Goal: Task Accomplishment & Management: Manage account settings

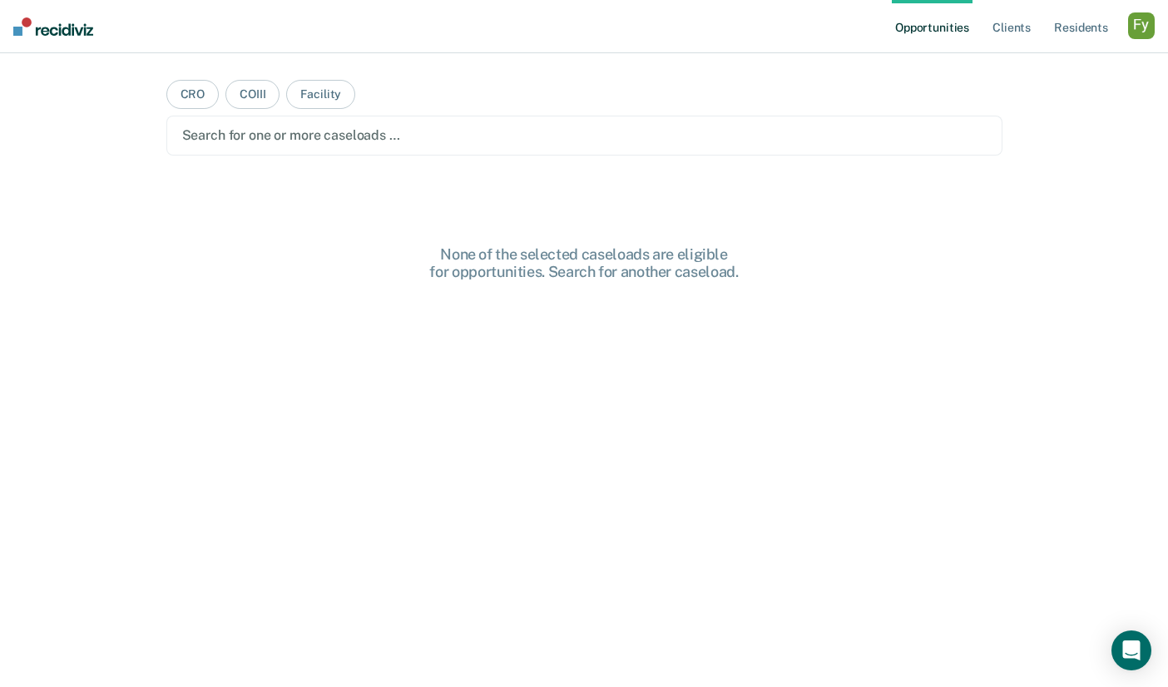
click at [1128, 24] on div "button" at bounding box center [1141, 25] width 27 height 27
click at [1022, 63] on link "Profile" at bounding box center [1074, 68] width 134 height 14
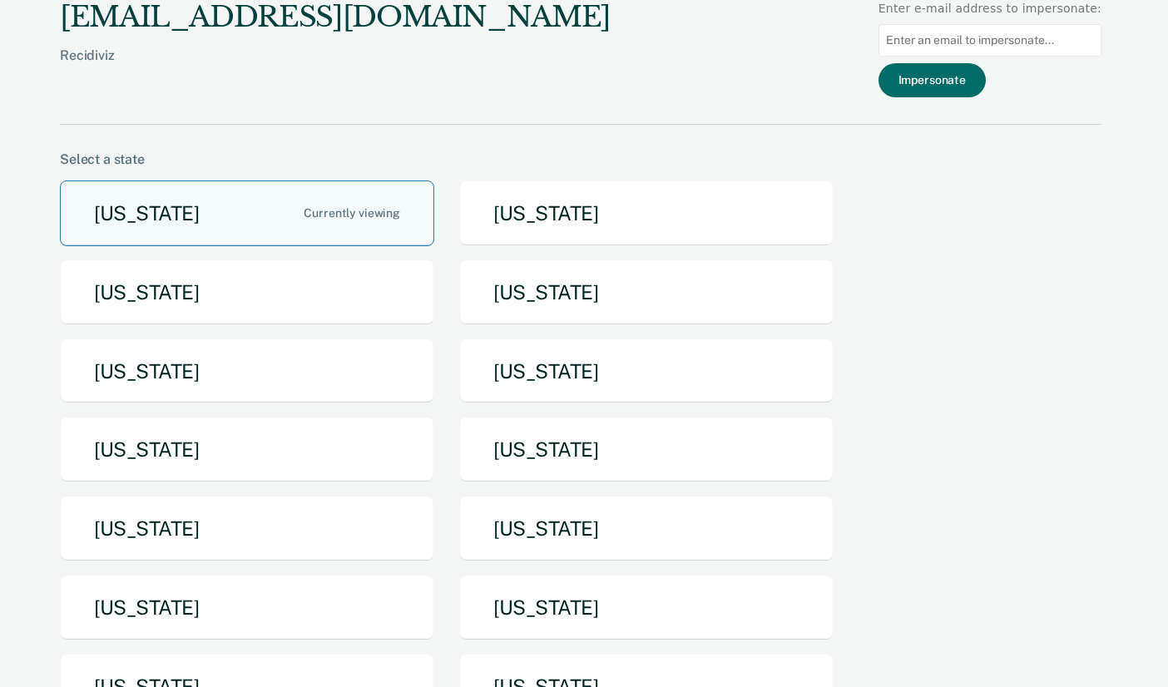
click at [203, 213] on button "[US_STATE]" at bounding box center [247, 213] width 374 height 66
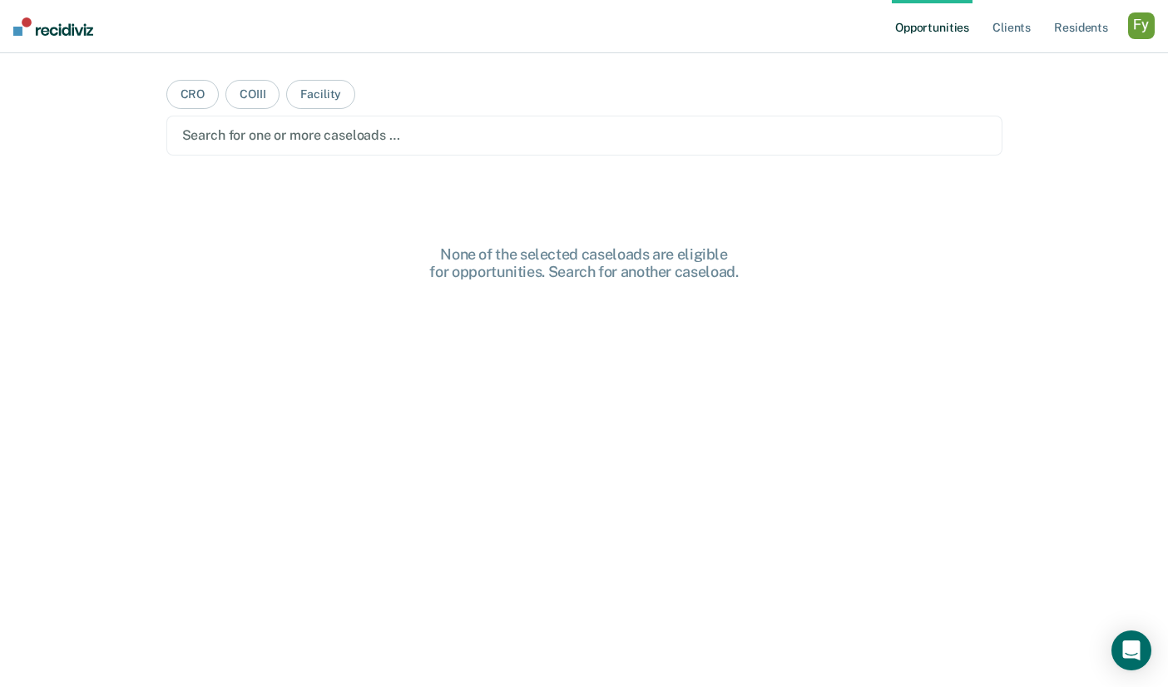
click at [344, 130] on div at bounding box center [584, 135] width 804 height 19
click at [296, 136] on div at bounding box center [571, 135] width 628 height 19
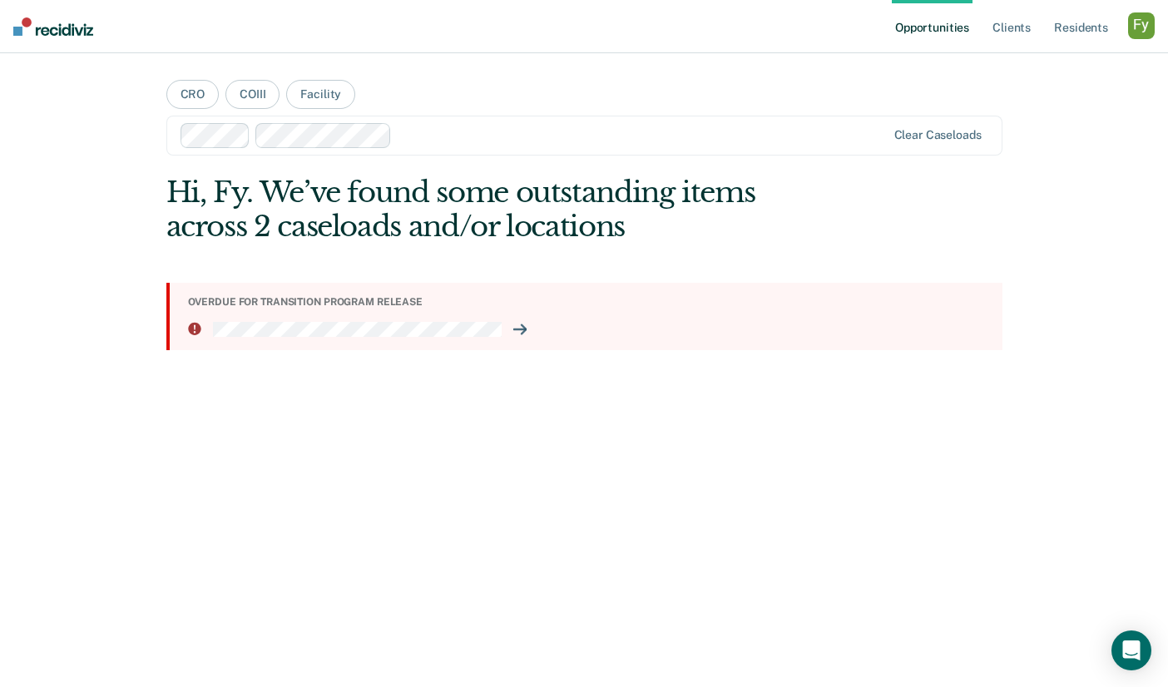
click at [332, 315] on section "Overdue for transition program release" at bounding box center [584, 316] width 836 height 67
click at [525, 332] on icon at bounding box center [519, 329] width 13 height 13
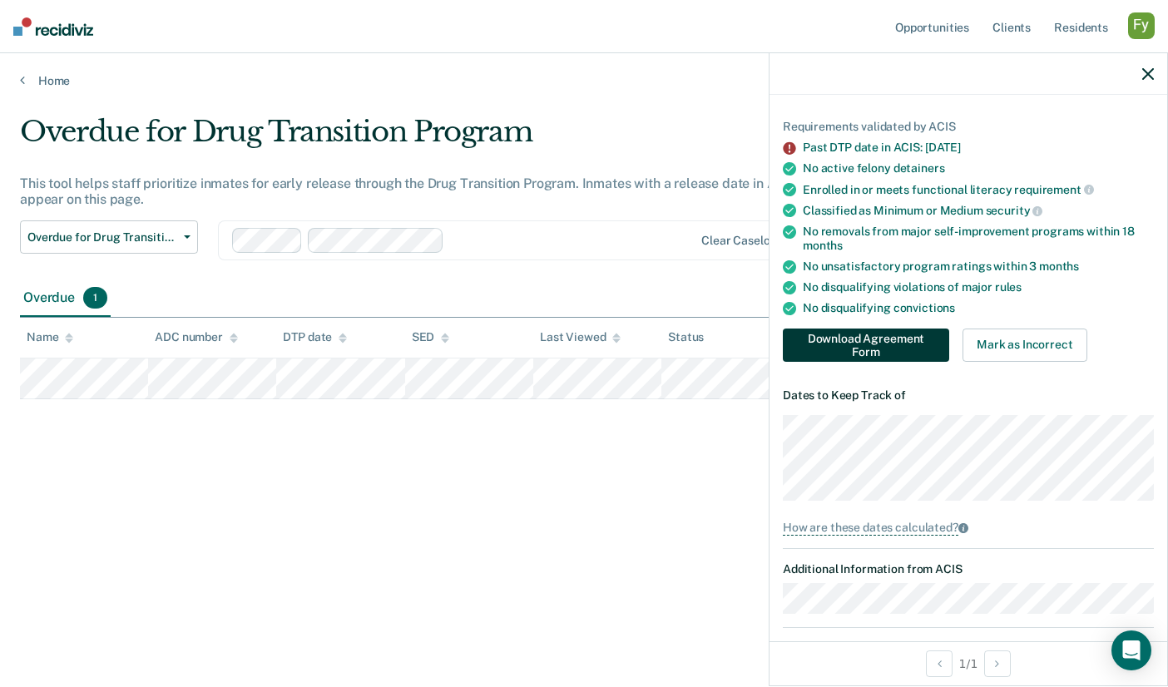
scroll to position [127, 0]
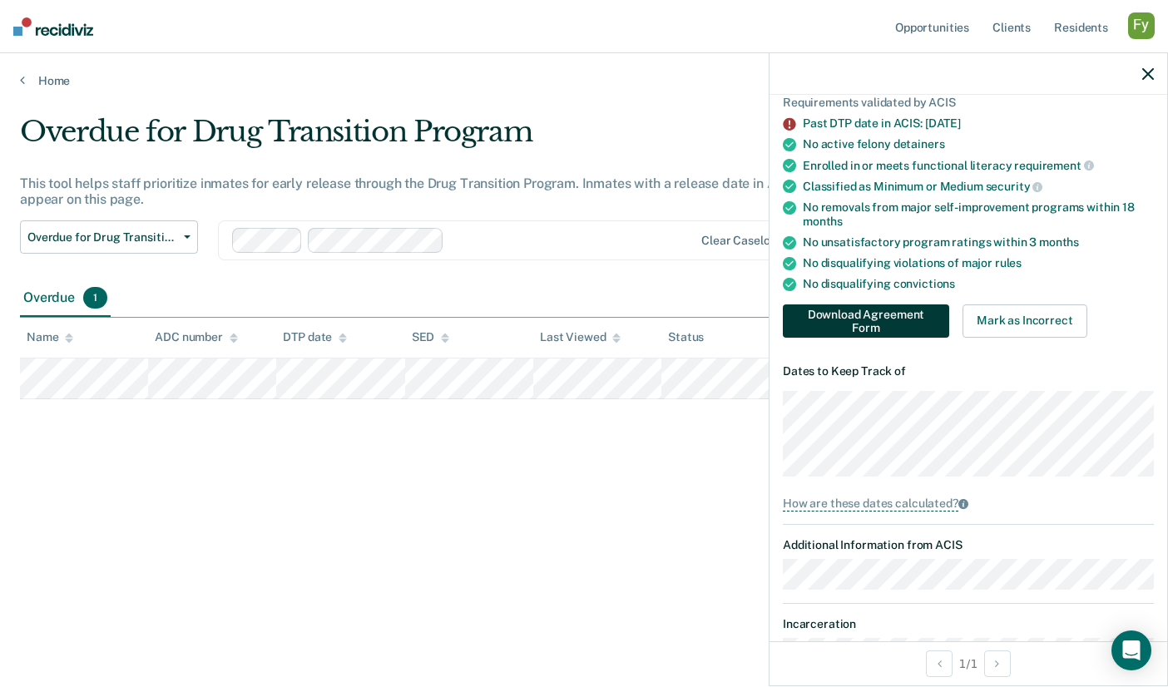
click at [907, 321] on button "Download Agreement Form" at bounding box center [866, 320] width 166 height 33
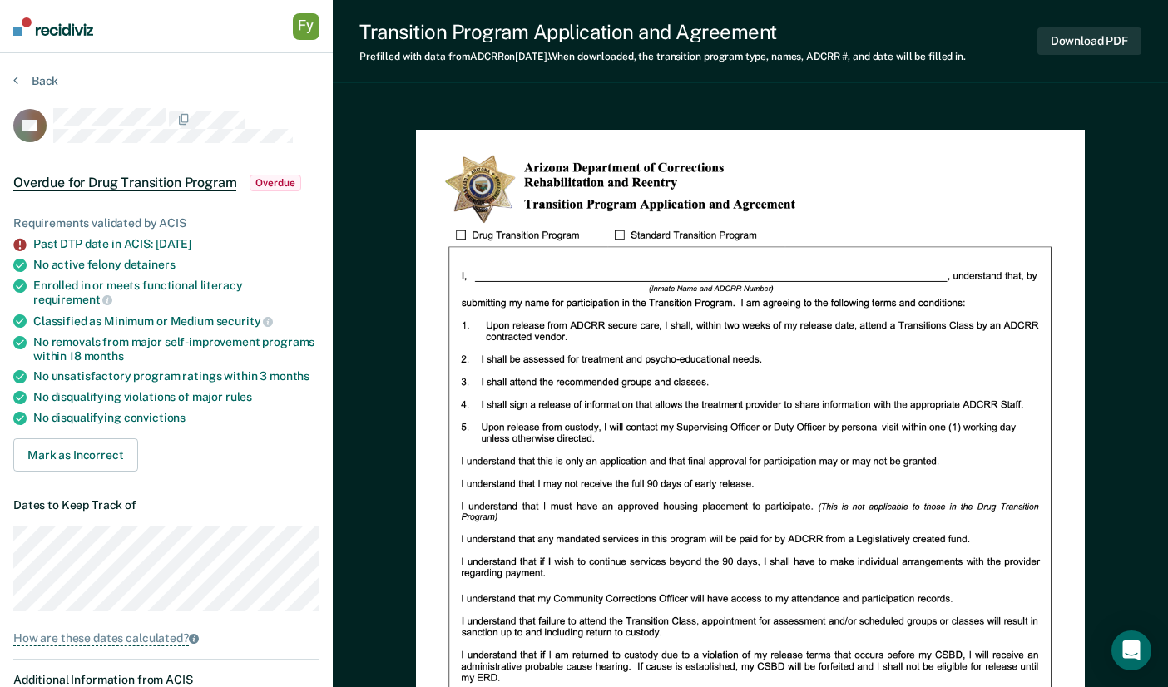
click at [994, 37] on div "Transition Program Application and Agreement Prefilled with data from ADCRR on …" at bounding box center [750, 41] width 835 height 83
click at [1075, 41] on button "Download PDF" at bounding box center [1089, 40] width 104 height 27
click at [1090, 96] on div "Transition Program Application and Agreement Prefilled with data from ADCRR on …" at bounding box center [750, 524] width 835 height 1048
click at [36, 79] on button "Back" at bounding box center [35, 80] width 45 height 15
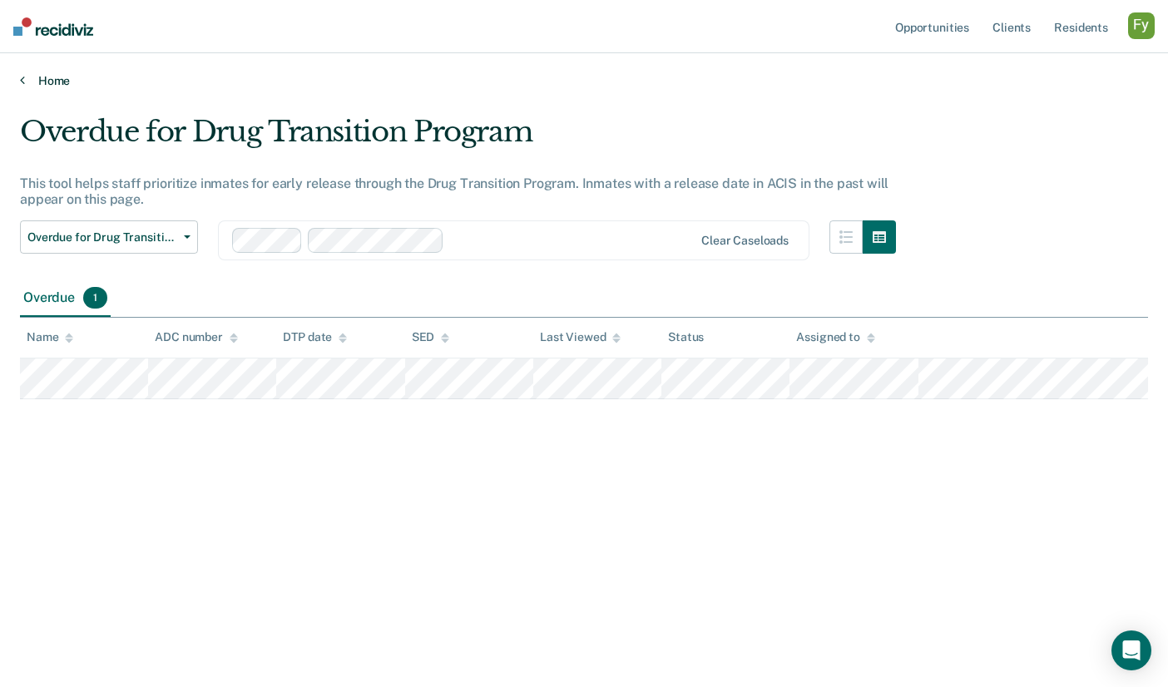
click at [46, 82] on link "Home" at bounding box center [584, 80] width 1128 height 15
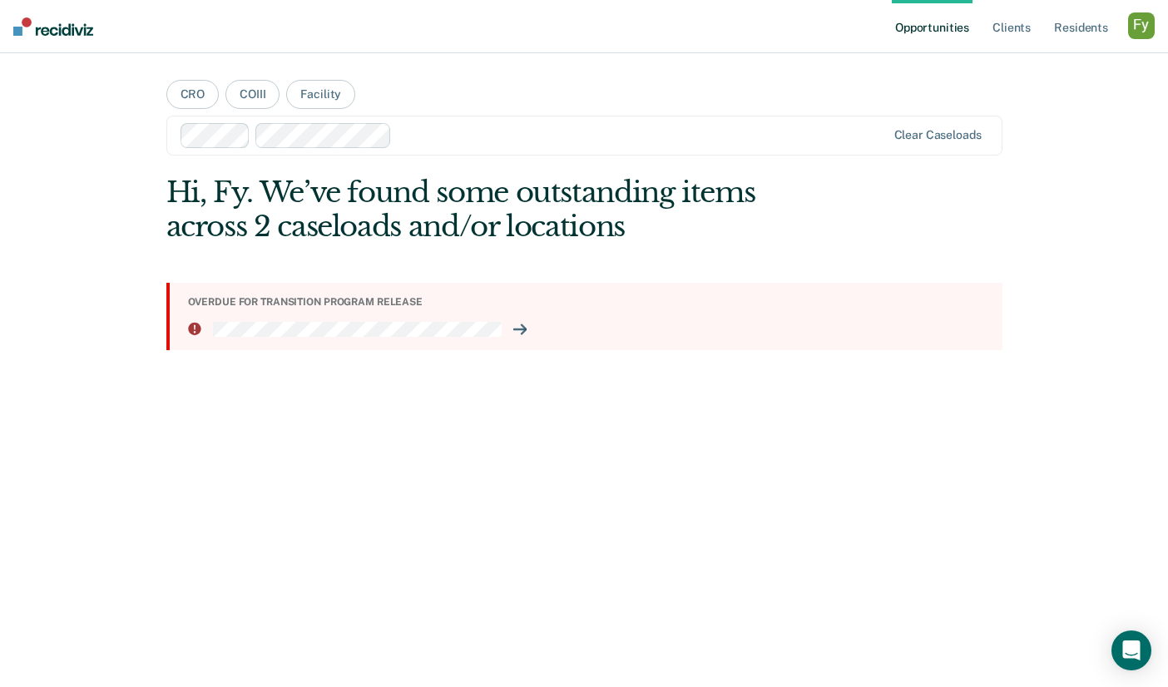
click at [1146, 25] on div "button" at bounding box center [1141, 25] width 27 height 27
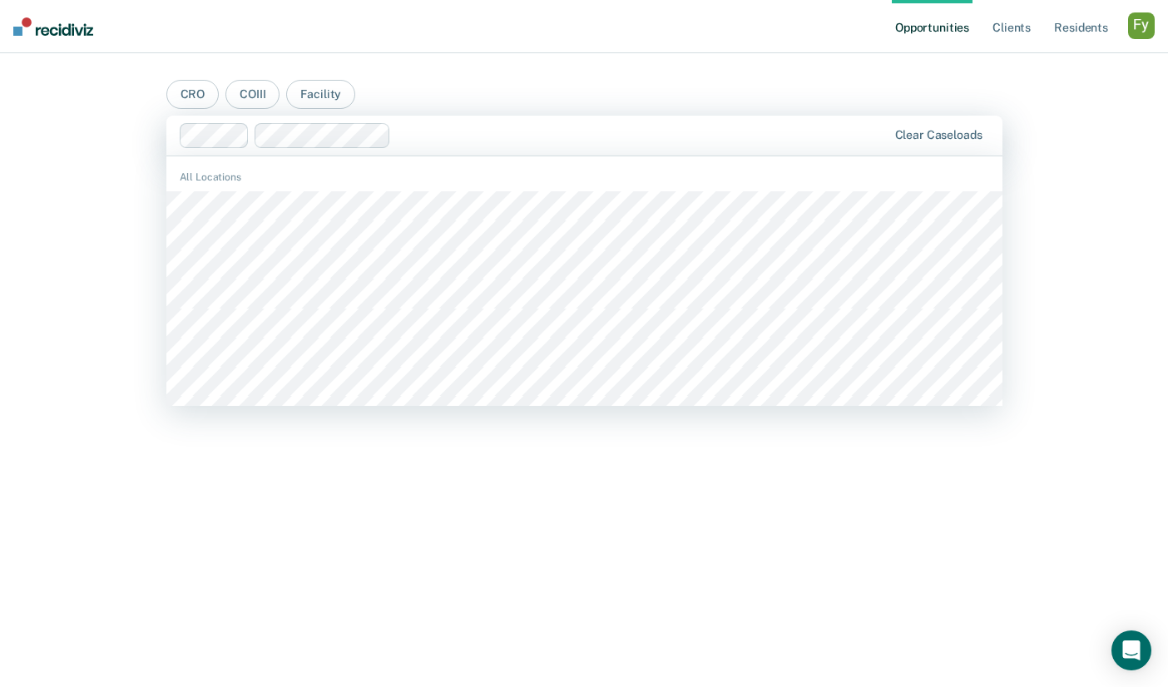
click at [434, 153] on div "Clear caseloads" at bounding box center [584, 136] width 836 height 40
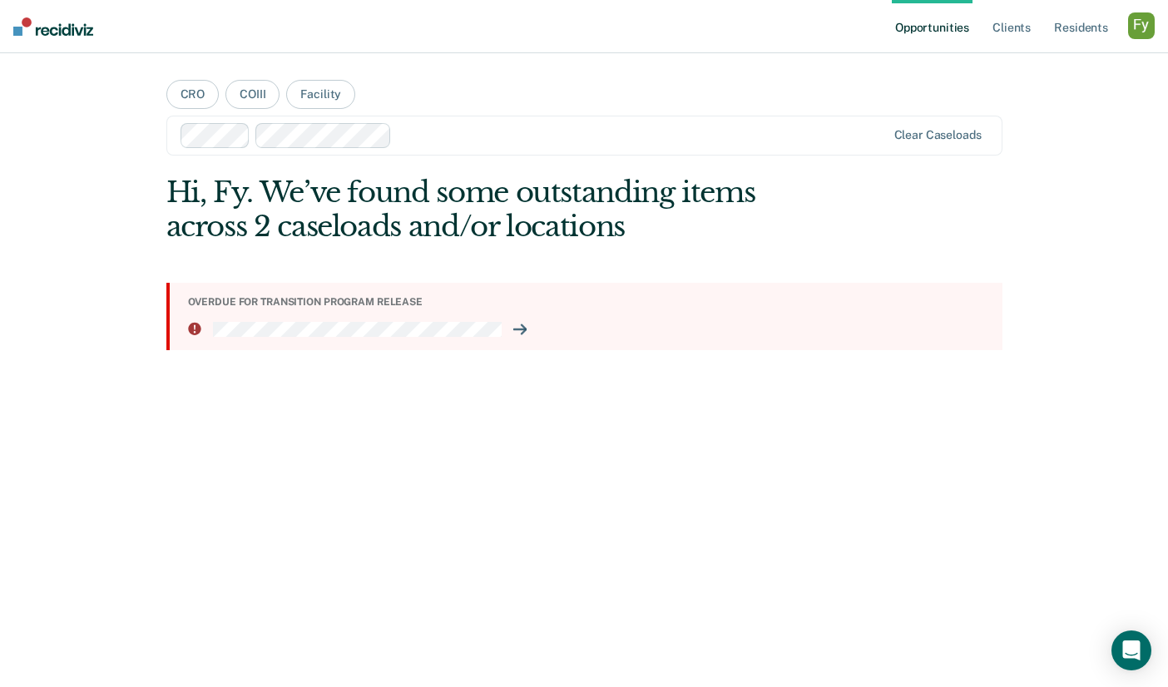
click at [116, 159] on div "Opportunities Client s Resident s Profile How it works Log Out CRO COIII Facili…" at bounding box center [584, 343] width 1168 height 687
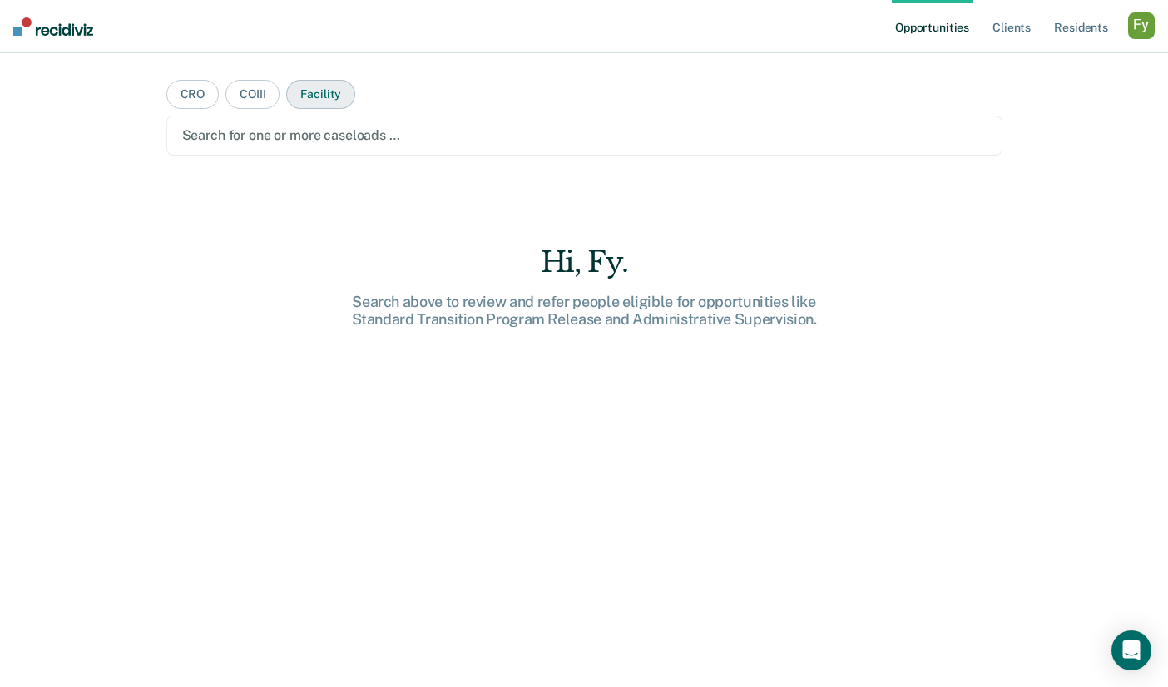
click at [316, 97] on button "Facility" at bounding box center [320, 94] width 69 height 29
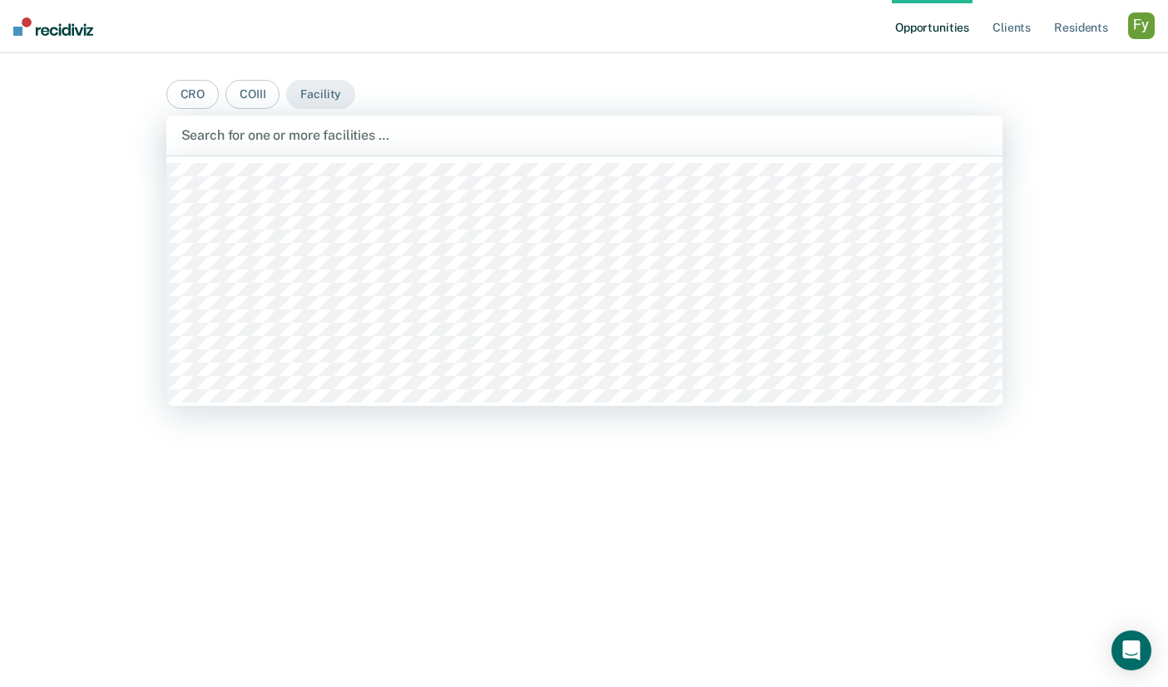
click at [315, 135] on div at bounding box center [584, 135] width 806 height 19
click at [255, 100] on button "COIII" at bounding box center [252, 94] width 54 height 29
click at [263, 130] on div at bounding box center [584, 135] width 806 height 19
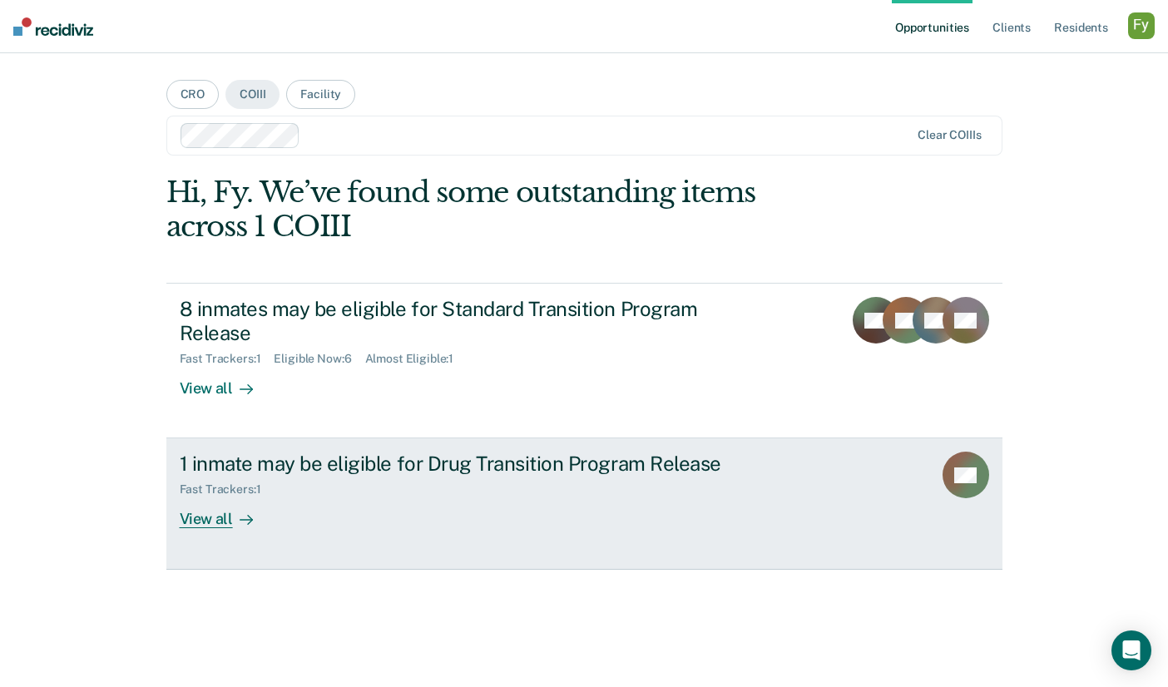
click at [215, 526] on div "View all" at bounding box center [226, 513] width 93 height 32
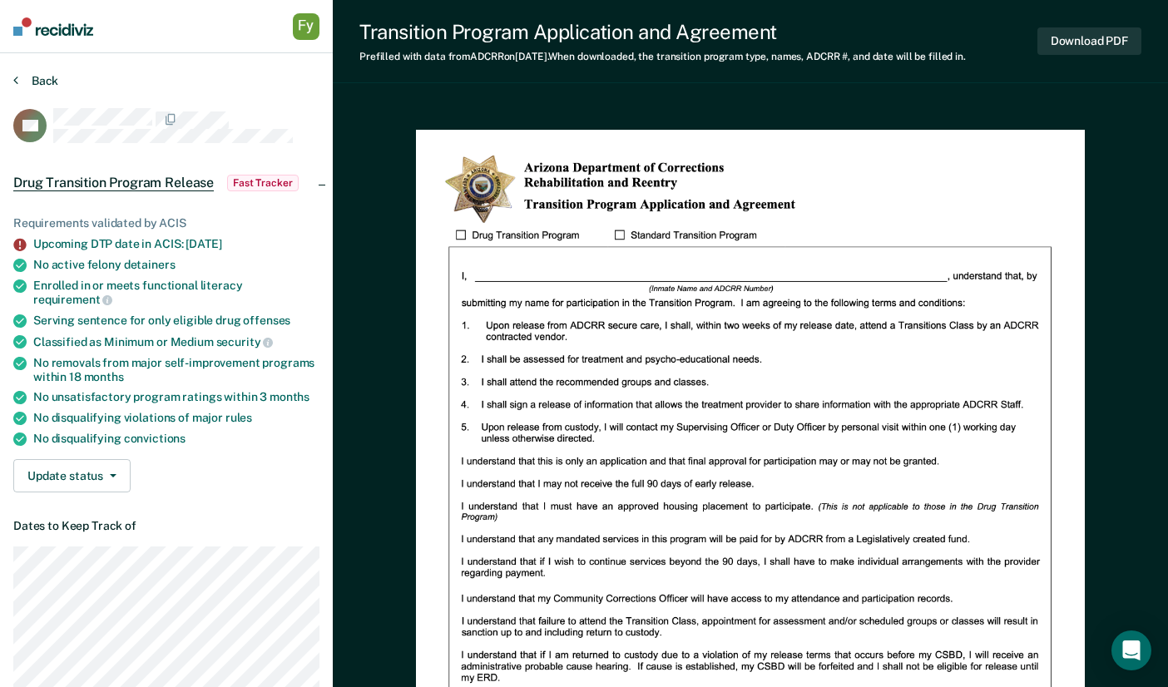
click at [38, 75] on button "Back" at bounding box center [35, 80] width 45 height 15
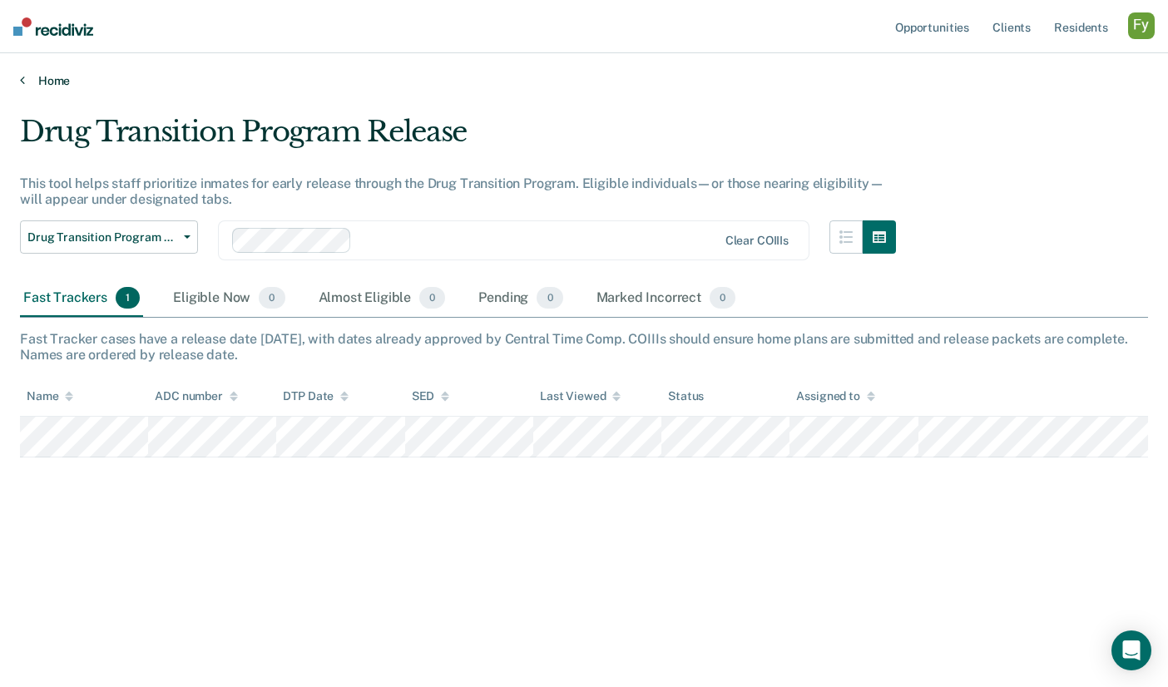
click at [37, 82] on link "Home" at bounding box center [584, 80] width 1128 height 15
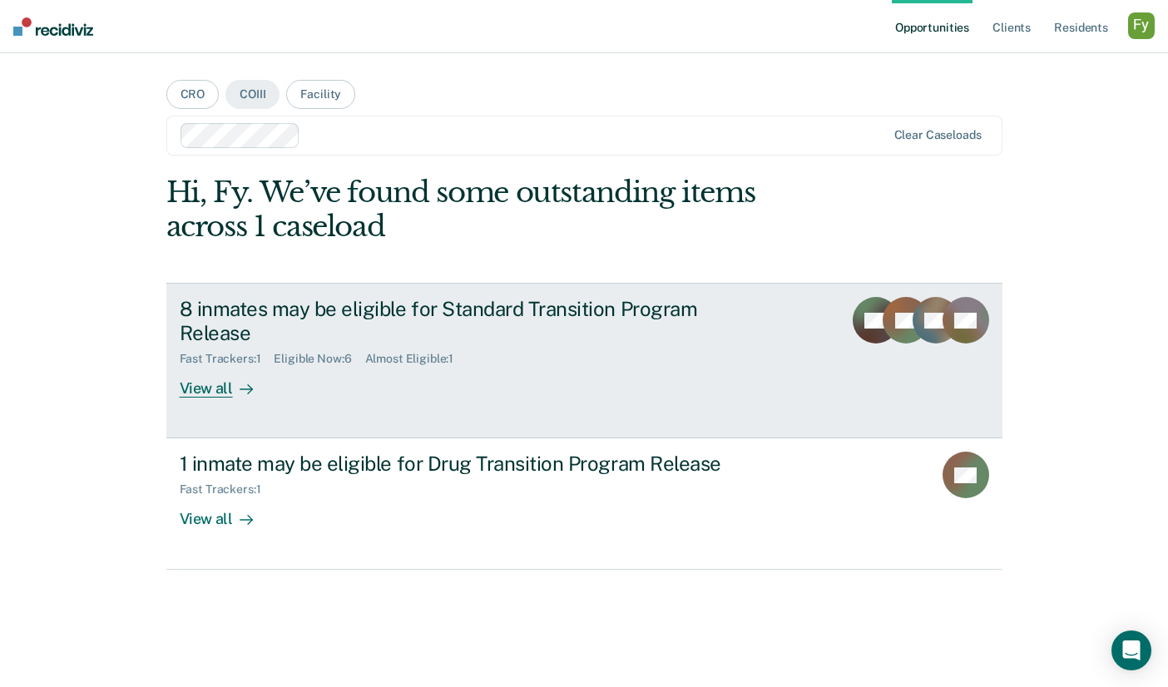
click at [287, 409] on link "8 inmates may be eligible for Standard Transition Program Release Fast Trackers…" at bounding box center [584, 361] width 836 height 156
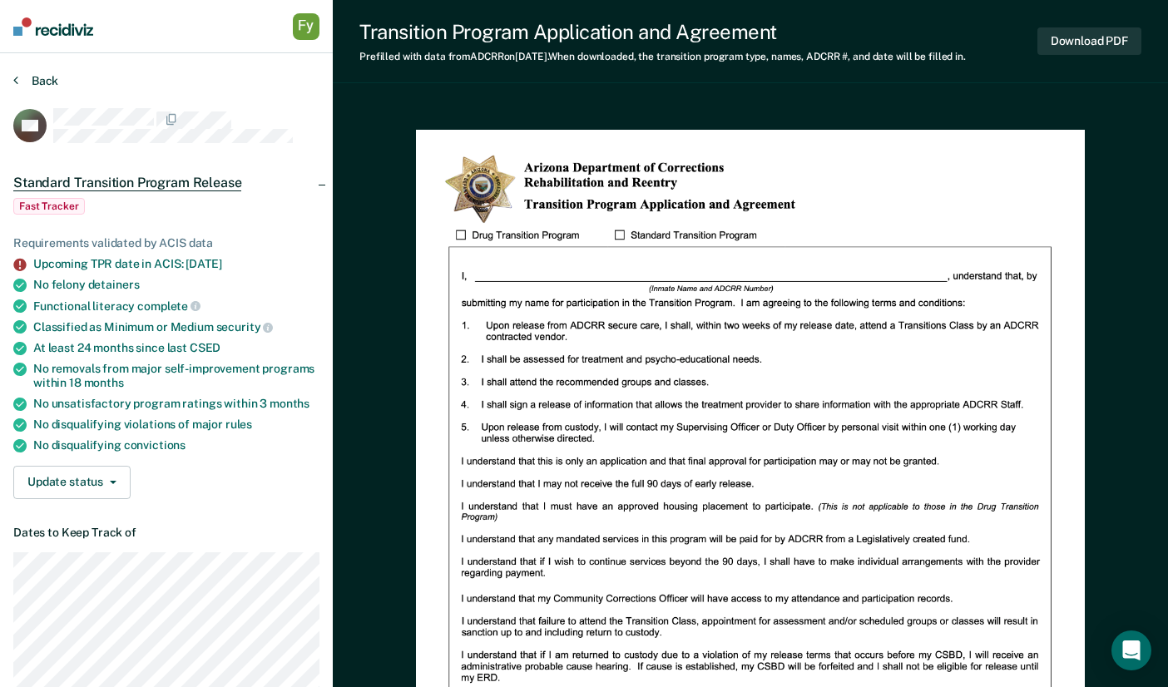
click at [36, 77] on button "Back" at bounding box center [35, 80] width 45 height 15
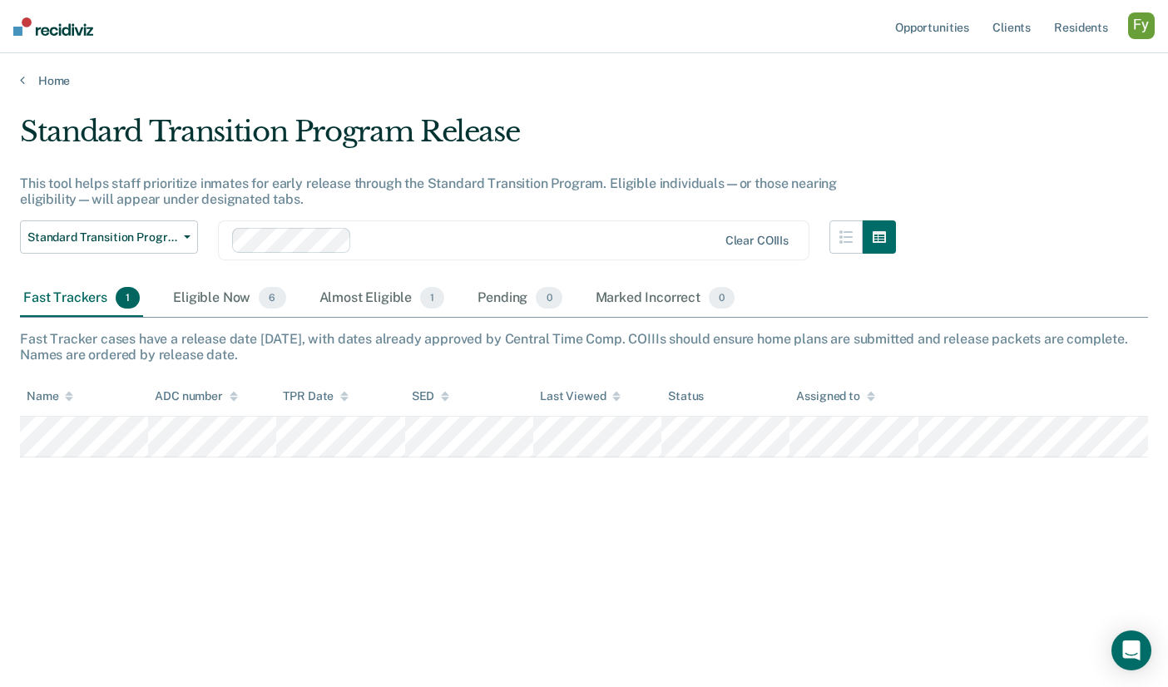
click at [39, 69] on div "Home" at bounding box center [584, 70] width 1168 height 35
click at [46, 81] on link "Home" at bounding box center [584, 80] width 1128 height 15
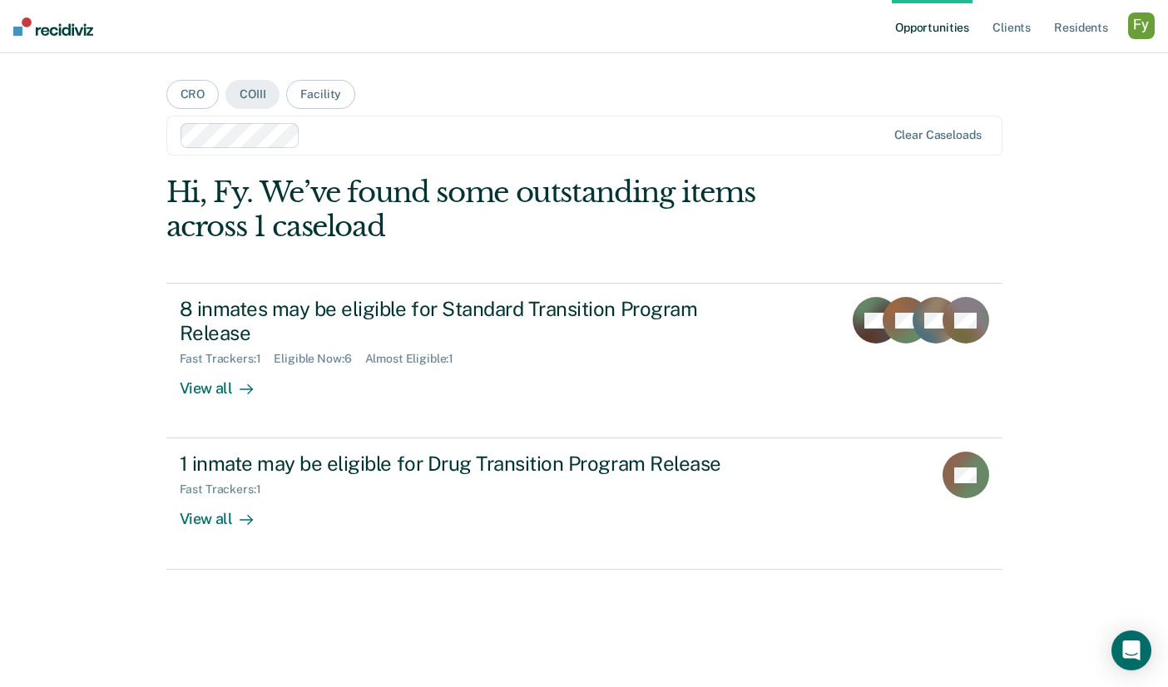
click at [1146, 24] on div "button" at bounding box center [1141, 25] width 27 height 27
click at [1032, 57] on div "Profile How it works Log Out" at bounding box center [1074, 88] width 161 height 82
click at [1020, 62] on link "Profile" at bounding box center [1074, 68] width 134 height 14
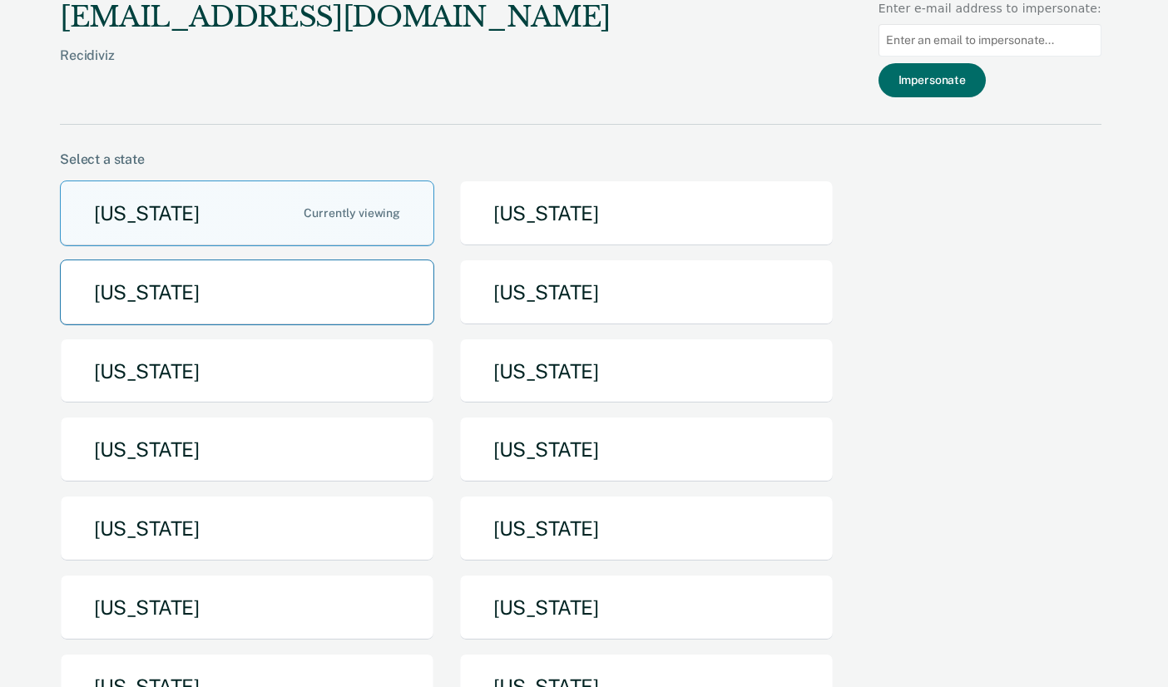
click at [348, 305] on button "[US_STATE]" at bounding box center [247, 293] width 374 height 66
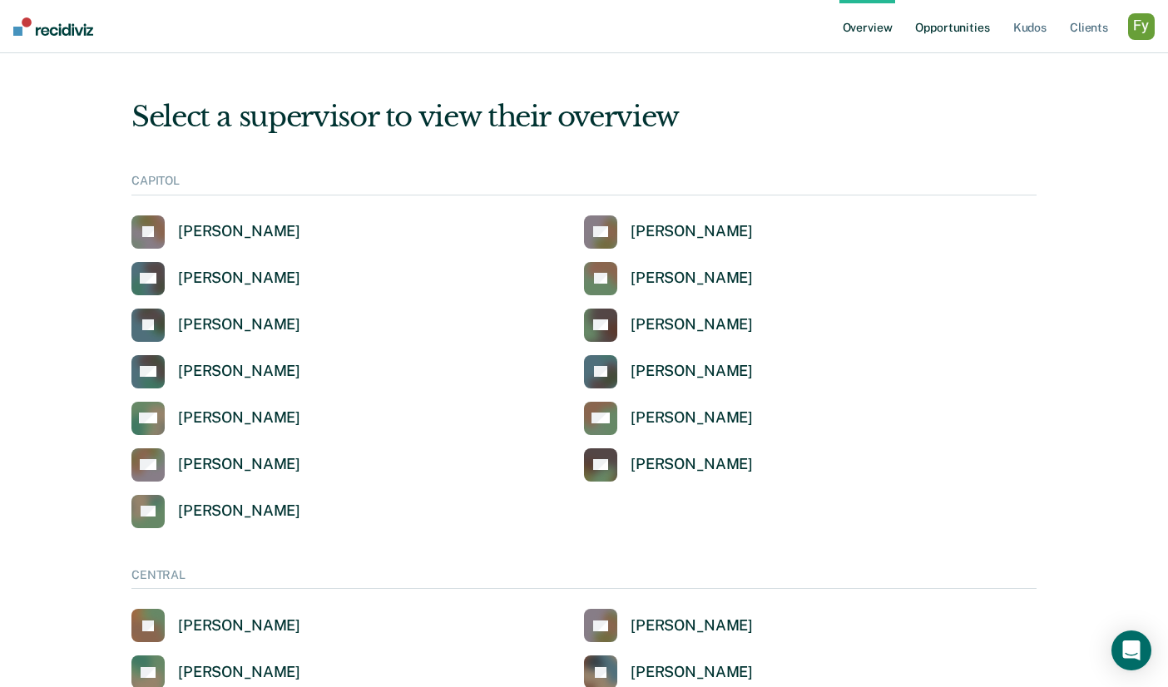
click at [975, 22] on link "Opportunities" at bounding box center [952, 26] width 81 height 53
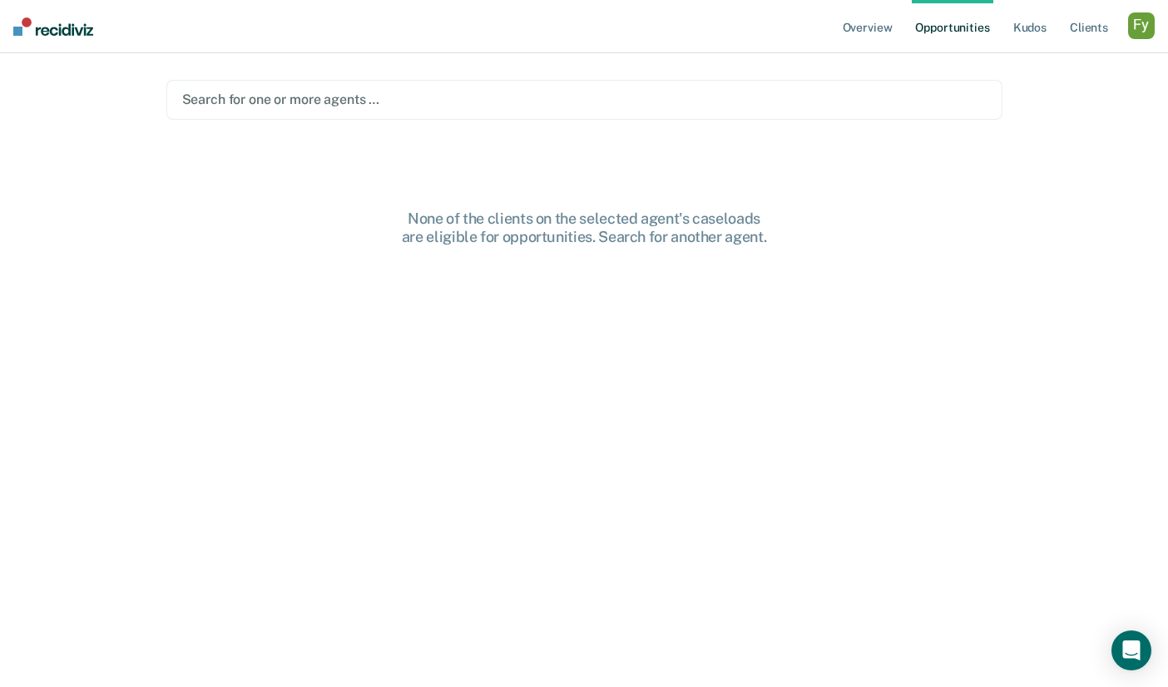
click at [438, 107] on div at bounding box center [584, 99] width 804 height 19
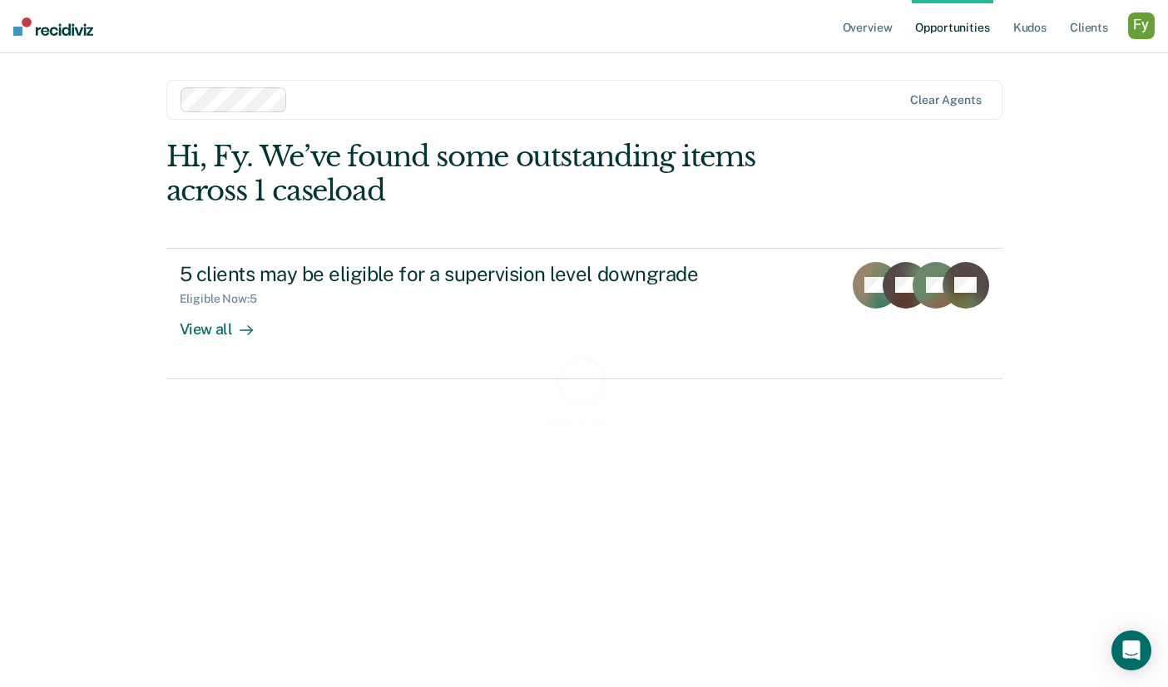
click at [222, 328] on div "Loading data..." at bounding box center [584, 390] width 836 height 501
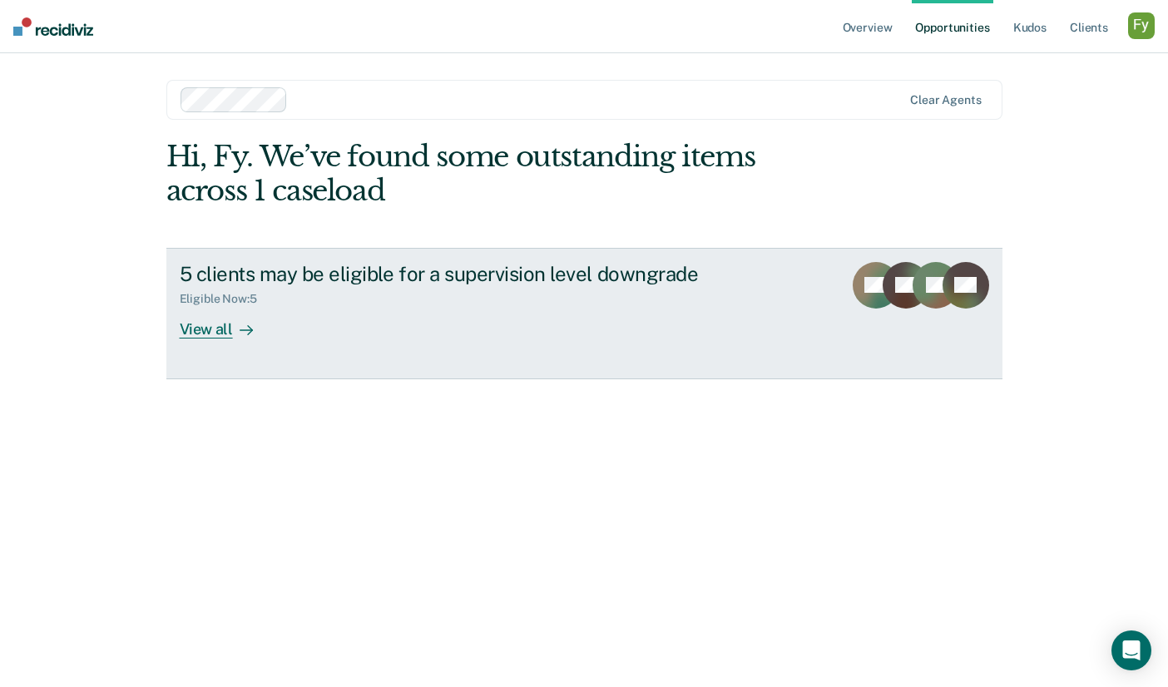
click at [226, 314] on div "View all" at bounding box center [226, 322] width 93 height 32
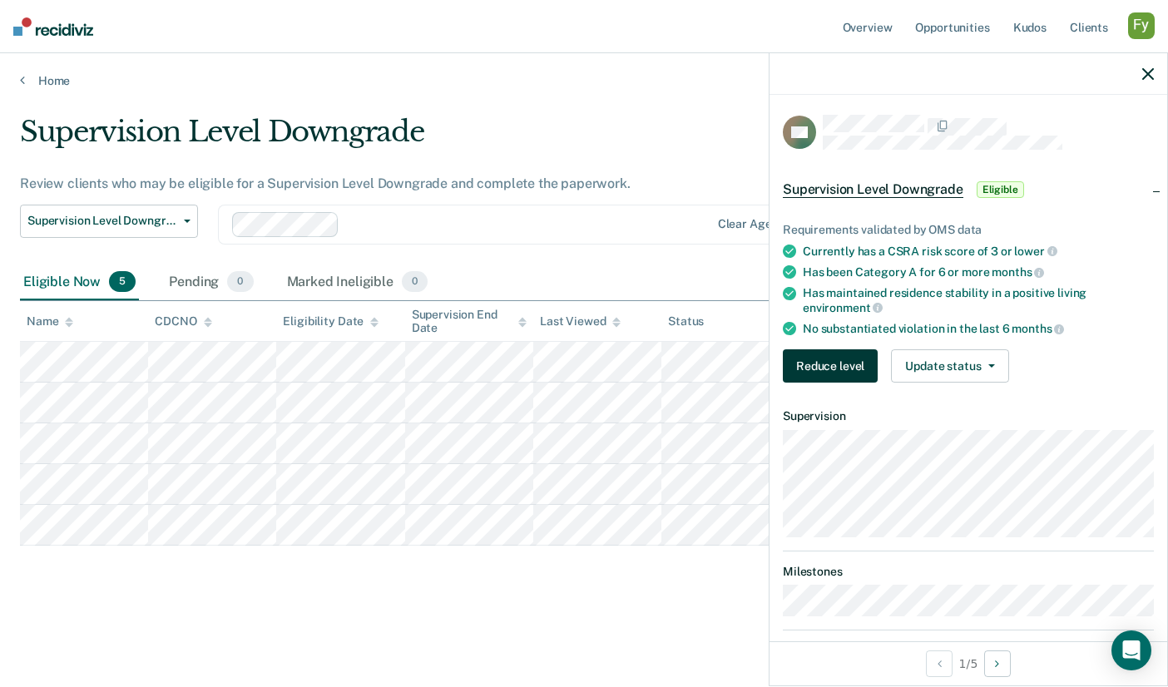
click at [843, 353] on button "Reduce level" at bounding box center [830, 365] width 95 height 33
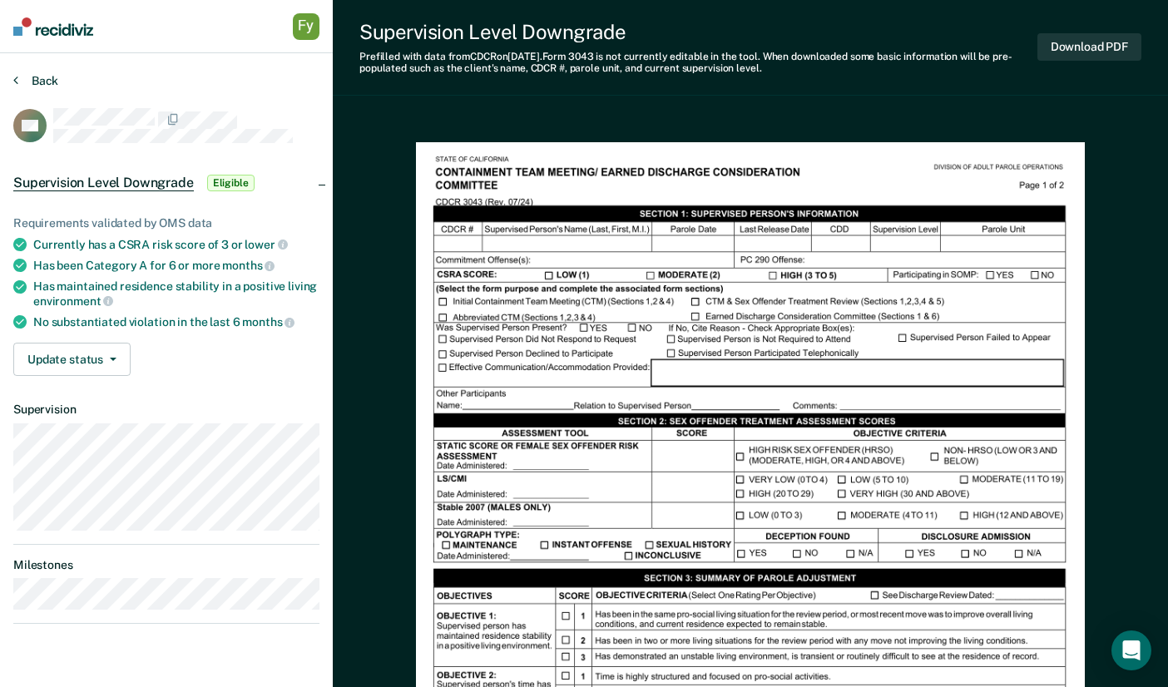
click at [40, 76] on button "Back" at bounding box center [35, 80] width 45 height 15
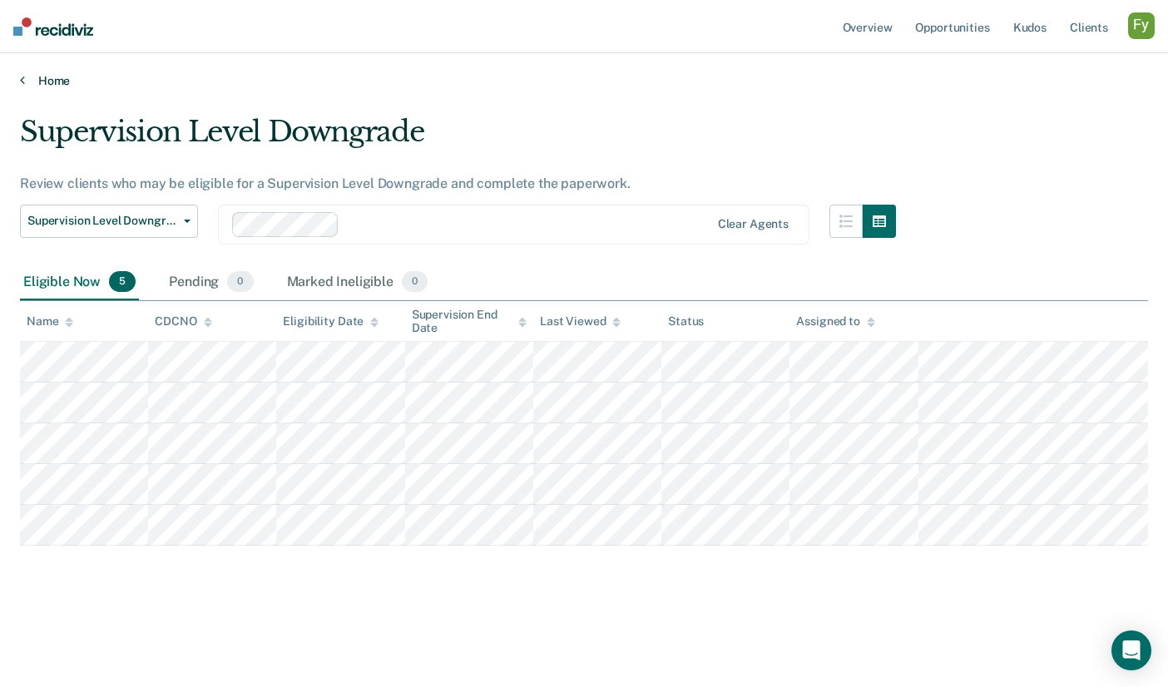
click at [32, 79] on link "Home" at bounding box center [584, 80] width 1128 height 15
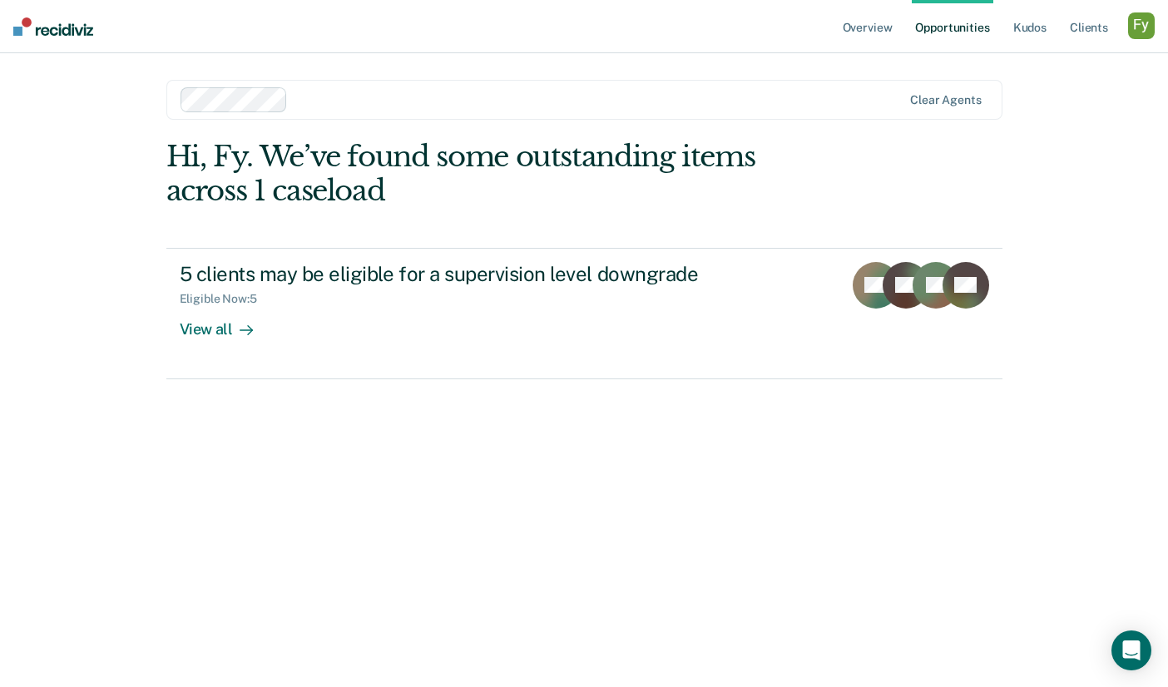
click at [1144, 27] on div "button" at bounding box center [1141, 25] width 27 height 27
click at [1036, 62] on link "Profile" at bounding box center [1074, 68] width 134 height 14
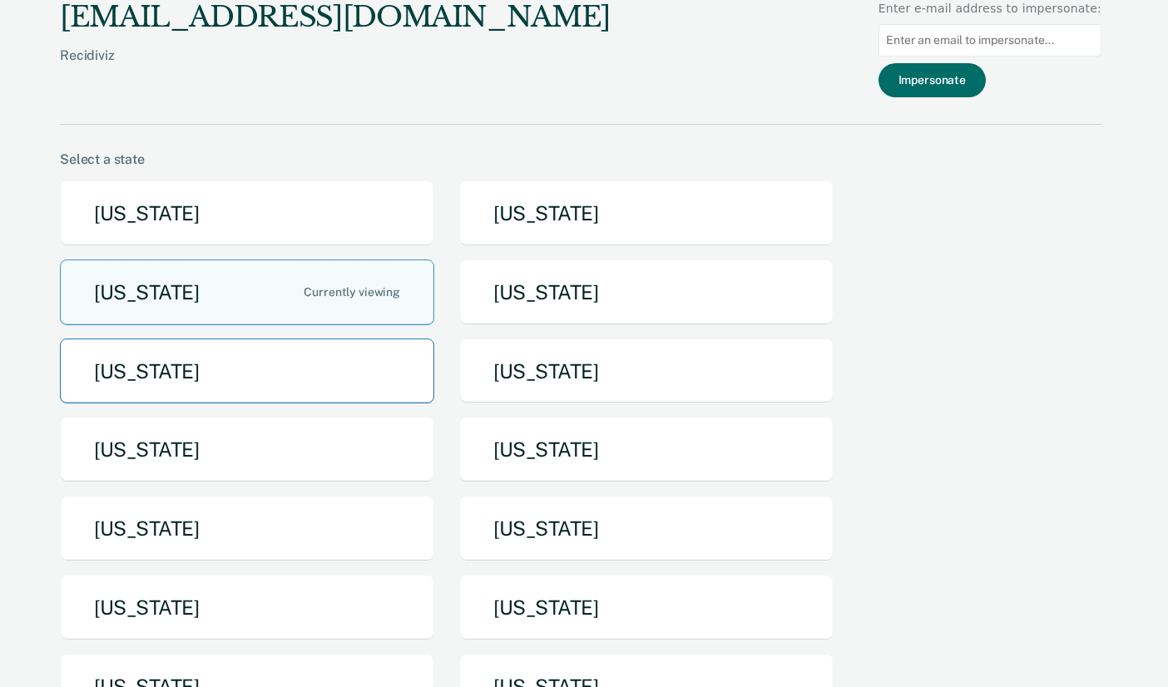
click at [274, 358] on button "[US_STATE]" at bounding box center [247, 372] width 374 height 66
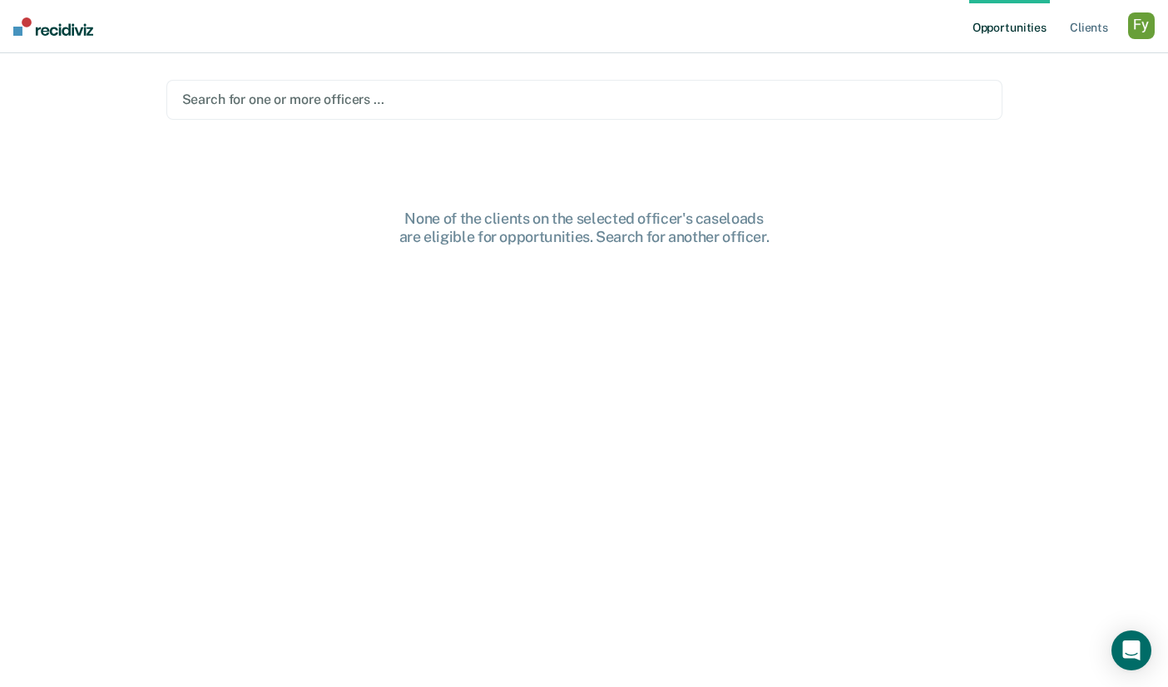
click at [412, 105] on div at bounding box center [584, 99] width 804 height 19
click at [368, 95] on div at bounding box center [594, 99] width 601 height 19
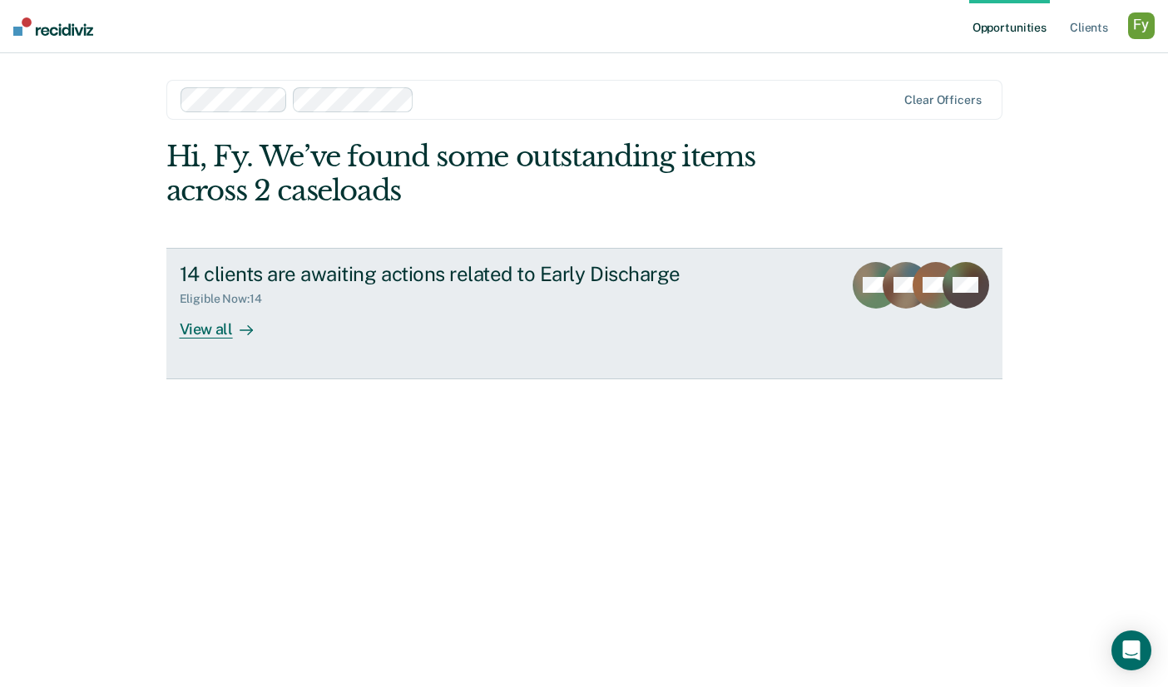
click at [225, 328] on div "View all" at bounding box center [226, 322] width 93 height 32
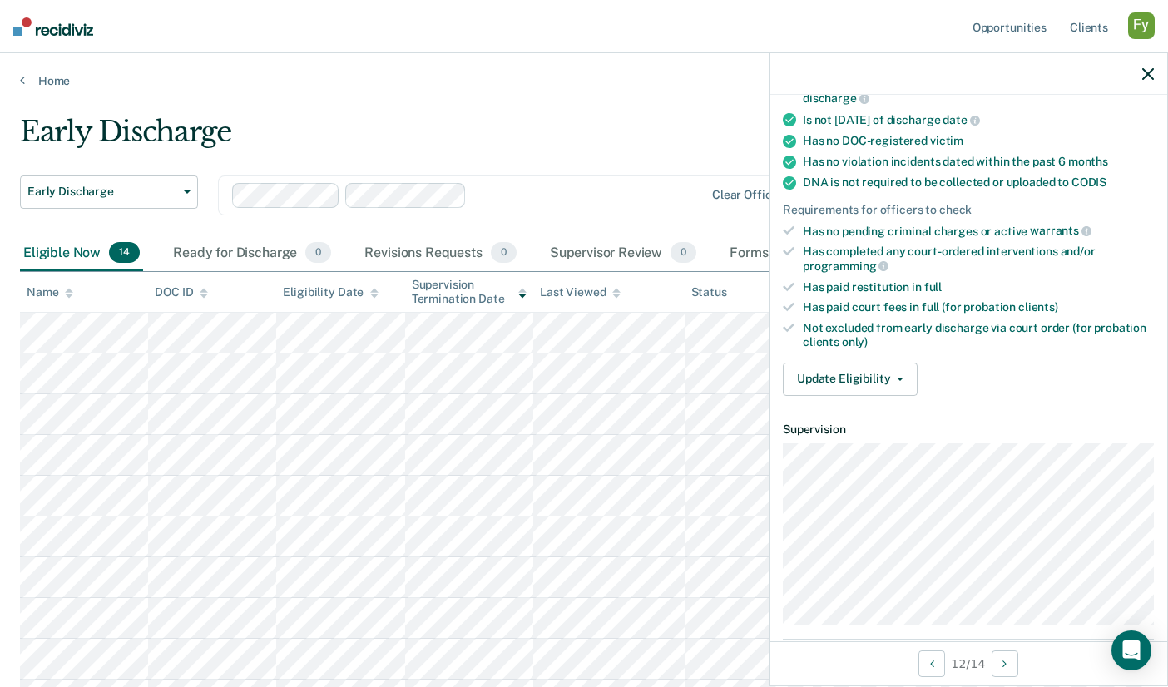
scroll to position [413, 0]
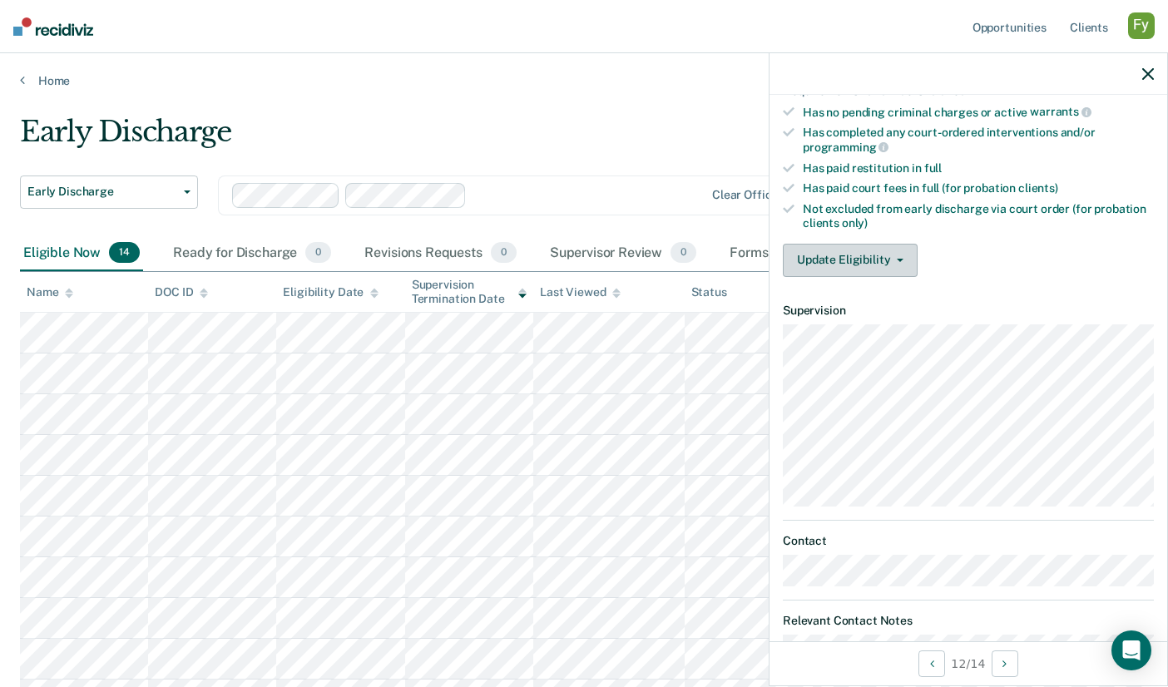
click at [873, 247] on button "Update Eligibility" at bounding box center [850, 260] width 135 height 33
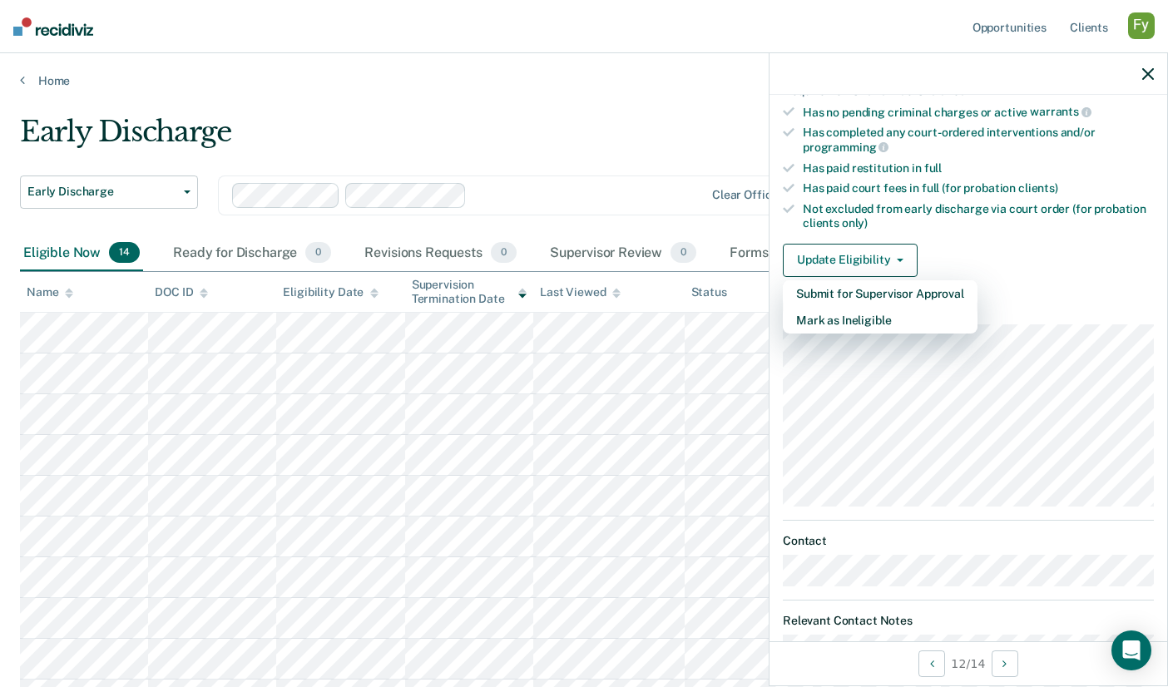
click at [645, 170] on div "Early Discharge Early Discharge Early Discharge Clear officers" at bounding box center [458, 175] width 876 height 121
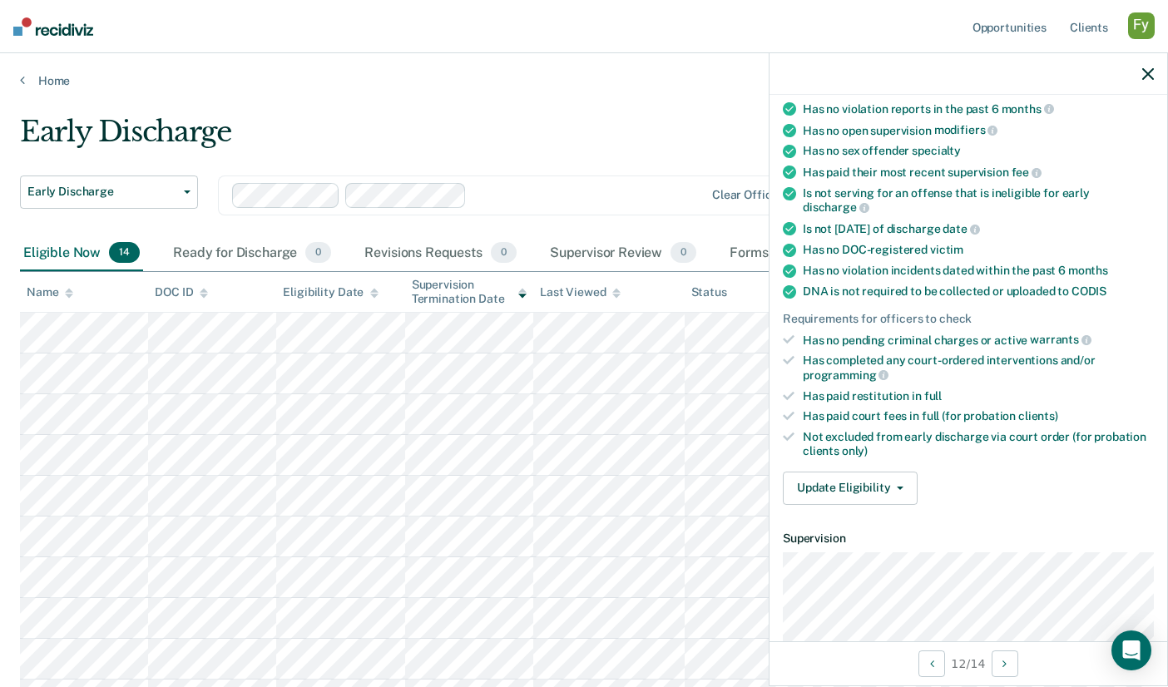
scroll to position [0, 0]
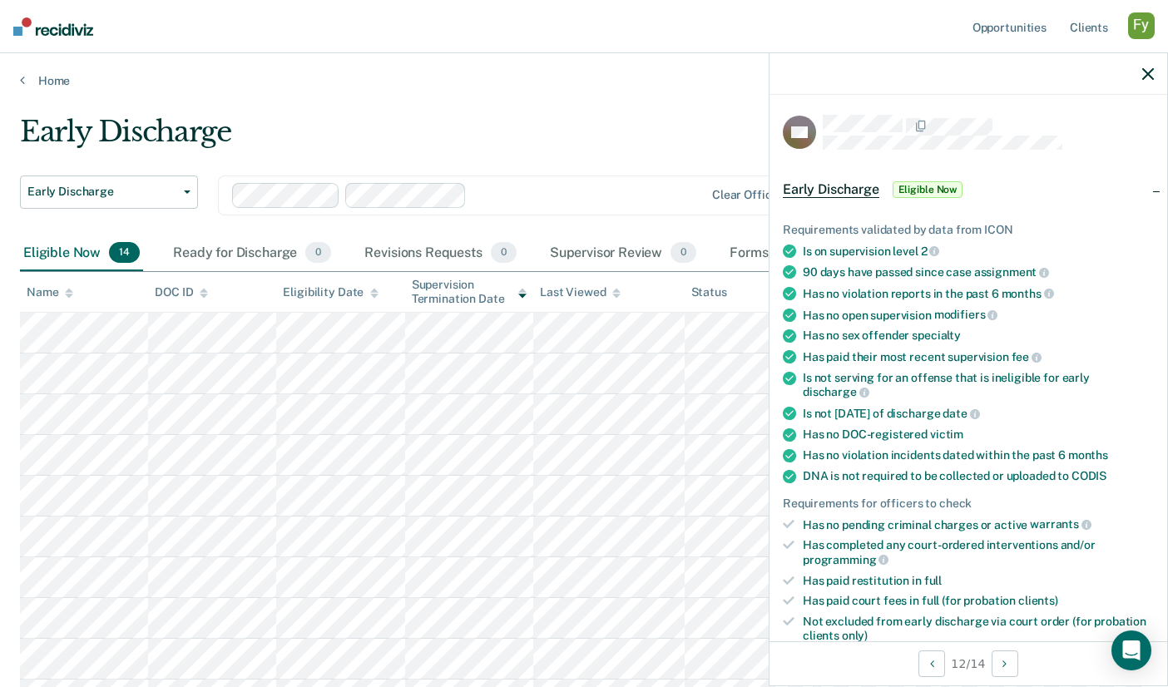
click at [1149, 79] on icon "button" at bounding box center [1148, 74] width 12 height 12
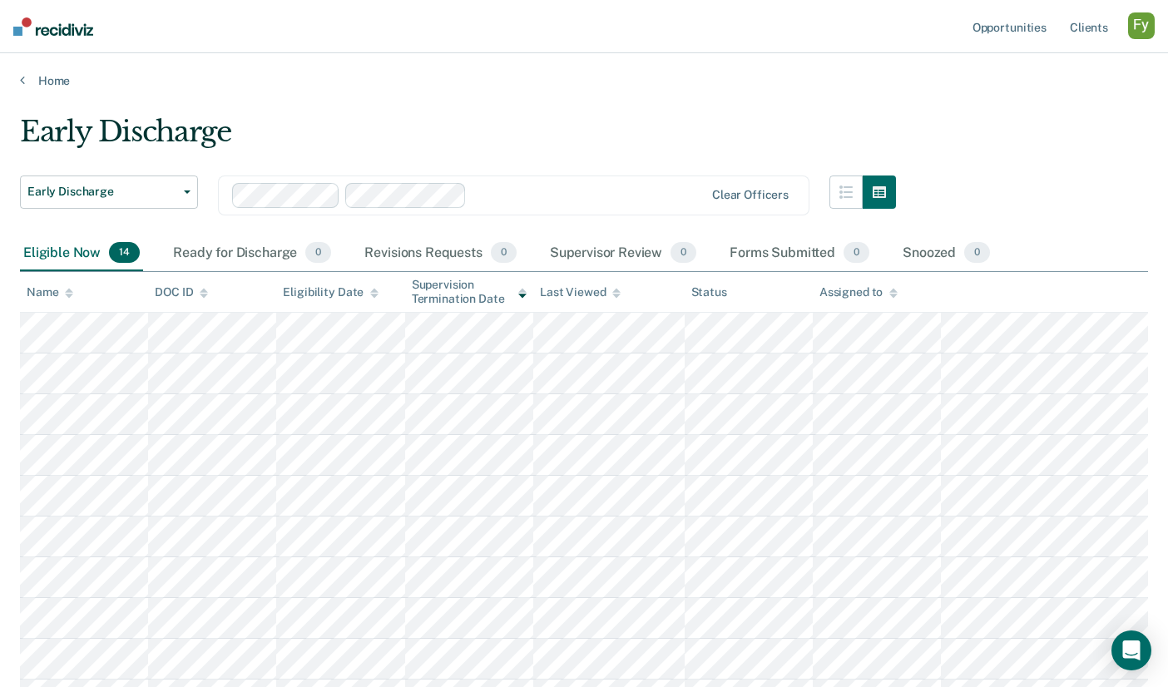
click at [54, 92] on main "Early Discharge Early Discharge Early Discharge Clear officers Eligible Now 14 …" at bounding box center [584, 543] width 1168 height 910
click at [59, 88] on main "Early Discharge Early Discharge Early Discharge Clear officers Eligible Now 14 …" at bounding box center [584, 543] width 1168 height 910
click at [38, 75] on link "Home" at bounding box center [584, 80] width 1128 height 15
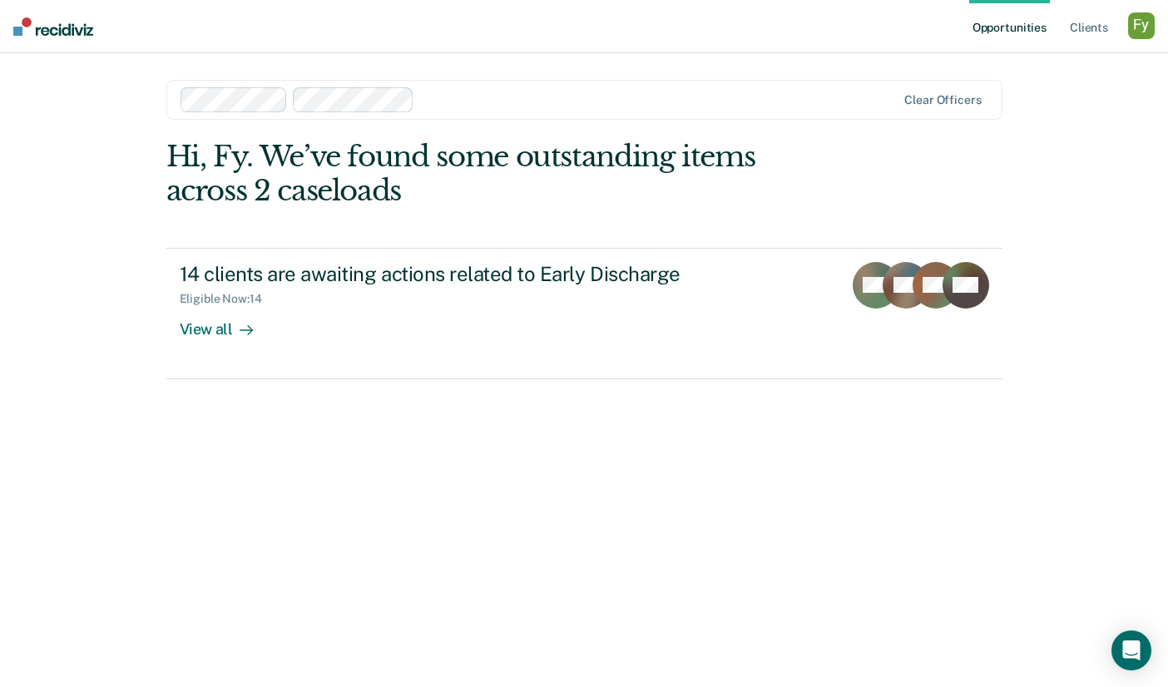
click at [1158, 28] on nav "Opportunities Client s Profile How it works Log Out" at bounding box center [584, 26] width 1168 height 53
click at [1144, 28] on div "button" at bounding box center [1141, 25] width 27 height 27
click at [1025, 66] on link "Profile" at bounding box center [1074, 68] width 134 height 14
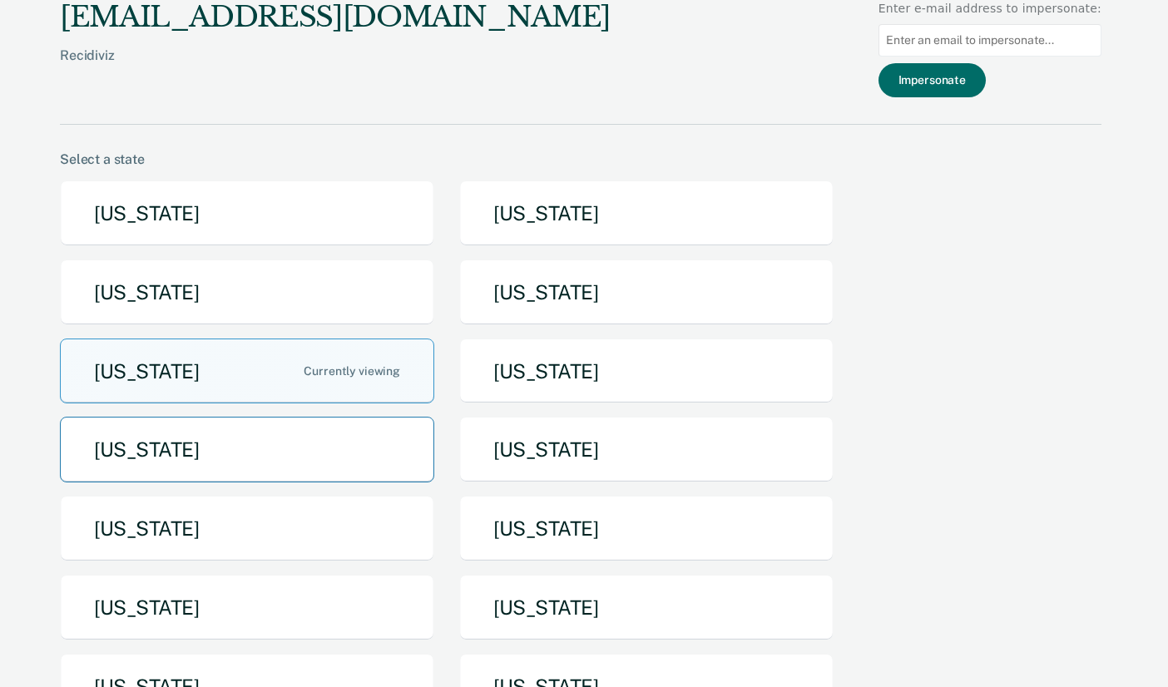
click at [284, 463] on button "[US_STATE]" at bounding box center [247, 450] width 374 height 66
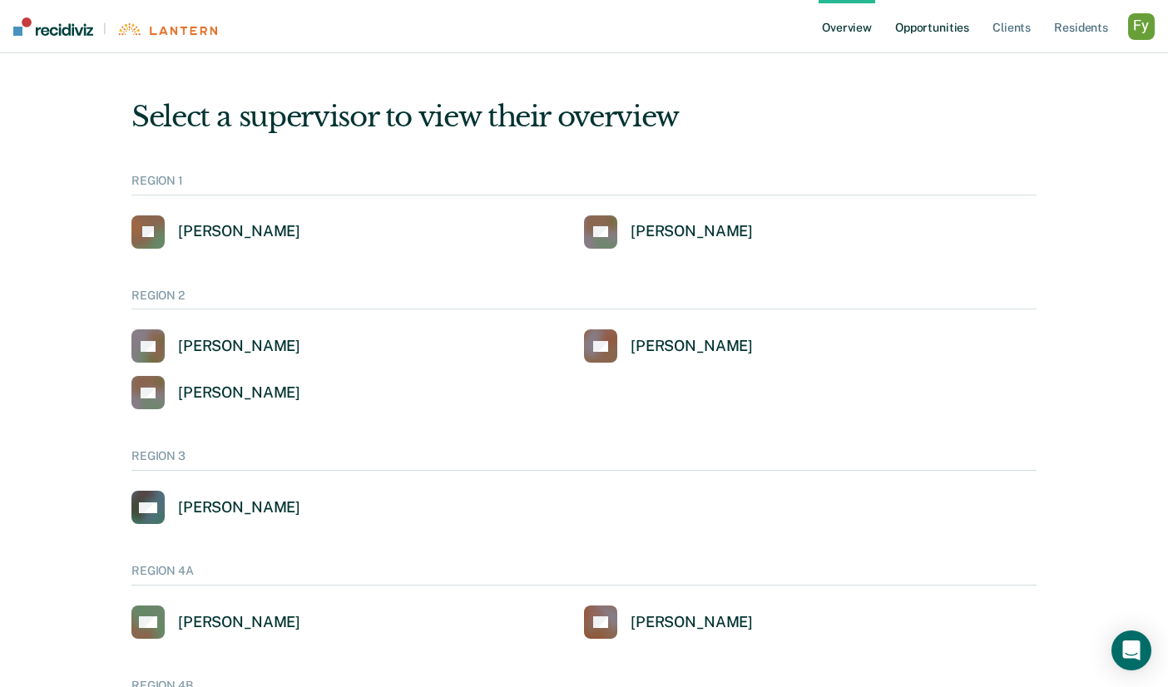
click at [937, 24] on link "Opportunities" at bounding box center [932, 26] width 81 height 53
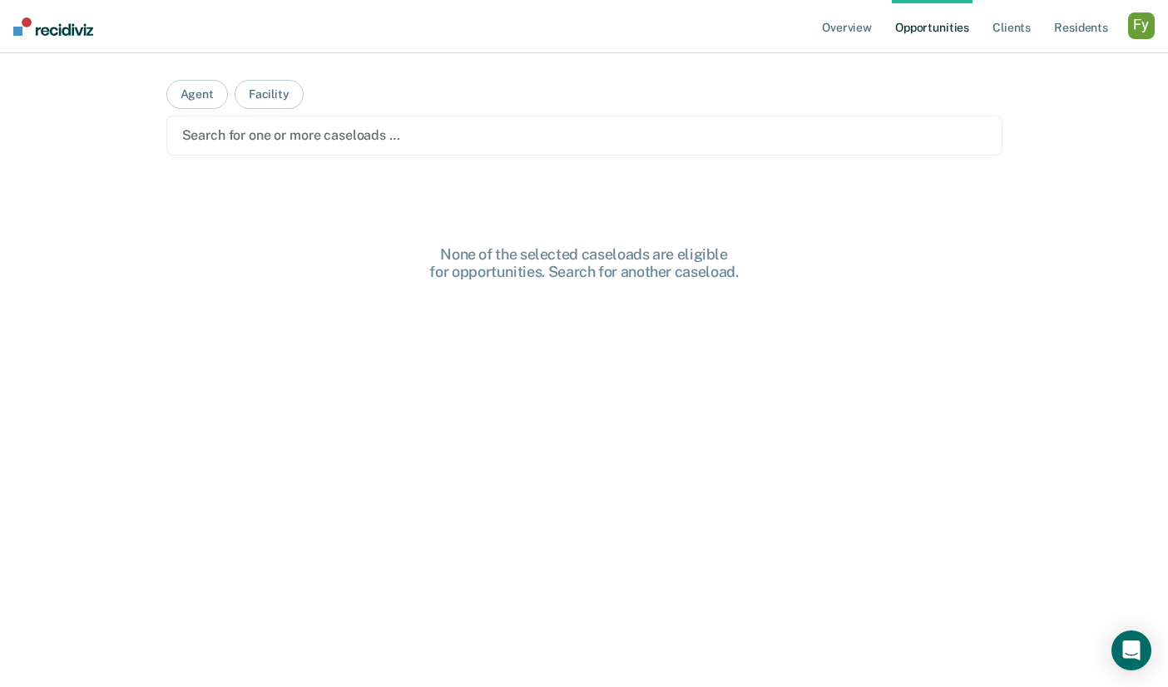
click at [396, 114] on main "Agent Facility Search for one or more caseloads … None of the selected caseload…" at bounding box center [584, 350] width 876 height 594
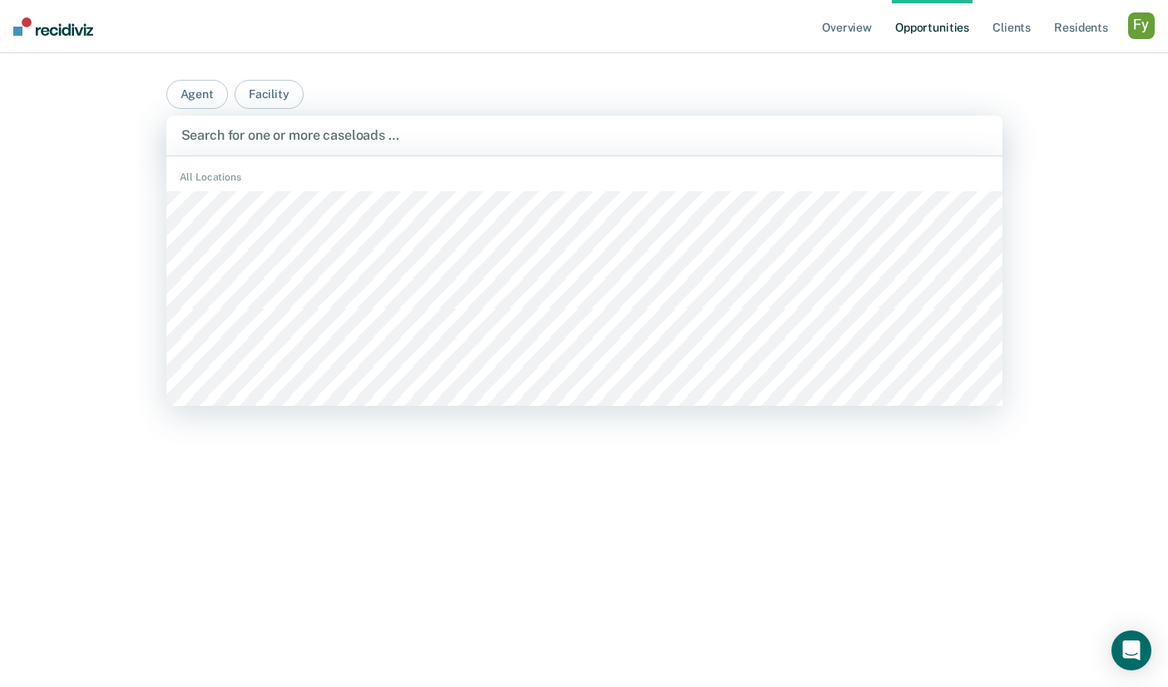
click at [365, 140] on div at bounding box center [584, 135] width 806 height 19
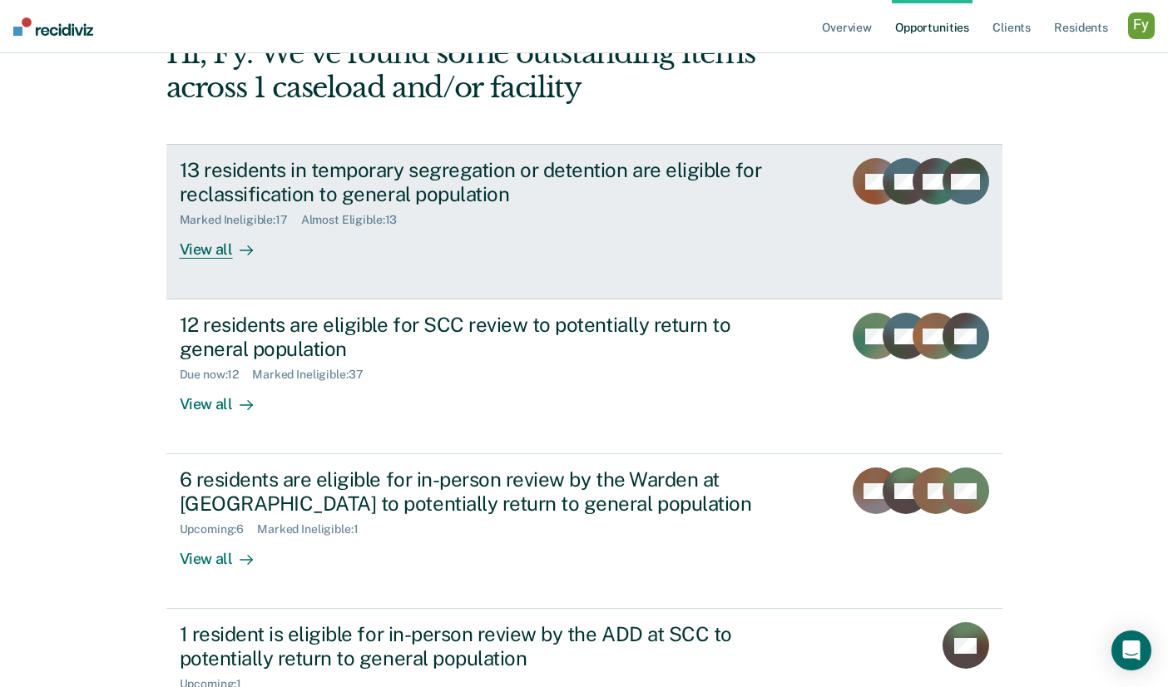
scroll to position [148, 0]
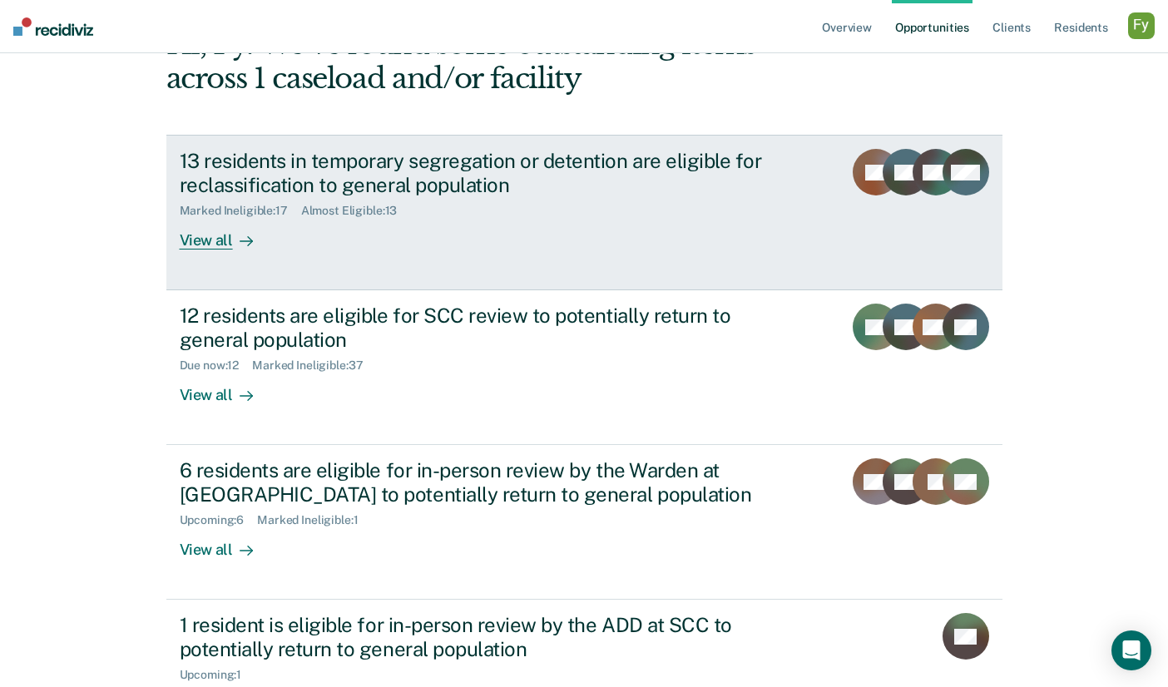
click at [227, 240] on div "View all" at bounding box center [226, 234] width 93 height 32
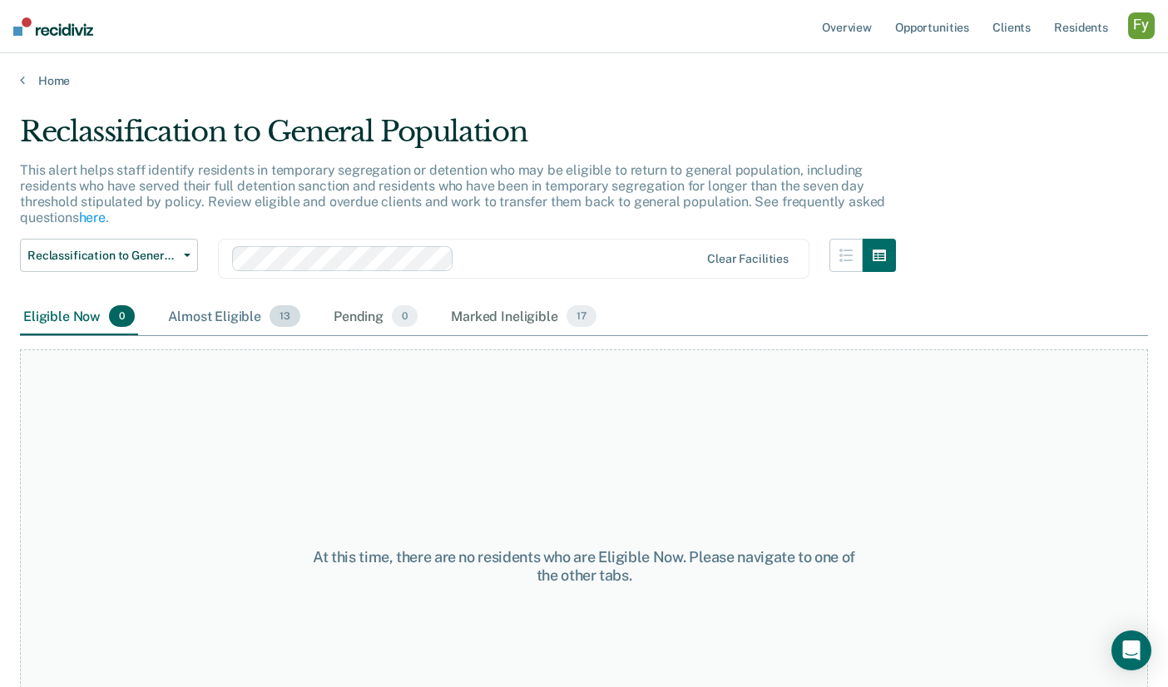
click at [237, 319] on div "Almost Eligible 13" at bounding box center [234, 317] width 139 height 37
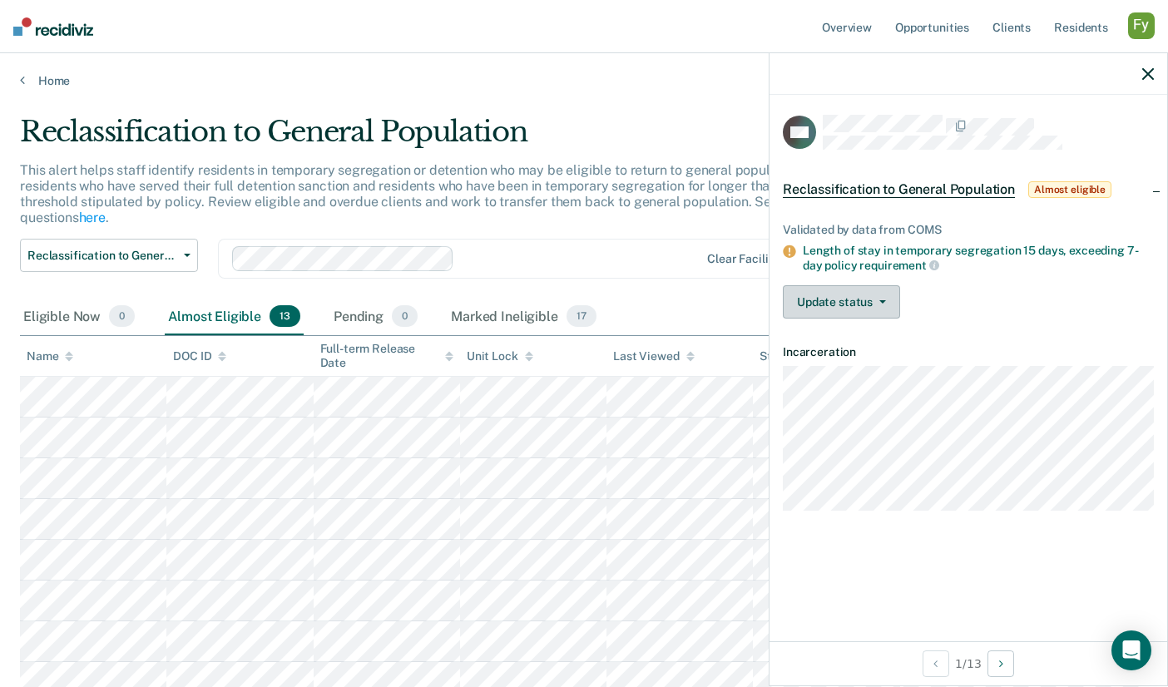
click at [892, 298] on button "Update status" at bounding box center [841, 301] width 117 height 33
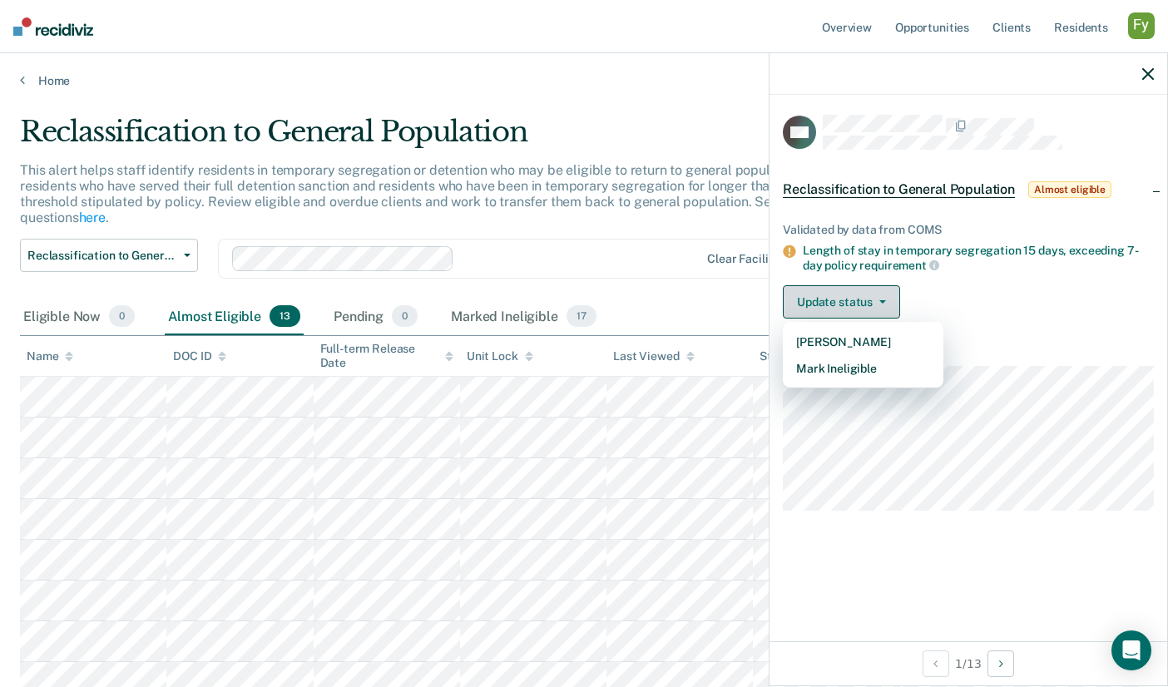
click at [892, 298] on button "Update status" at bounding box center [841, 301] width 117 height 33
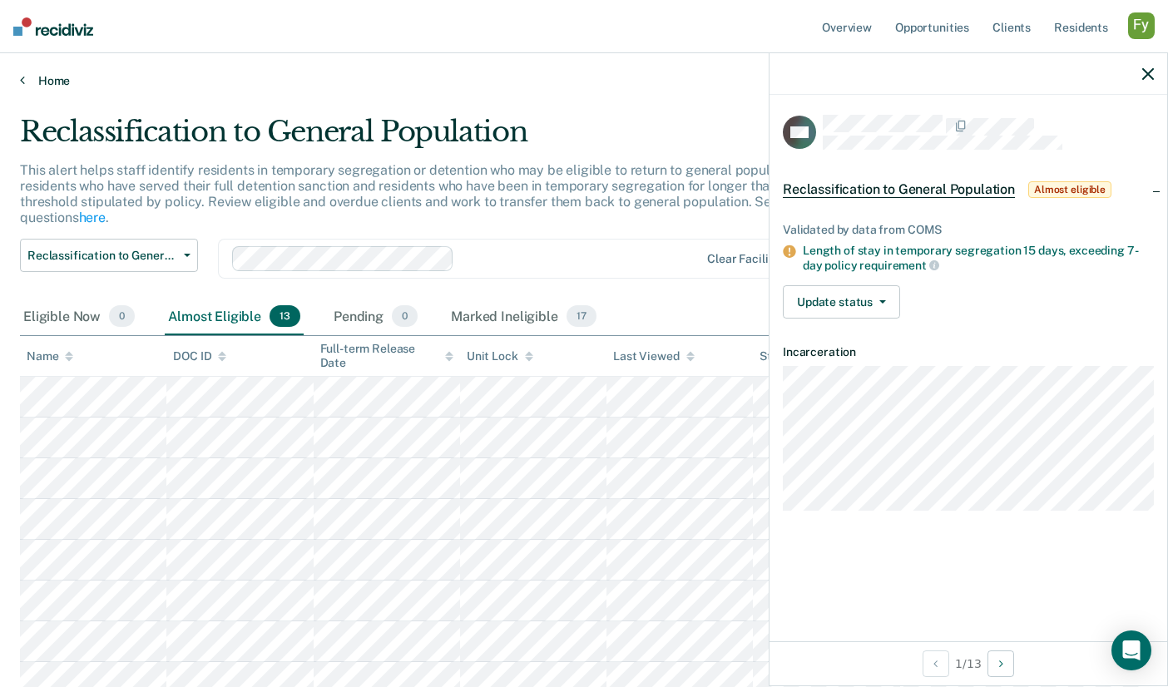
click at [56, 80] on link "Home" at bounding box center [584, 80] width 1128 height 15
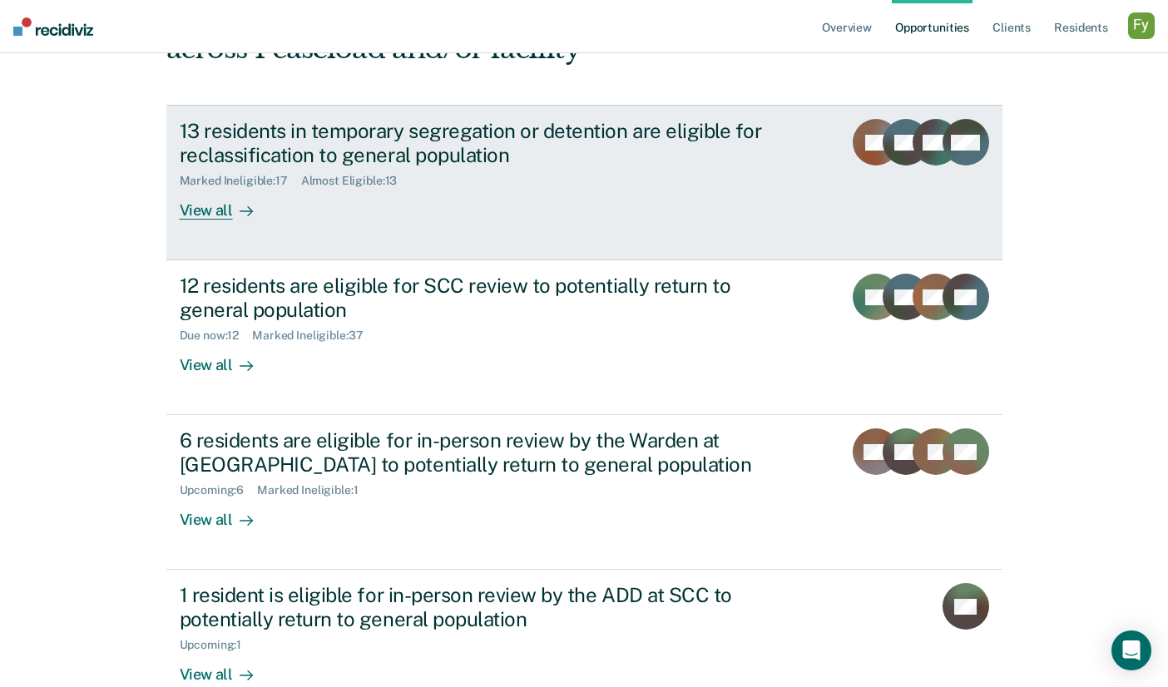
scroll to position [190, 0]
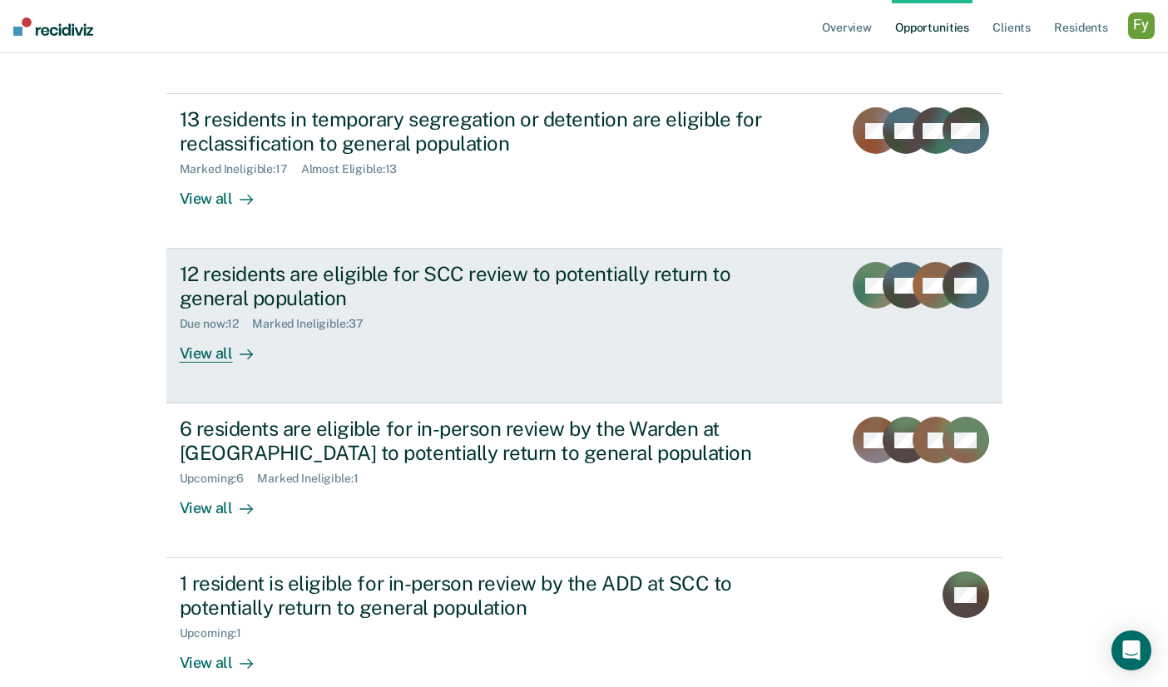
click at [289, 340] on div "12 residents are eligible for SCC review to potentially return to general popul…" at bounding box center [492, 312] width 624 height 101
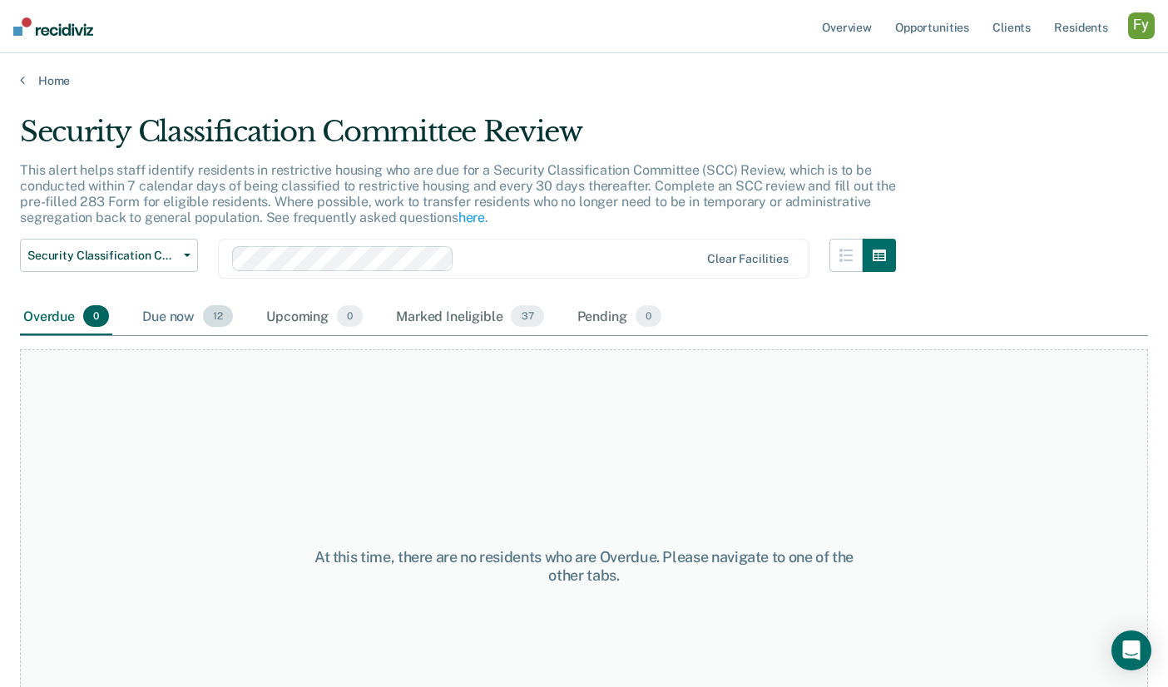
click at [182, 309] on div "Due now 12" at bounding box center [187, 317] width 97 height 37
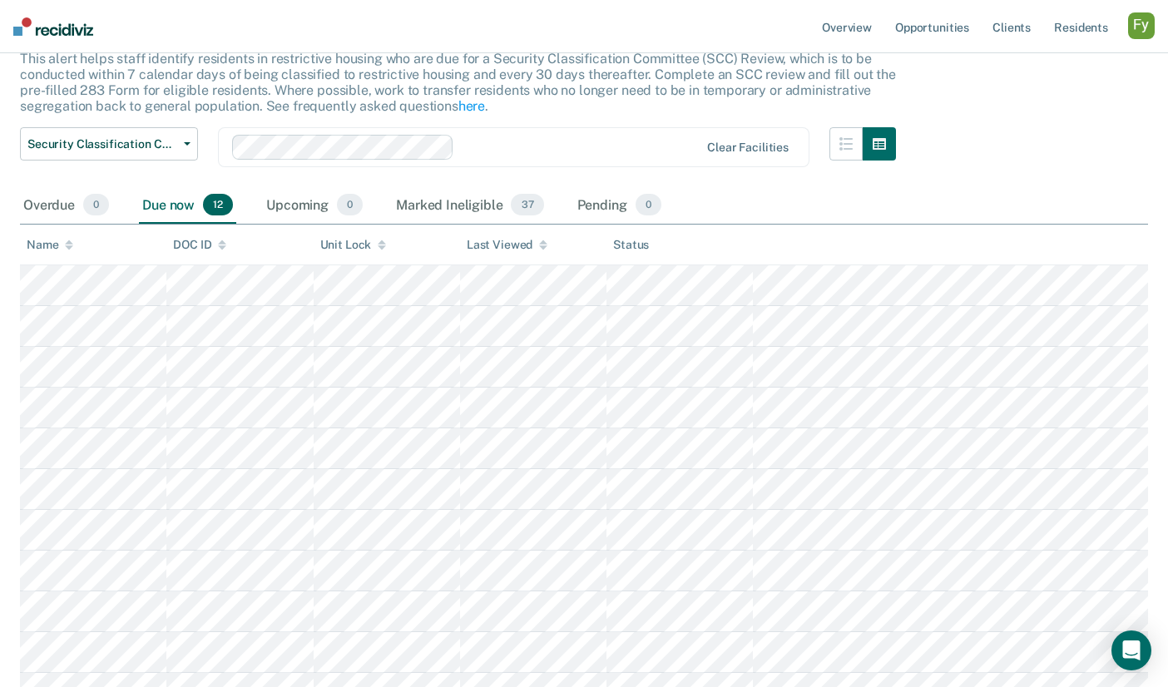
scroll to position [184, 0]
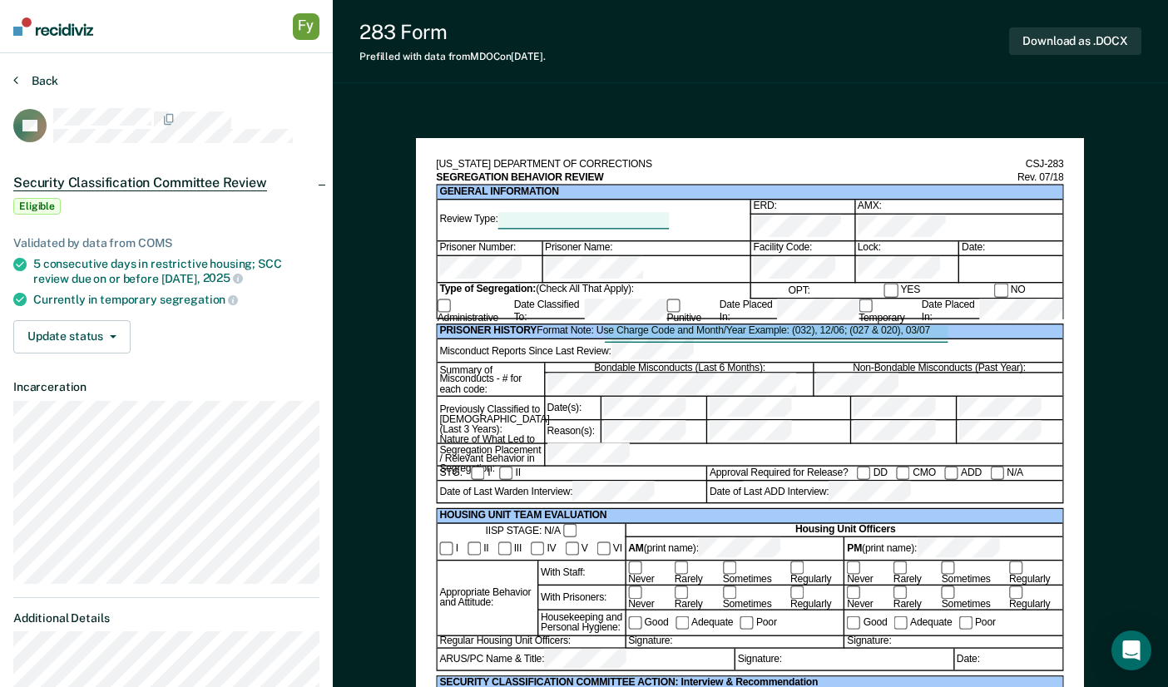
click at [17, 82] on icon at bounding box center [15, 79] width 5 height 13
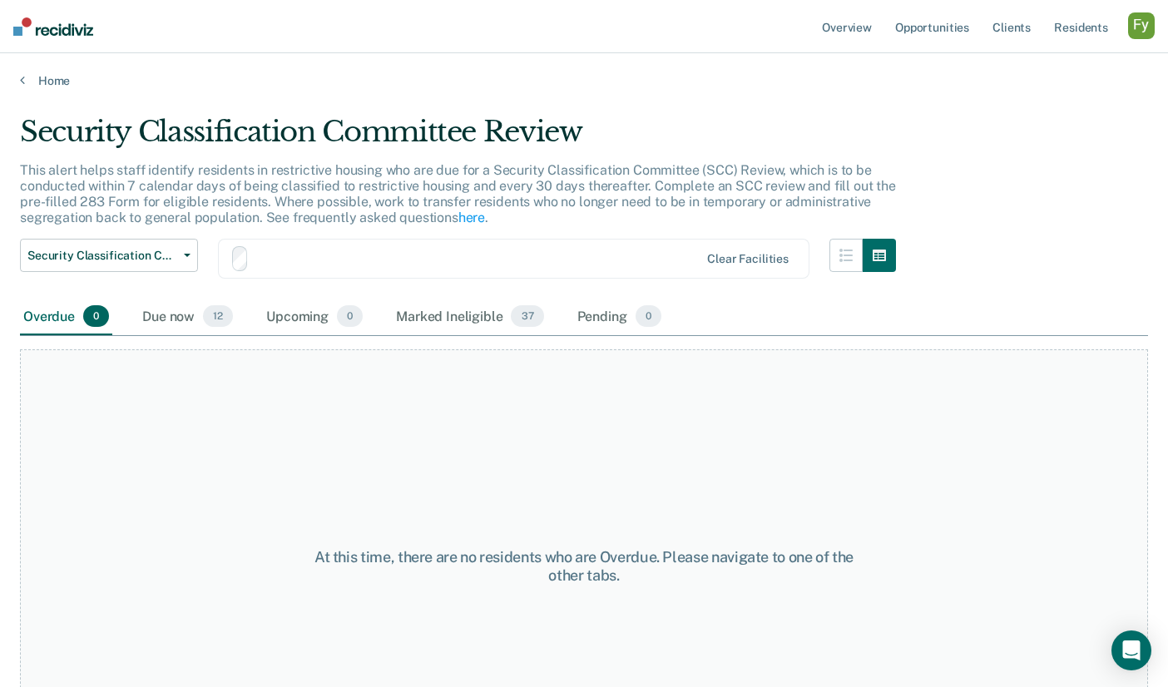
scroll to position [96, 0]
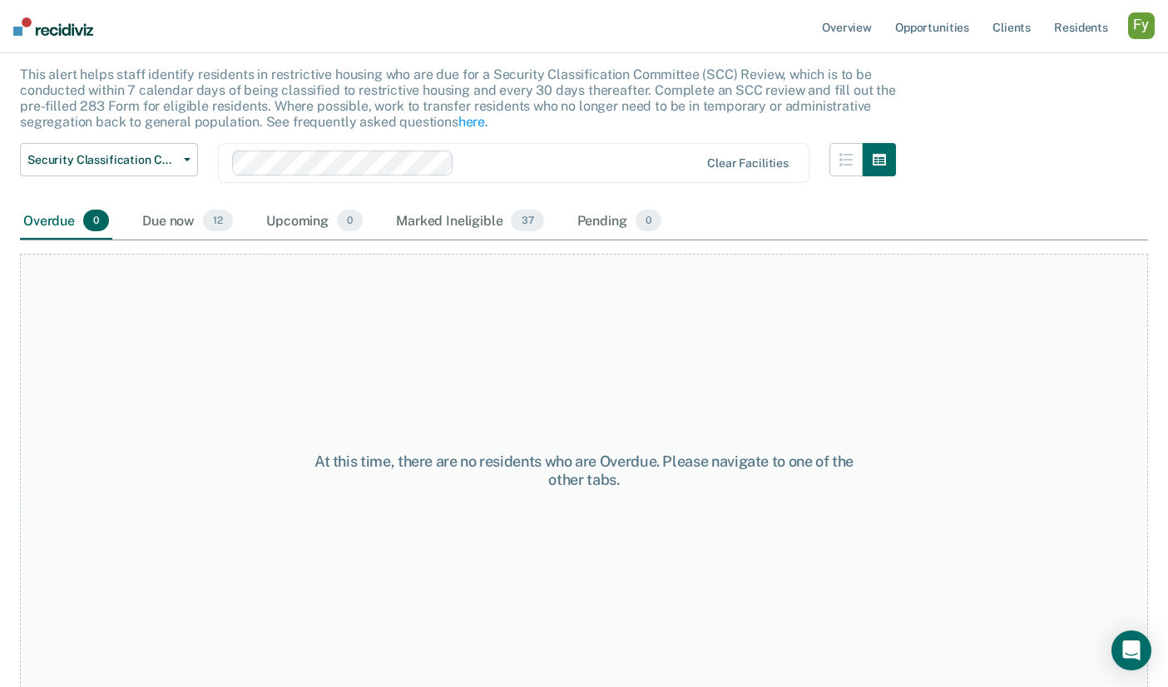
click at [1149, 20] on div "button" at bounding box center [1141, 25] width 27 height 27
click at [1148, 22] on div "button" at bounding box center [1141, 25] width 27 height 27
click at [947, 22] on link "Opportunities" at bounding box center [932, 26] width 81 height 53
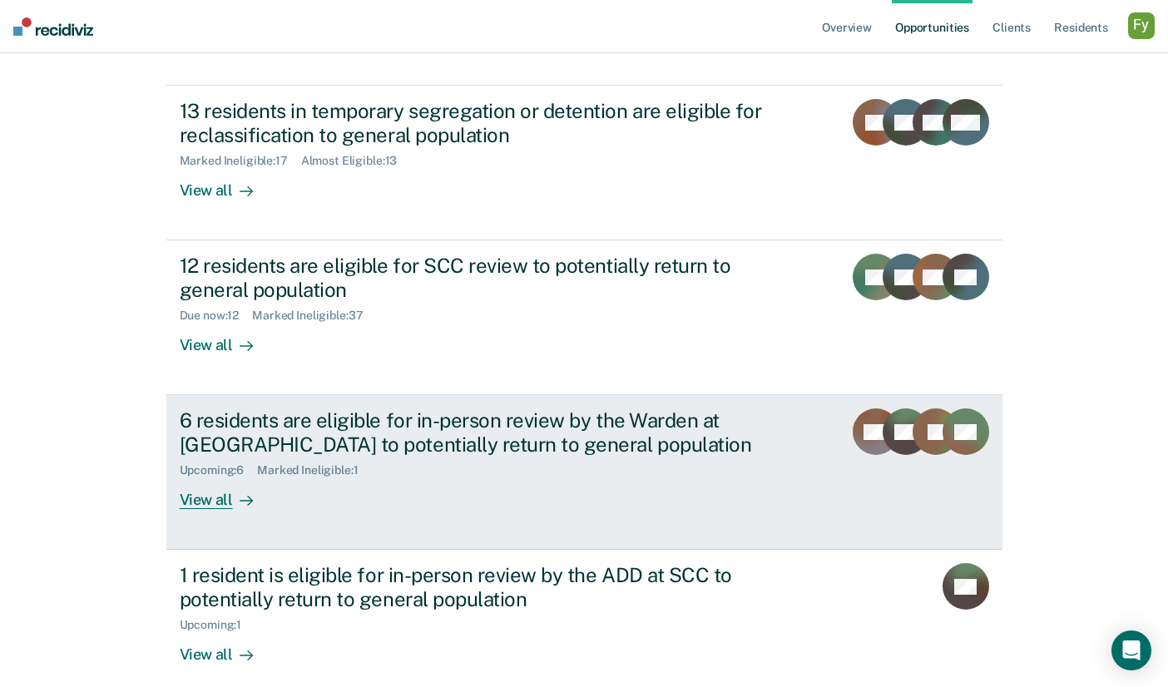
scroll to position [239, 0]
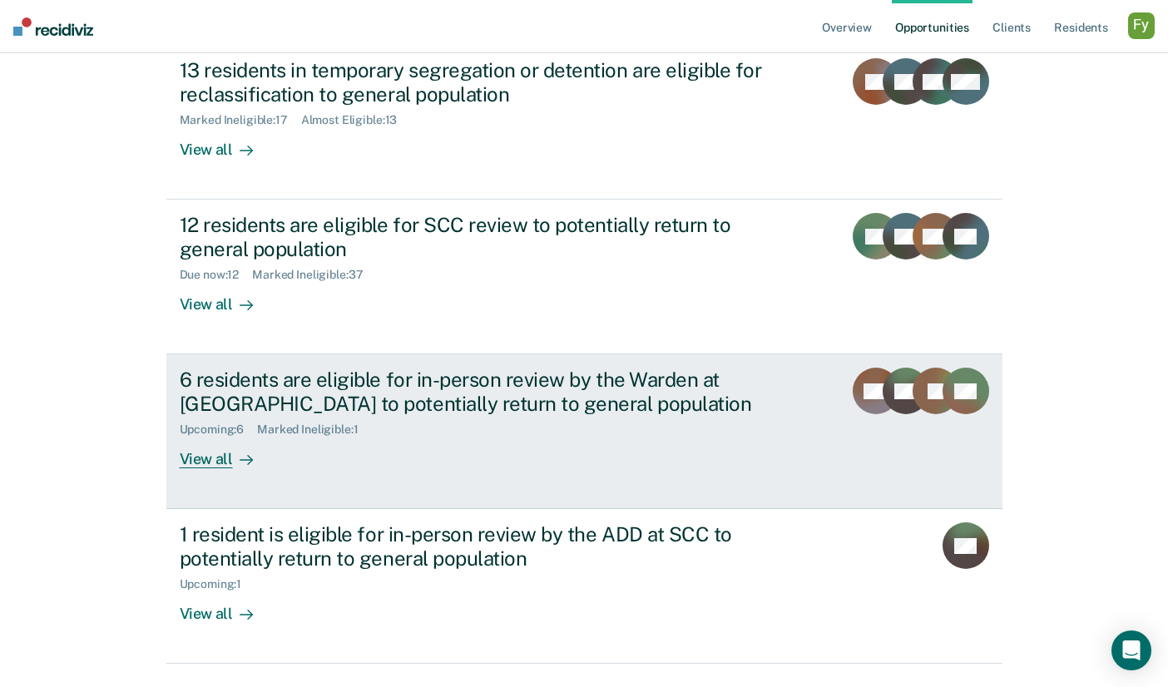
click at [250, 453] on icon at bounding box center [246, 459] width 13 height 13
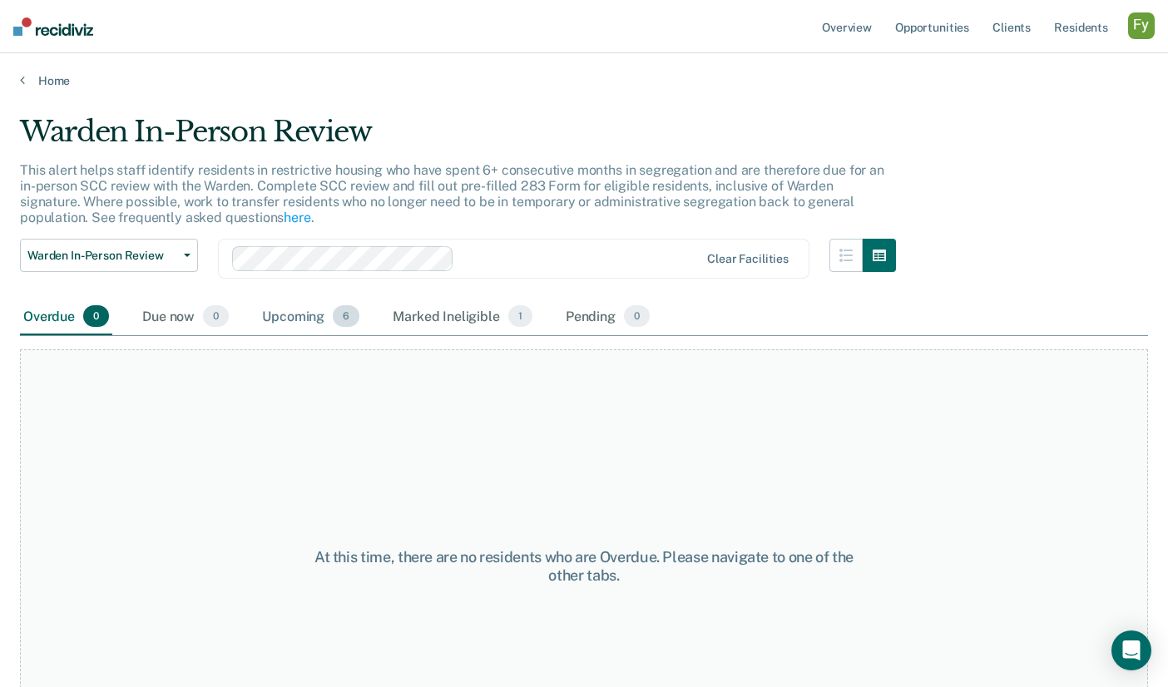
click at [299, 313] on div "Upcoming 6" at bounding box center [311, 317] width 104 height 37
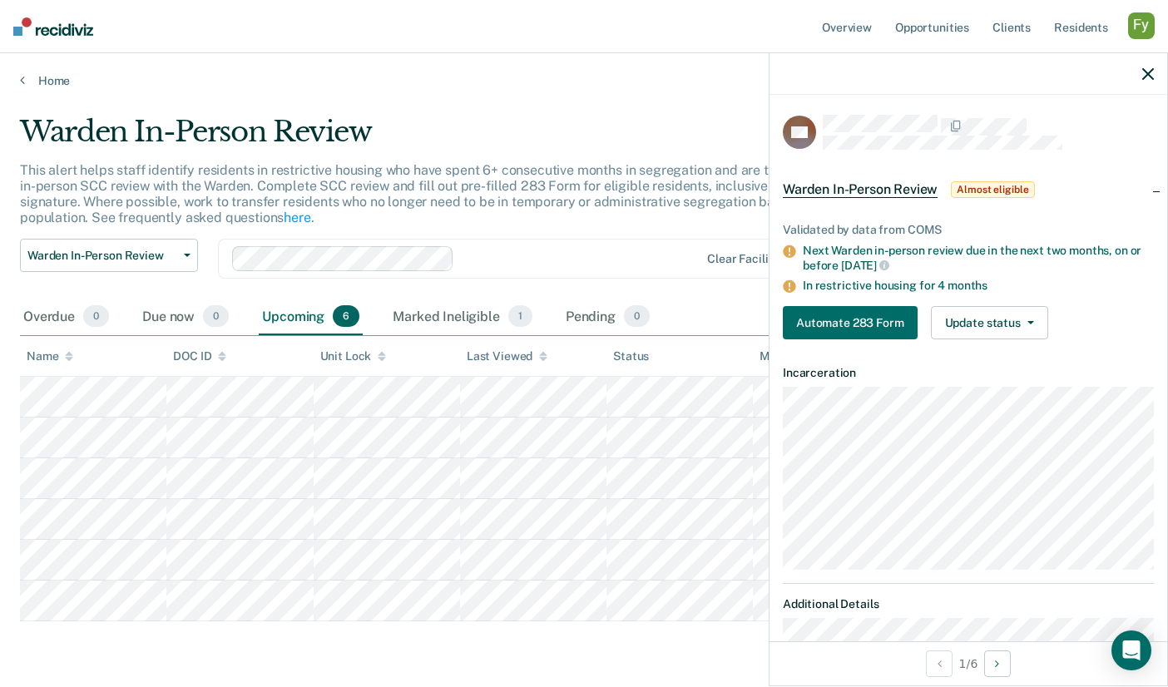
click at [856, 341] on div "Validated by data from COMS Next Warden in-person review due in the next two mo…" at bounding box center [968, 274] width 398 height 156
click at [855, 310] on button "Automate 283 Form" at bounding box center [850, 322] width 135 height 33
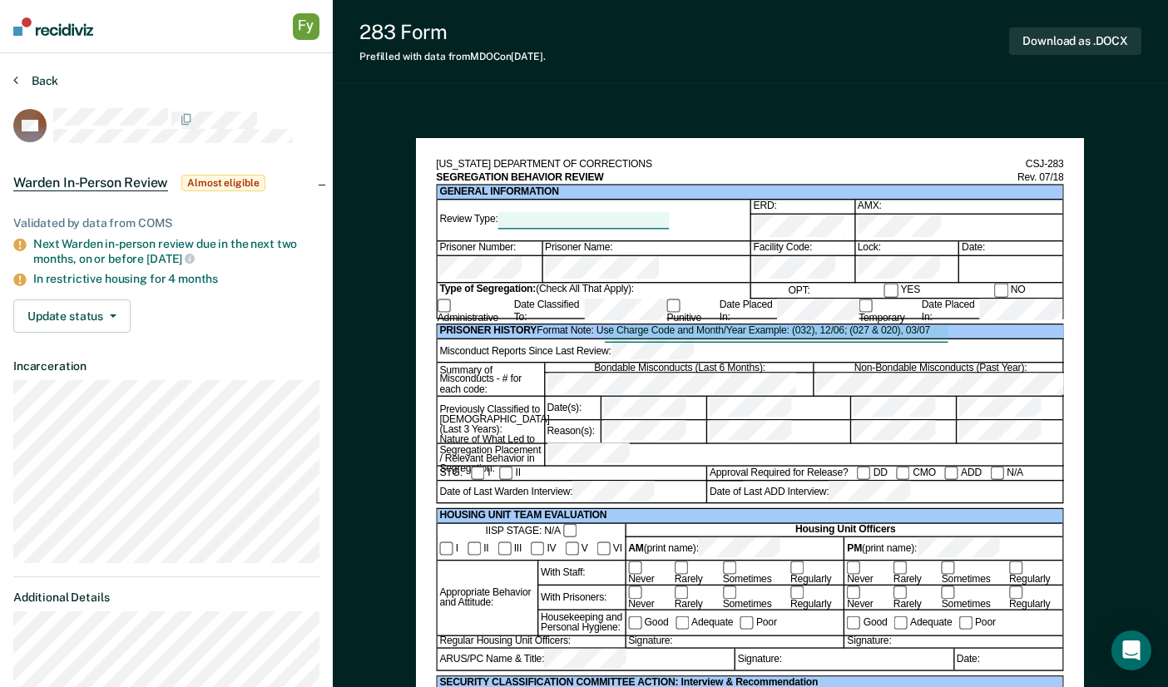
click at [49, 82] on button "Back" at bounding box center [35, 80] width 45 height 15
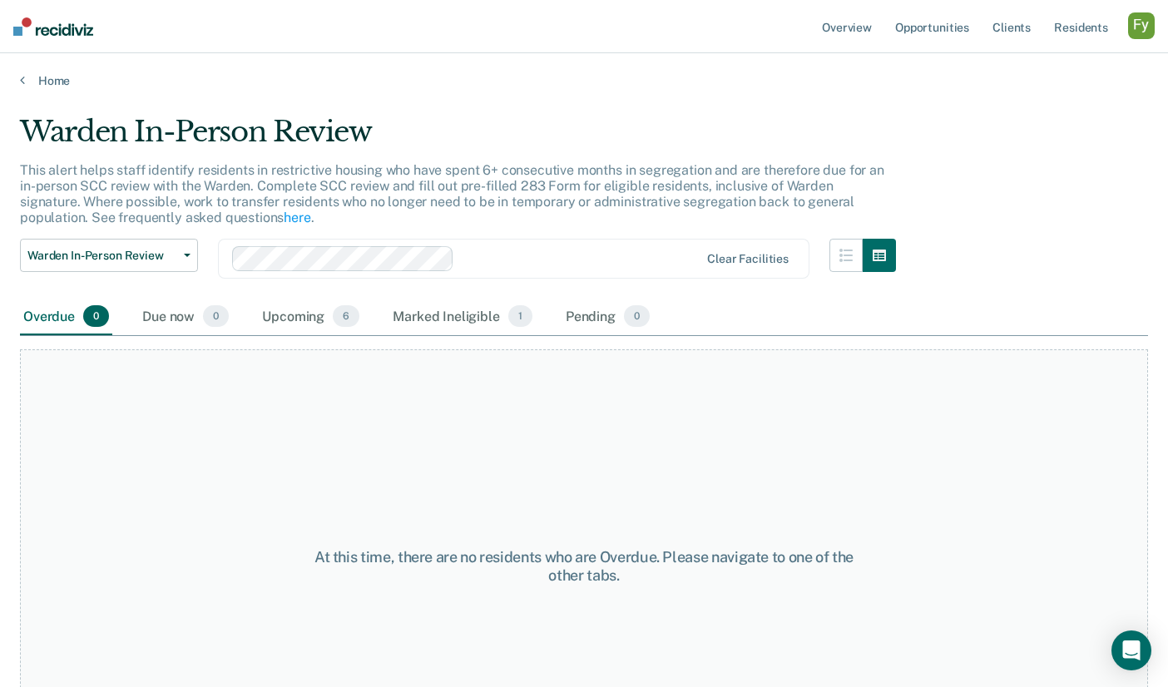
click at [63, 71] on div "Home" at bounding box center [584, 70] width 1168 height 35
click at [55, 76] on link "Home" at bounding box center [584, 80] width 1128 height 15
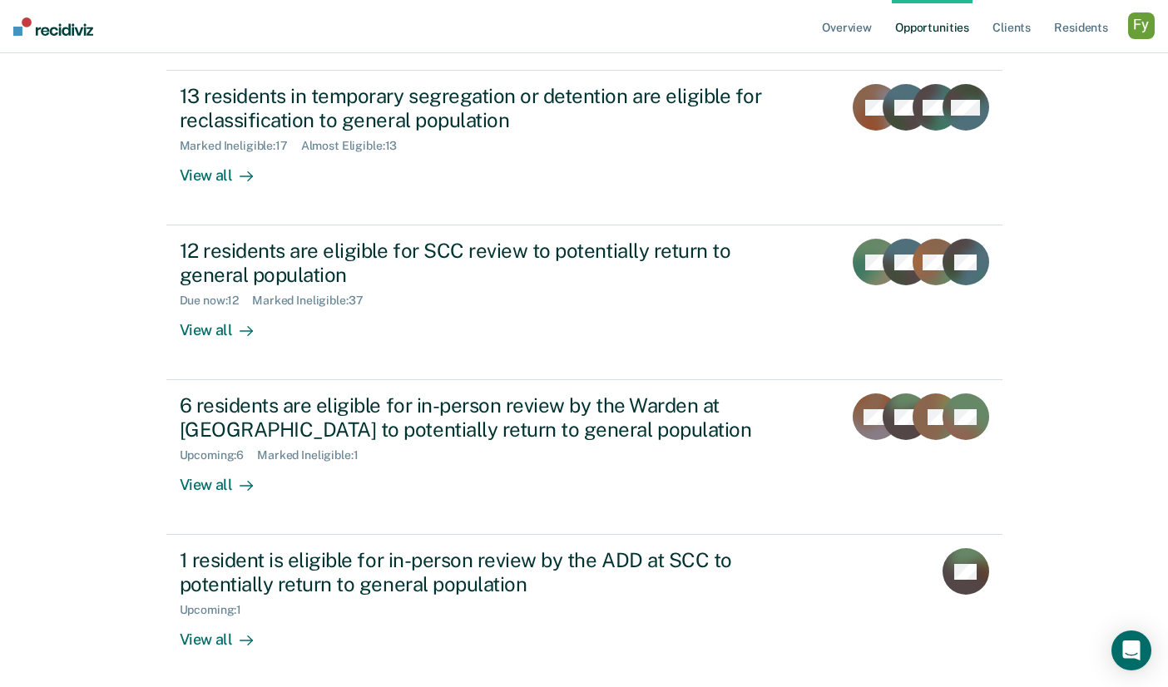
scroll to position [282, 0]
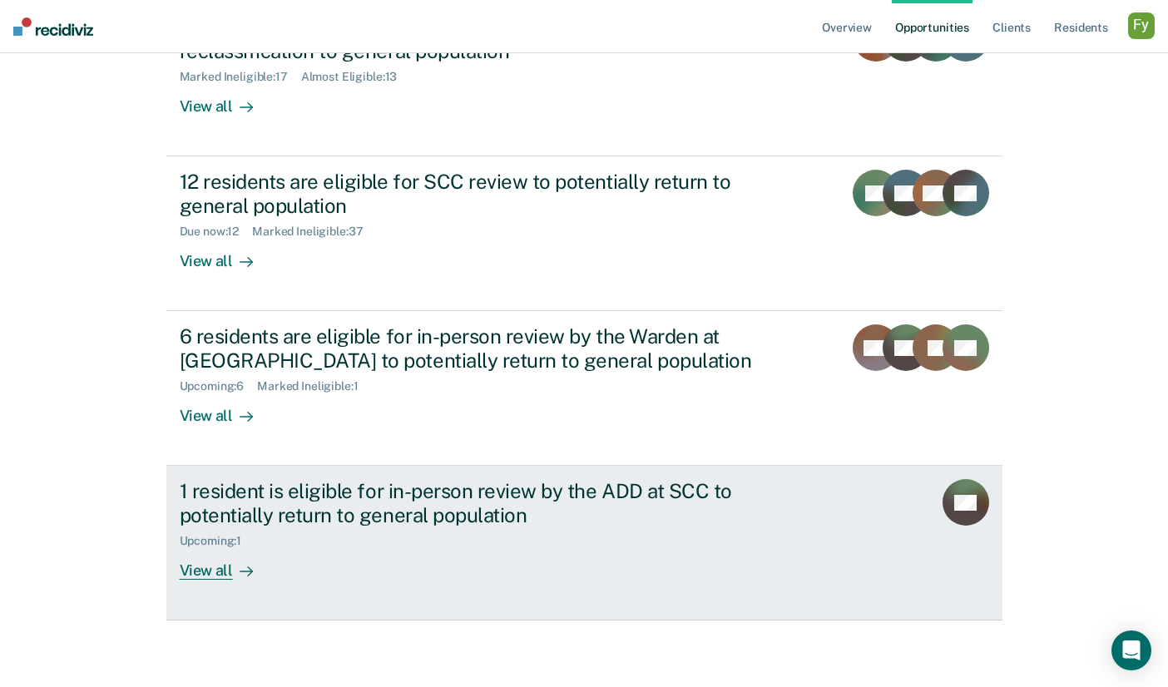
click at [402, 506] on div "1 resident is eligible for in-person review by the ADD at SCC to potentially re…" at bounding box center [472, 503] width 584 height 48
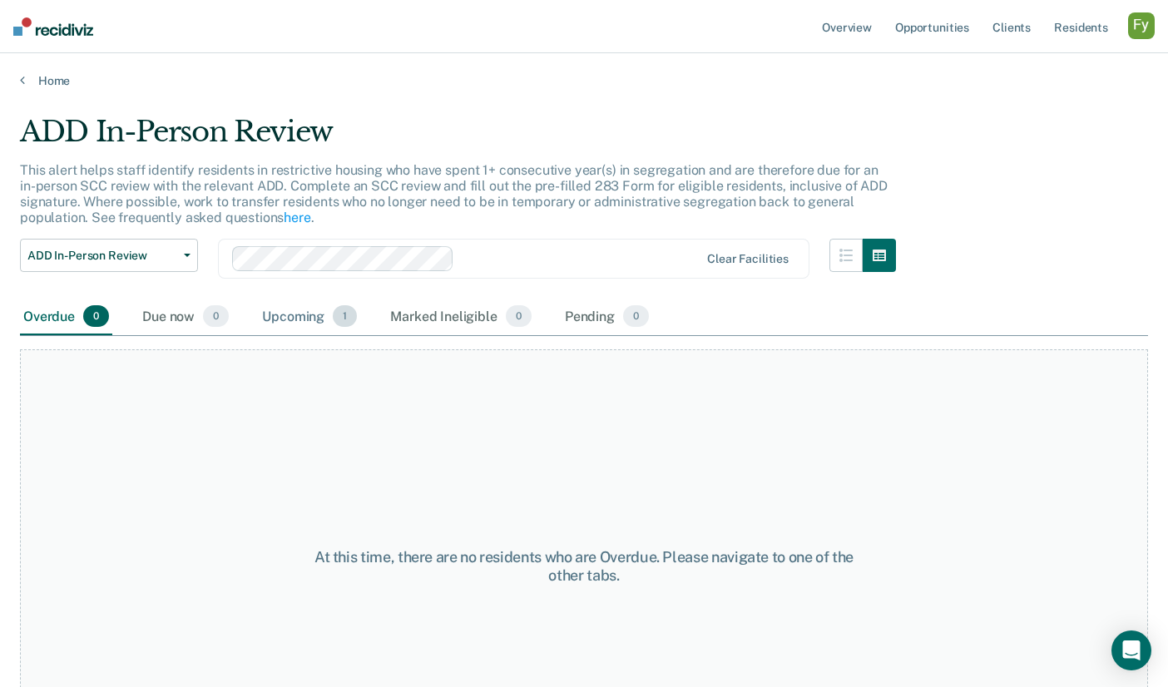
click at [298, 313] on div "Upcoming 1" at bounding box center [309, 317] width 101 height 37
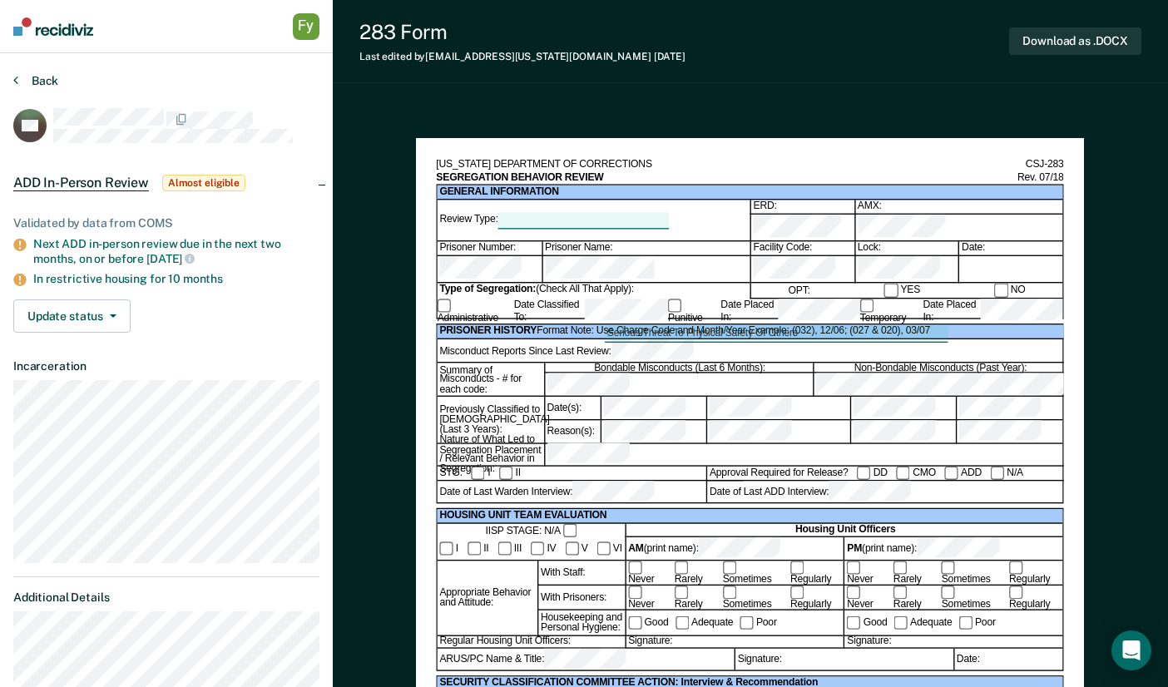
click at [47, 83] on button "Back" at bounding box center [35, 80] width 45 height 15
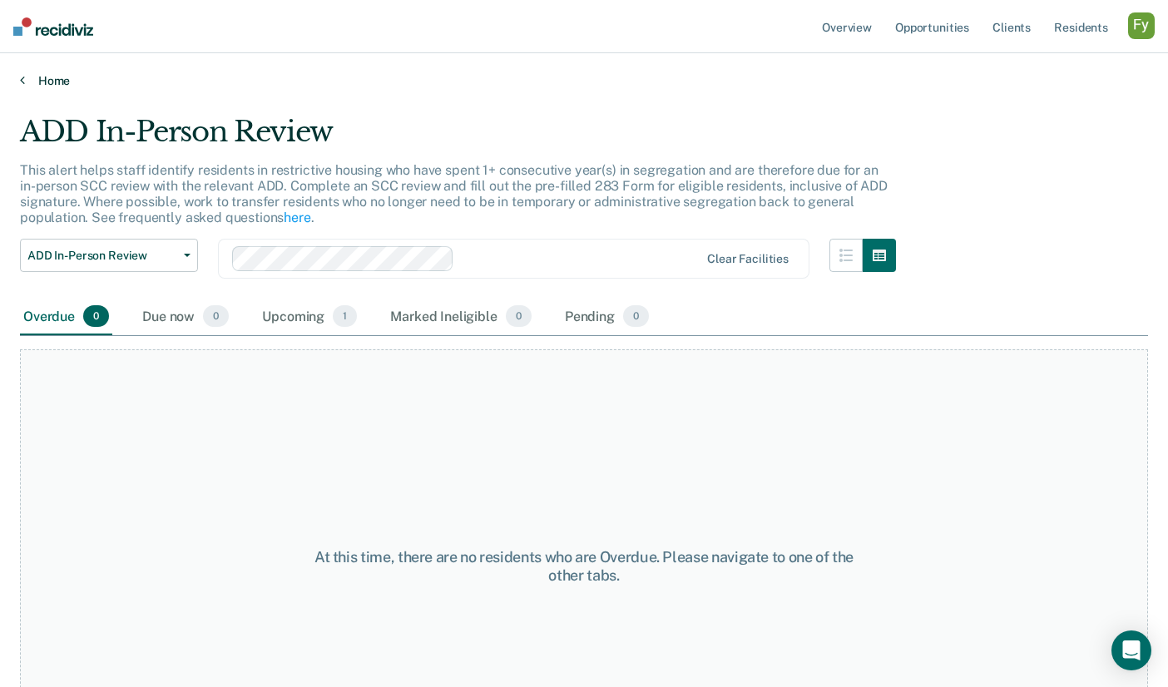
click at [50, 75] on link "Home" at bounding box center [584, 80] width 1128 height 15
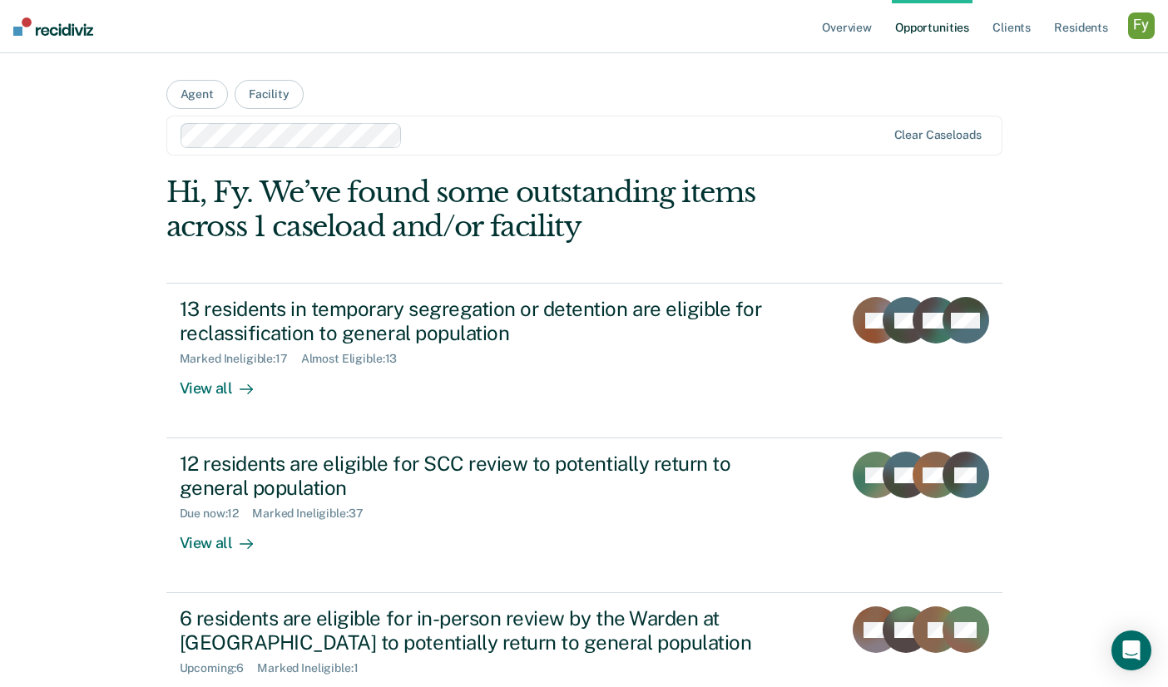
click at [1144, 32] on div "button" at bounding box center [1141, 25] width 27 height 27
click at [1026, 64] on link "Profile" at bounding box center [1074, 68] width 134 height 14
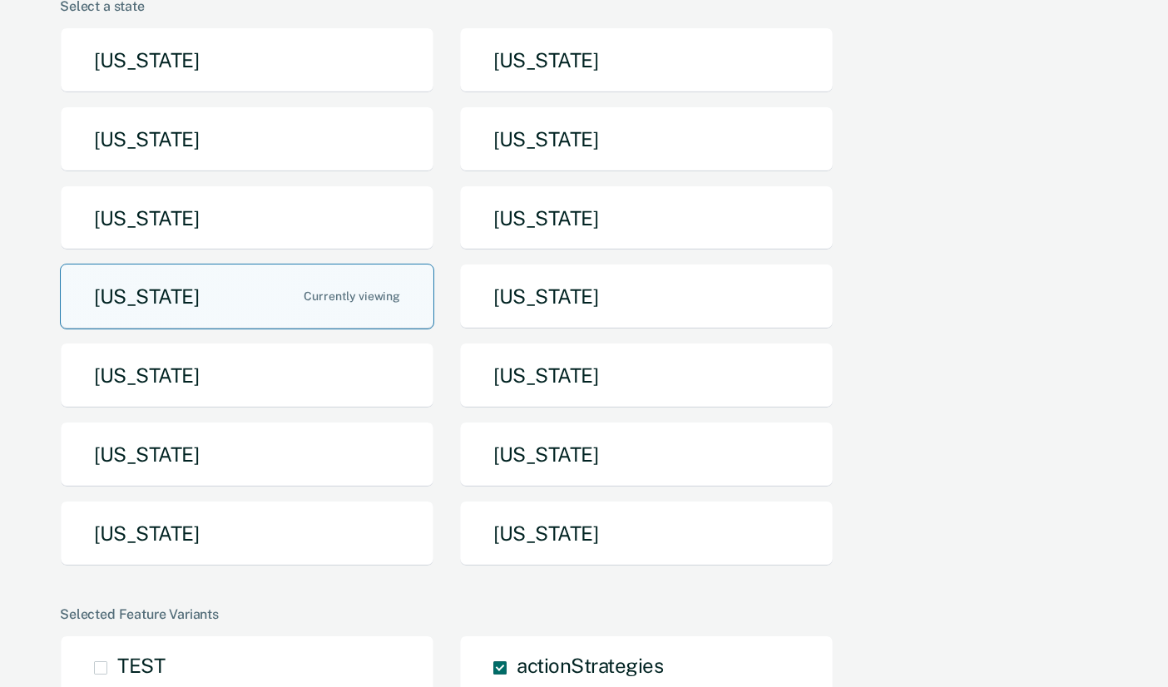
scroll to position [180, 0]
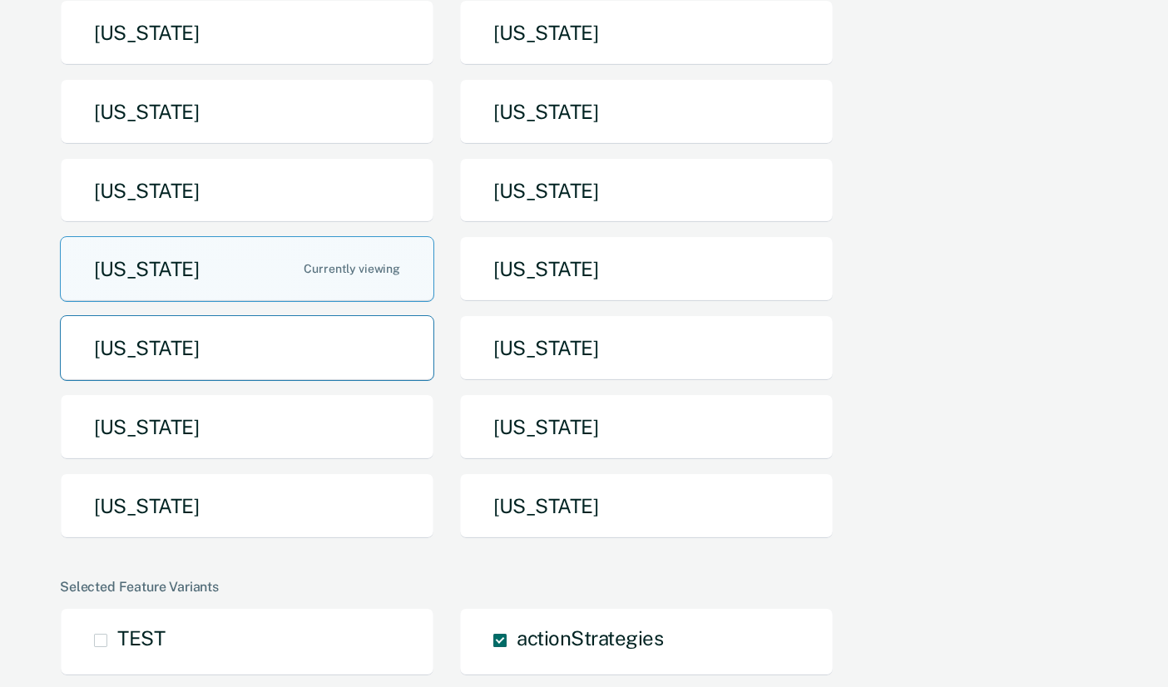
click at [269, 344] on button "[US_STATE]" at bounding box center [247, 348] width 374 height 66
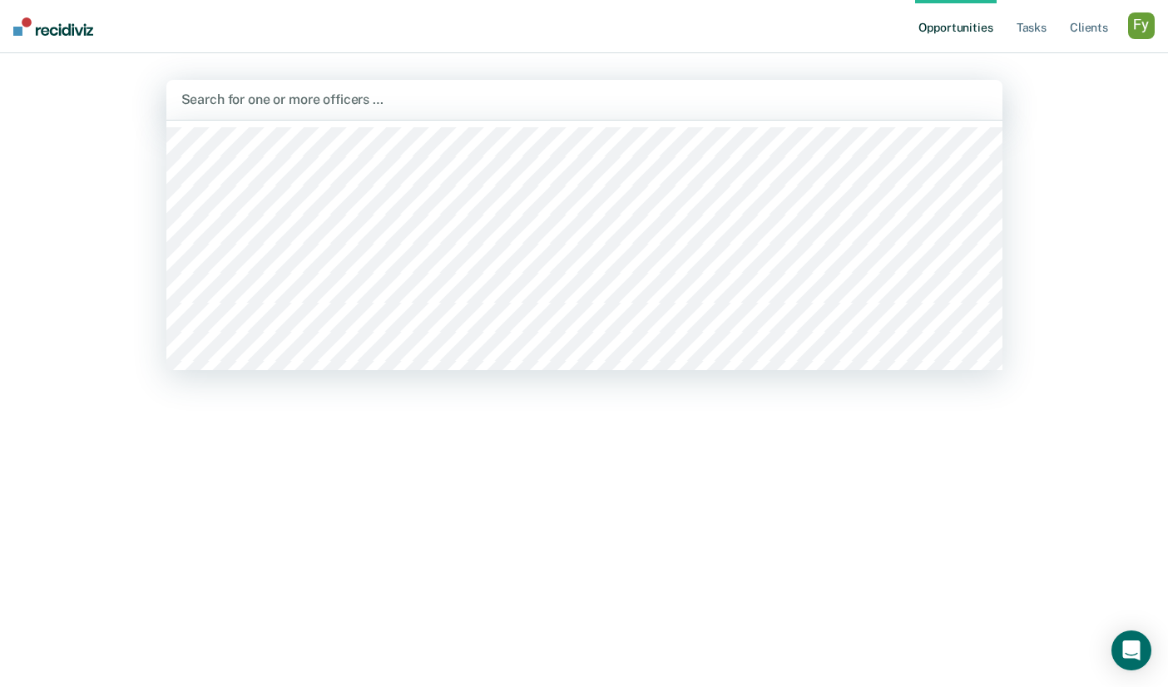
click at [548, 105] on div at bounding box center [584, 99] width 806 height 19
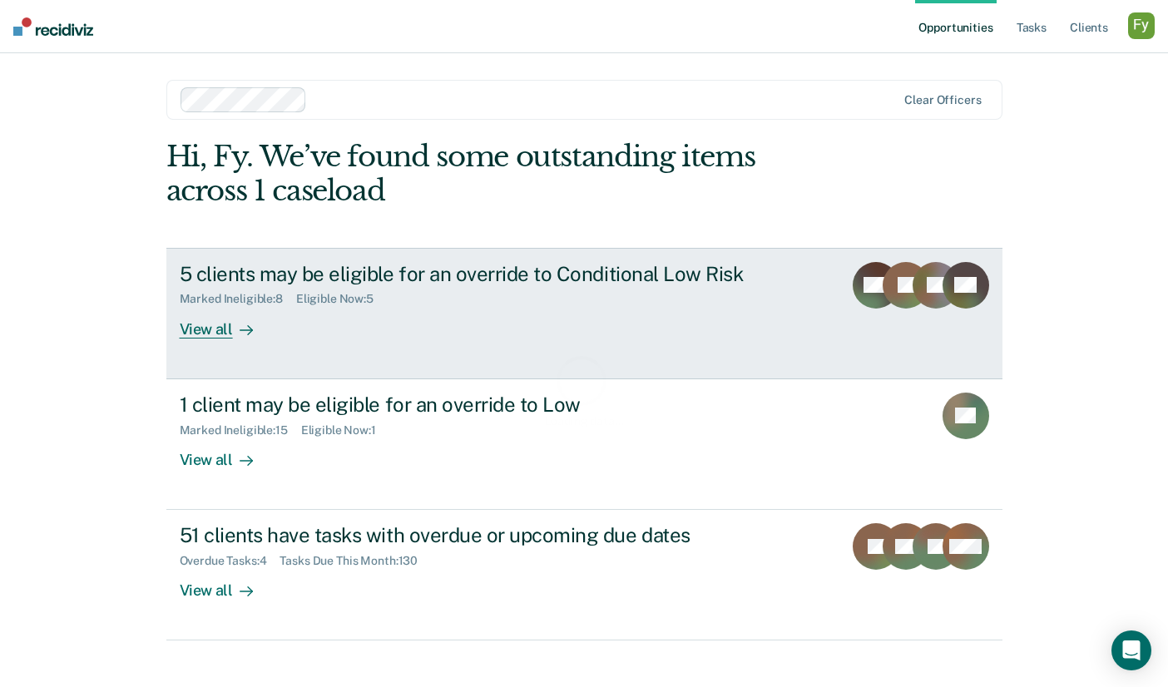
click at [208, 315] on div "View all" at bounding box center [226, 322] width 93 height 32
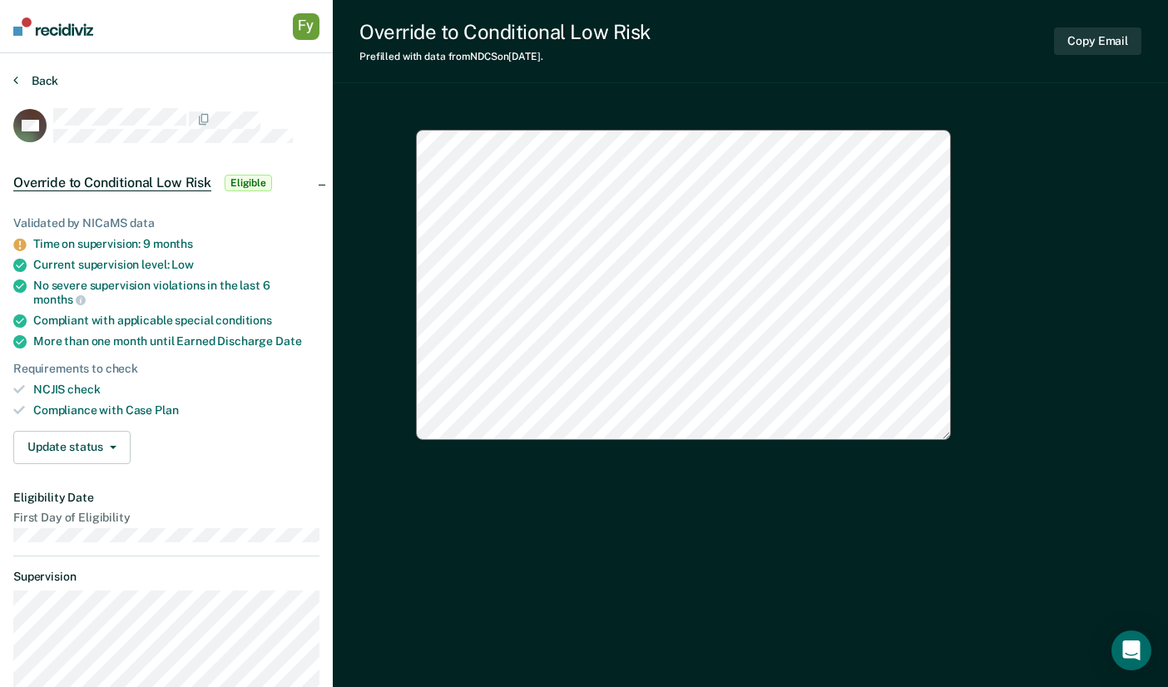
click at [47, 77] on button "Back" at bounding box center [35, 80] width 45 height 15
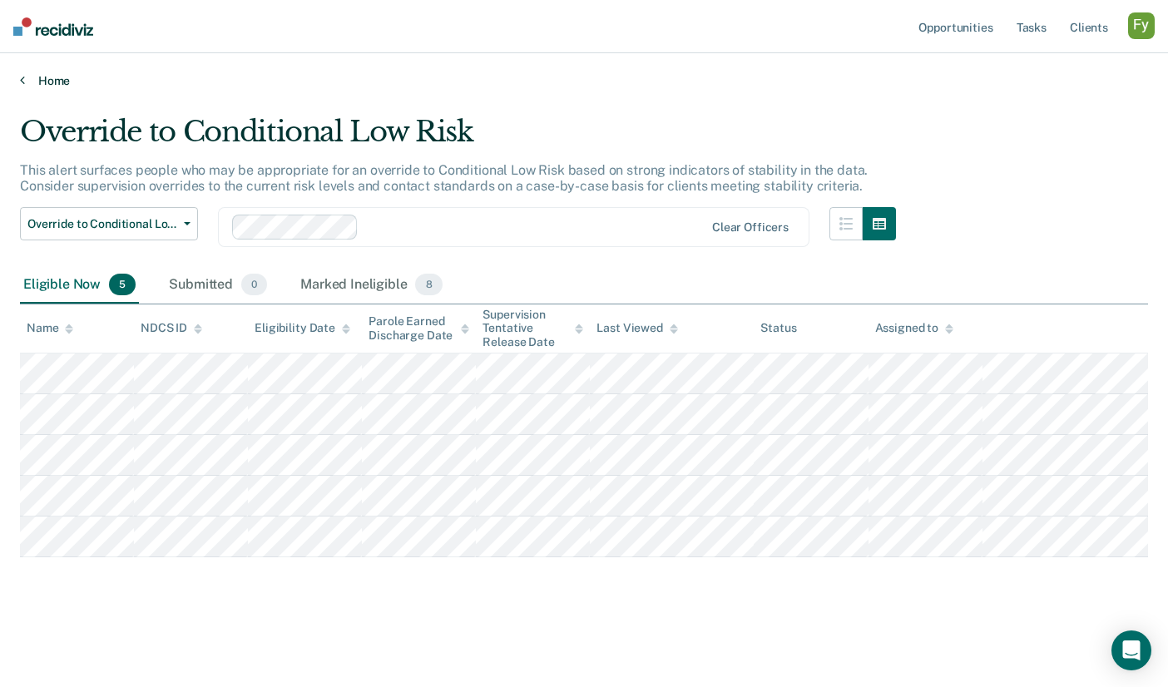
click at [41, 83] on link "Home" at bounding box center [584, 80] width 1128 height 15
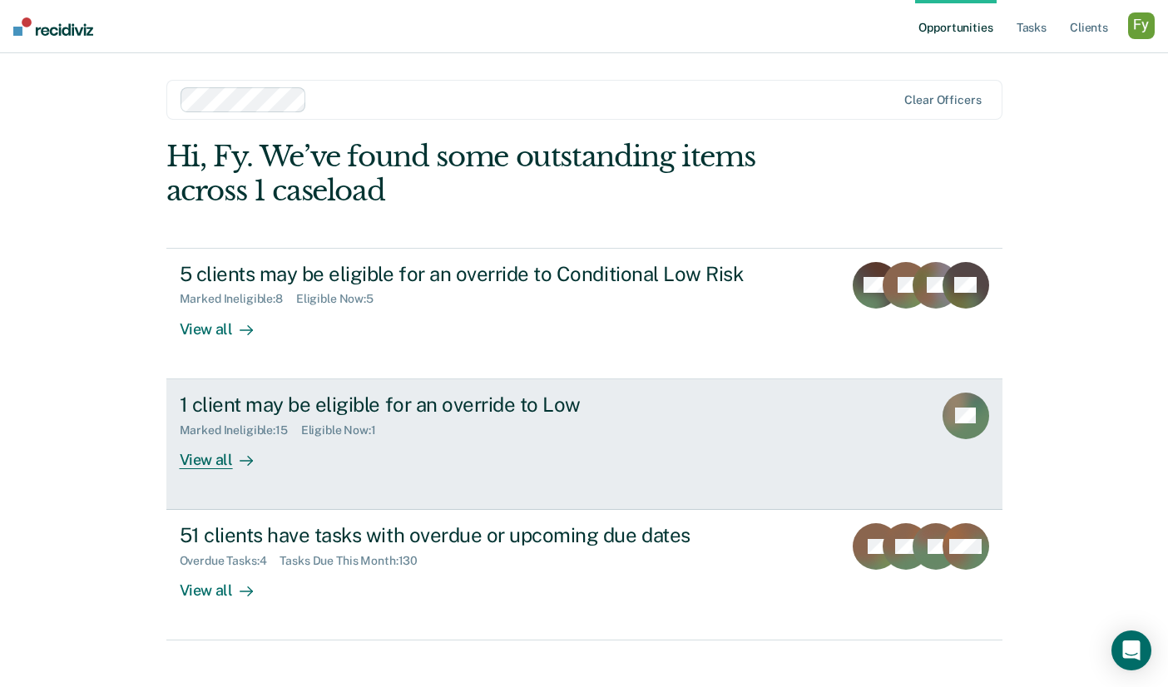
click at [334, 434] on div "Eligible Now : 1" at bounding box center [345, 430] width 88 height 14
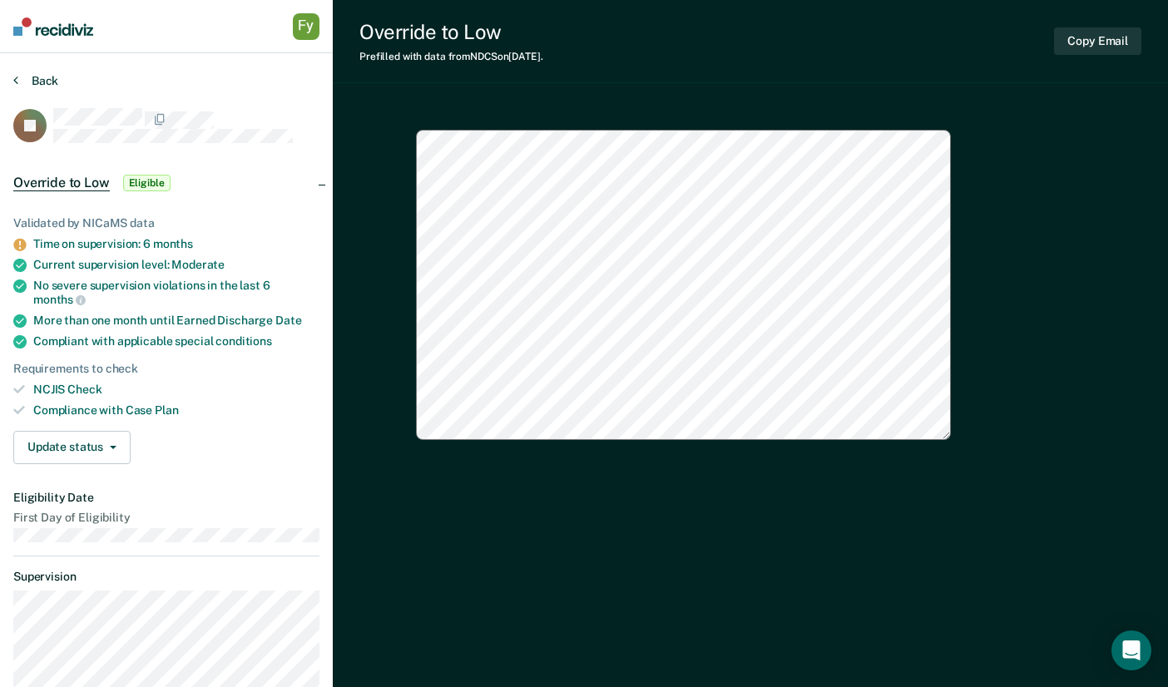
click at [44, 82] on button "Back" at bounding box center [35, 80] width 45 height 15
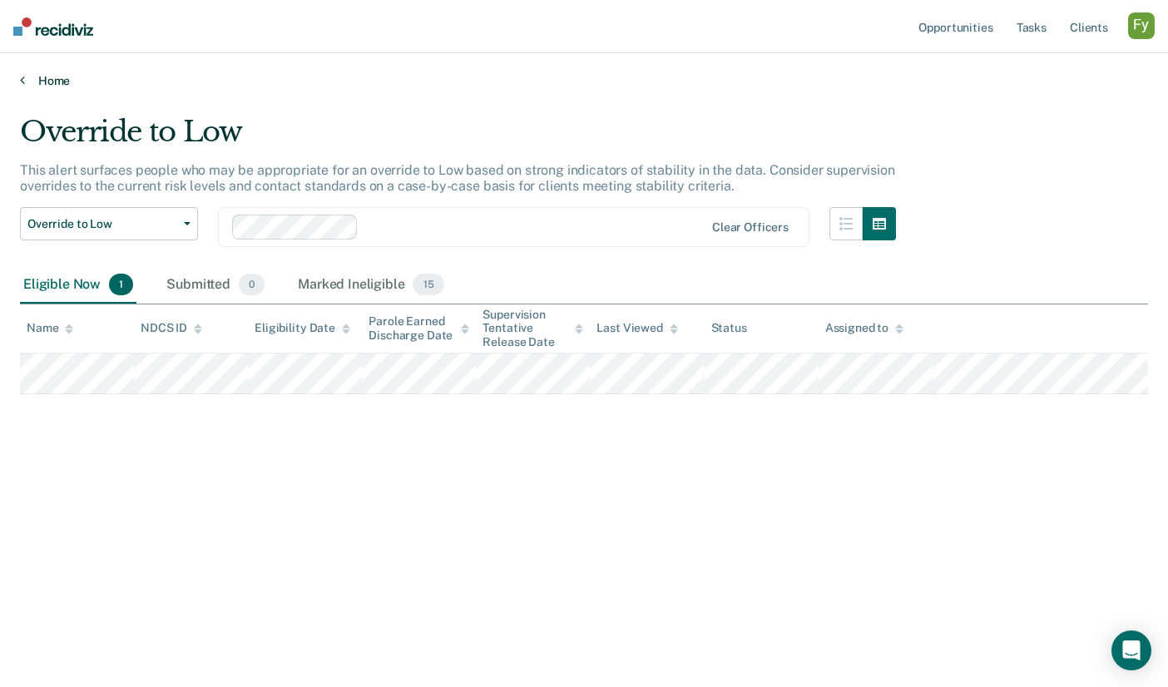
click at [59, 84] on link "Home" at bounding box center [584, 80] width 1128 height 15
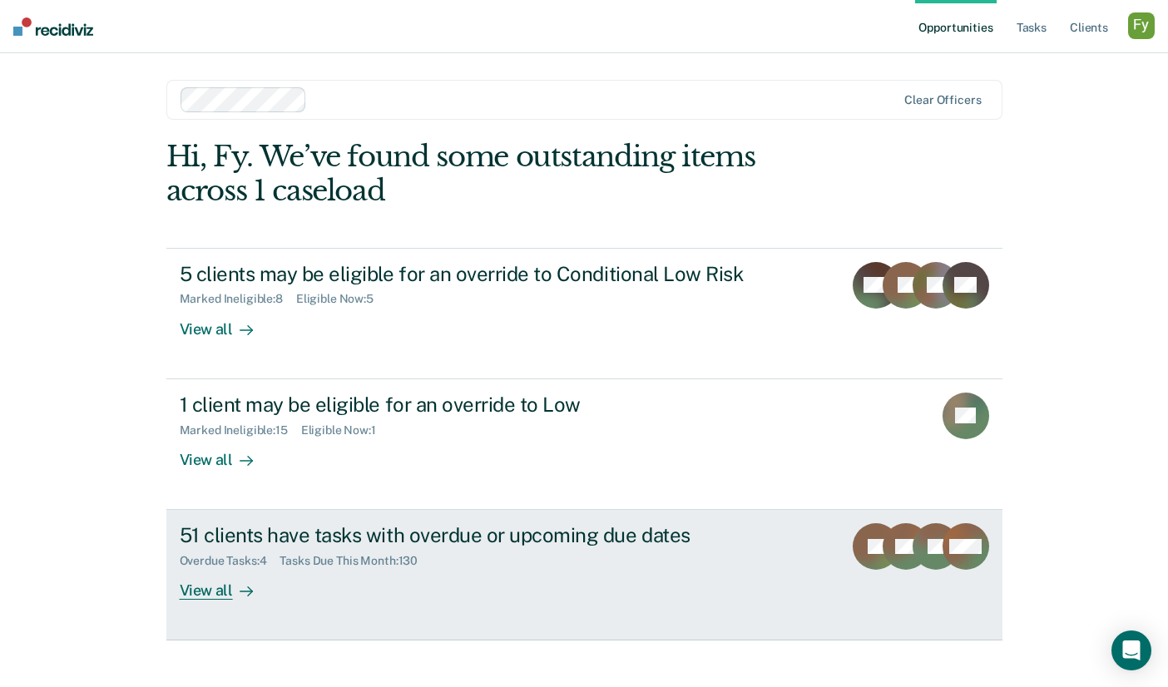
click at [368, 573] on div "51 clients have tasks with overdue or upcoming due dates Overdue Tasks : 4 Task…" at bounding box center [492, 561] width 624 height 77
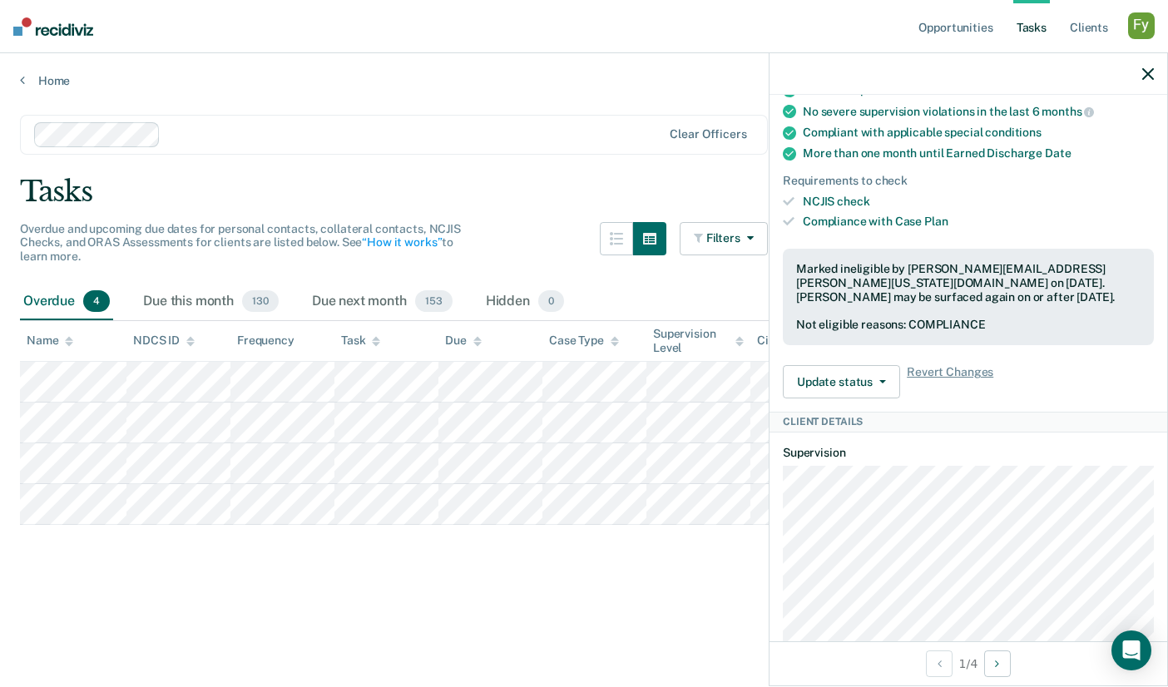
scroll to position [675, 0]
click at [862, 388] on button "Update status" at bounding box center [841, 380] width 117 height 33
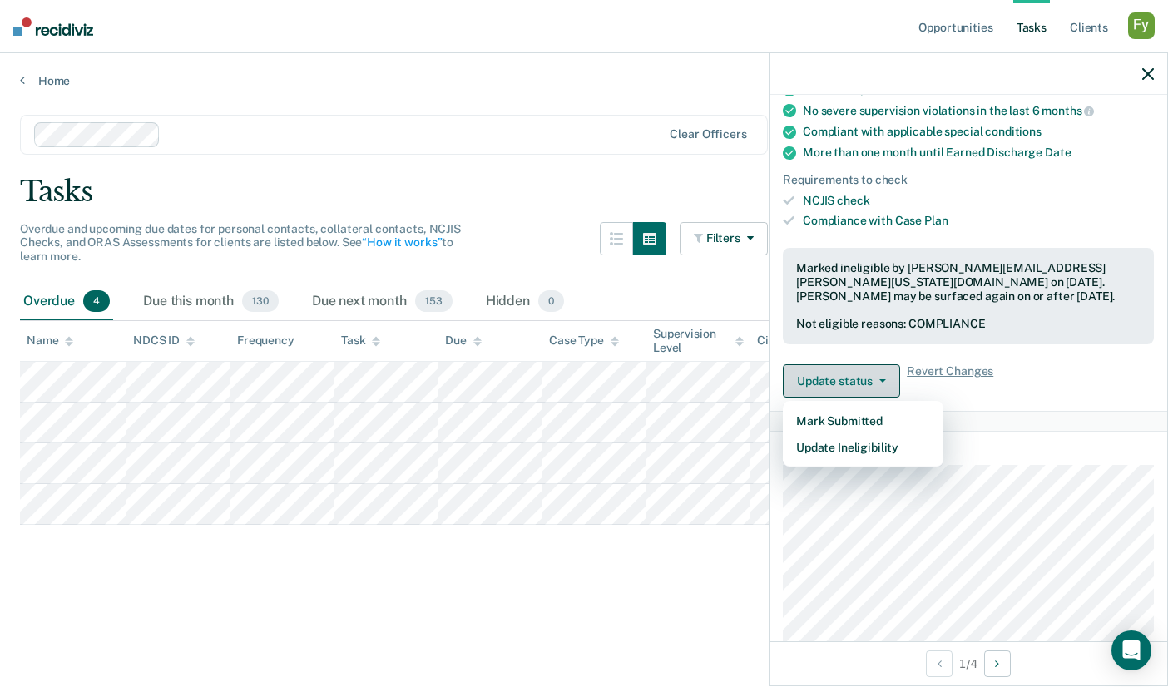
click at [862, 388] on button "Update status" at bounding box center [841, 380] width 117 height 33
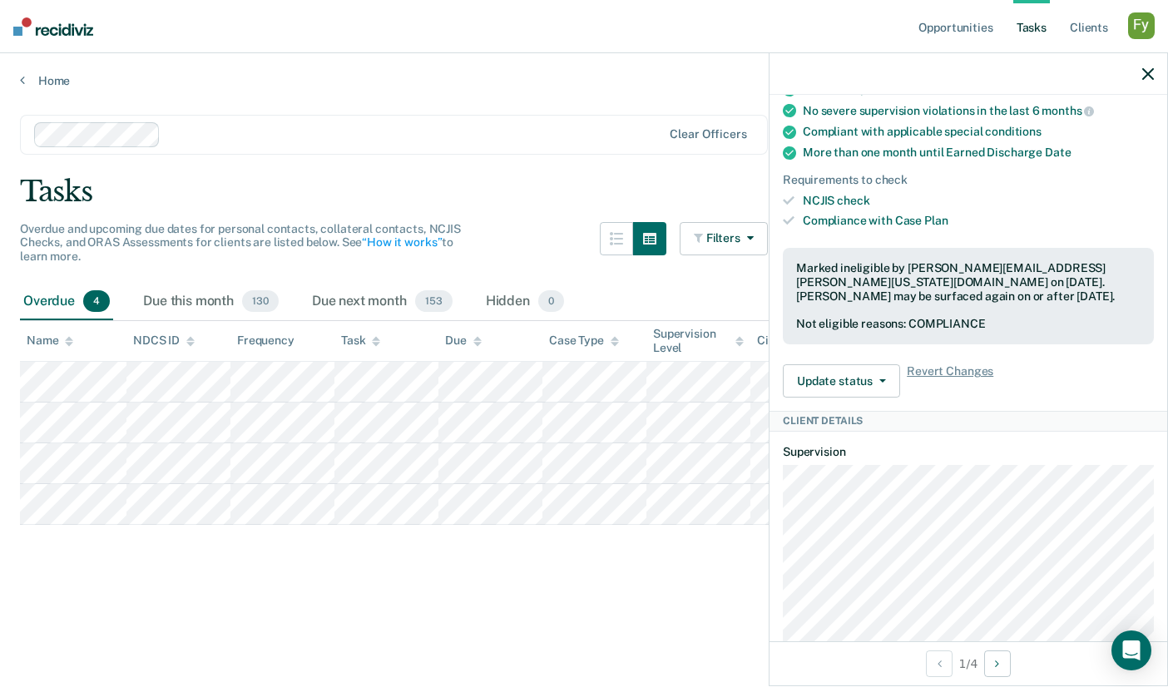
click at [50, 88] on main "Clear officers Tasks Overdue and upcoming due dates for personal contacts, coll…" at bounding box center [584, 385] width 1168 height 594
click at [45, 74] on link "Home" at bounding box center [584, 80] width 1128 height 15
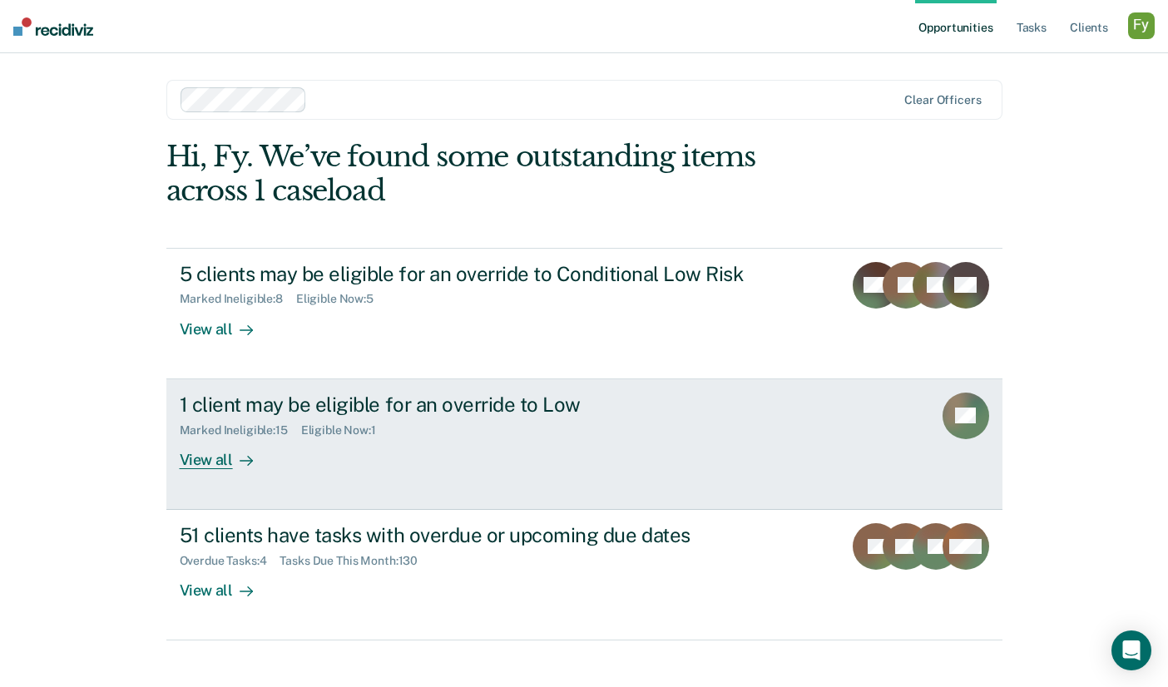
scroll to position [20, 0]
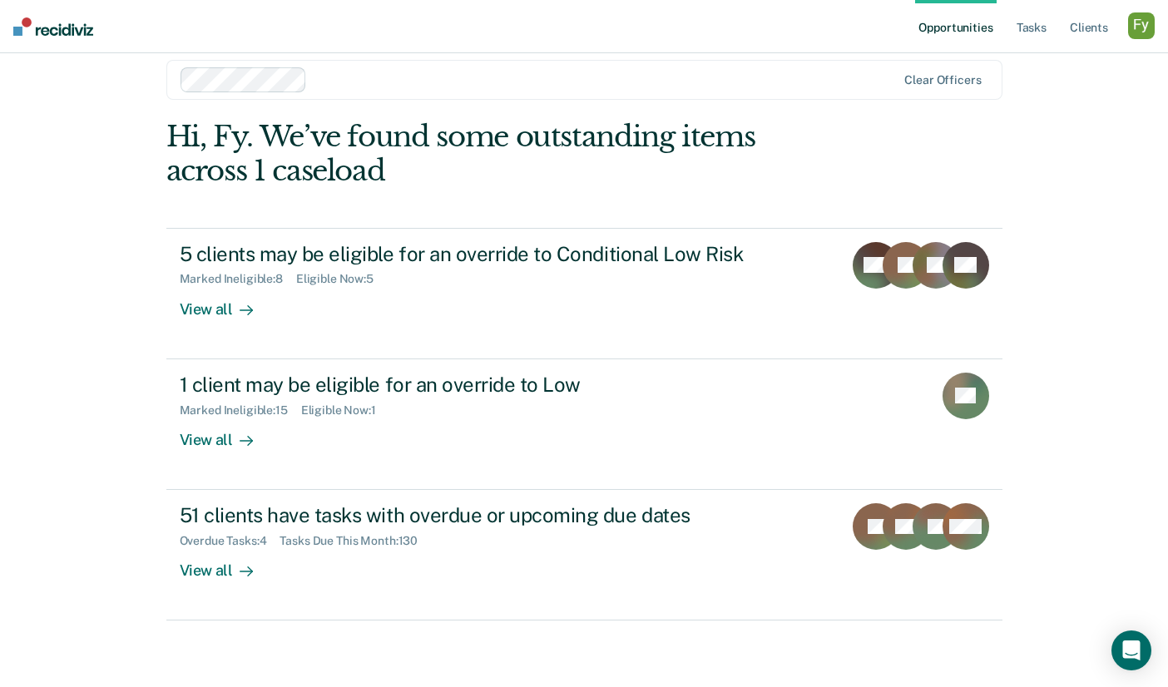
click at [1127, 33] on ul "Opportunities Tasks Client s" at bounding box center [1021, 26] width 213 height 53
click at [1143, 32] on div "button" at bounding box center [1141, 25] width 27 height 27
click at [1023, 64] on link "Profile" at bounding box center [1074, 68] width 134 height 14
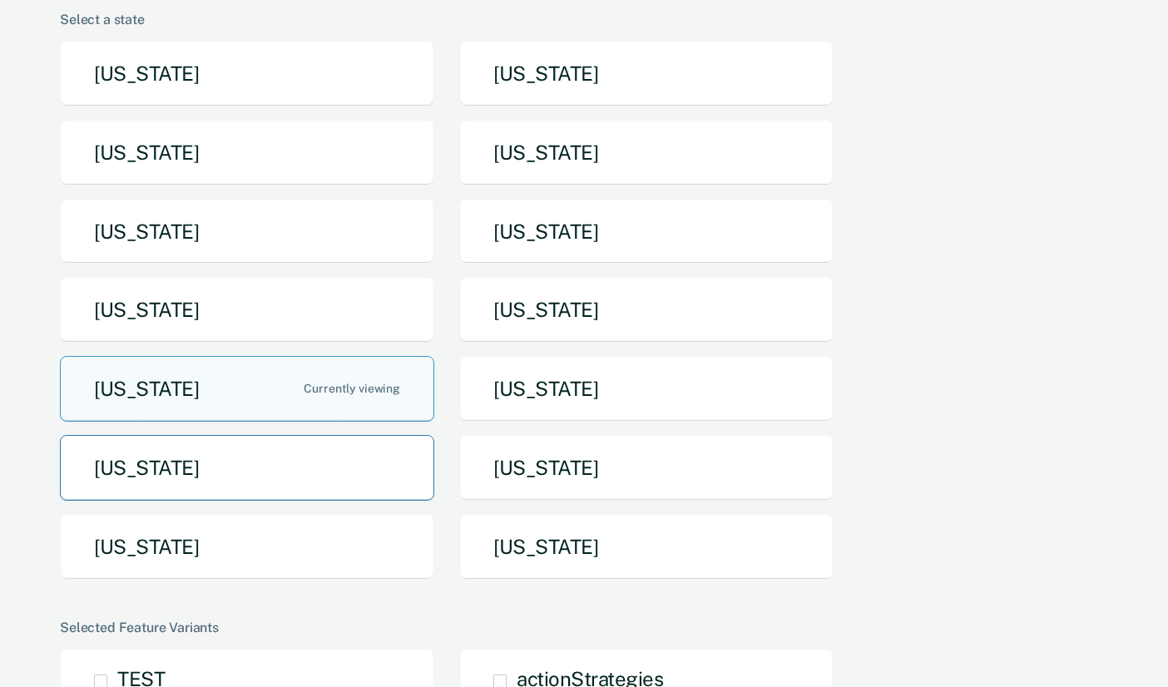
scroll to position [194, 0]
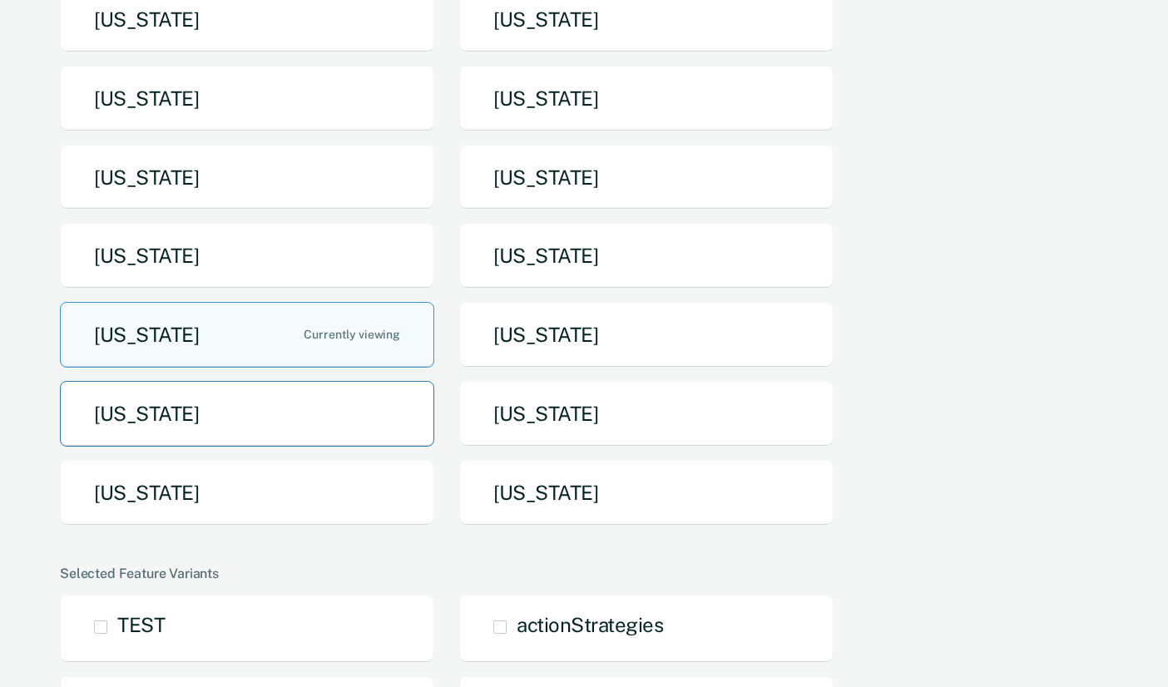
click at [292, 404] on button "[US_STATE]" at bounding box center [247, 414] width 374 height 66
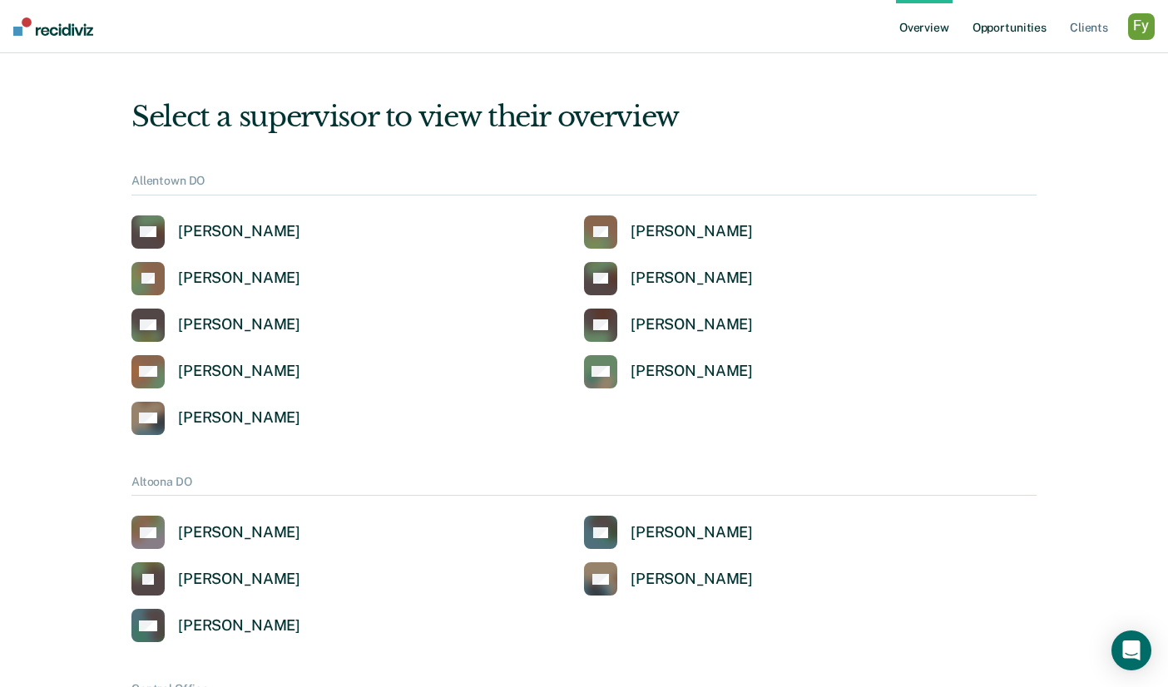
click at [1006, 27] on link "Opportunities" at bounding box center [1009, 26] width 81 height 53
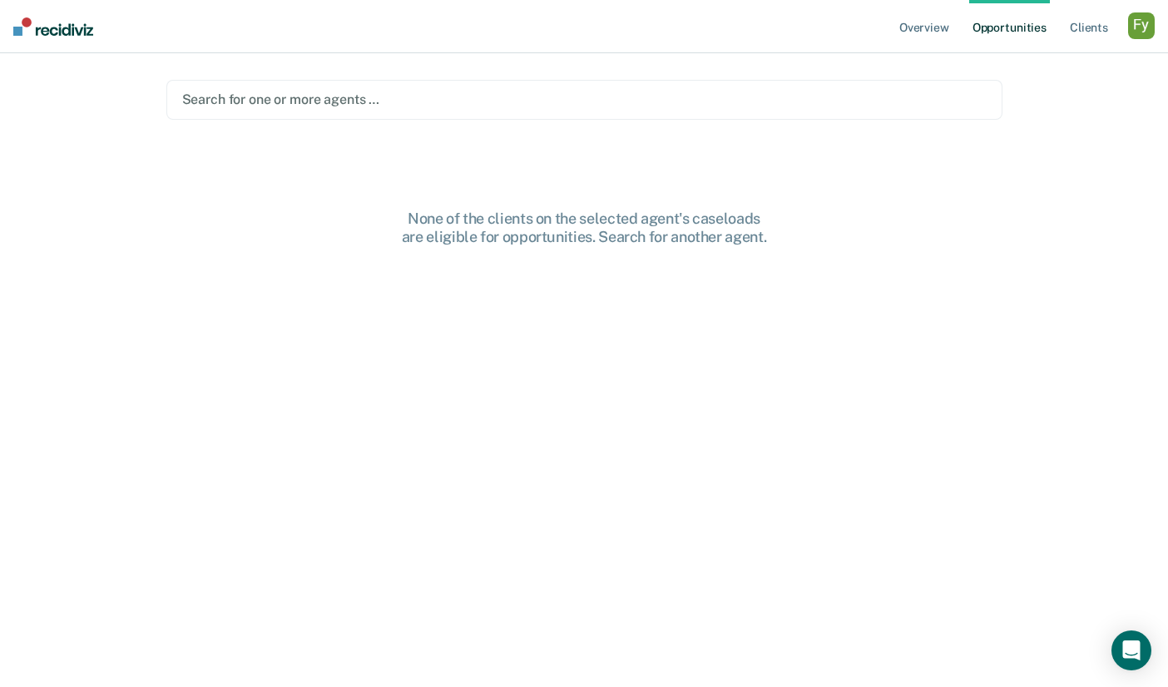
click at [365, 106] on div at bounding box center [584, 99] width 804 height 19
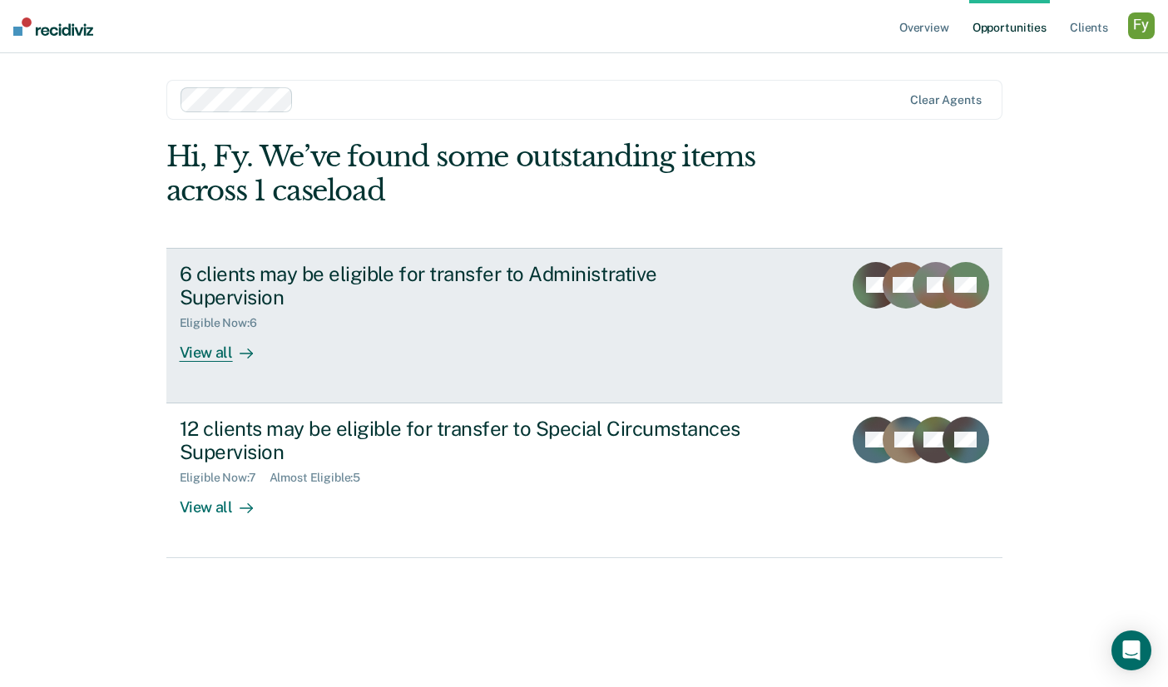
click at [200, 334] on div "View all" at bounding box center [226, 346] width 93 height 32
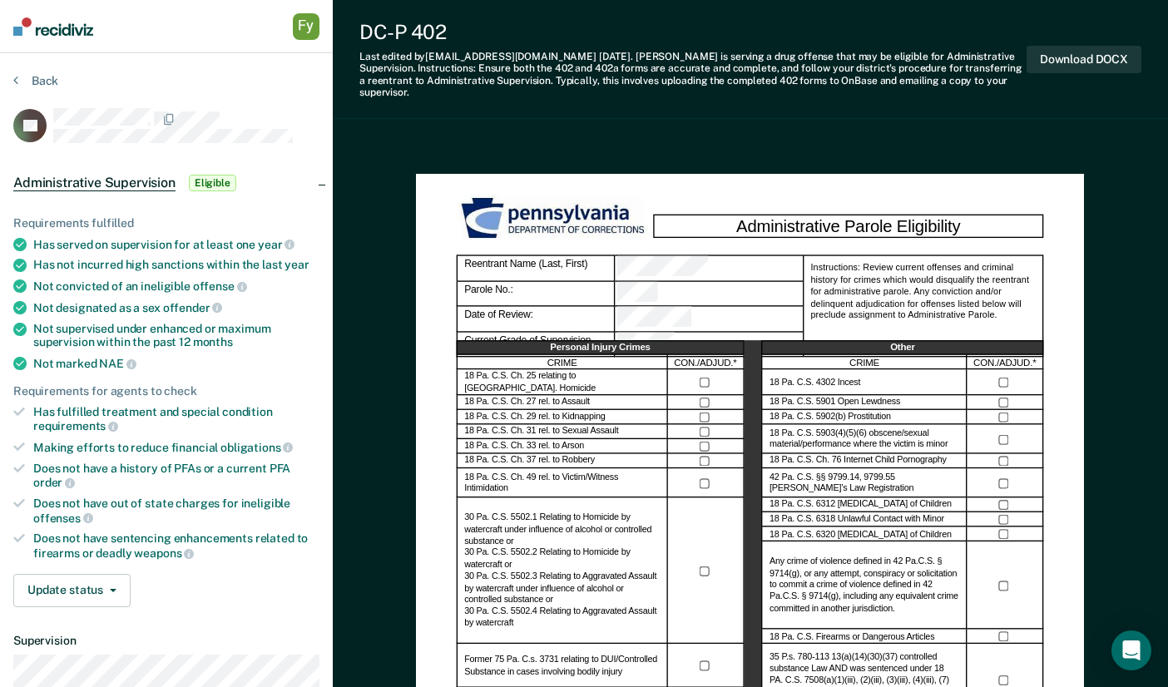
click at [45, 86] on button "Back" at bounding box center [35, 80] width 45 height 15
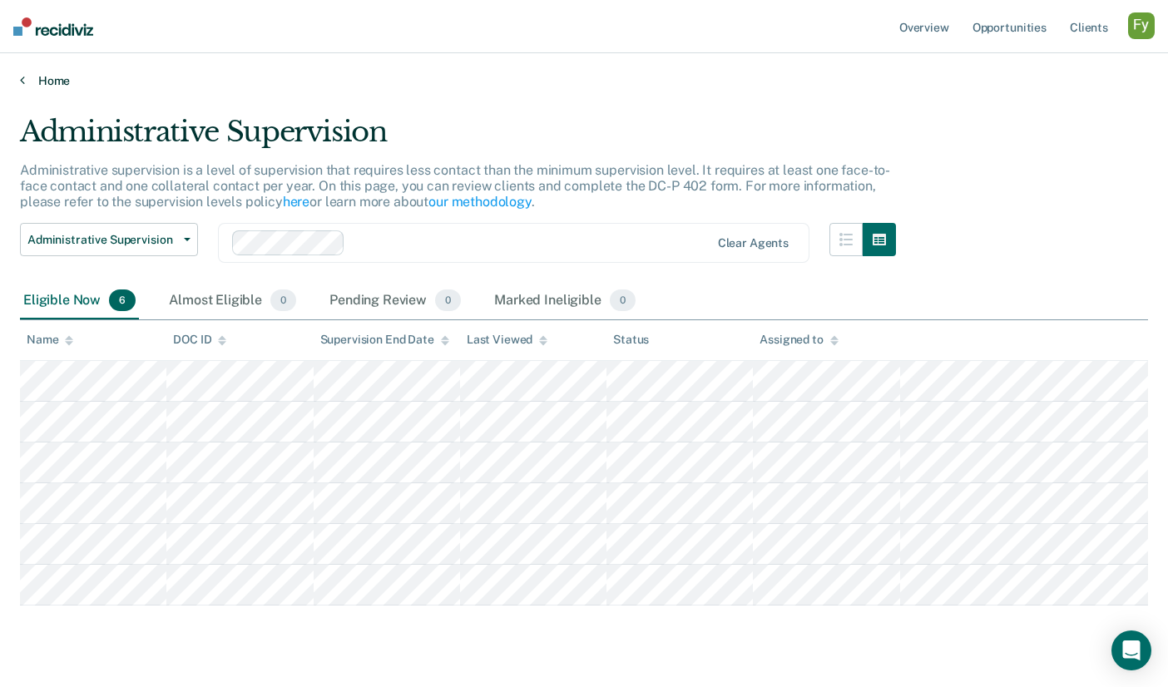
click at [51, 77] on link "Home" at bounding box center [584, 80] width 1128 height 15
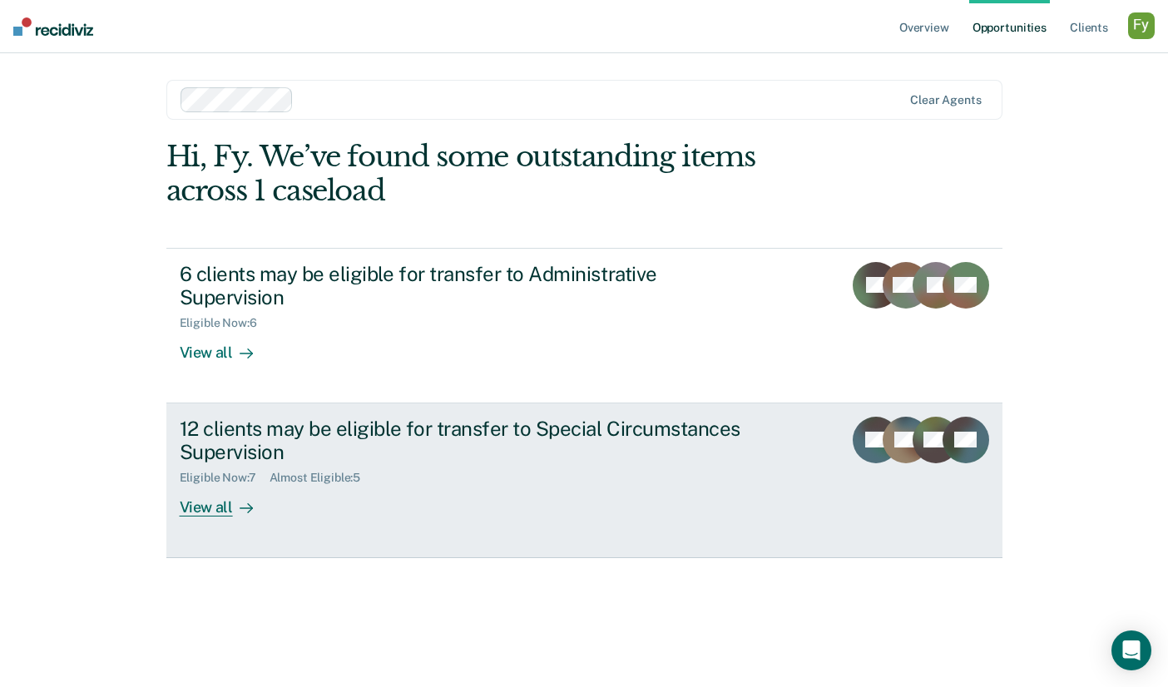
click at [269, 471] on div "Eligible Now : 7" at bounding box center [225, 478] width 90 height 14
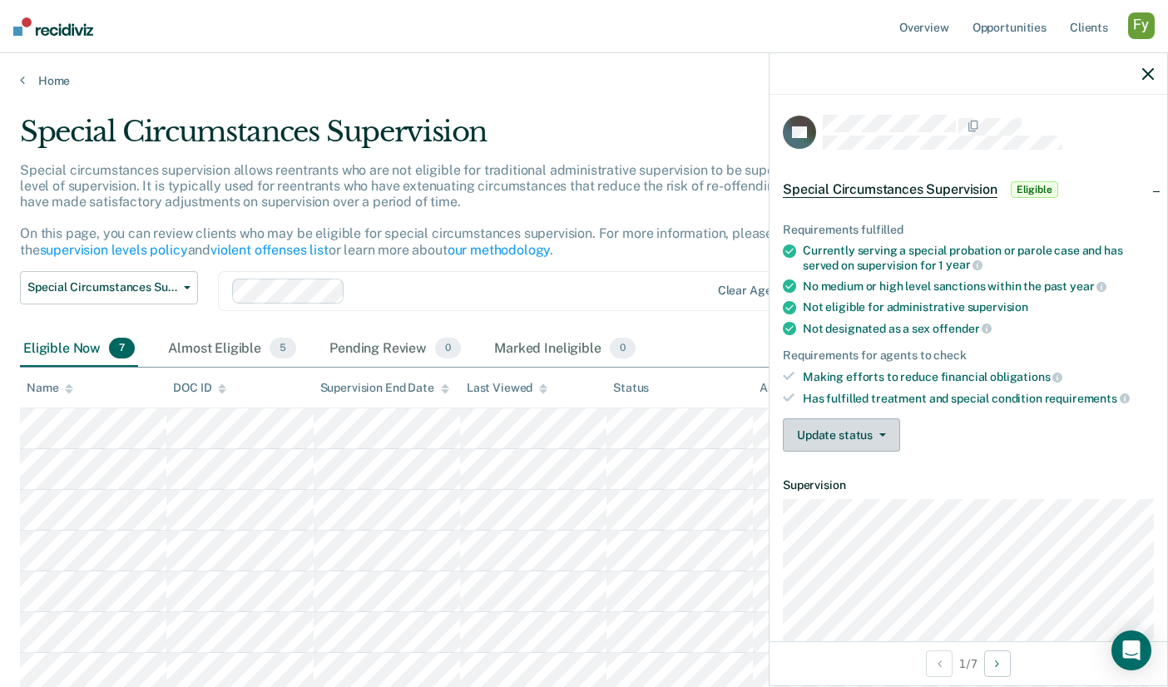
click at [819, 425] on button "Update status" at bounding box center [841, 434] width 117 height 33
click at [602, 349] on div "Marked Ineligible 0" at bounding box center [565, 349] width 148 height 37
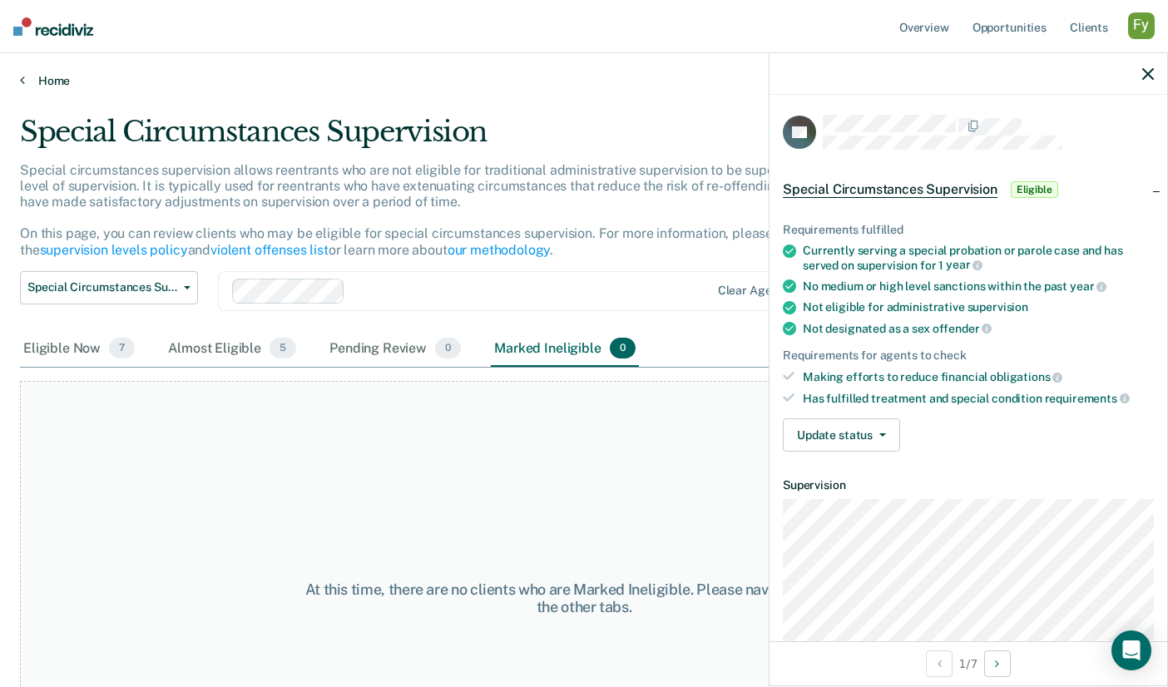
click at [55, 85] on link "Home" at bounding box center [584, 80] width 1128 height 15
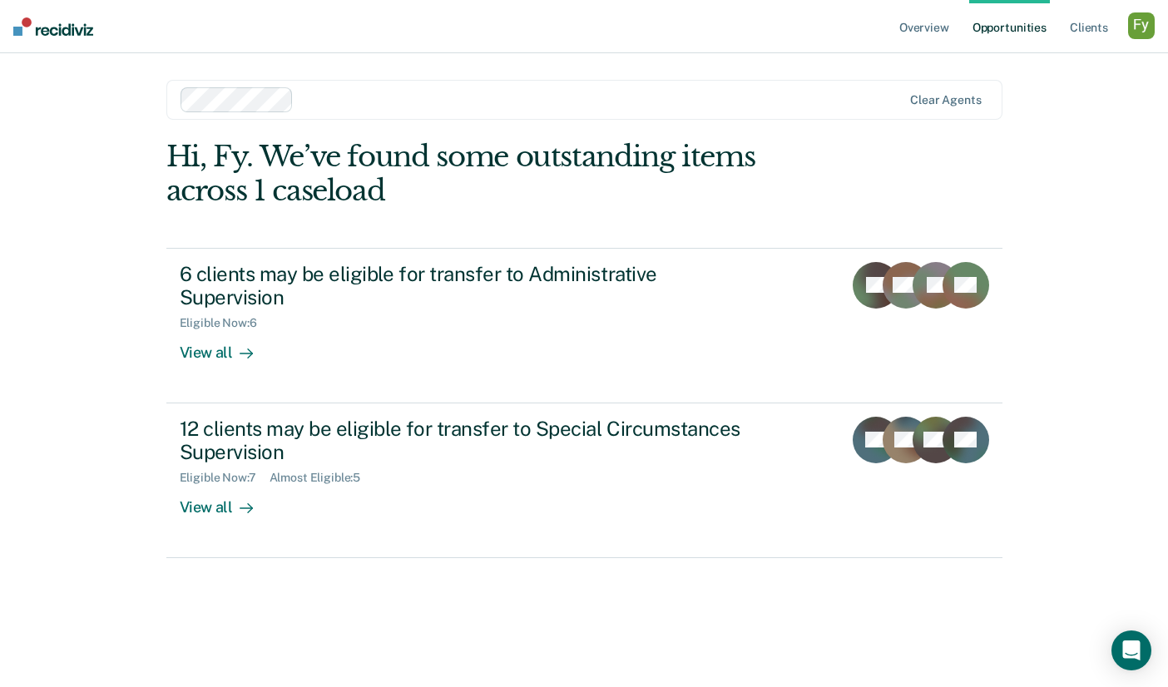
click at [1141, 24] on div "button" at bounding box center [1141, 25] width 27 height 27
click at [1041, 64] on link "Profile" at bounding box center [1074, 68] width 134 height 14
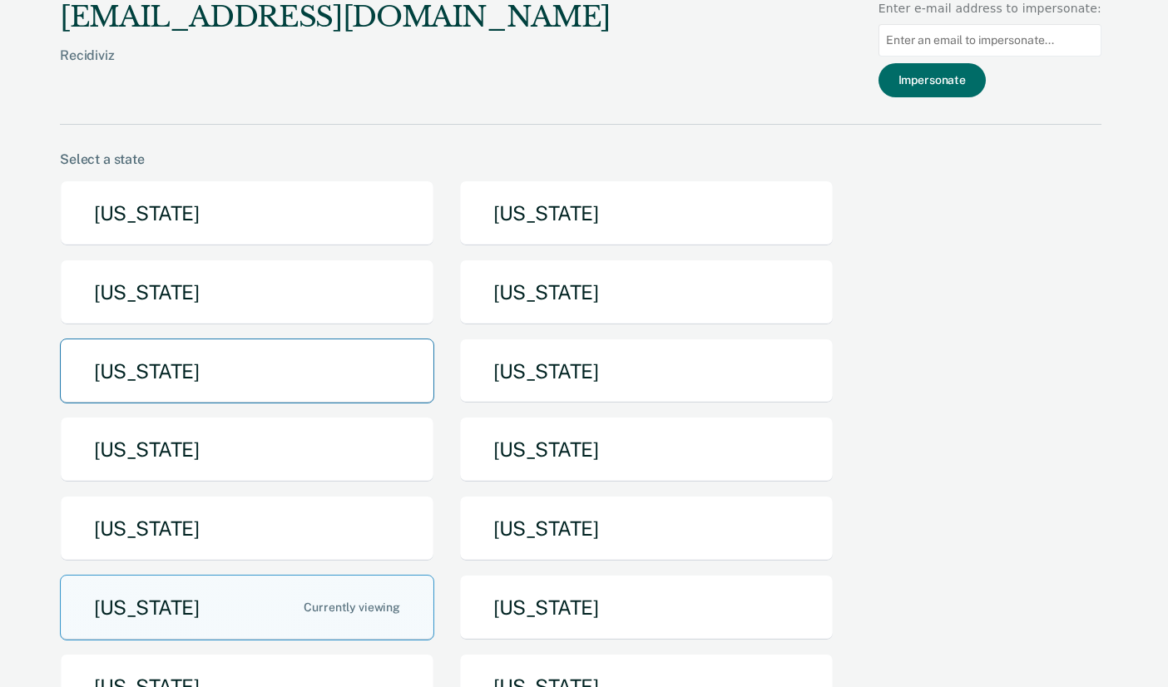
scroll to position [166, 0]
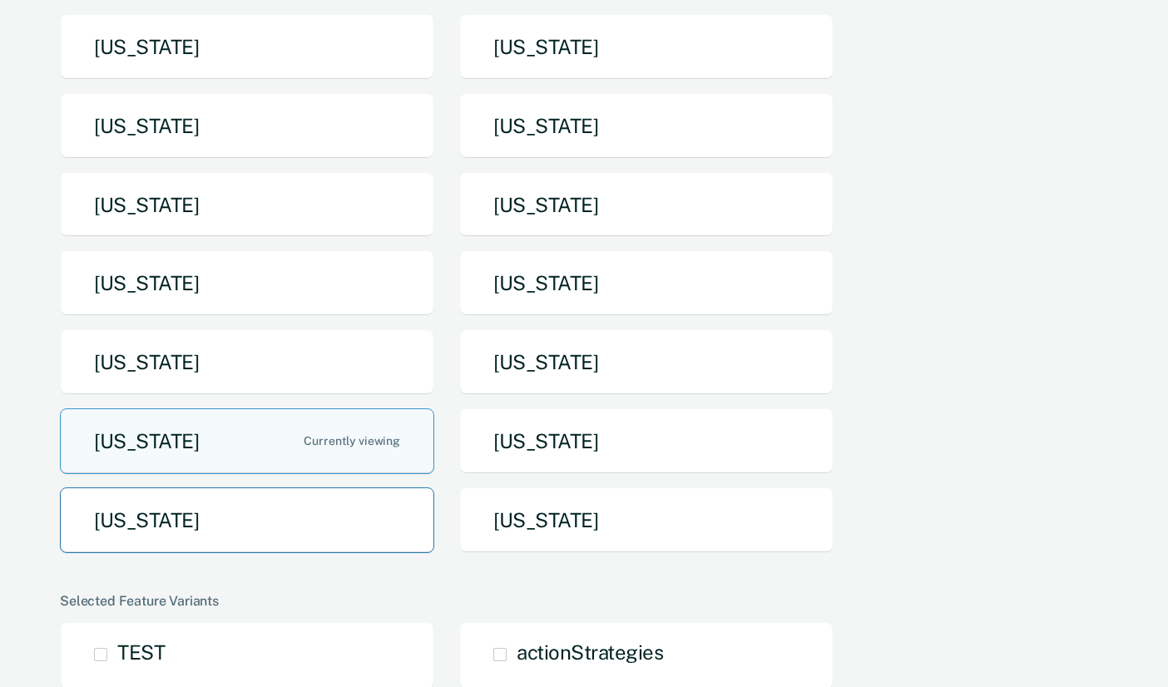
click at [339, 526] on button "[US_STATE]" at bounding box center [247, 520] width 374 height 66
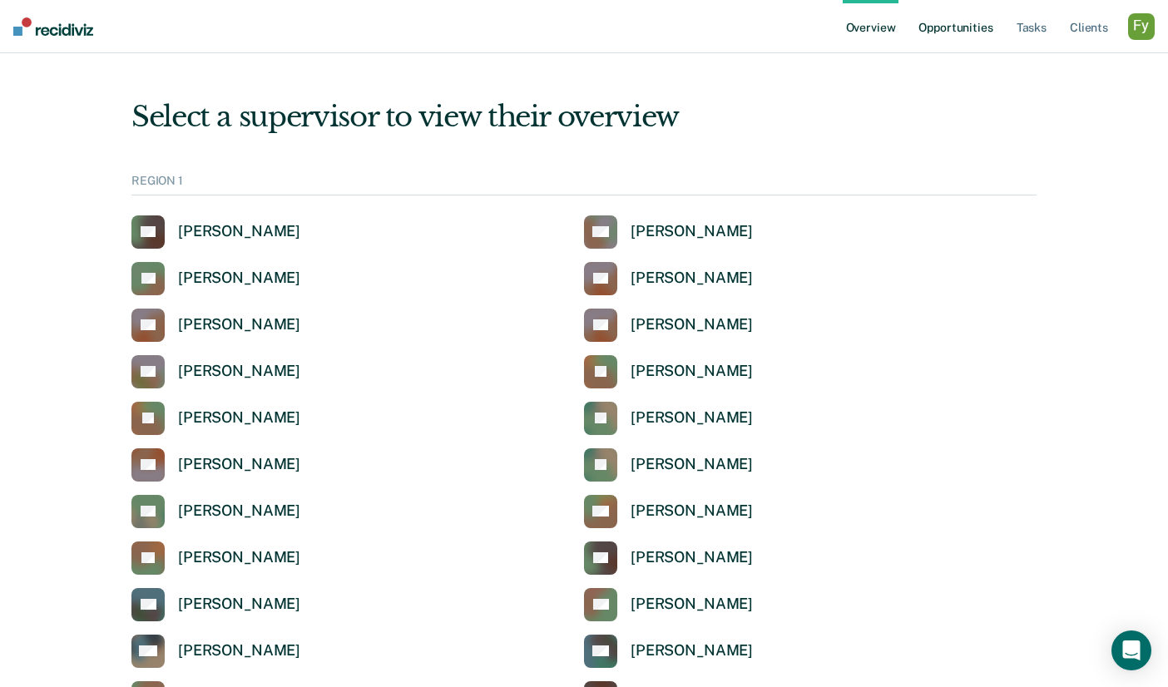
click at [970, 16] on link "Opportunities" at bounding box center [955, 26] width 81 height 53
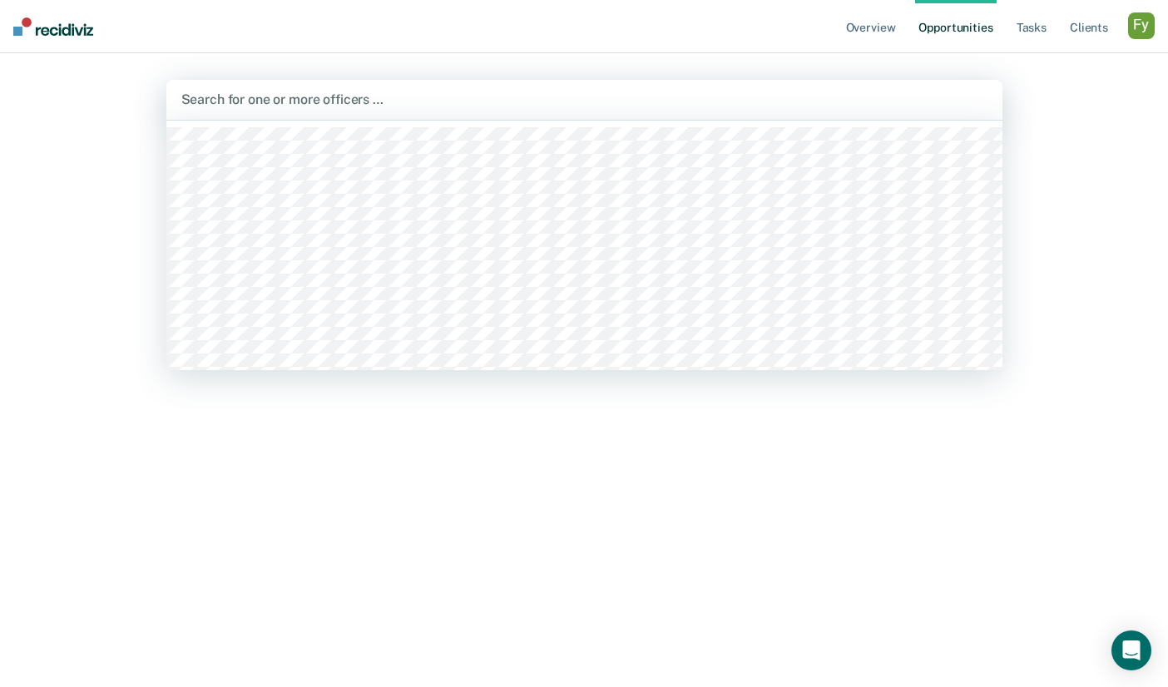
click at [293, 105] on div at bounding box center [584, 99] width 806 height 19
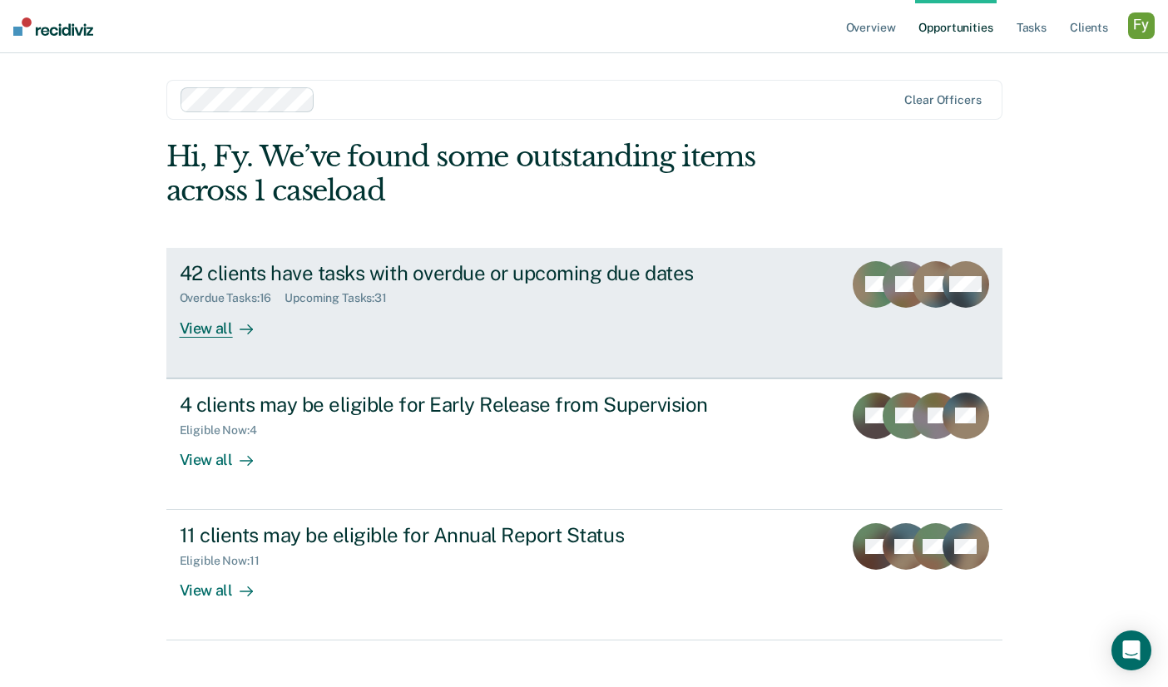
click at [222, 324] on div "View all" at bounding box center [226, 321] width 93 height 32
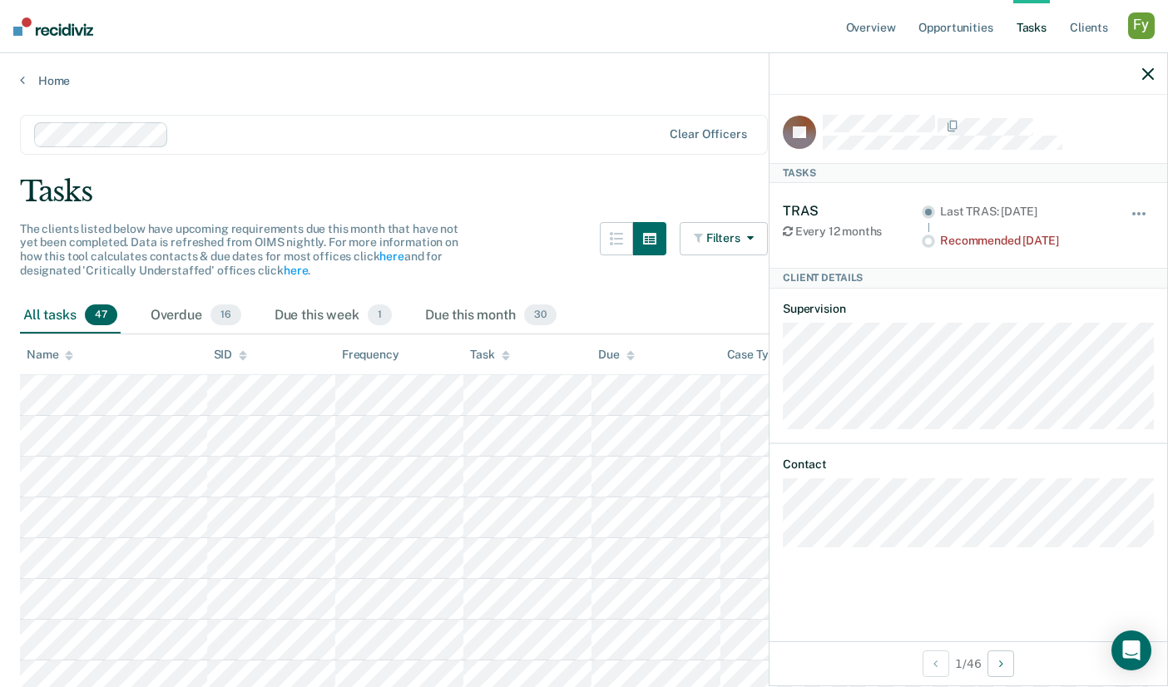
click at [52, 81] on link "Home" at bounding box center [584, 80] width 1128 height 15
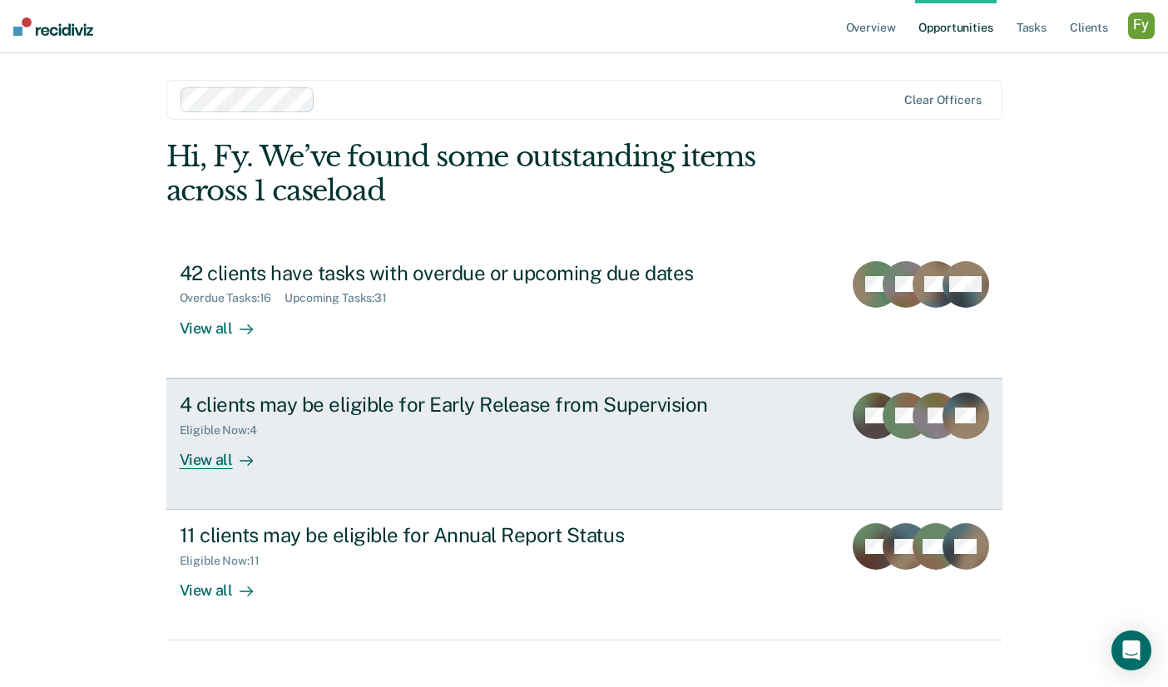
click at [376, 466] on div "4 clients may be eligible for Early Release from Supervision Eligible Now : 4 V…" at bounding box center [492, 431] width 624 height 77
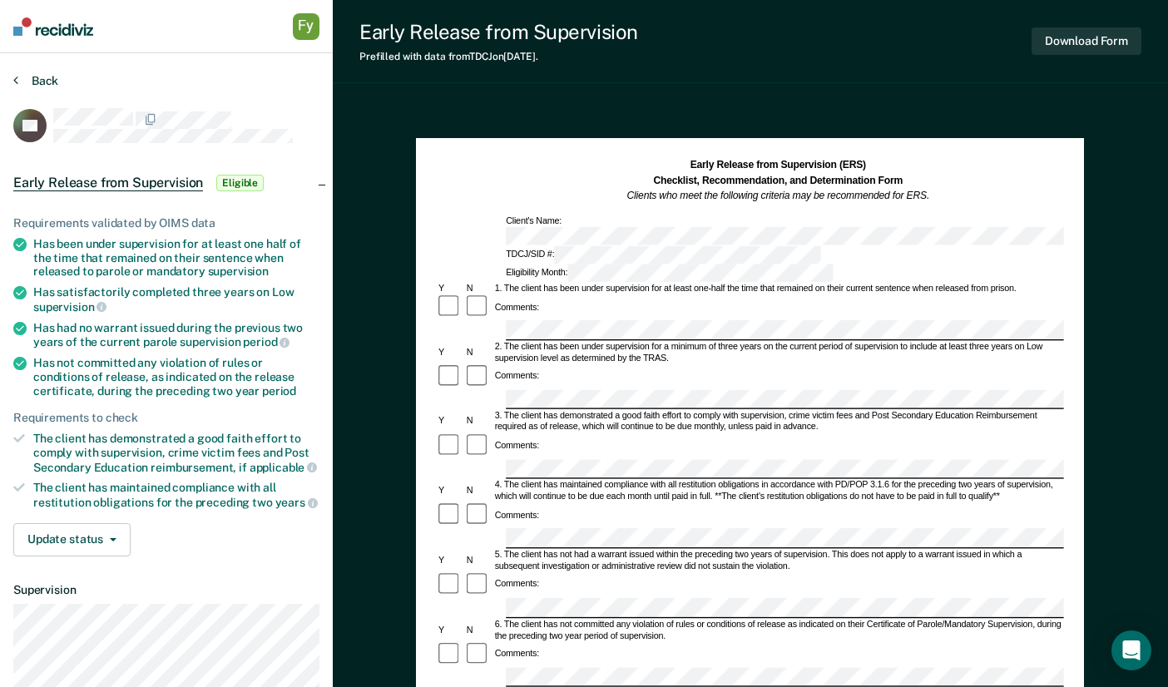
click at [32, 78] on button "Back" at bounding box center [35, 80] width 45 height 15
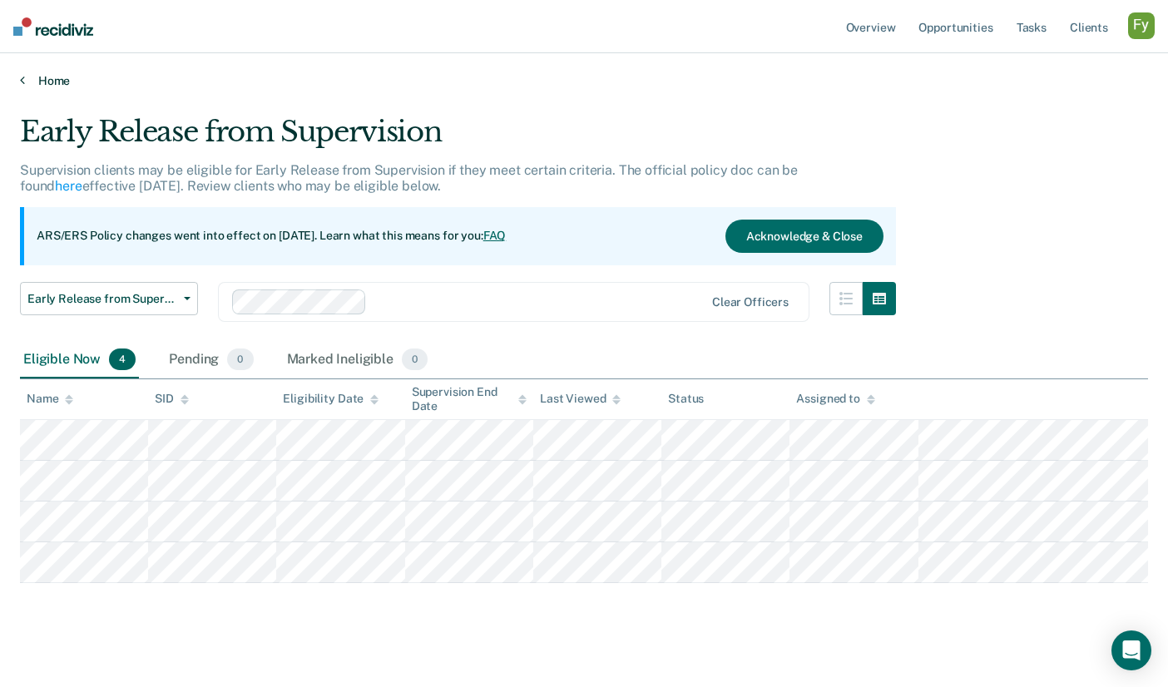
click at [58, 79] on link "Home" at bounding box center [584, 80] width 1128 height 15
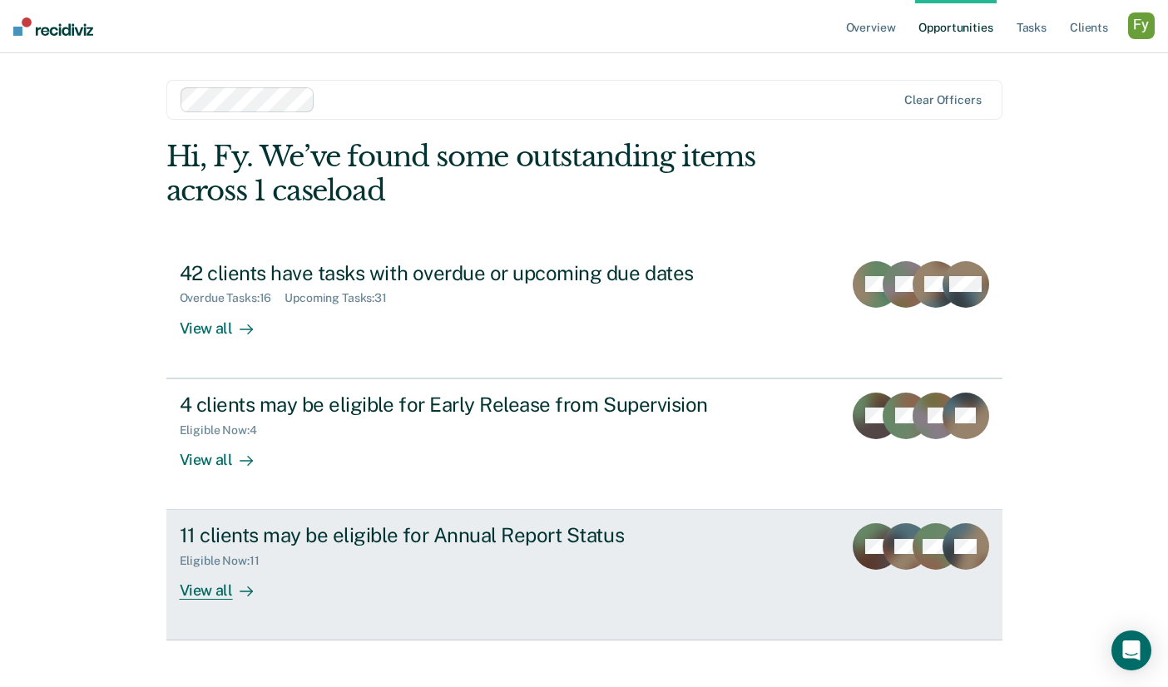
click at [323, 594] on div "11 clients may be eligible for Annual Report Status Eligible Now : 11 View all" at bounding box center [492, 561] width 624 height 77
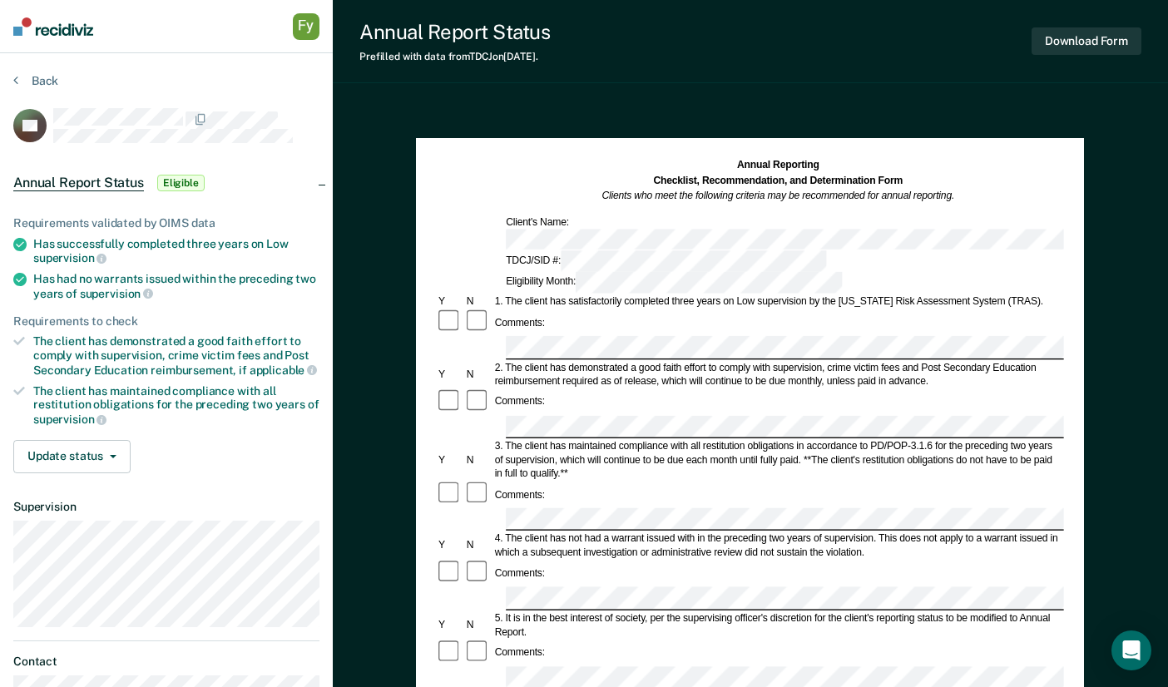
click at [34, 96] on div "Back" at bounding box center [166, 90] width 306 height 35
click at [34, 87] on div "Back" at bounding box center [166, 90] width 306 height 35
click at [43, 75] on button "Back" at bounding box center [35, 80] width 45 height 15
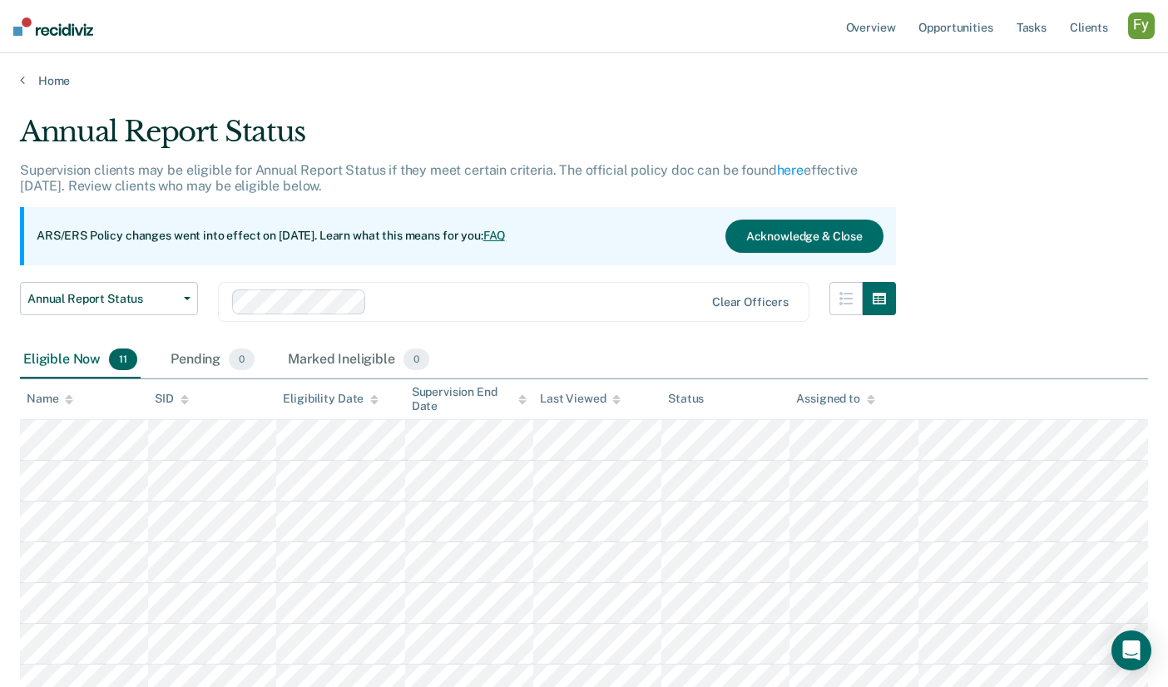
click at [1138, 37] on div "button" at bounding box center [1141, 25] width 27 height 27
click at [1021, 67] on link "Profile" at bounding box center [1074, 68] width 134 height 14
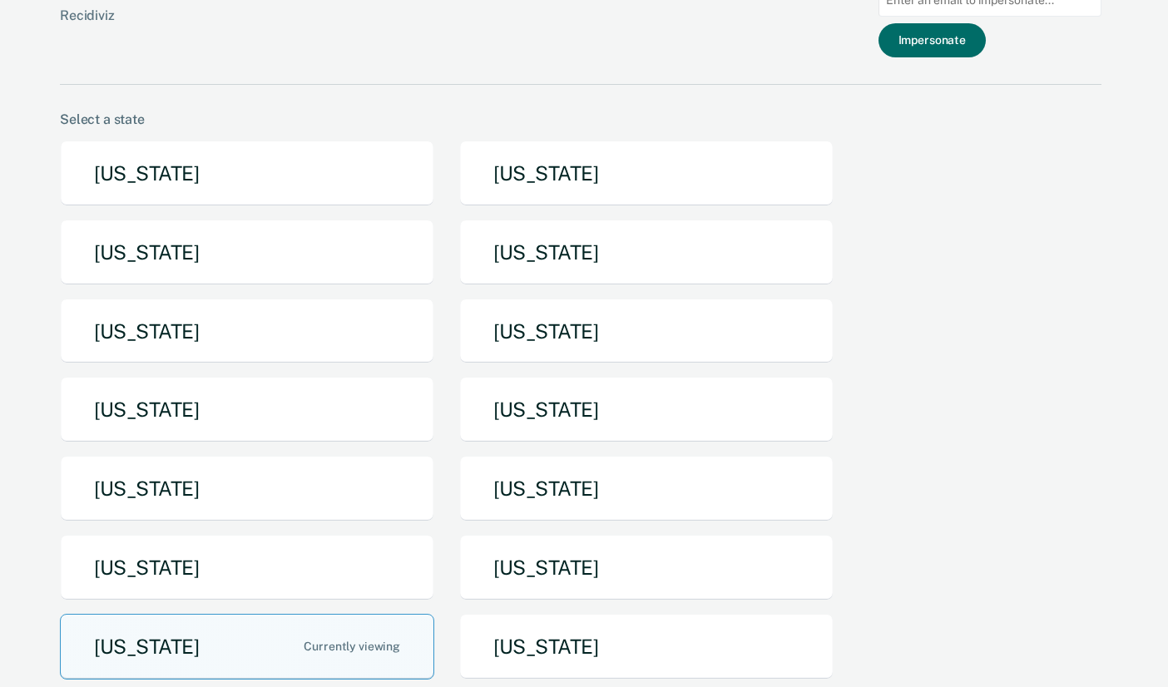
scroll to position [15, 0]
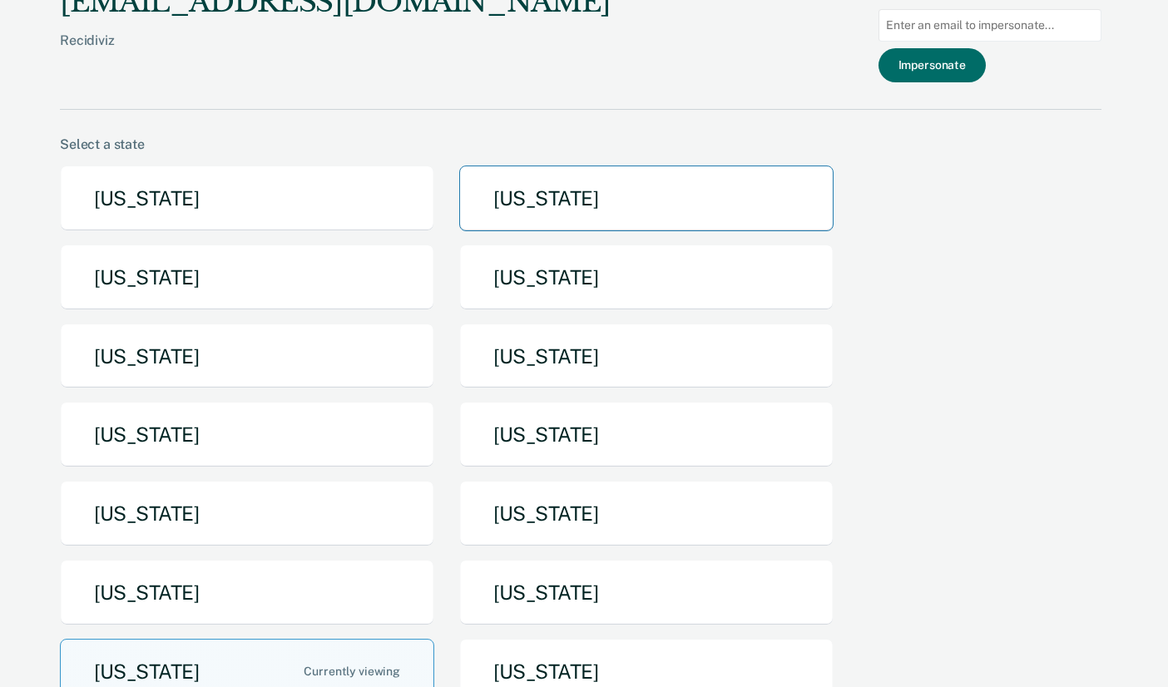
click at [586, 195] on button "[US_STATE]" at bounding box center [646, 199] width 374 height 66
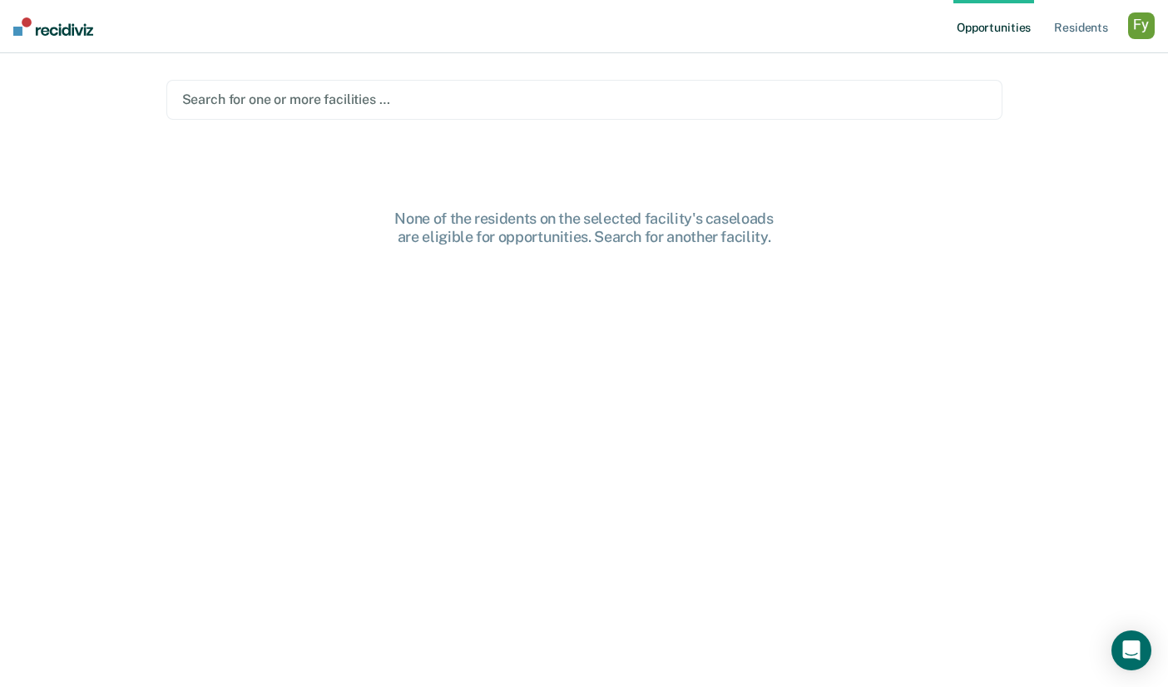
click at [503, 93] on div at bounding box center [584, 99] width 804 height 19
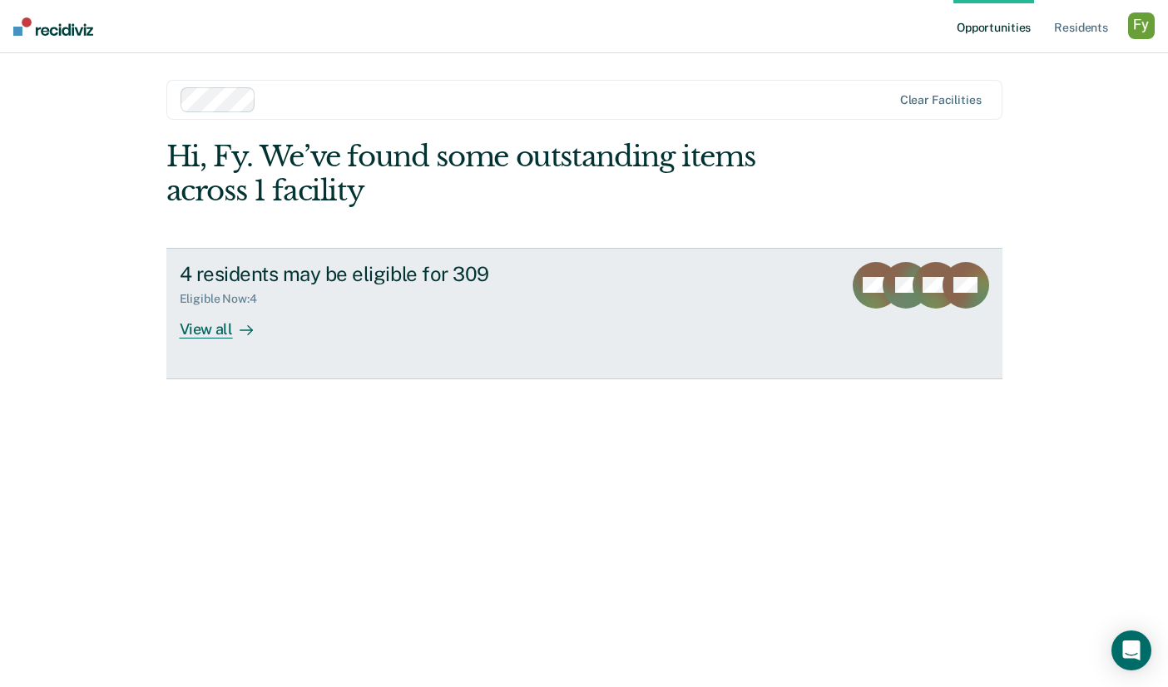
click at [233, 324] on div at bounding box center [243, 328] width 20 height 19
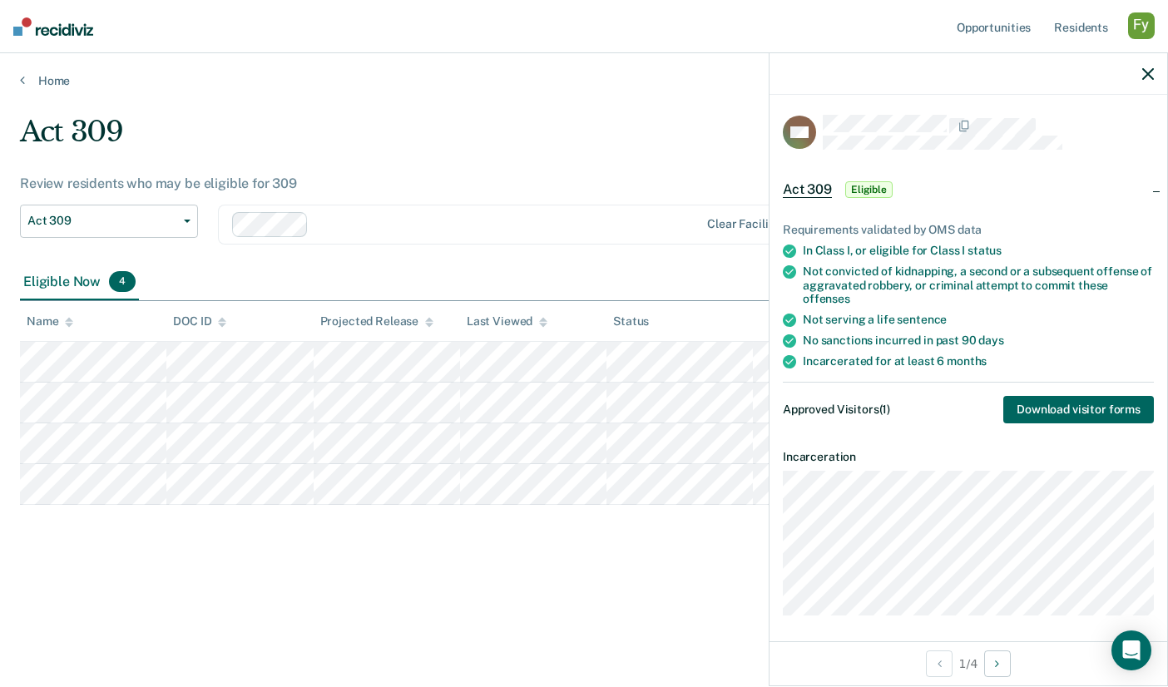
click at [1055, 396] on button "Download visitor forms" at bounding box center [1078, 409] width 151 height 27
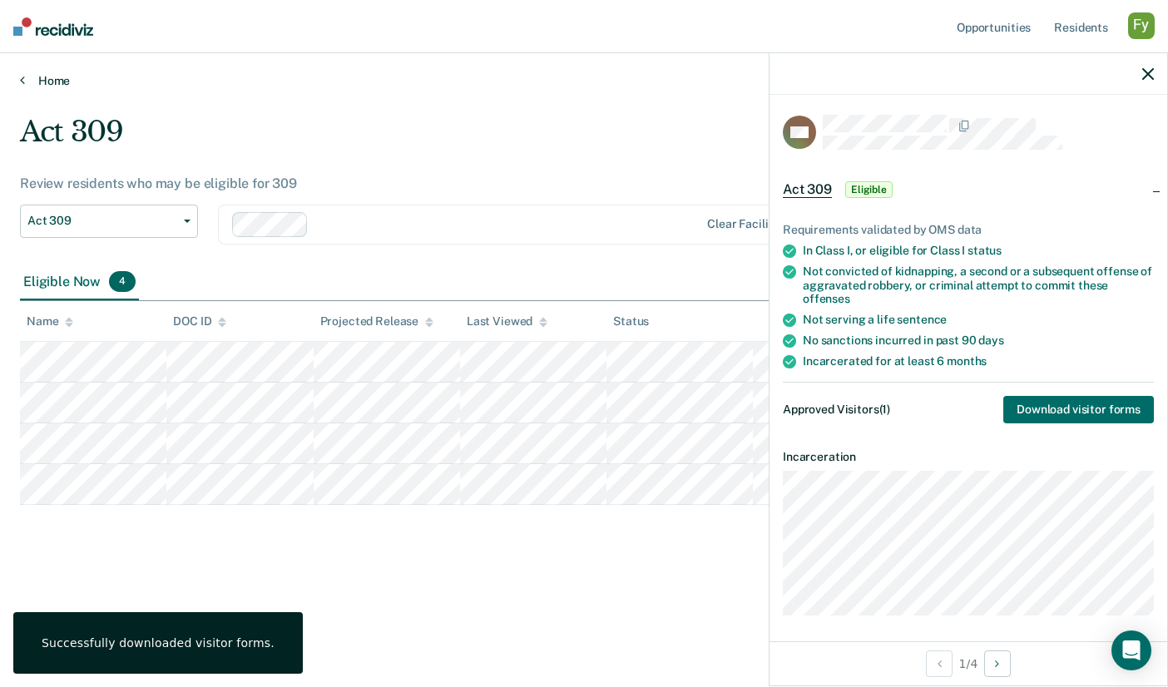
click at [33, 75] on link "Home" at bounding box center [584, 80] width 1128 height 15
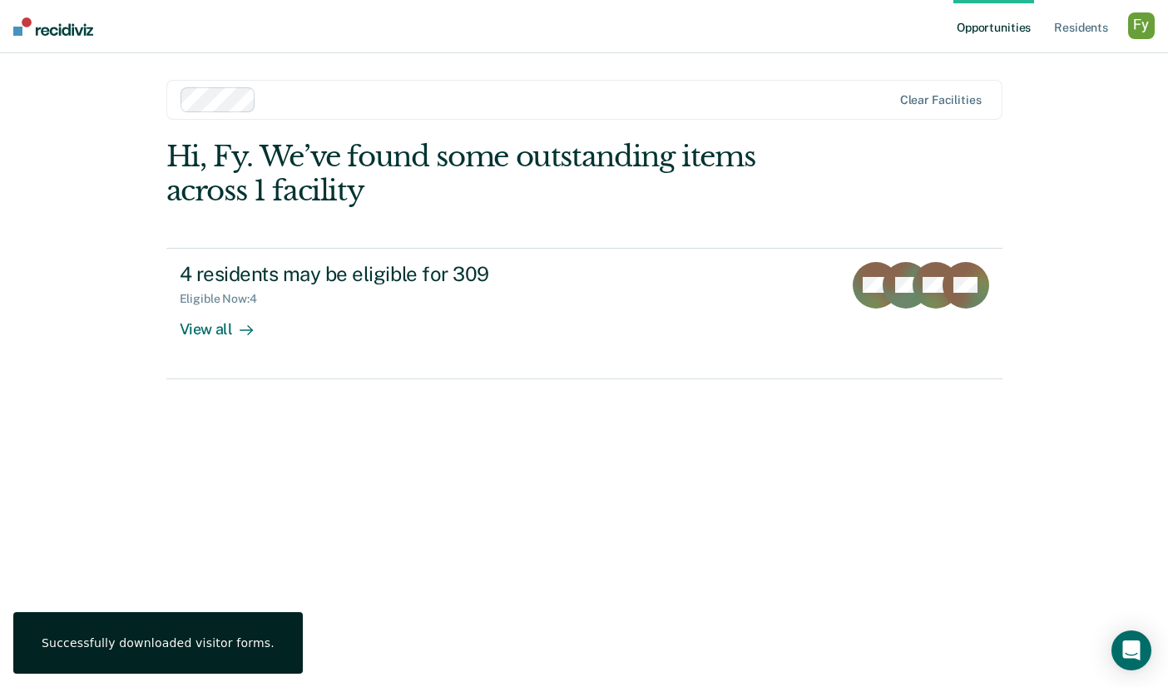
click at [1146, 32] on div "button" at bounding box center [1141, 25] width 27 height 27
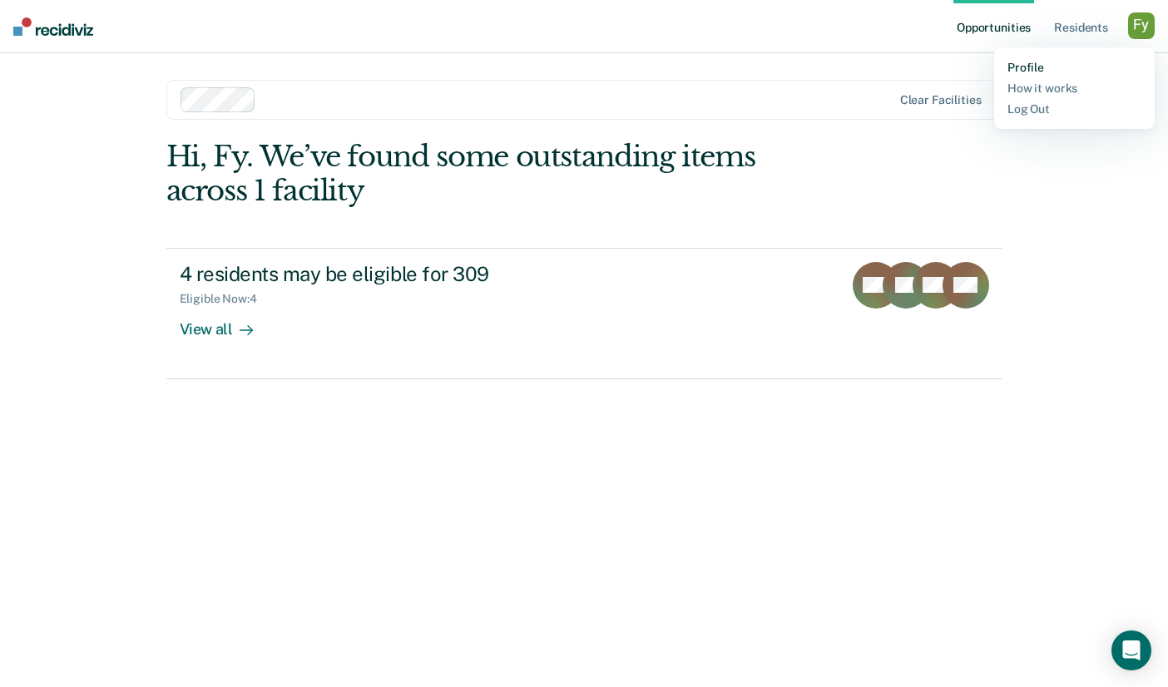
click at [1029, 64] on link "Profile" at bounding box center [1074, 68] width 134 height 14
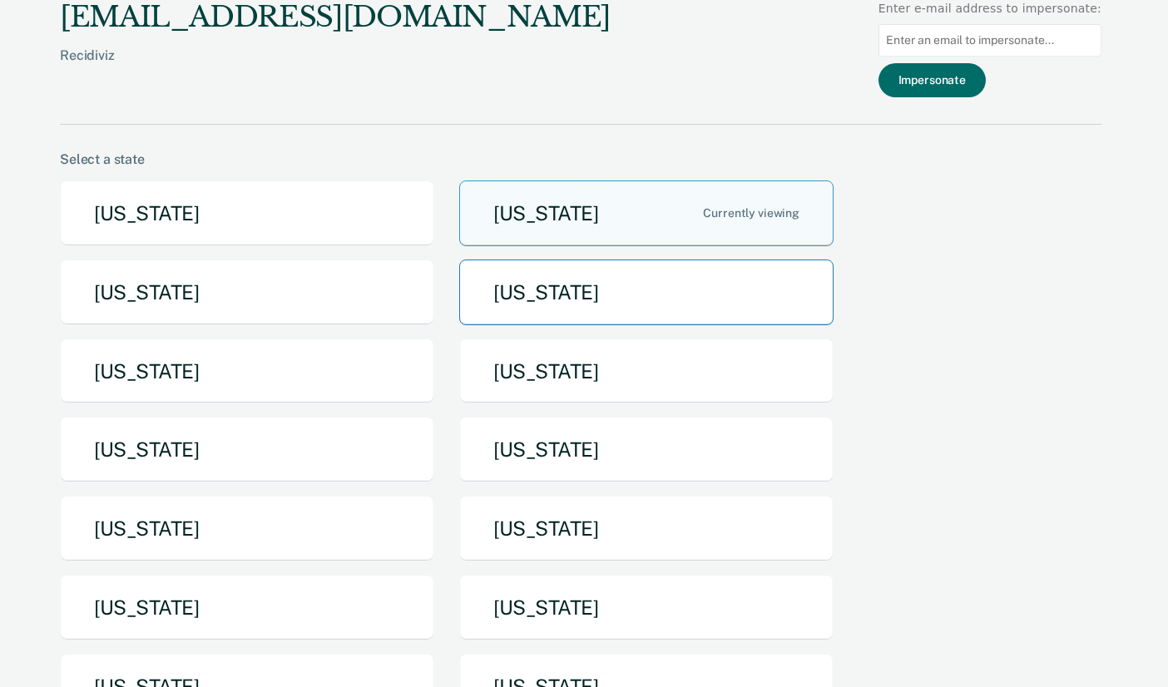
click at [590, 291] on button "[US_STATE]" at bounding box center [646, 293] width 374 height 66
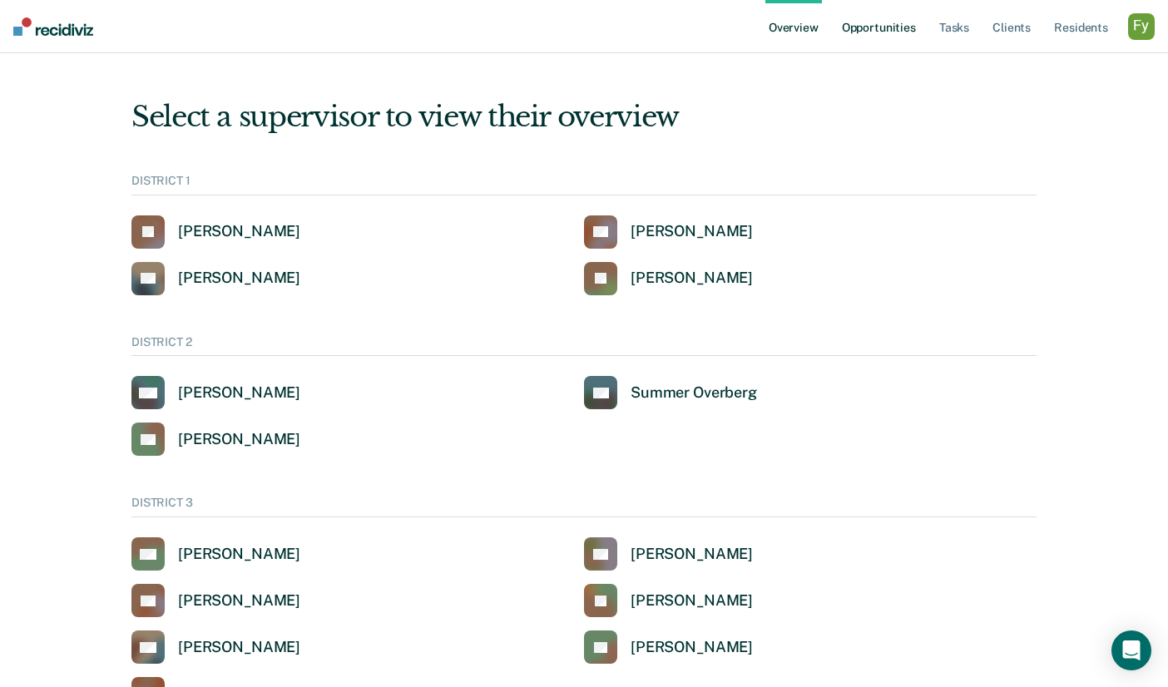
click at [876, 28] on link "Opportunities" at bounding box center [878, 26] width 81 height 53
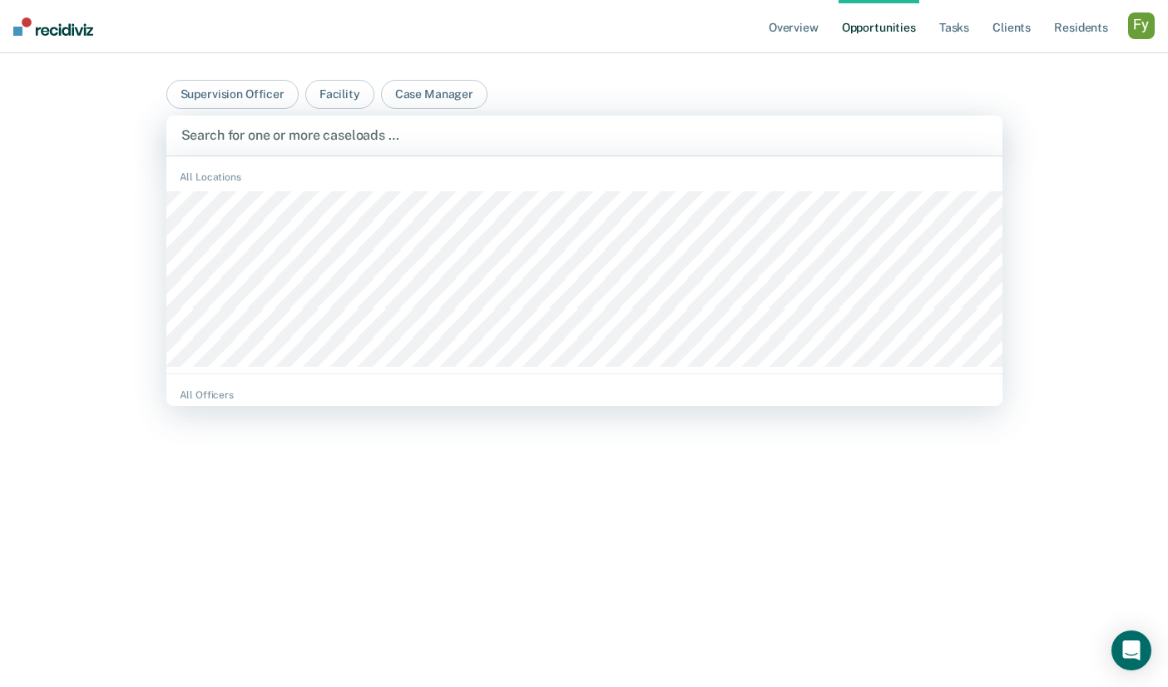
click at [344, 128] on div at bounding box center [584, 135] width 806 height 19
click at [315, 191] on div "All Locations" at bounding box center [584, 268] width 836 height 211
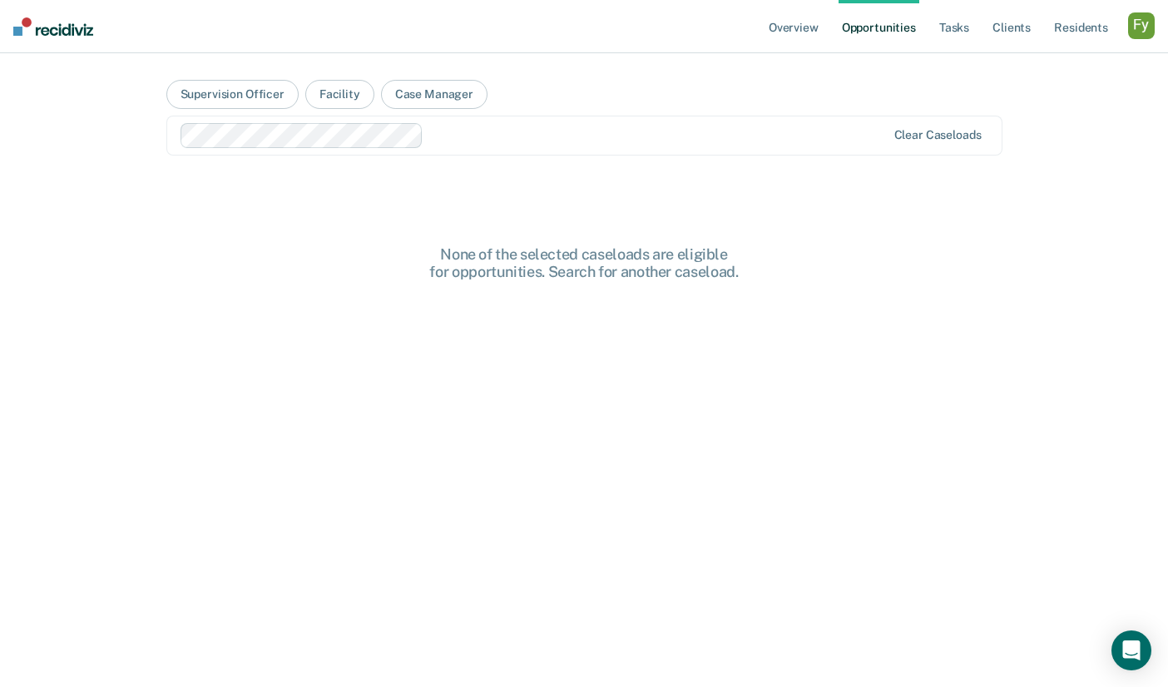
click at [487, 137] on div at bounding box center [657, 135] width 455 height 19
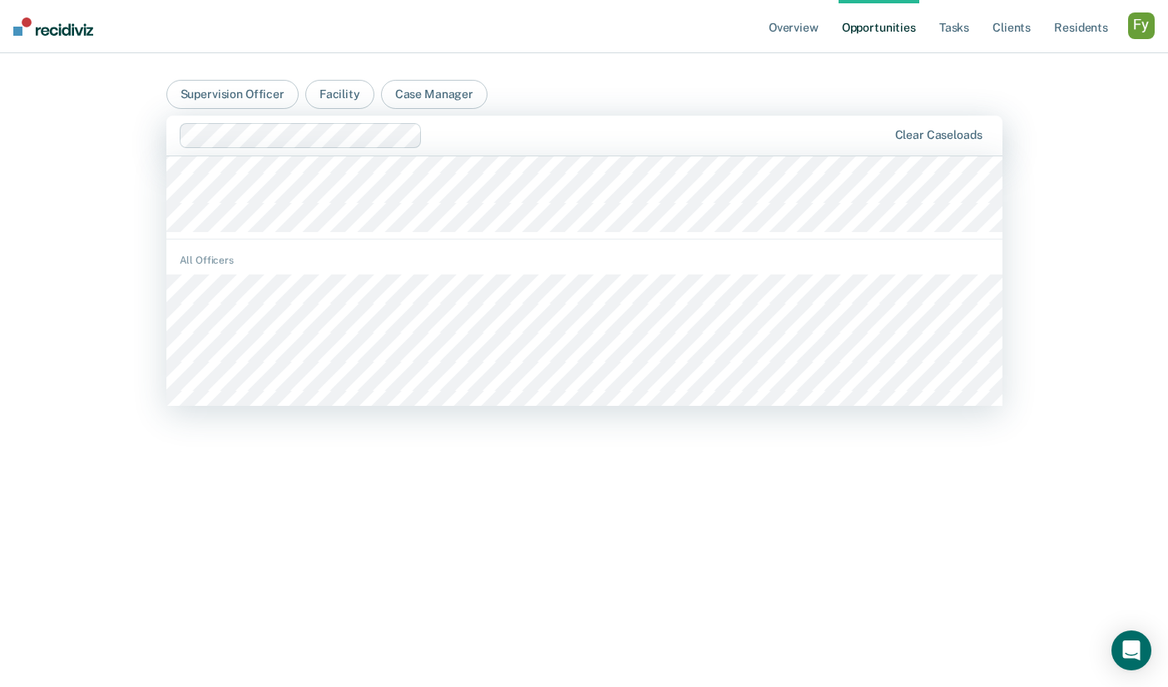
scroll to position [115, 0]
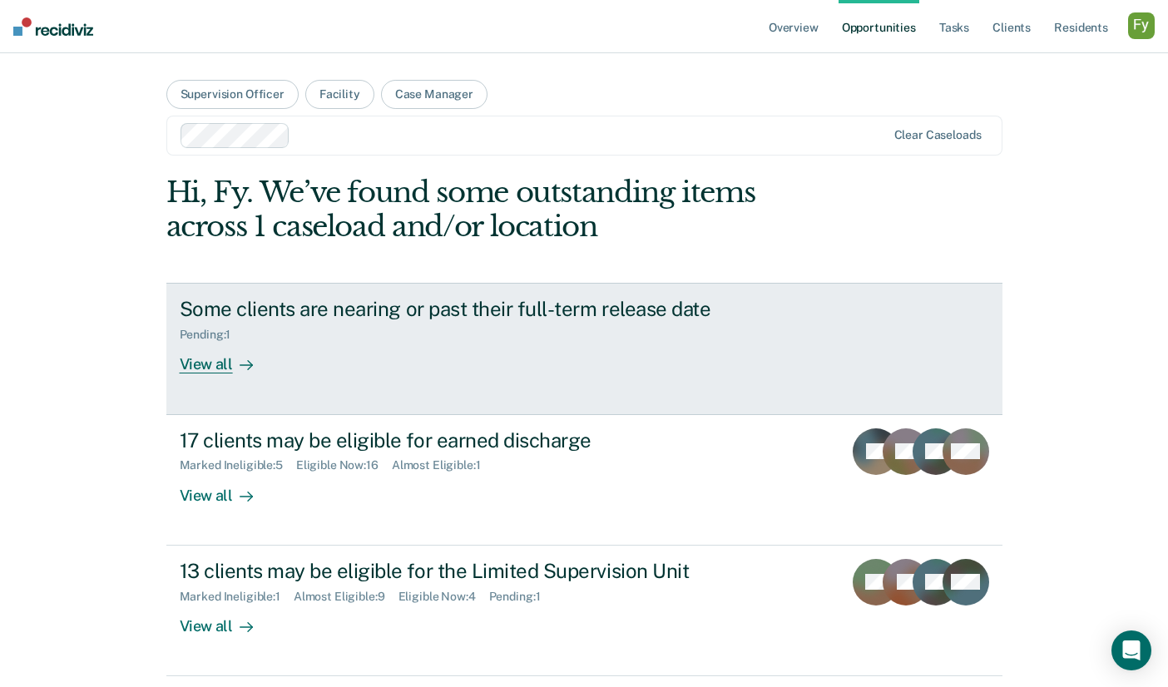
click at [274, 362] on div "Some clients are nearing or past their full-term release date Pending : 1 View …" at bounding box center [492, 335] width 624 height 77
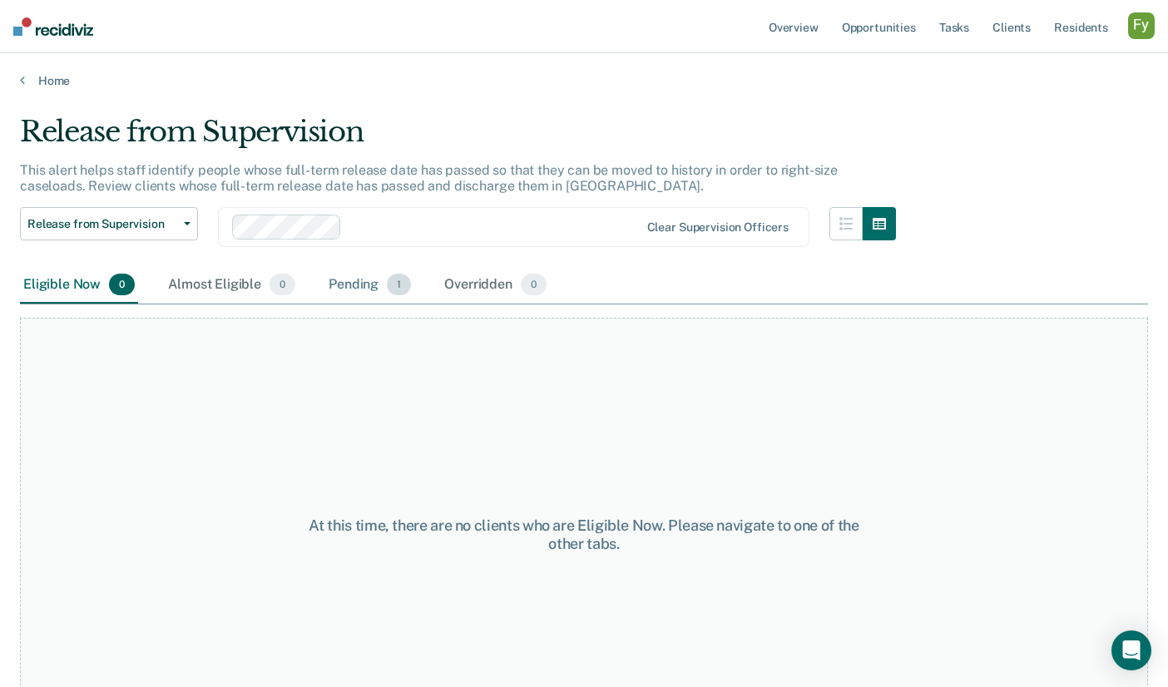
click at [359, 283] on div "Pending 1" at bounding box center [369, 285] width 89 height 37
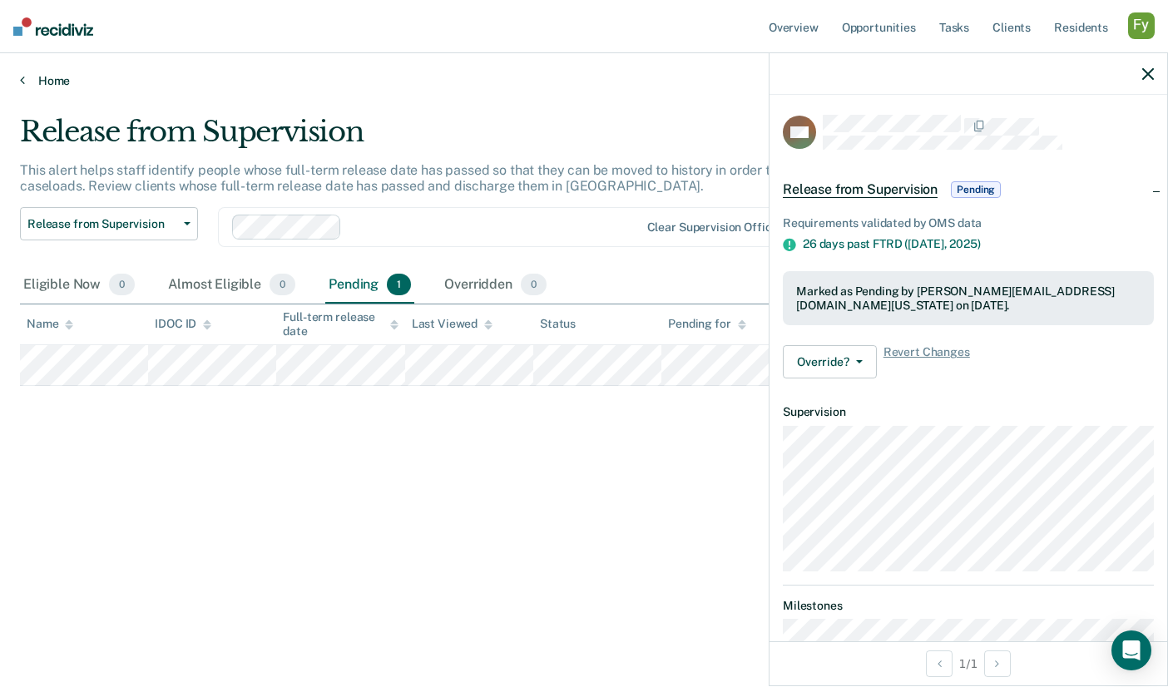
click at [38, 77] on link "Home" at bounding box center [584, 80] width 1128 height 15
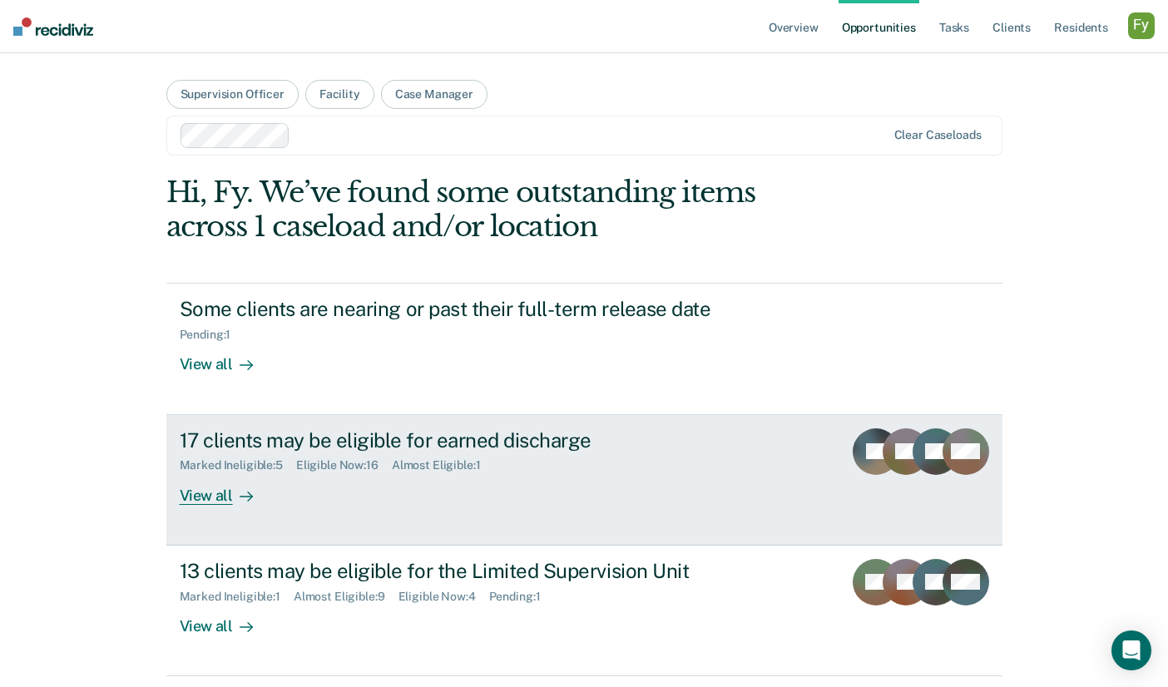
click at [329, 515] on link "17 clients may be eligible for earned discharge Marked Ineligible : 5 Eligible …" at bounding box center [584, 480] width 836 height 131
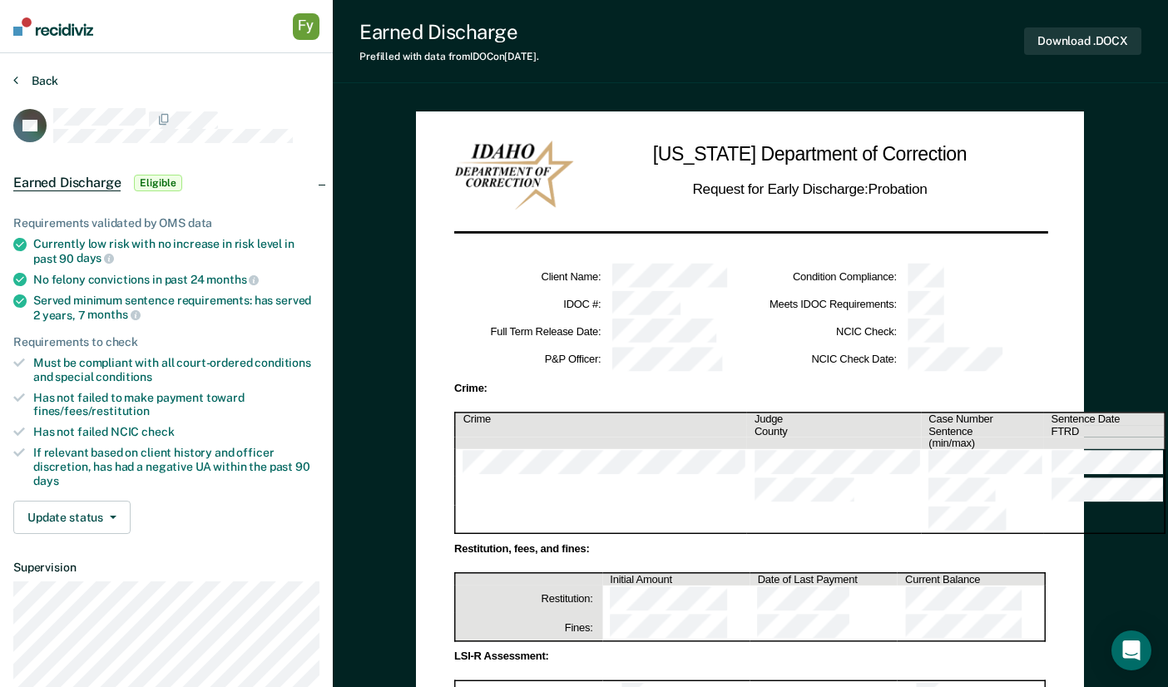
click at [33, 79] on button "Back" at bounding box center [35, 80] width 45 height 15
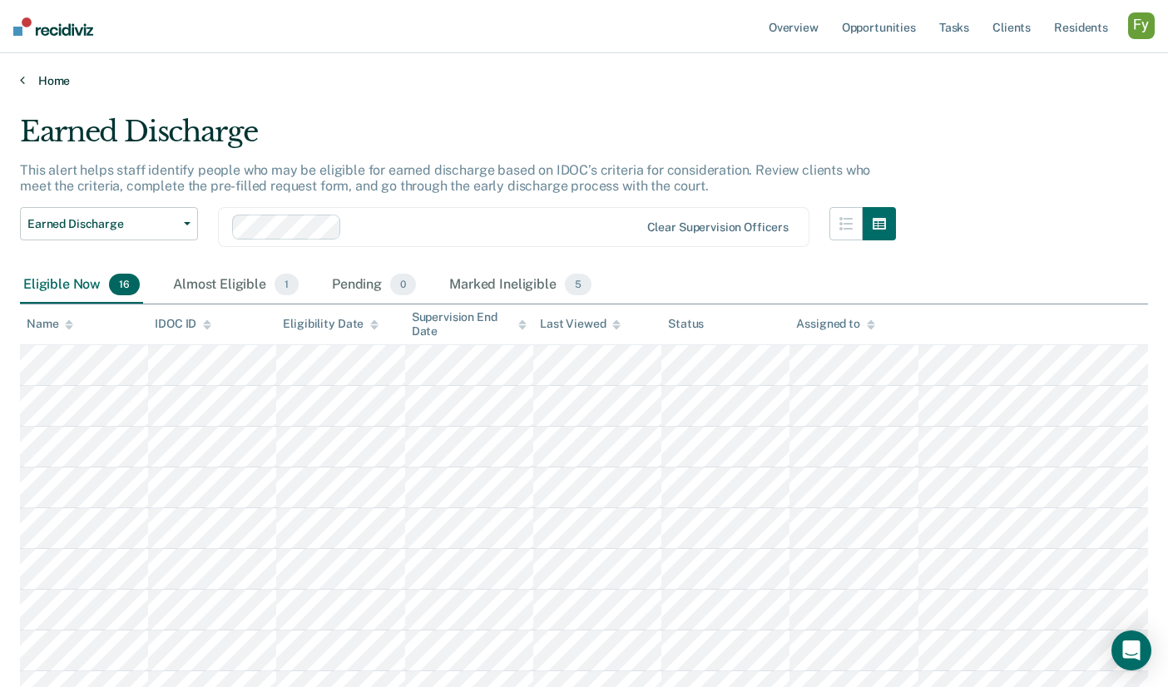
click at [66, 79] on link "Home" at bounding box center [584, 80] width 1128 height 15
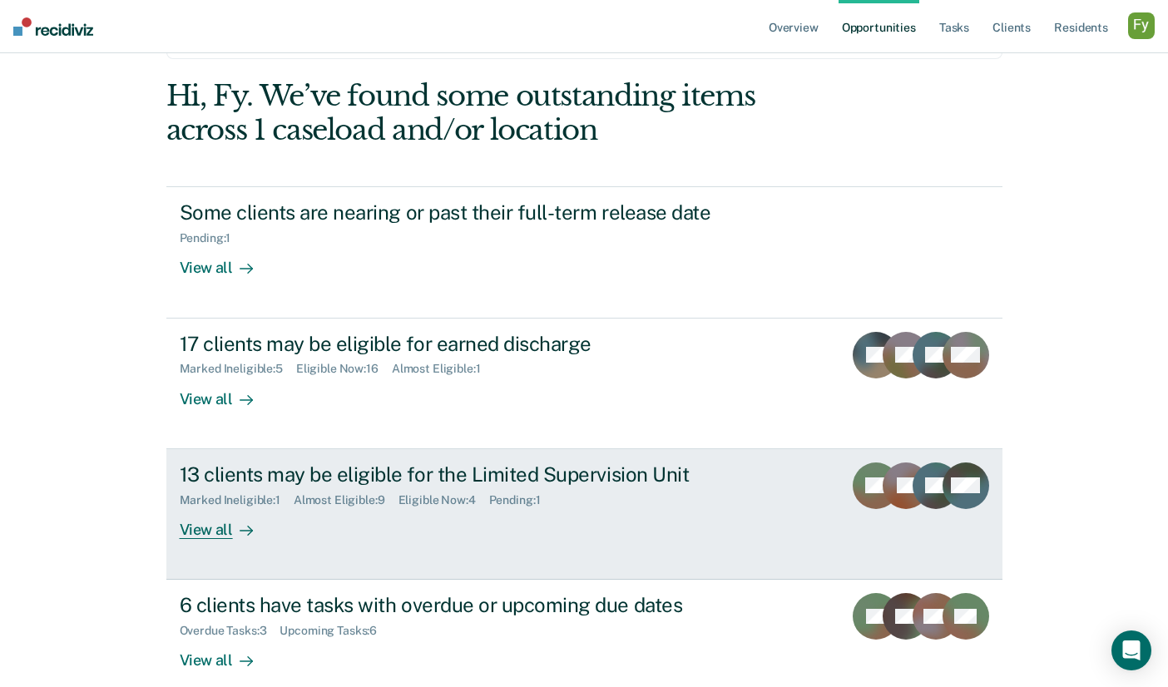
scroll to position [116, 0]
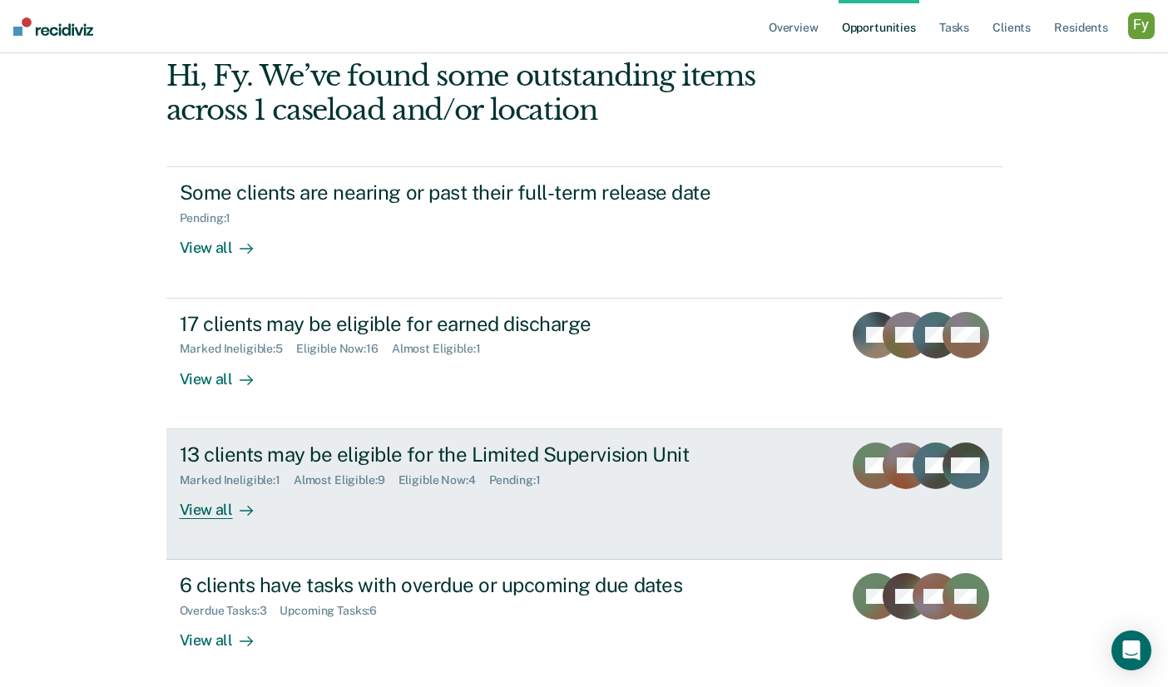
click at [681, 474] on div "Marked Ineligible : 1 Almost Eligible : 9 Eligible Now : 4 Pending : 1" at bounding box center [472, 477] width 584 height 21
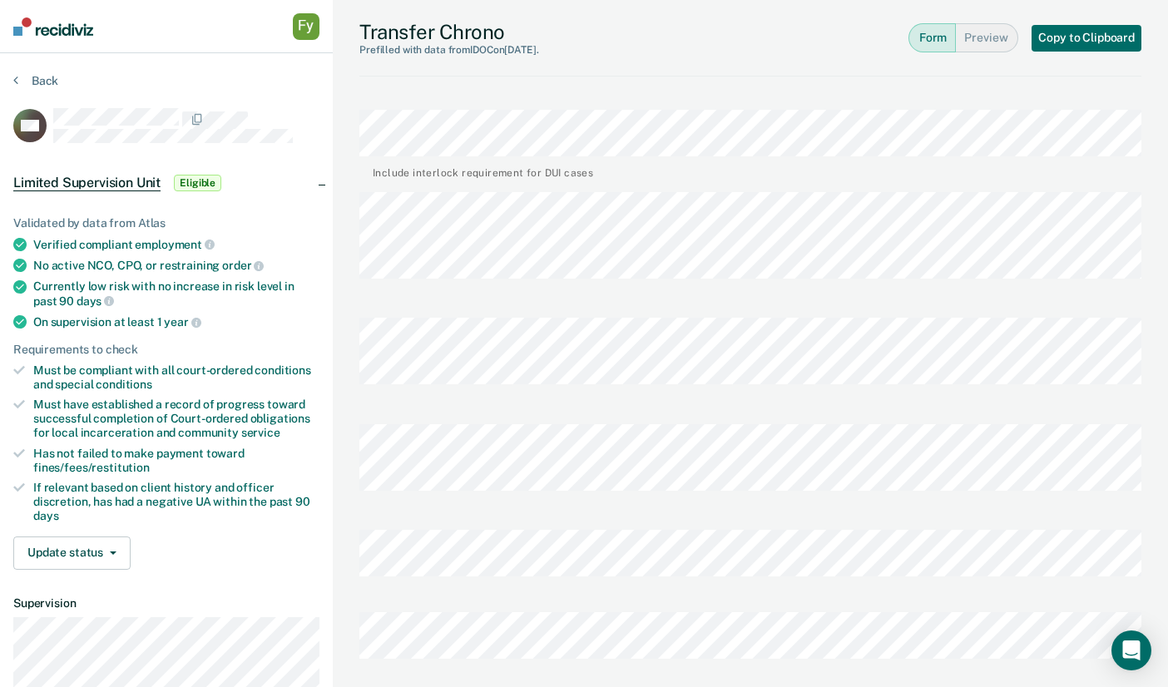
click at [971, 40] on button "Preview" at bounding box center [987, 37] width 62 height 29
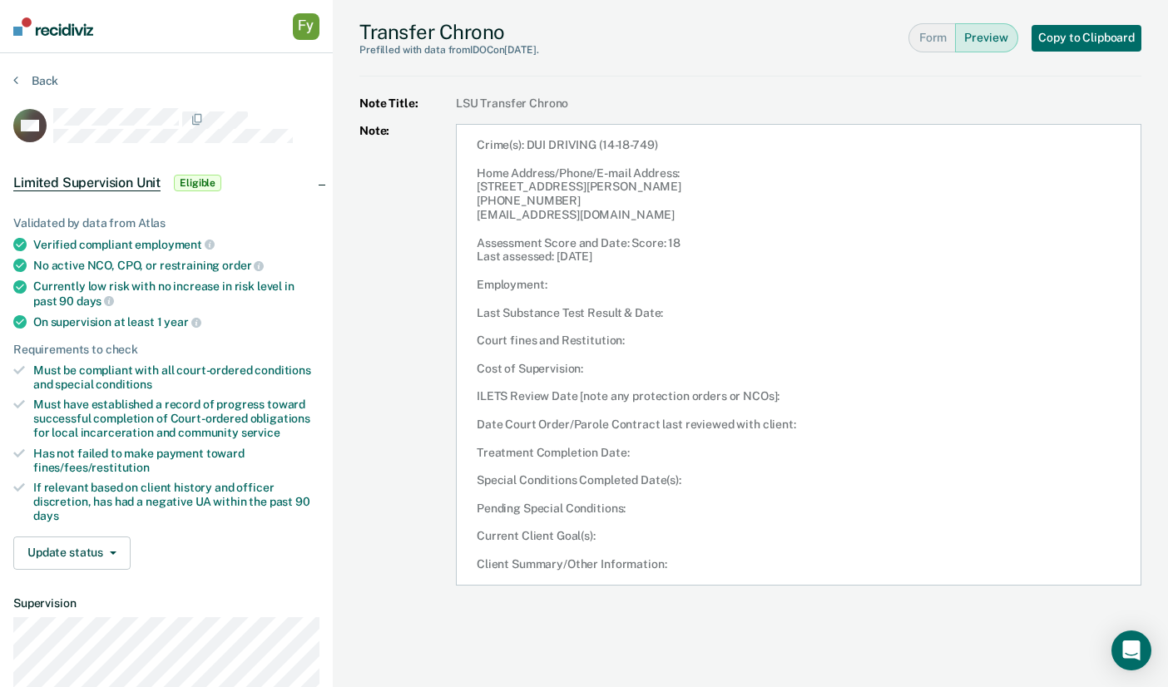
click at [932, 30] on button "Form" at bounding box center [931, 37] width 47 height 29
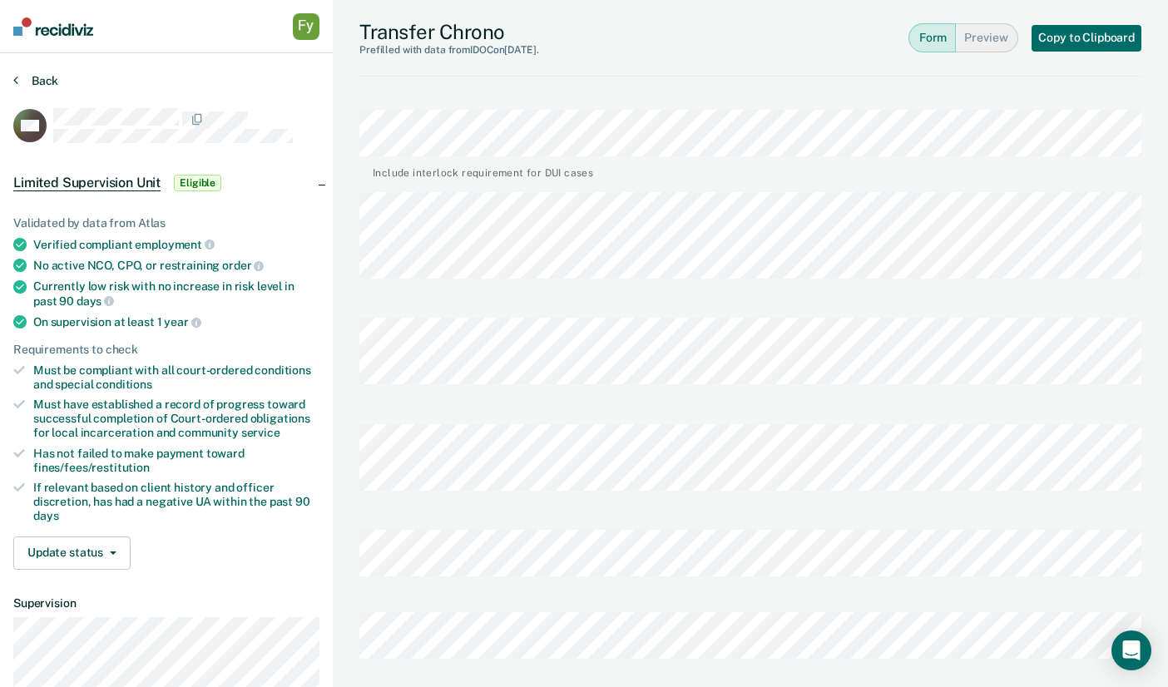
click at [44, 80] on button "Back" at bounding box center [35, 80] width 45 height 15
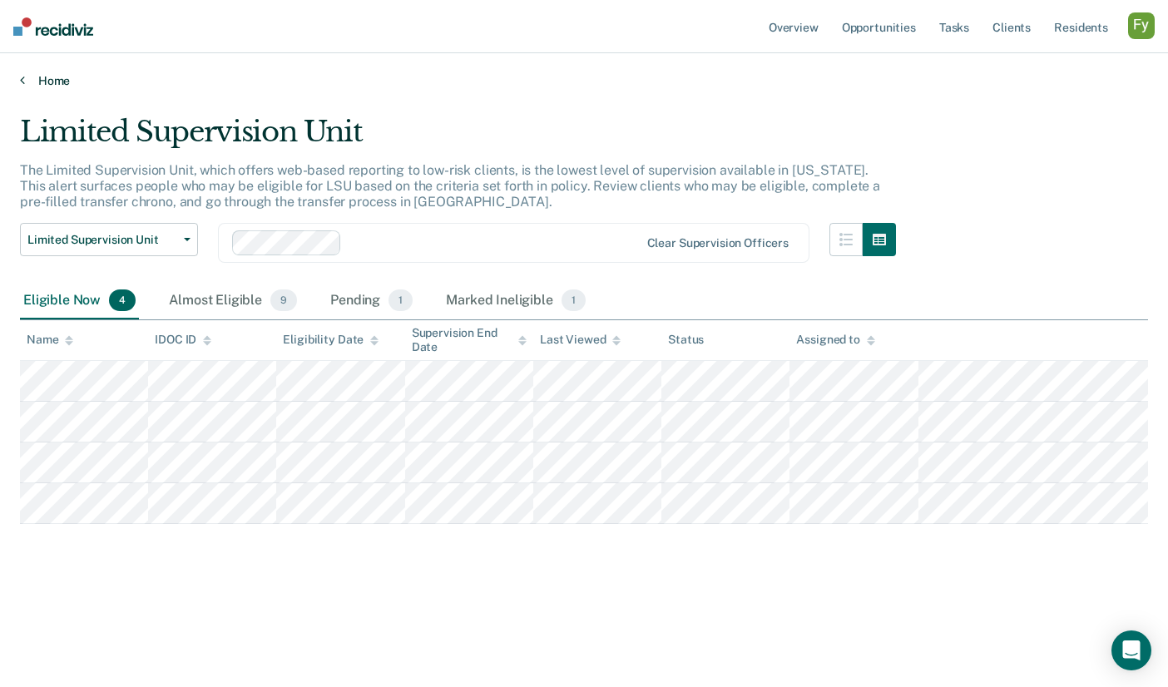
click at [58, 77] on link "Home" at bounding box center [584, 80] width 1128 height 15
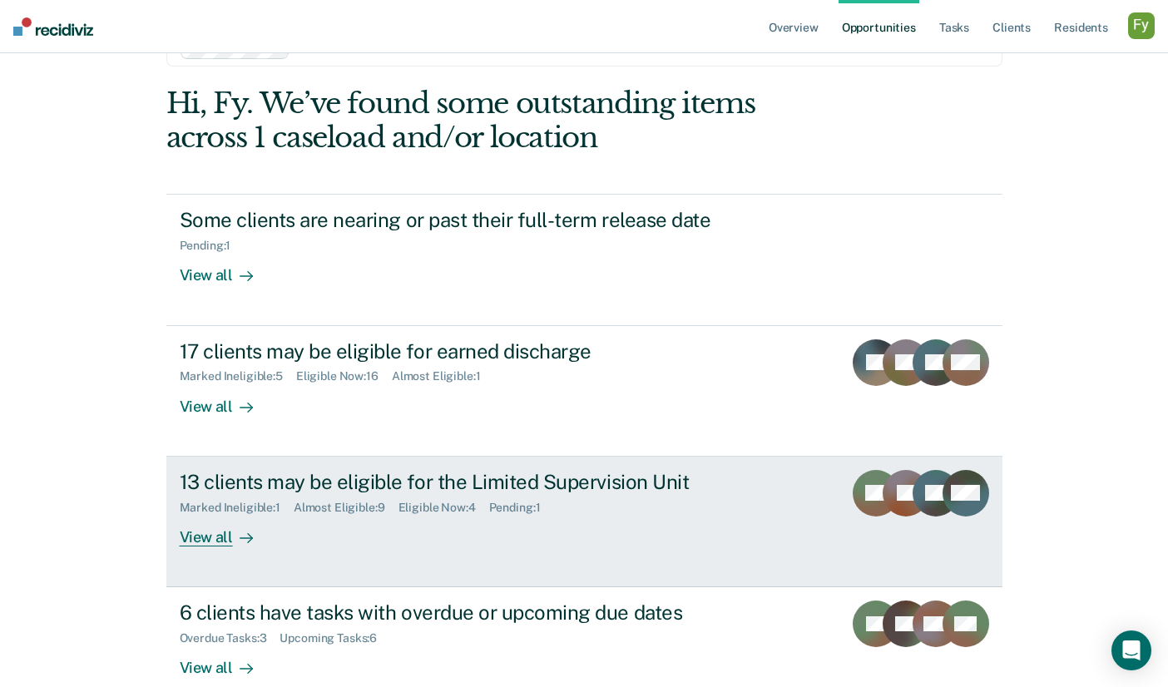
scroll to position [186, 0]
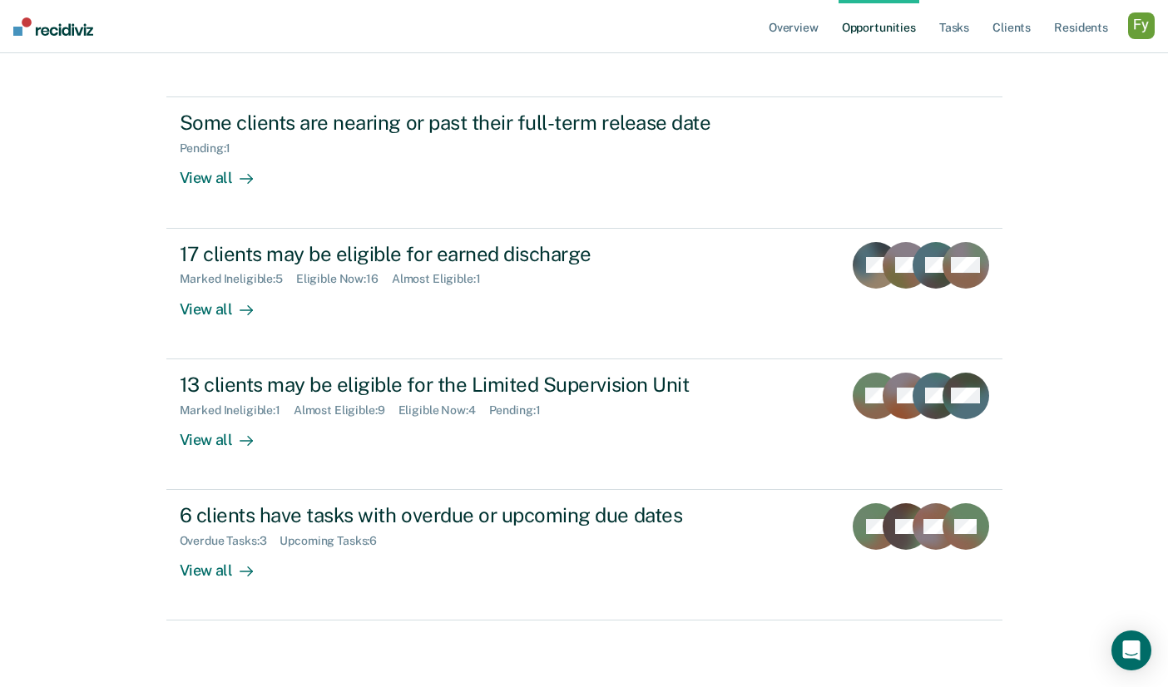
click at [1137, 27] on div "button" at bounding box center [1141, 25] width 27 height 27
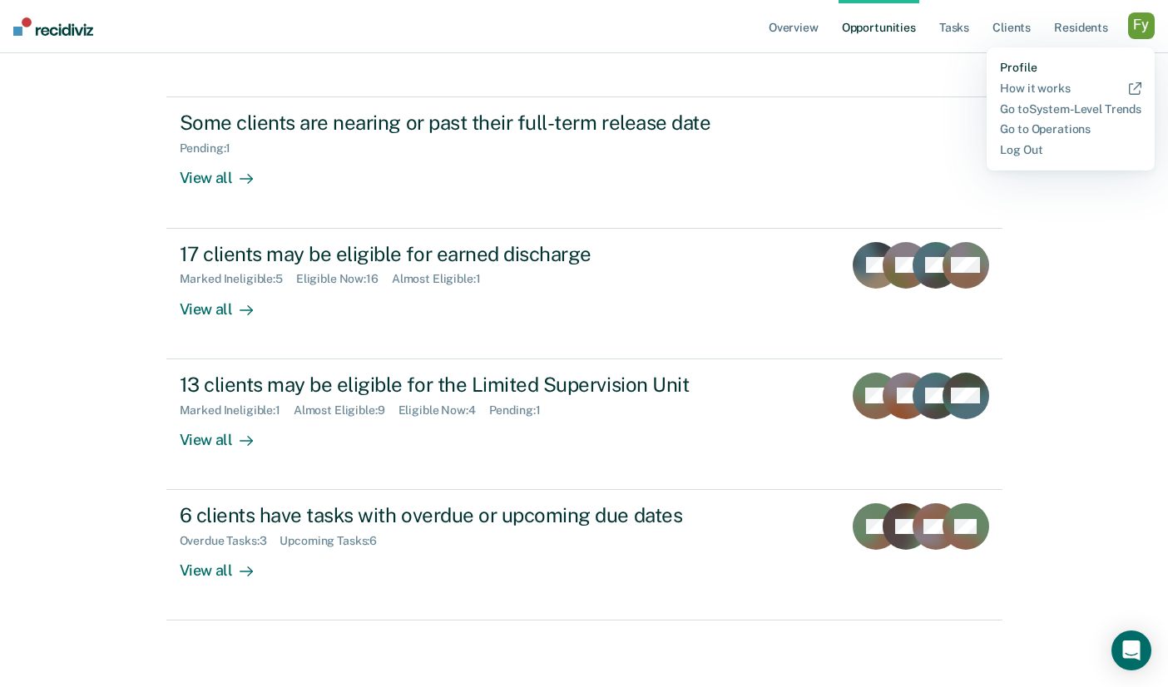
click at [1021, 62] on link "Profile" at bounding box center [1070, 68] width 141 height 14
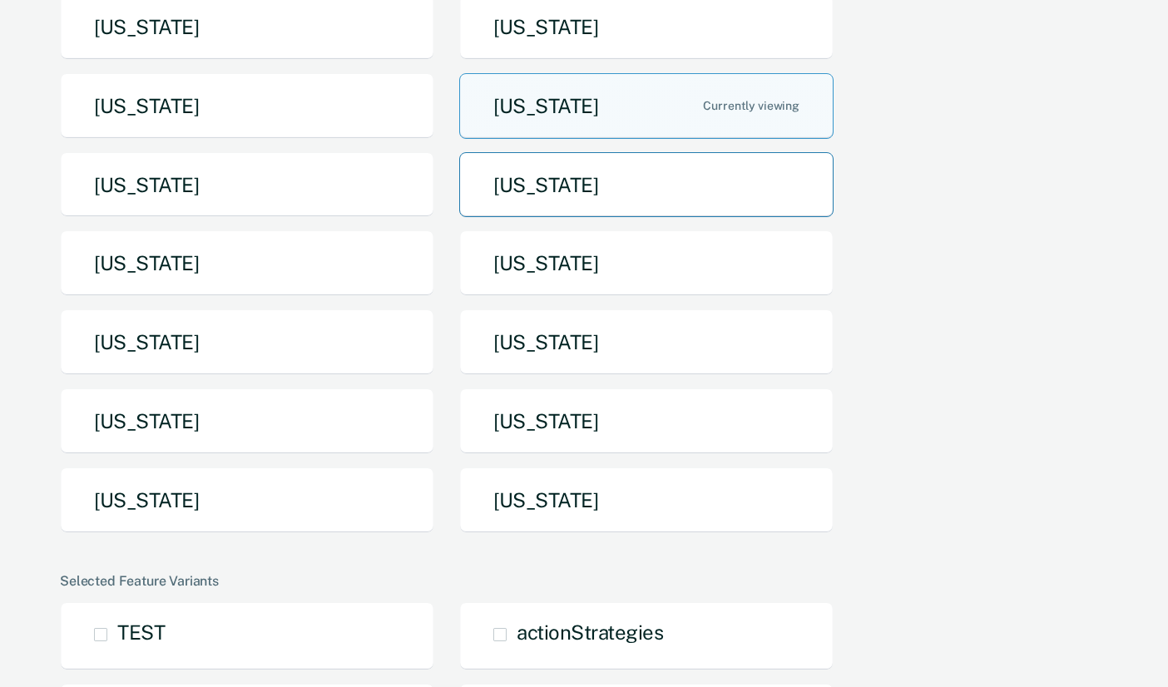
click at [645, 173] on button "[US_STATE]" at bounding box center [646, 185] width 374 height 66
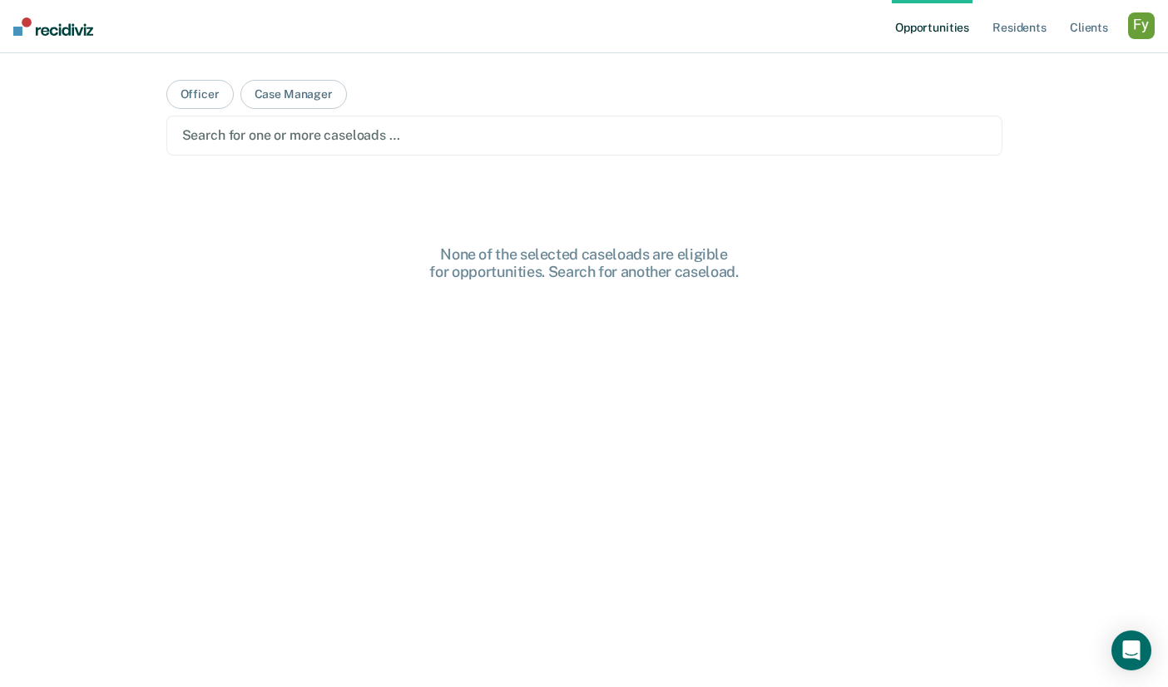
click at [625, 154] on div "Search for one or more caseloads …" at bounding box center [584, 136] width 836 height 40
click at [447, 146] on div at bounding box center [533, 135] width 707 height 25
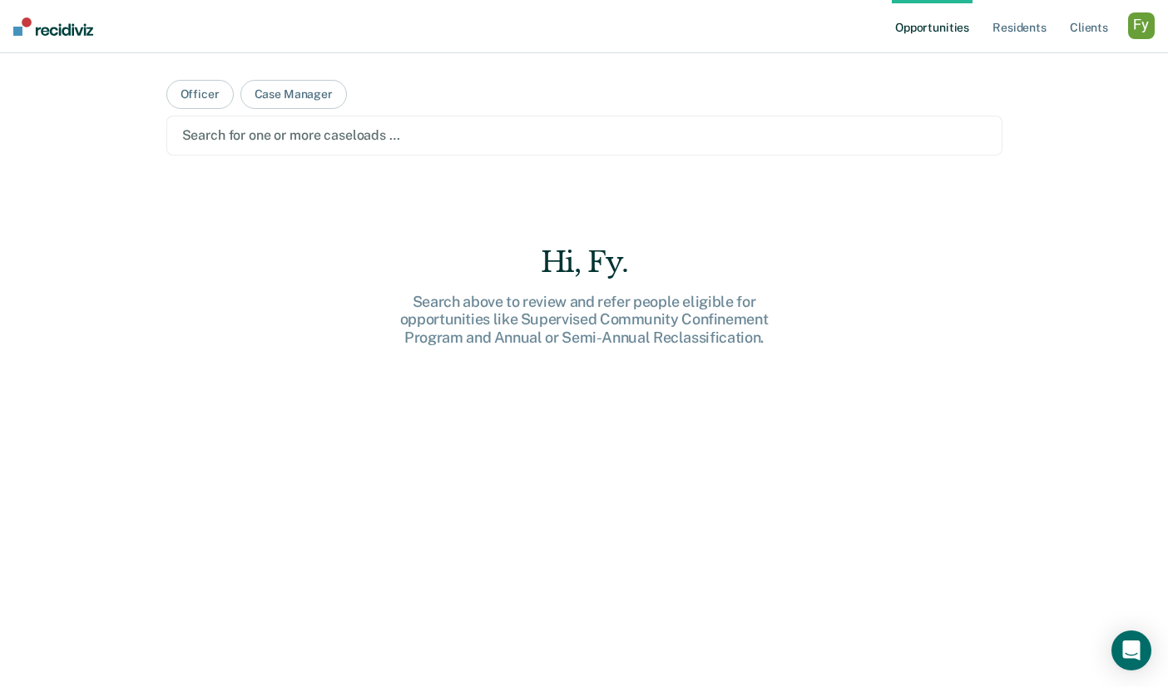
click at [302, 74] on main "Officer Case Manager option Bolduc Correctional Facility, deselected. Search fo…" at bounding box center [584, 350] width 876 height 594
click at [297, 99] on button "Case Manager" at bounding box center [293, 94] width 106 height 29
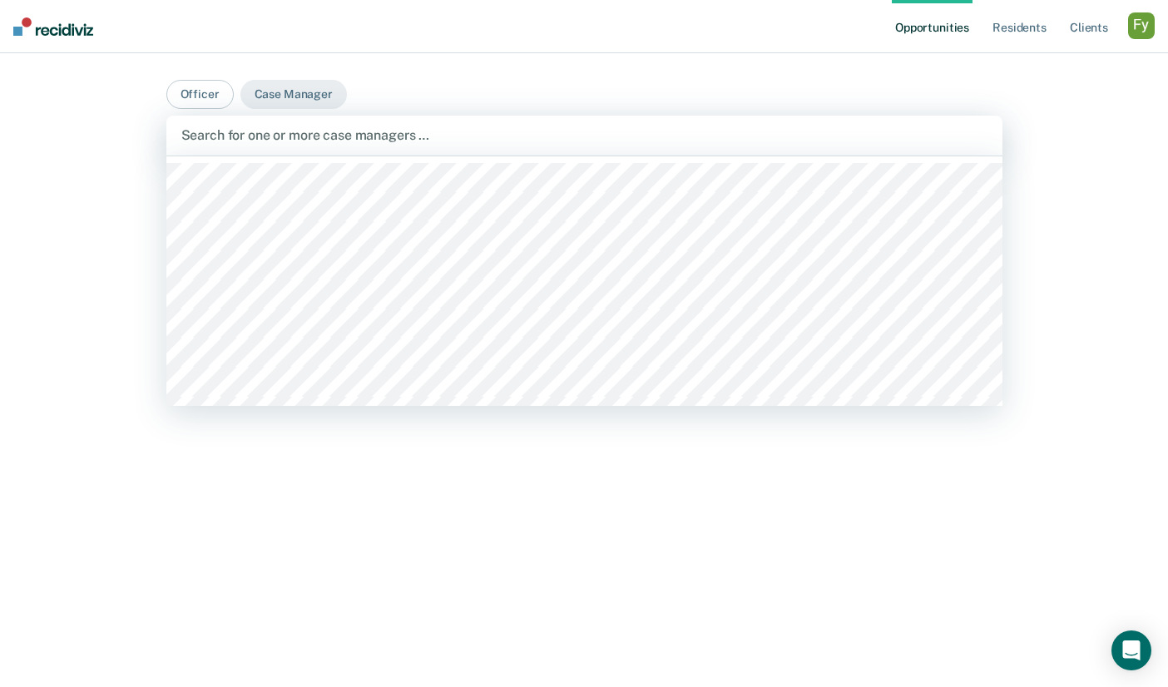
click at [302, 142] on div at bounding box center [584, 135] width 806 height 19
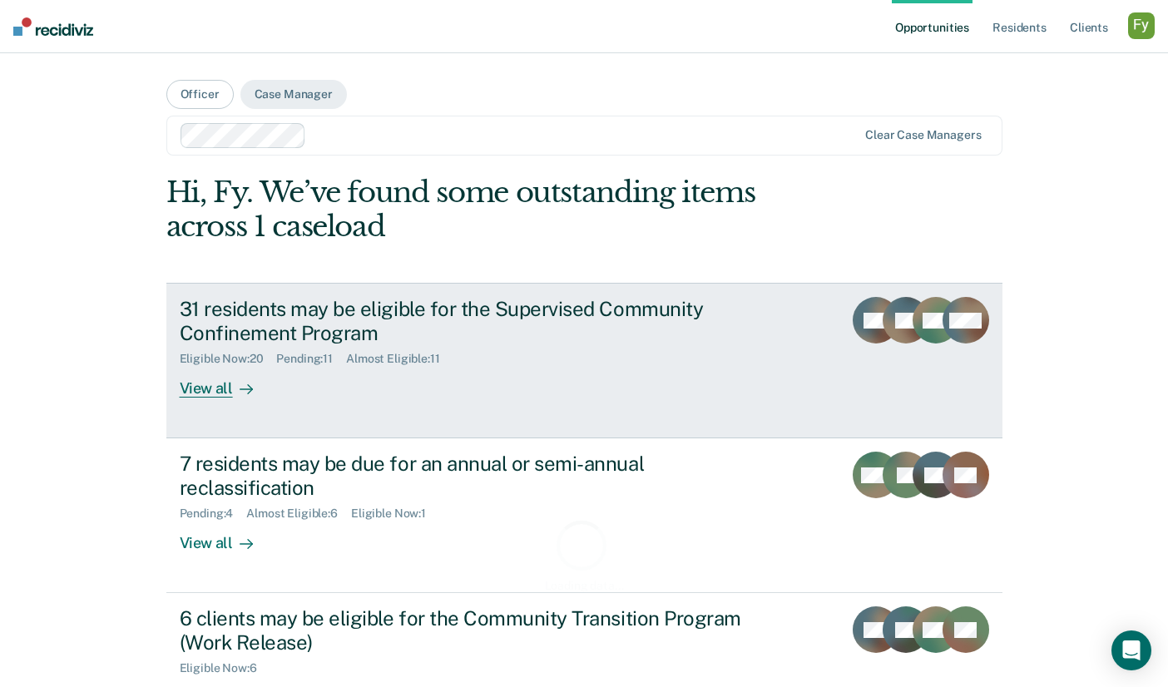
click at [299, 337] on div "31 residents may be eligible for the Supervised Community Confinement Program" at bounding box center [472, 321] width 584 height 48
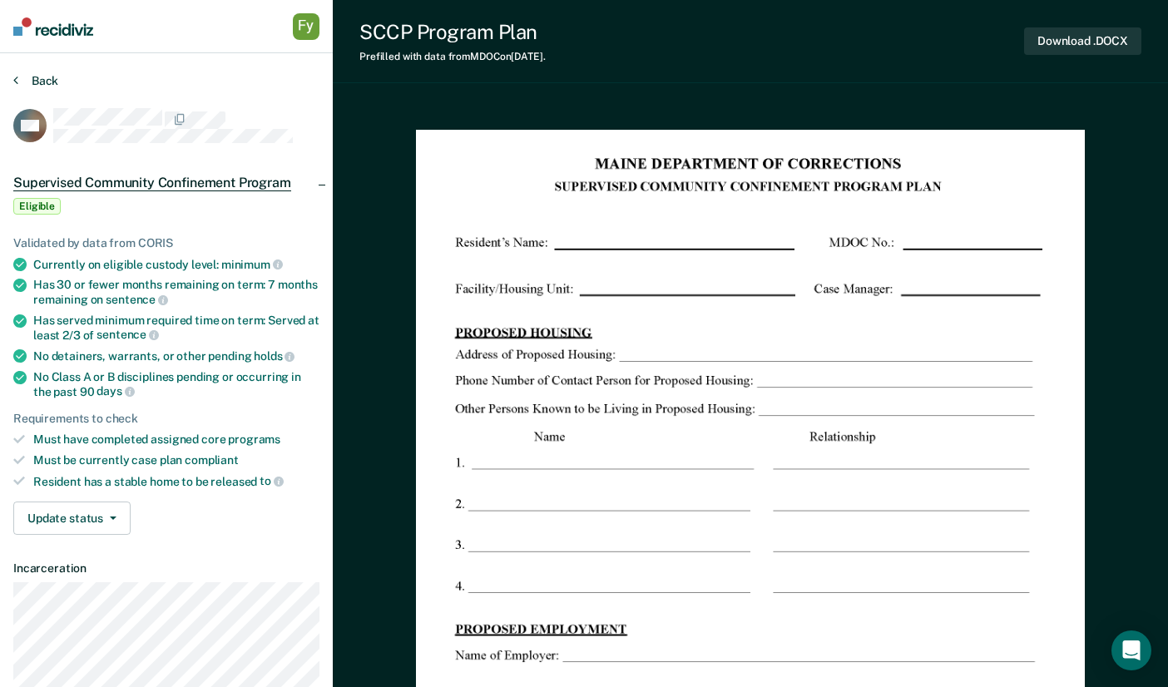
click at [52, 73] on button "Back" at bounding box center [35, 80] width 45 height 15
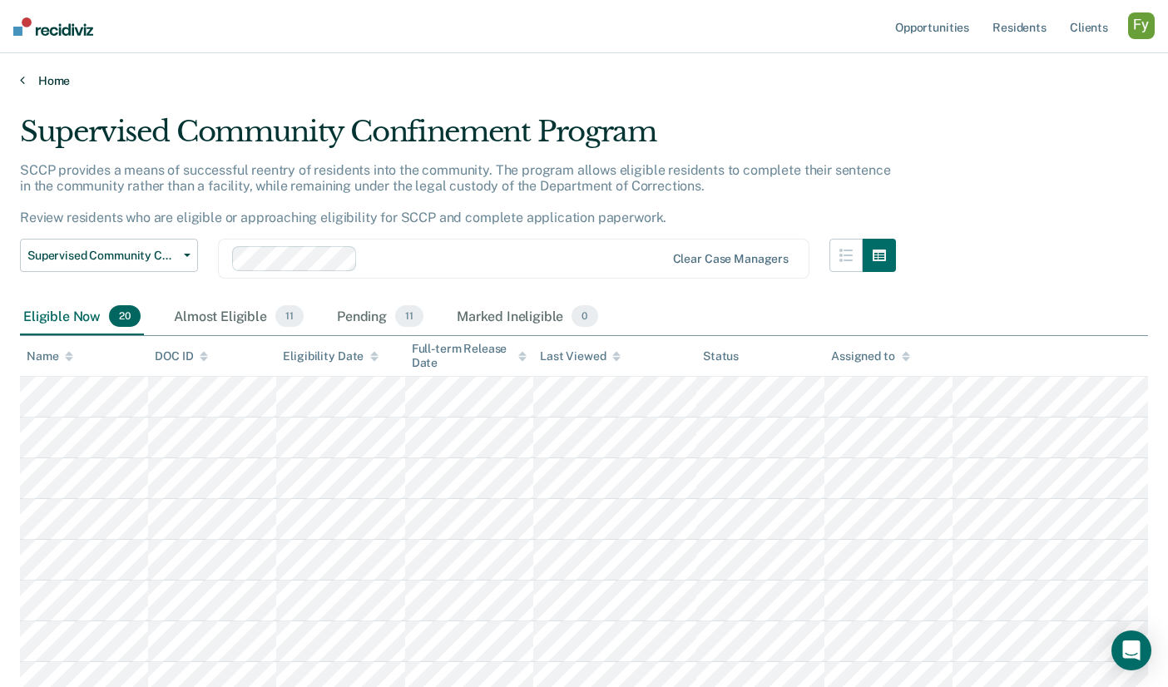
click at [53, 82] on link "Home" at bounding box center [584, 80] width 1128 height 15
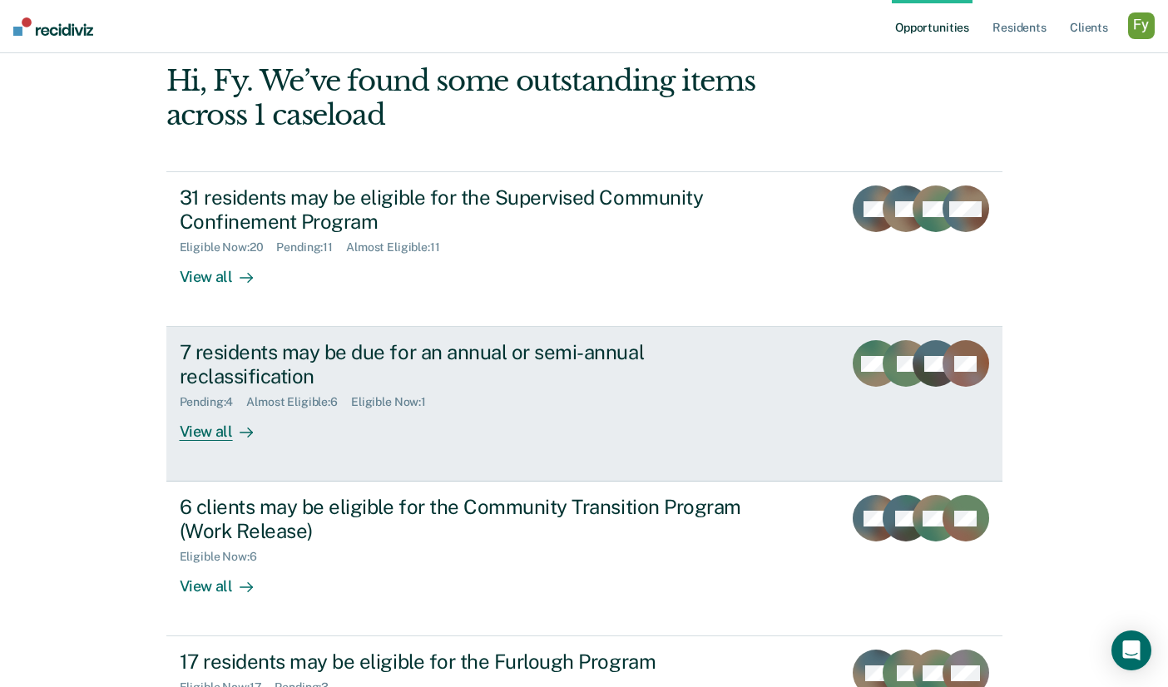
scroll to position [123, 0]
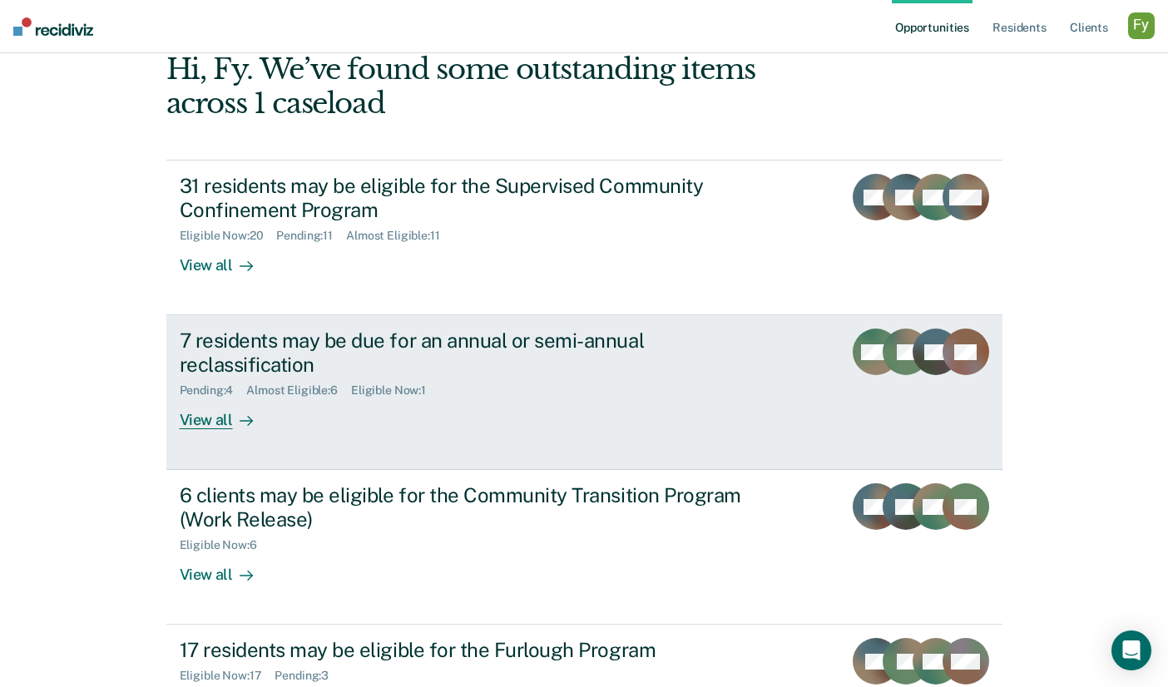
click at [331, 427] on div "7 residents may be due for an annual or semi-annual reclassification Pending : …" at bounding box center [492, 379] width 624 height 101
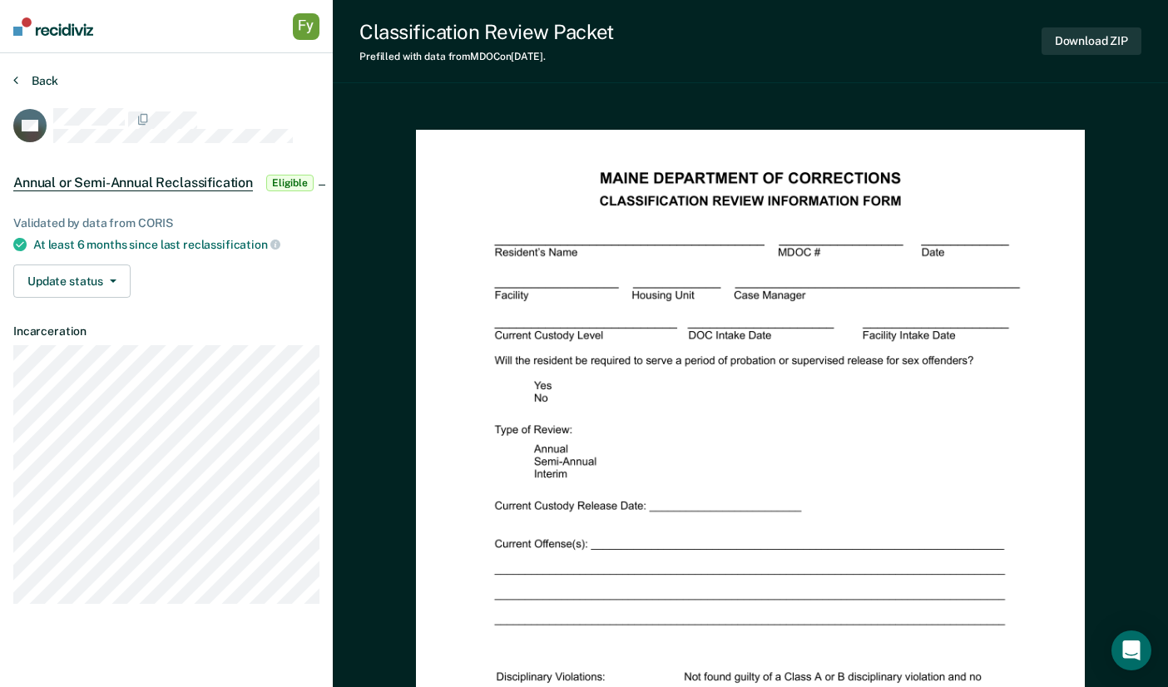
click at [46, 77] on button "Back" at bounding box center [35, 80] width 45 height 15
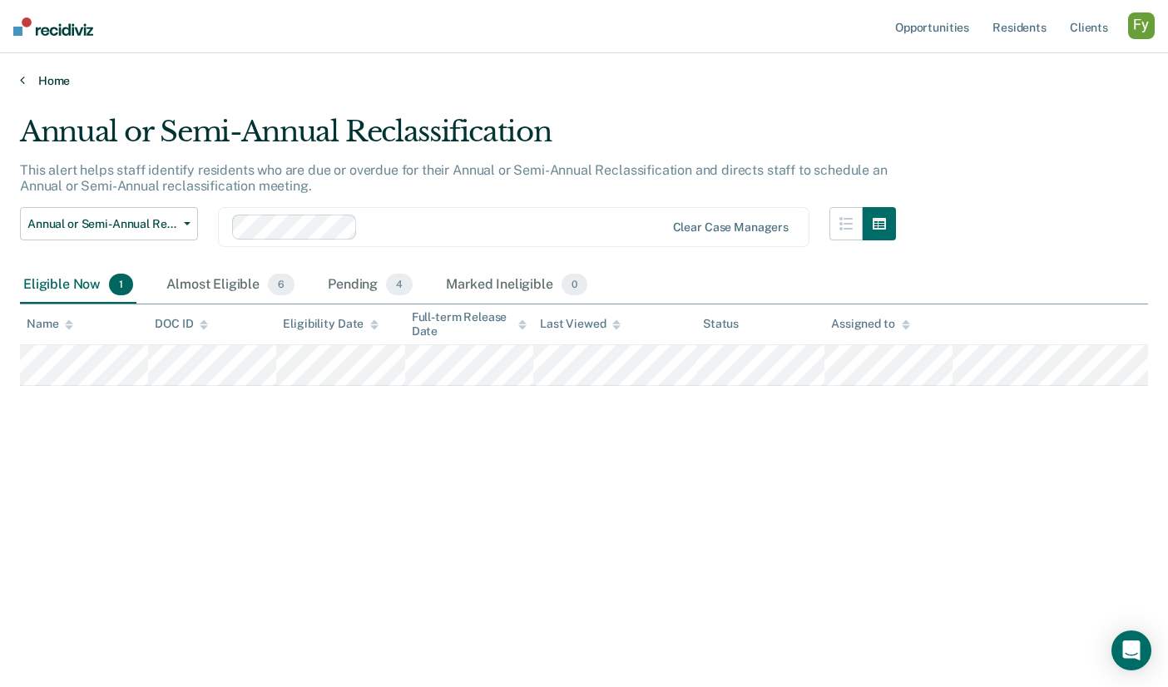
click at [53, 78] on link "Home" at bounding box center [584, 80] width 1128 height 15
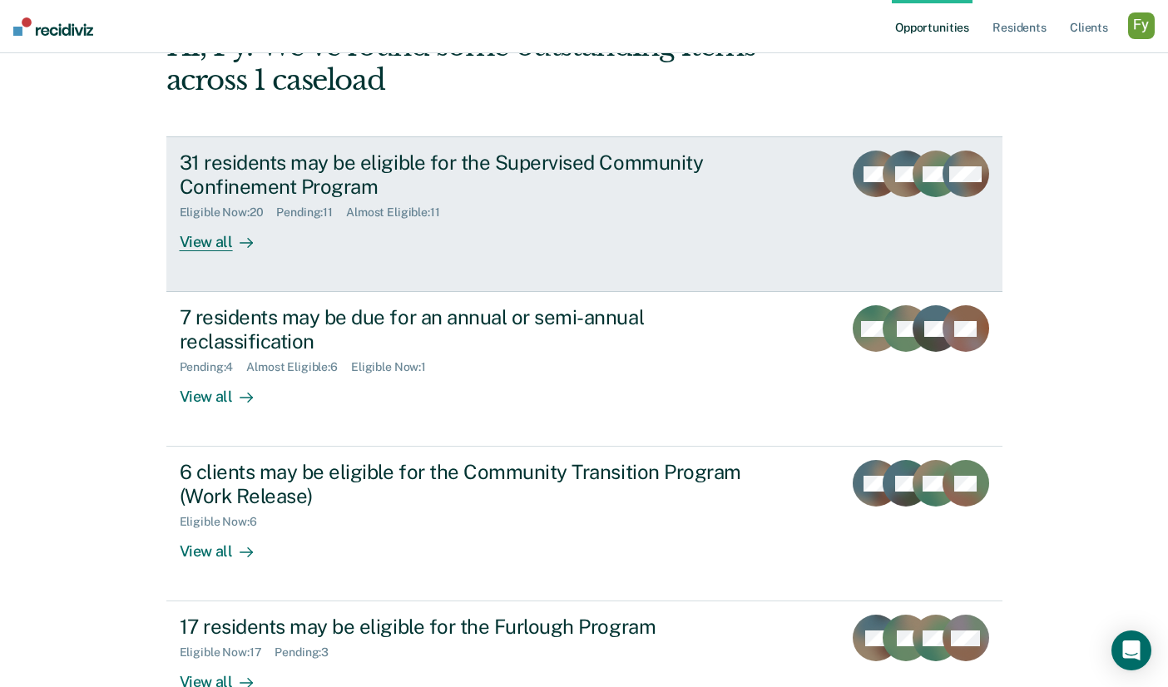
scroll to position [241, 0]
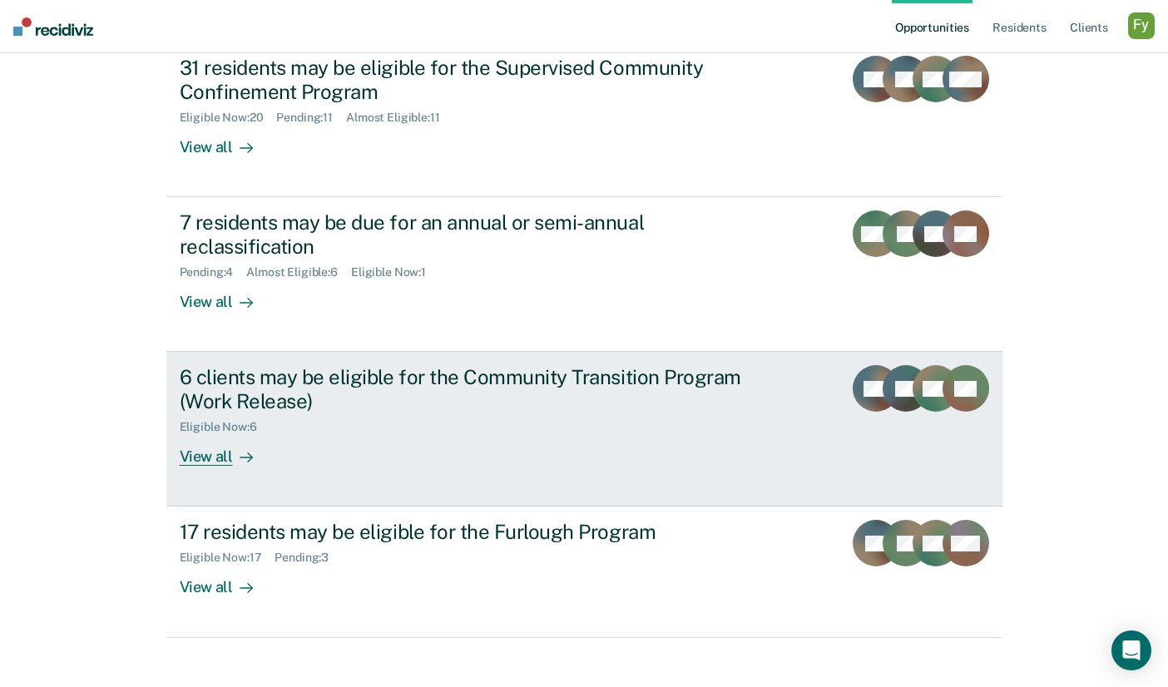
click at [482, 462] on div "6 clients may be eligible for the Community Transition Program (Work Release) E…" at bounding box center [492, 415] width 624 height 101
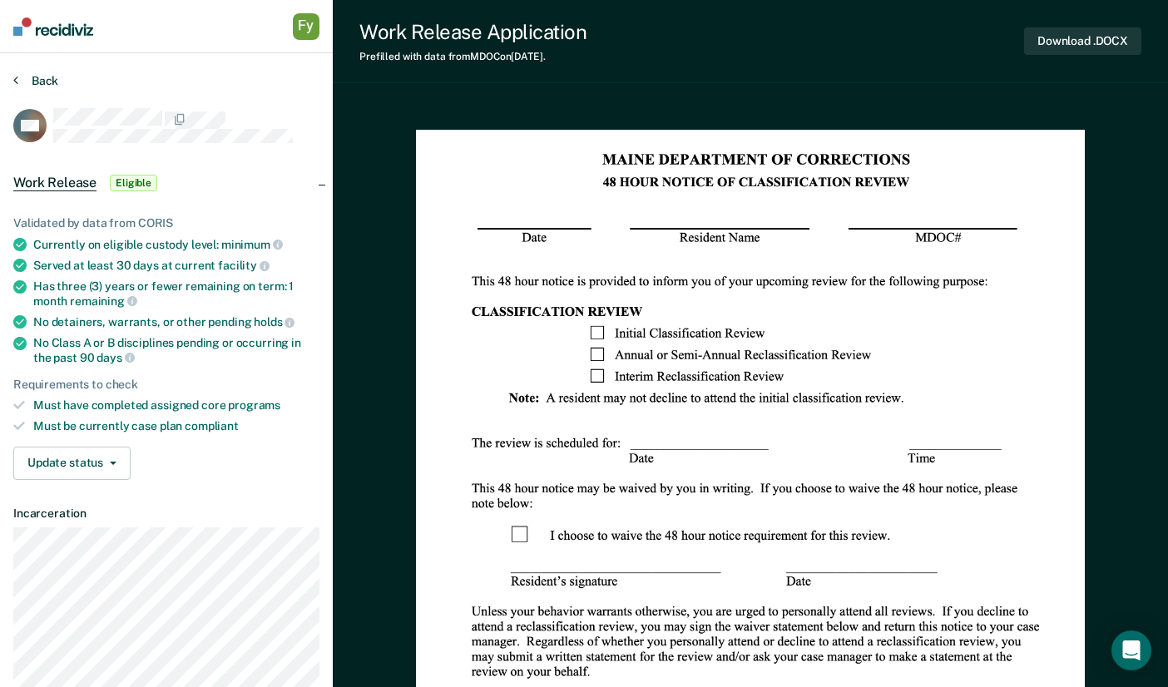
click at [38, 81] on button "Back" at bounding box center [35, 80] width 45 height 15
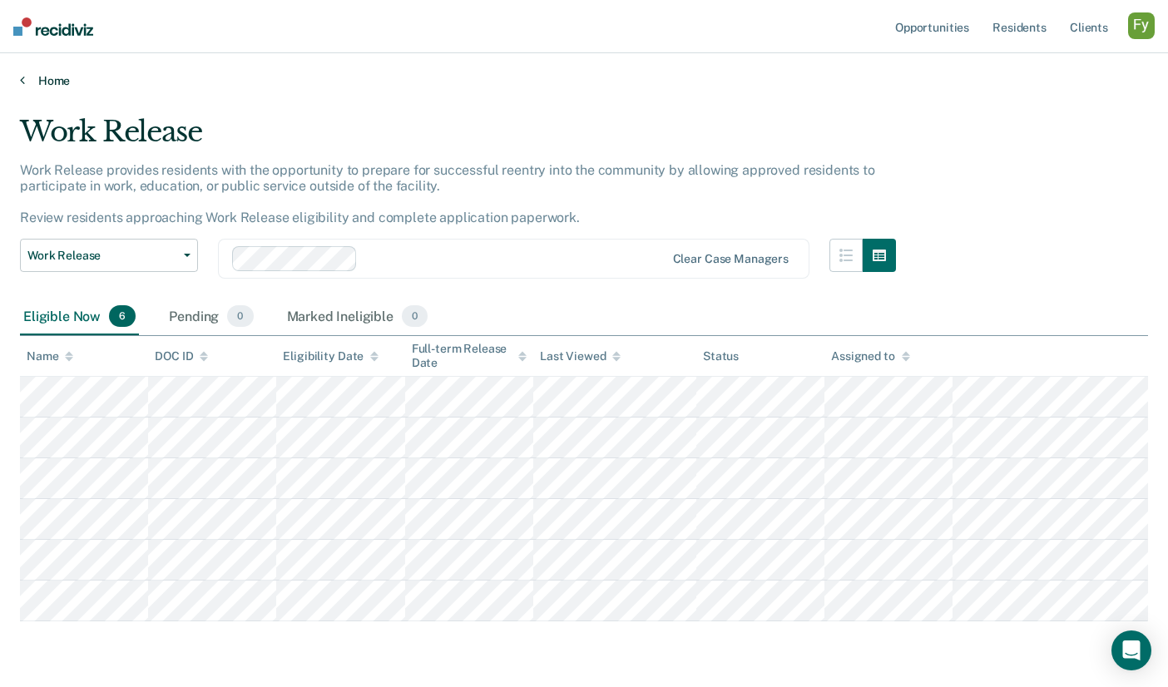
click at [47, 79] on link "Home" at bounding box center [584, 80] width 1128 height 15
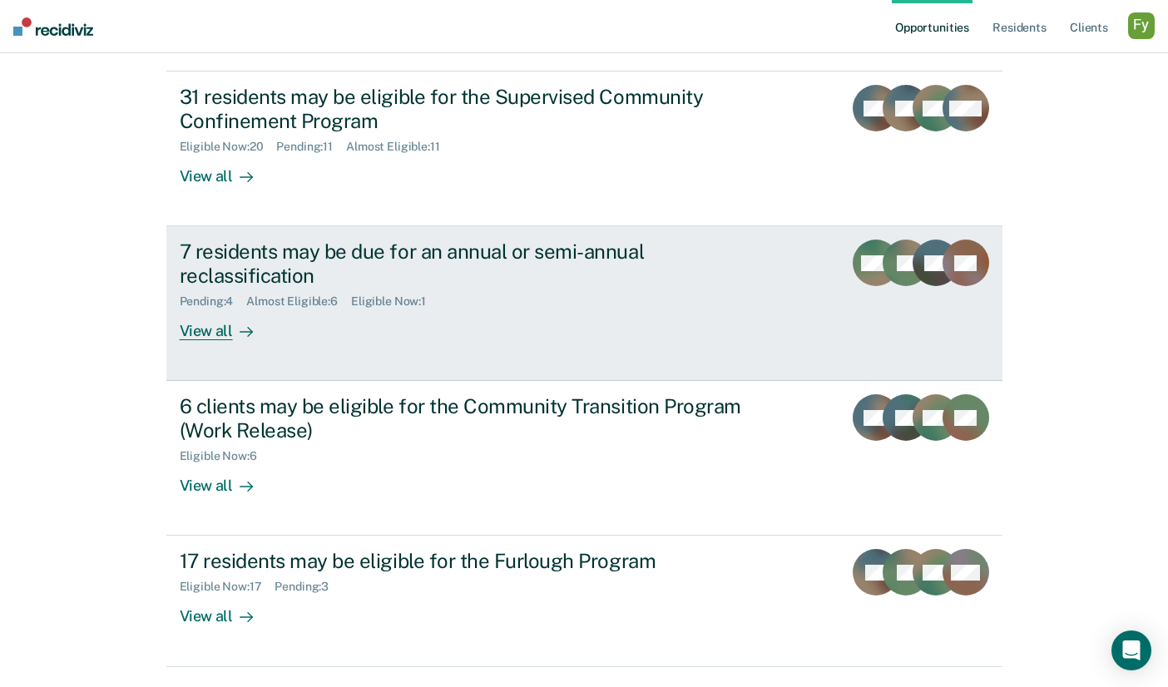
scroll to position [252, 0]
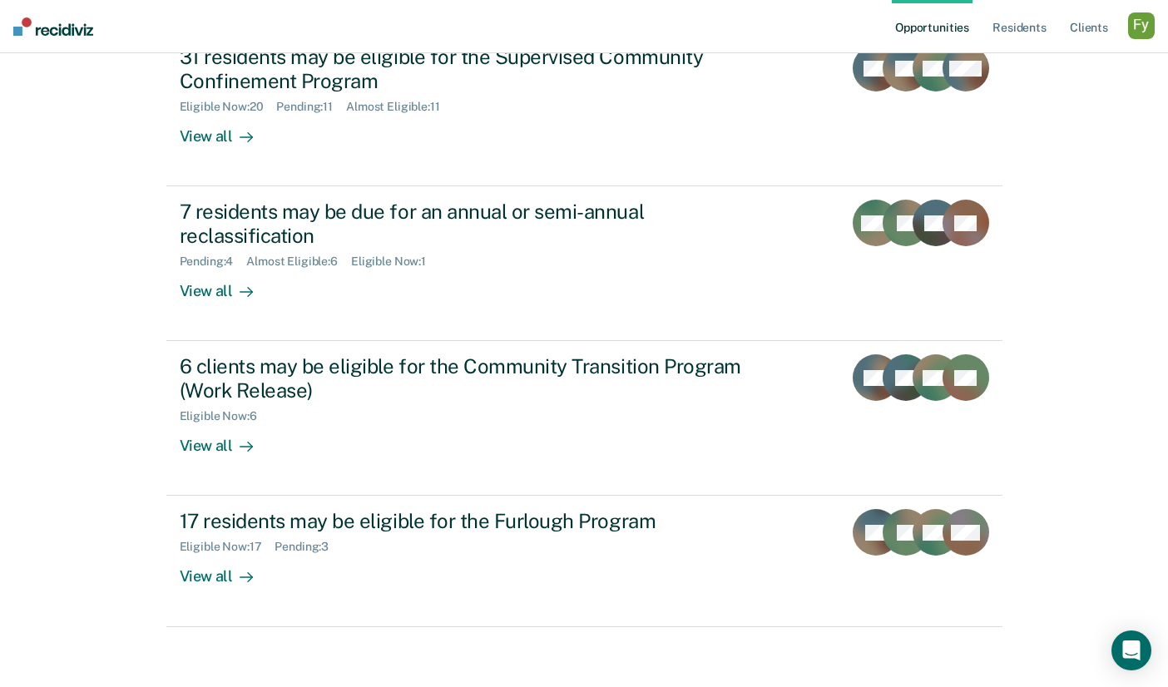
click at [1143, 30] on div "button" at bounding box center [1141, 25] width 27 height 27
click at [1031, 62] on link "Profile" at bounding box center [1074, 68] width 134 height 14
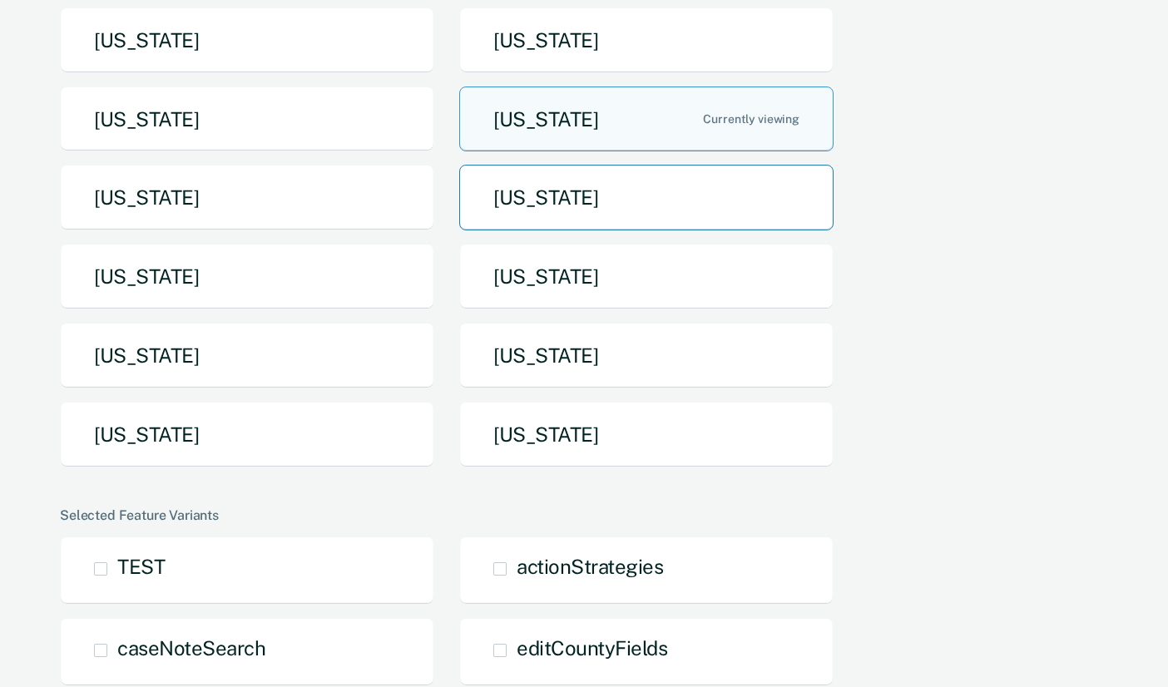
click at [611, 198] on button "[US_STATE]" at bounding box center [646, 198] width 374 height 66
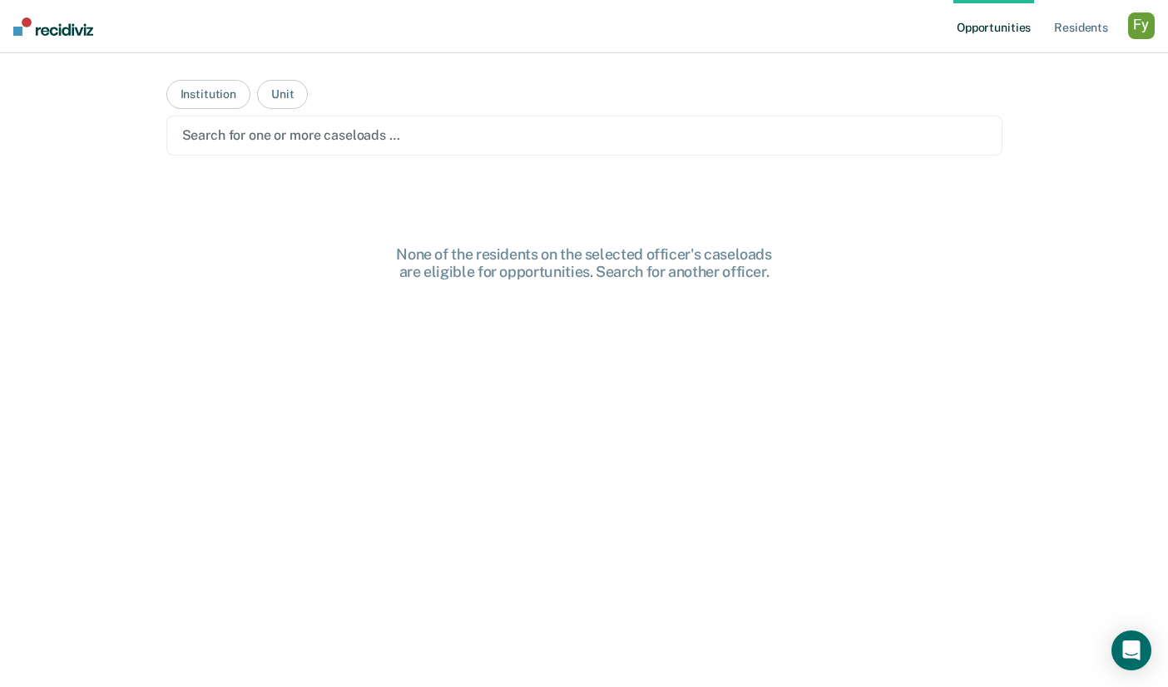
click at [324, 139] on div at bounding box center [584, 135] width 804 height 19
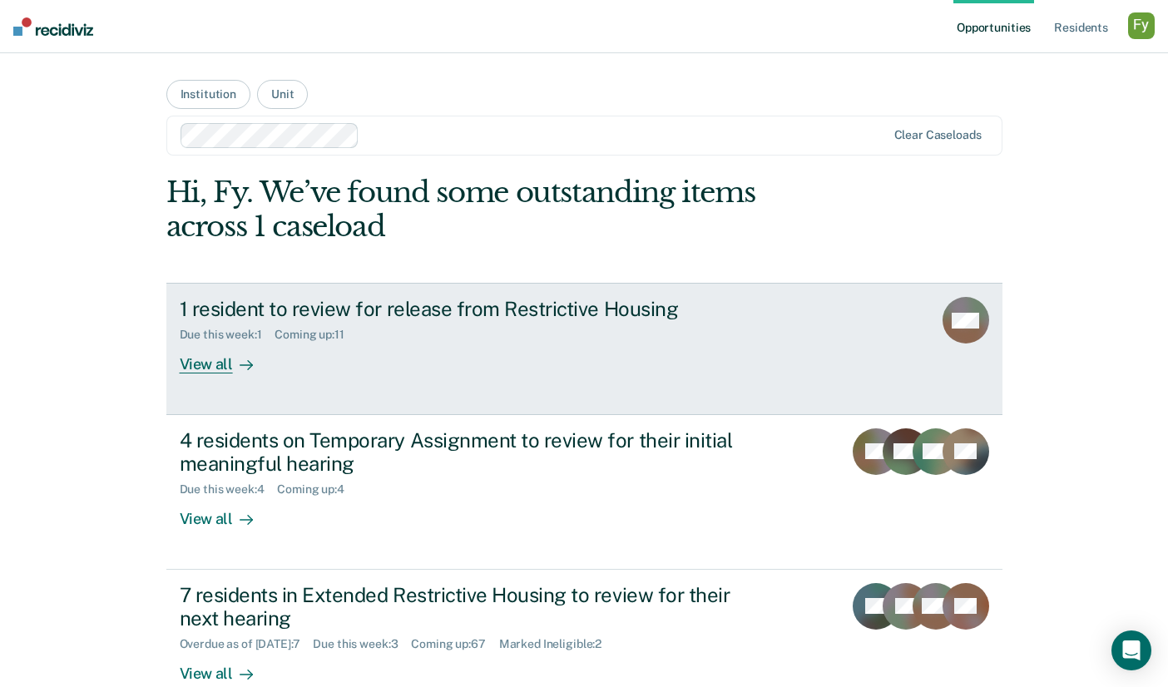
click at [237, 370] on div at bounding box center [243, 364] width 20 height 19
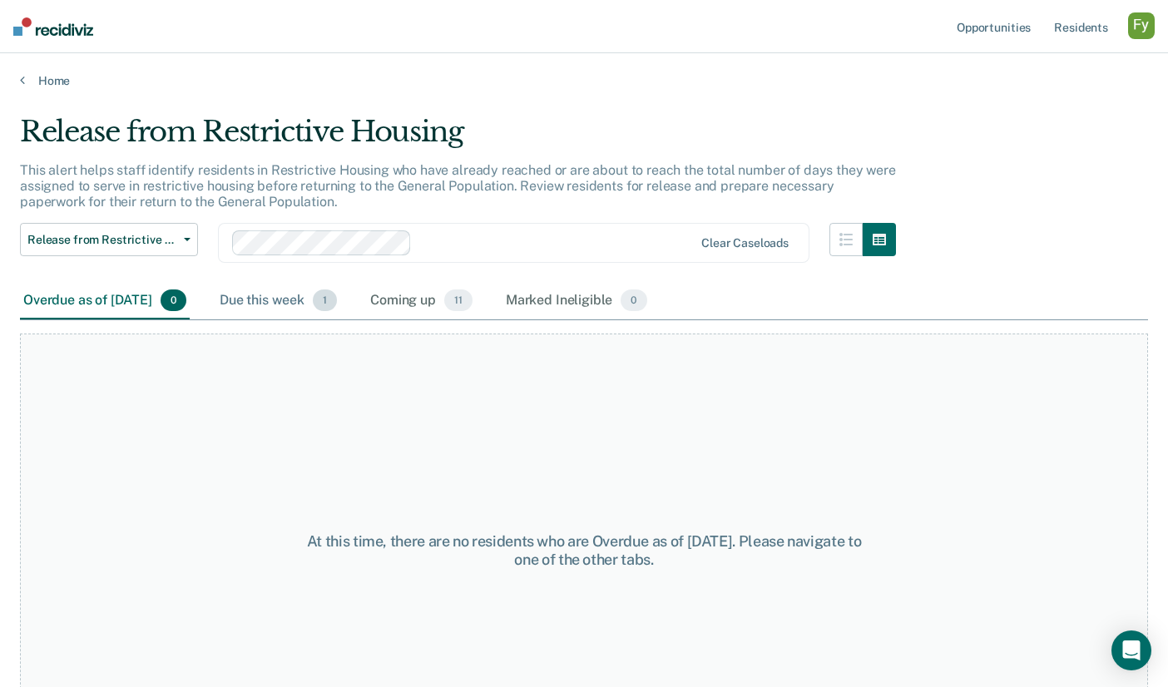
click at [289, 287] on div "Due this week 1" at bounding box center [278, 301] width 124 height 37
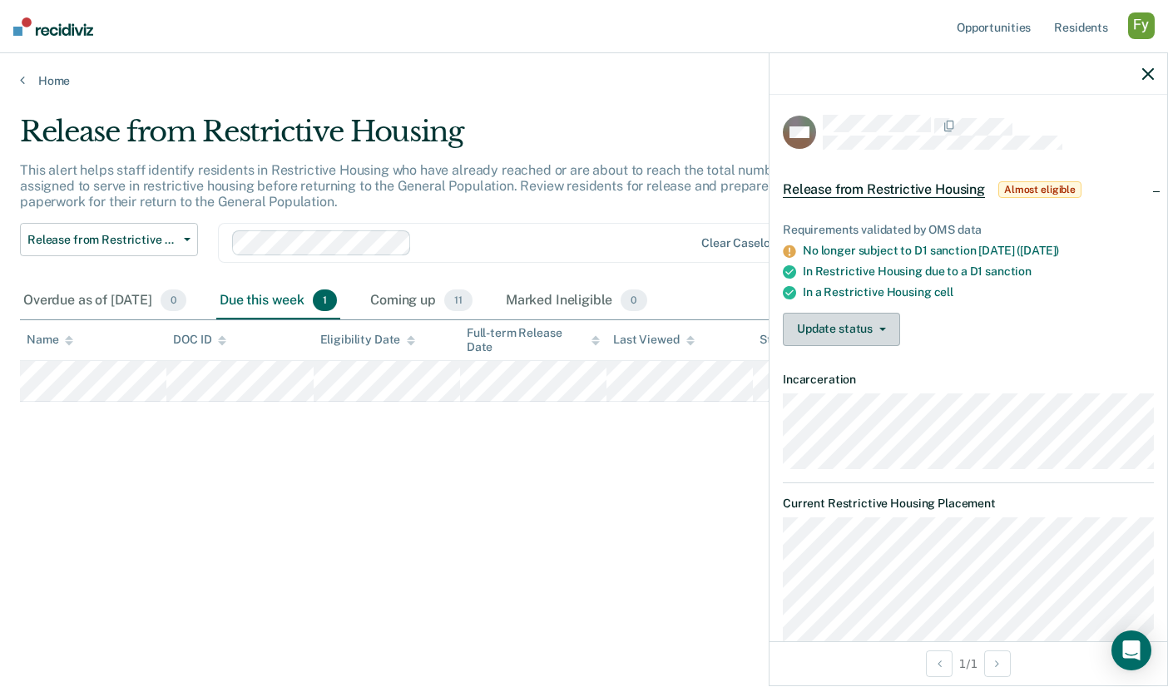
click at [850, 339] on button "Update status" at bounding box center [841, 329] width 117 height 33
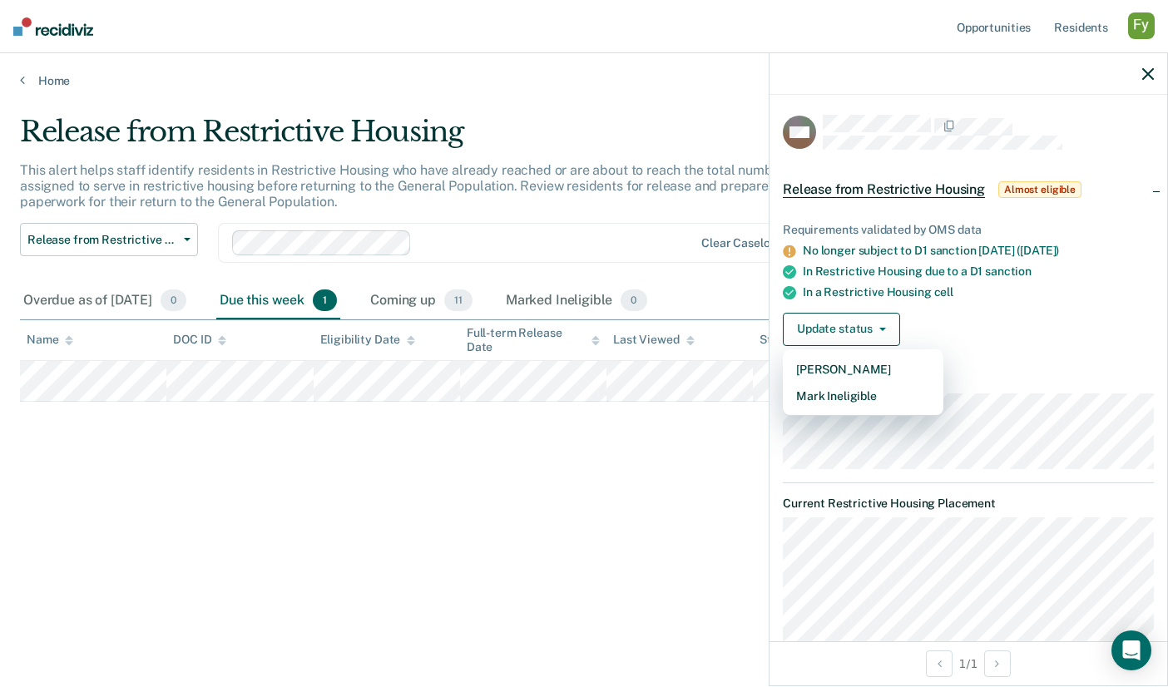
click at [642, 476] on div "Release from Restrictive Housing This alert helps staff identify residents in R…" at bounding box center [584, 338] width 1128 height 447
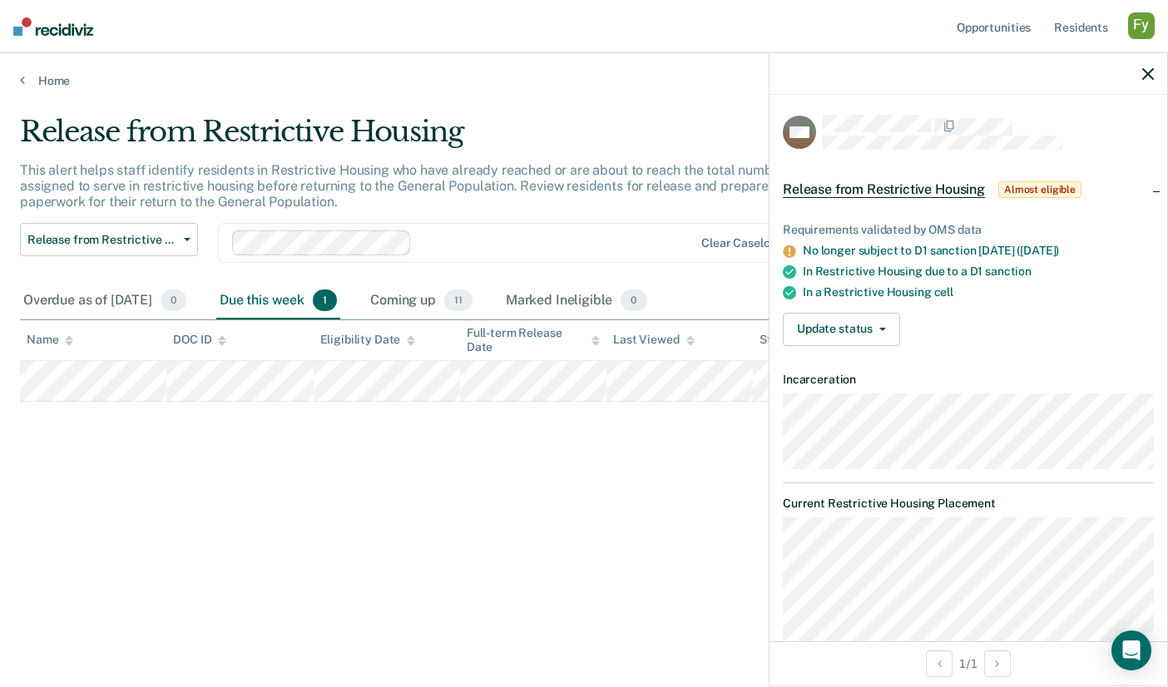
click at [54, 72] on div "Home" at bounding box center [584, 70] width 1168 height 35
click at [51, 76] on link "Home" at bounding box center [584, 80] width 1128 height 15
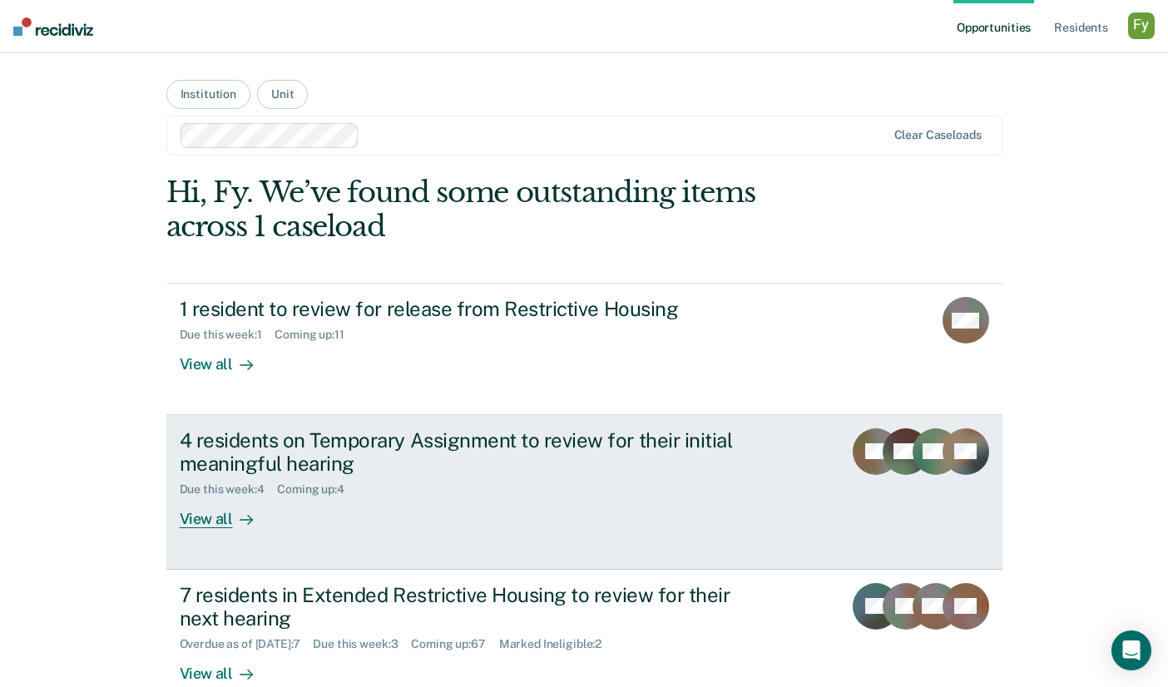
scroll to position [124, 0]
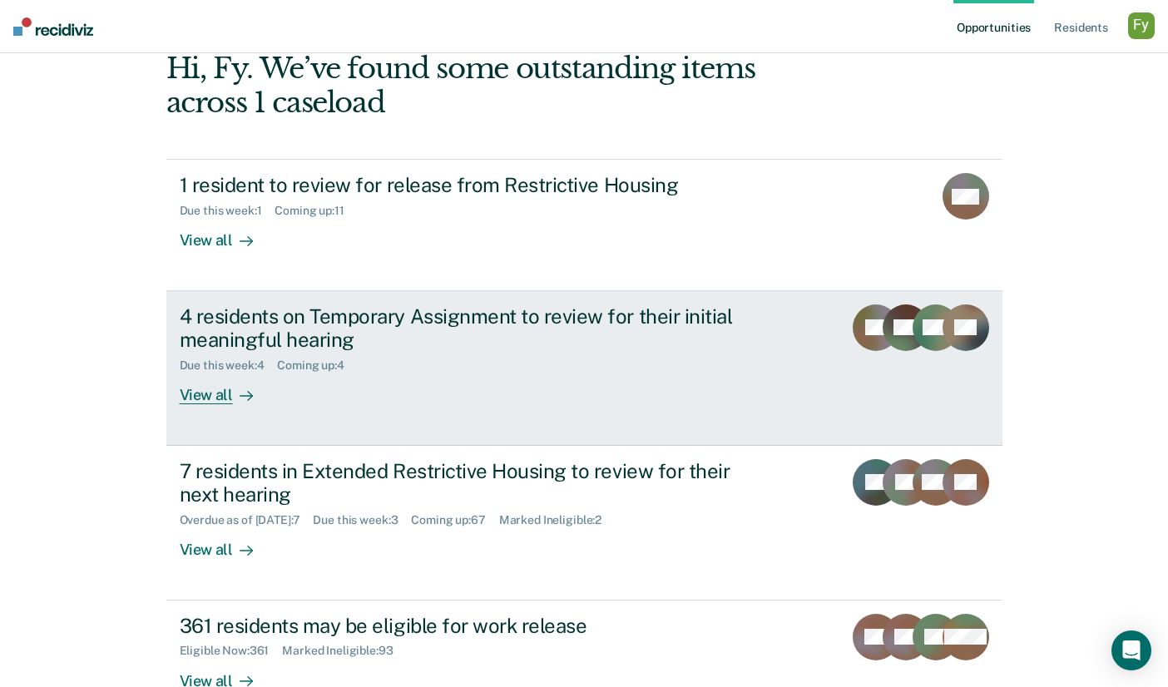
click at [333, 399] on div "4 residents on Temporary Assignment to review for their initial meaningful hear…" at bounding box center [492, 354] width 624 height 101
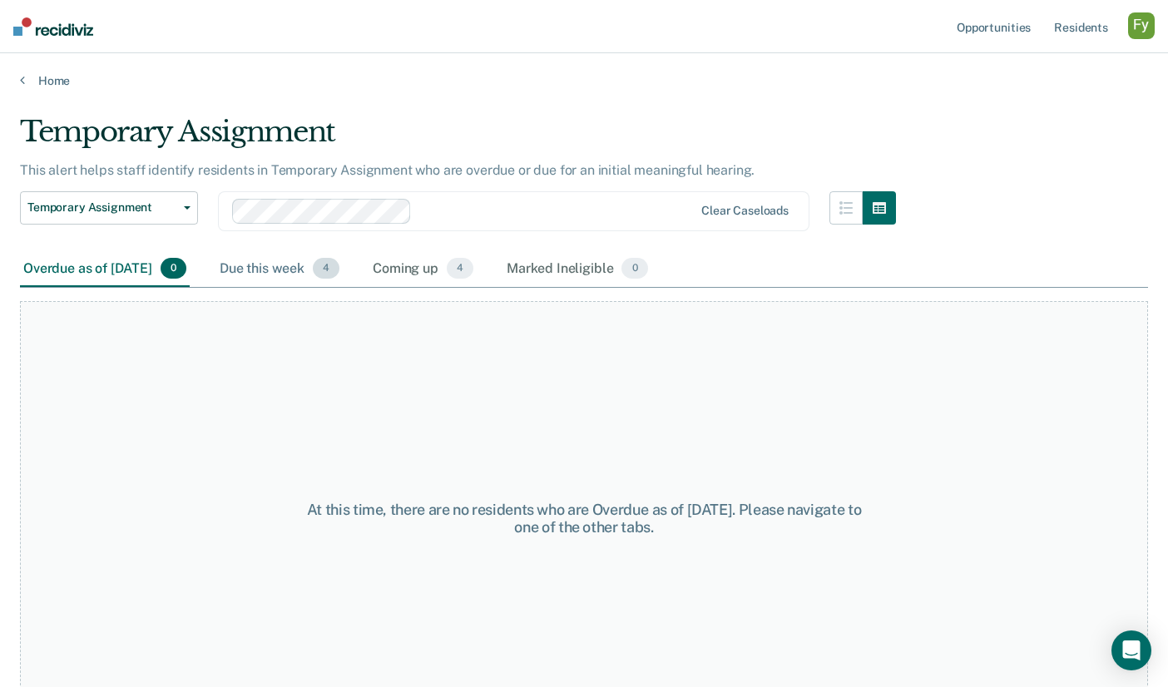
click at [316, 263] on div "Due this week 4" at bounding box center [279, 269] width 126 height 37
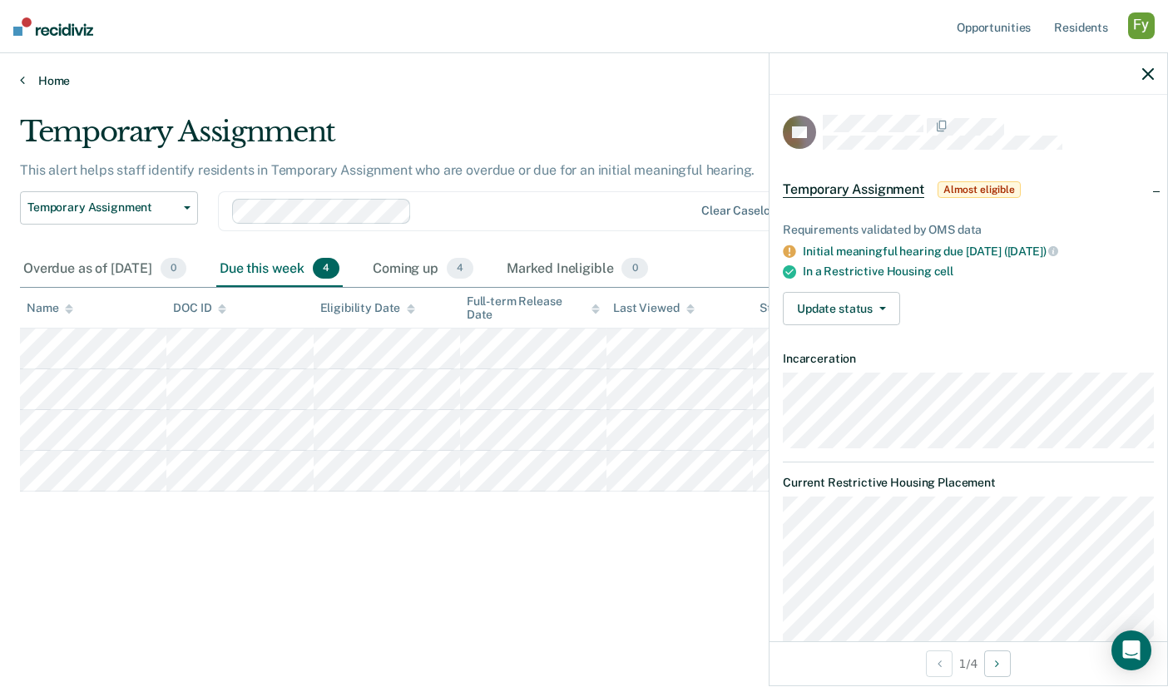
click at [28, 80] on link "Home" at bounding box center [584, 80] width 1128 height 15
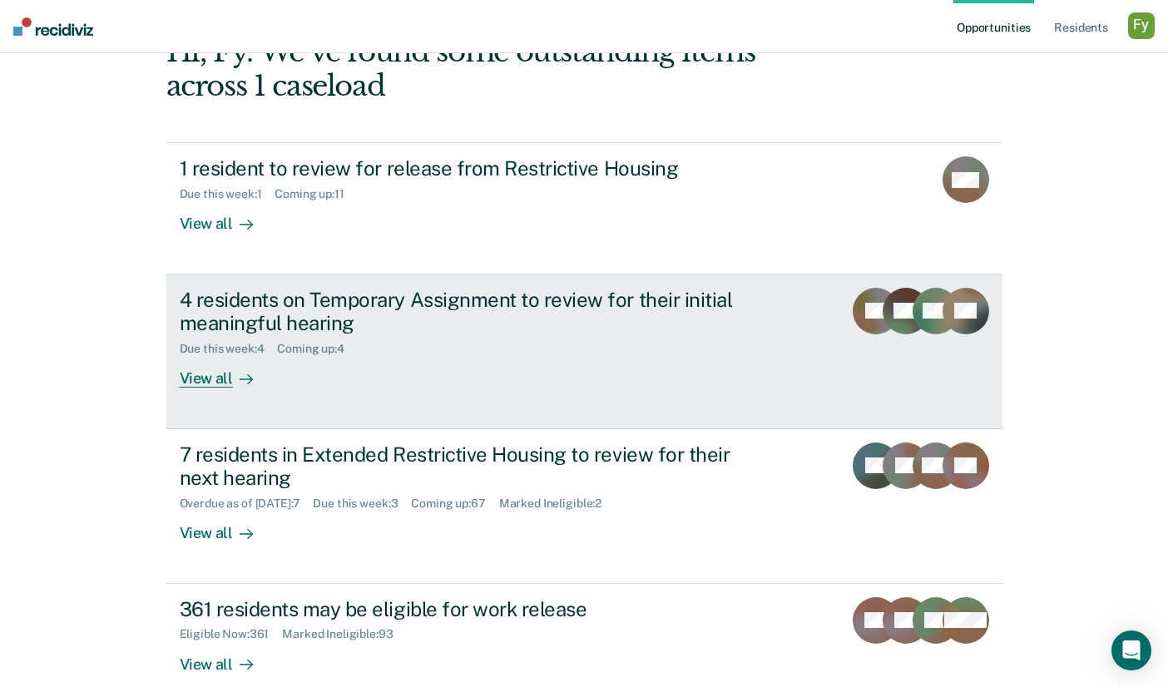
scroll to position [230, 0]
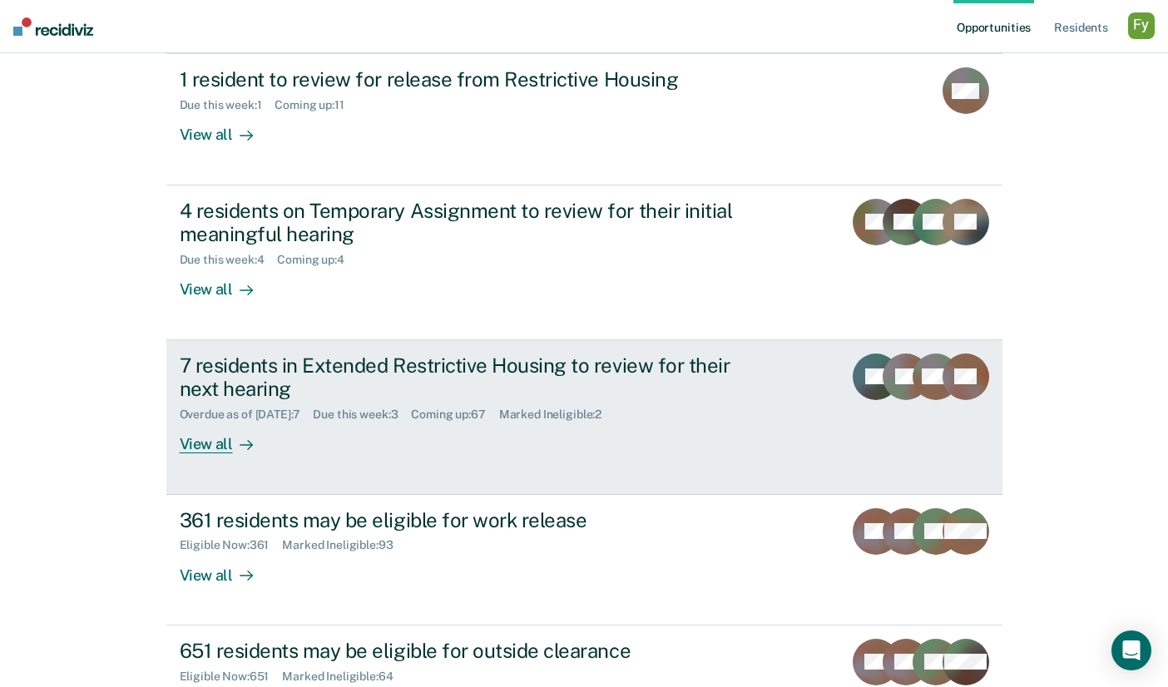
click at [372, 414] on div "Due this week : 3" at bounding box center [362, 415] width 98 height 14
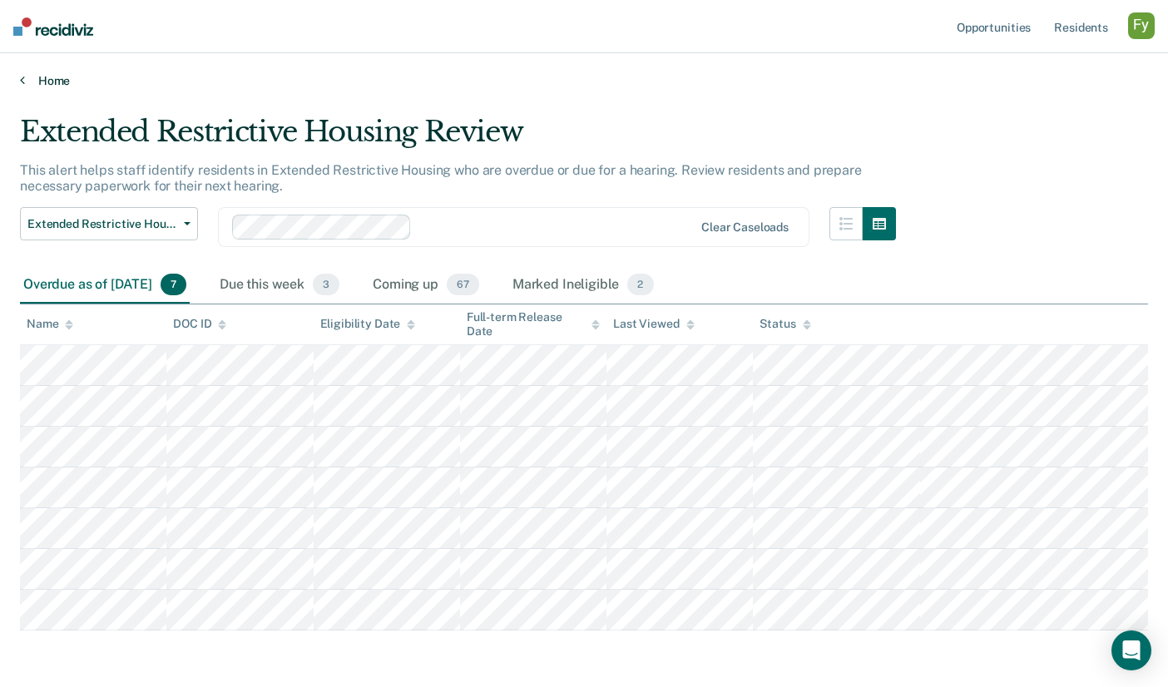
click at [51, 76] on link "Home" at bounding box center [584, 80] width 1128 height 15
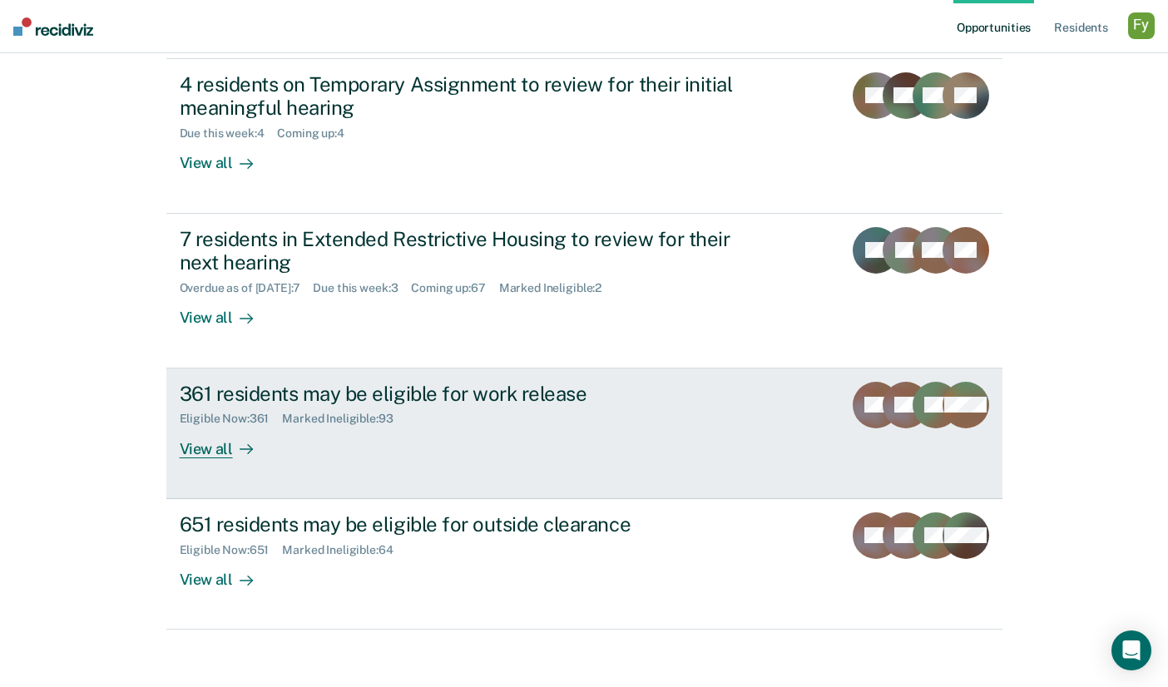
scroll to position [358, 0]
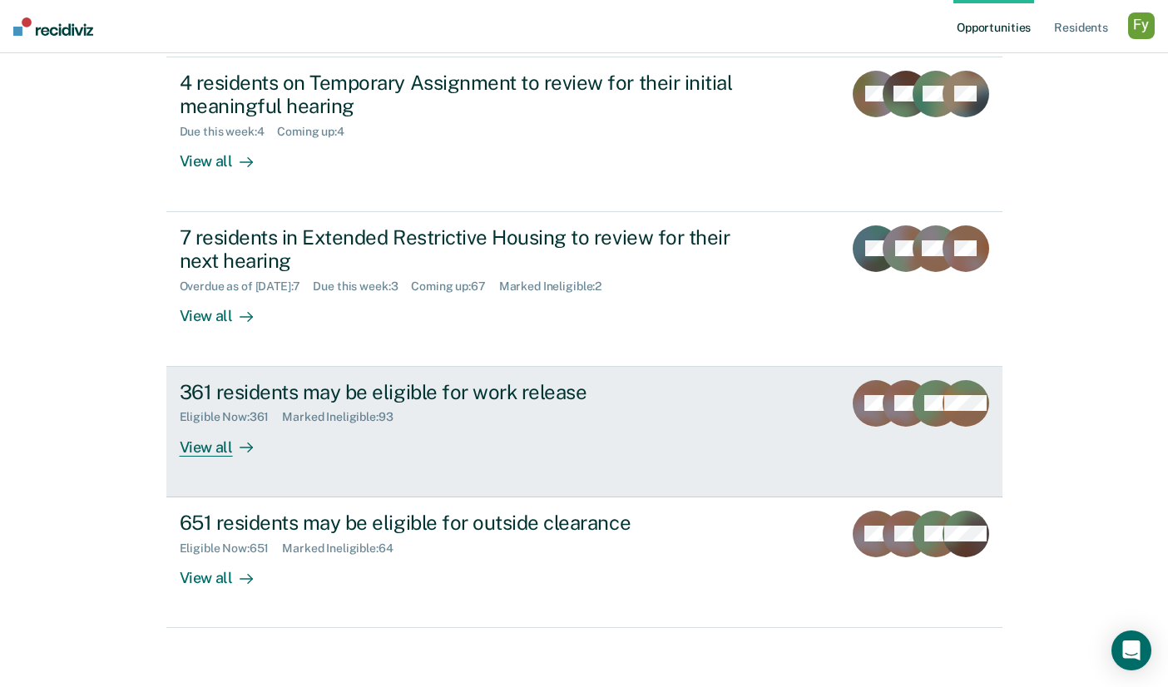
click at [387, 482] on link "361 residents may be eligible for work release Eligible Now : 361 Marked Inelig…" at bounding box center [584, 432] width 836 height 131
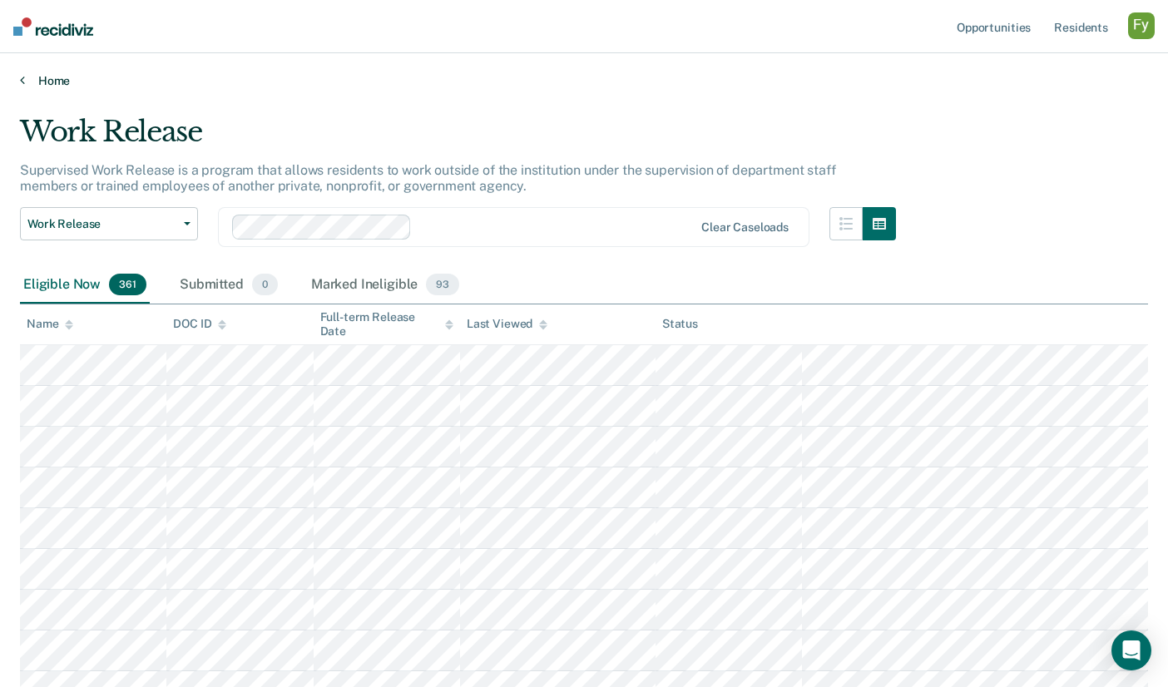
click at [48, 82] on link "Home" at bounding box center [584, 80] width 1128 height 15
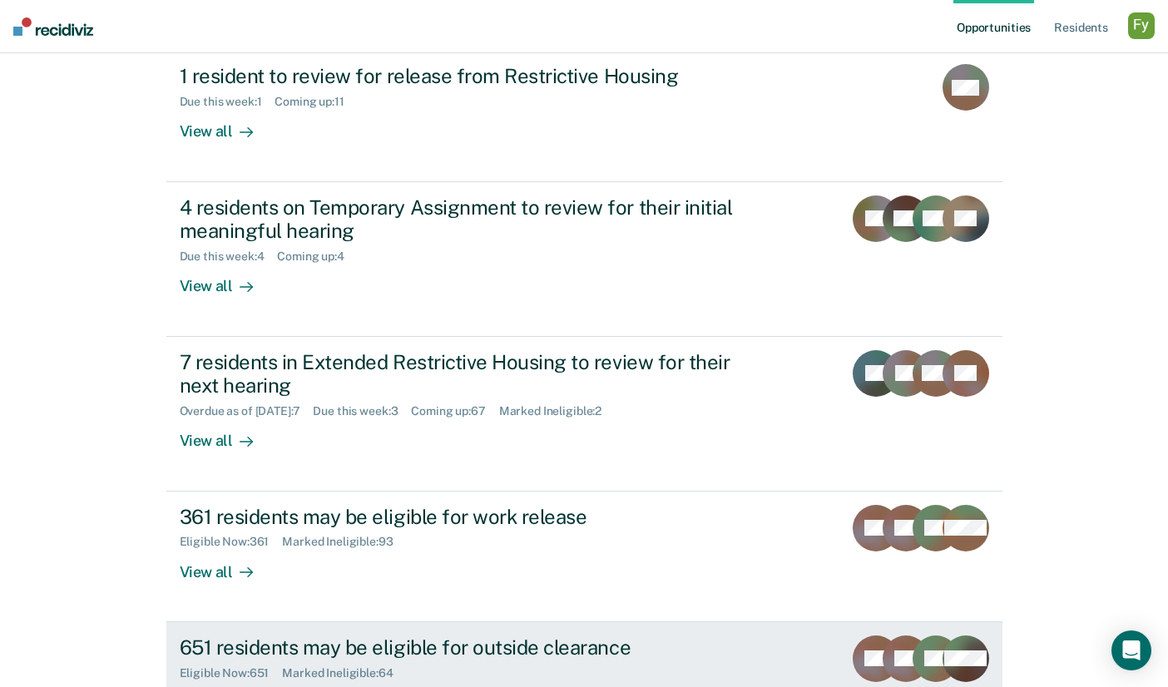
scroll to position [365, 0]
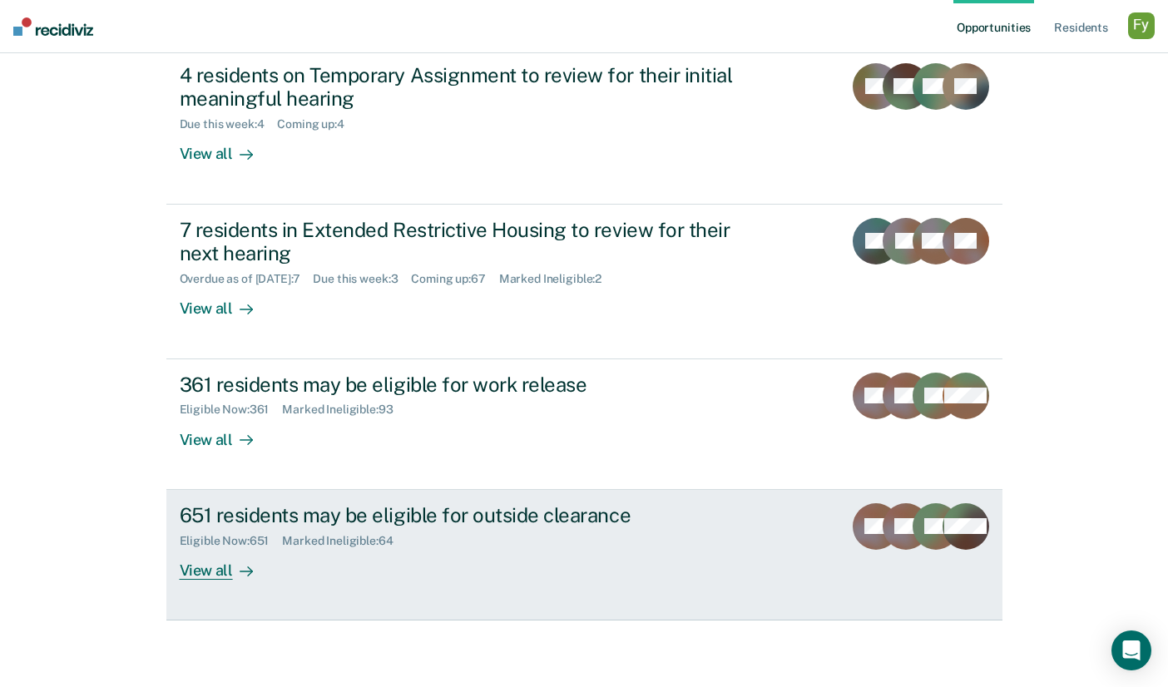
click at [443, 578] on div "651 residents may be eligible for outside clearance Eligible Now : 651 Marked I…" at bounding box center [492, 541] width 624 height 77
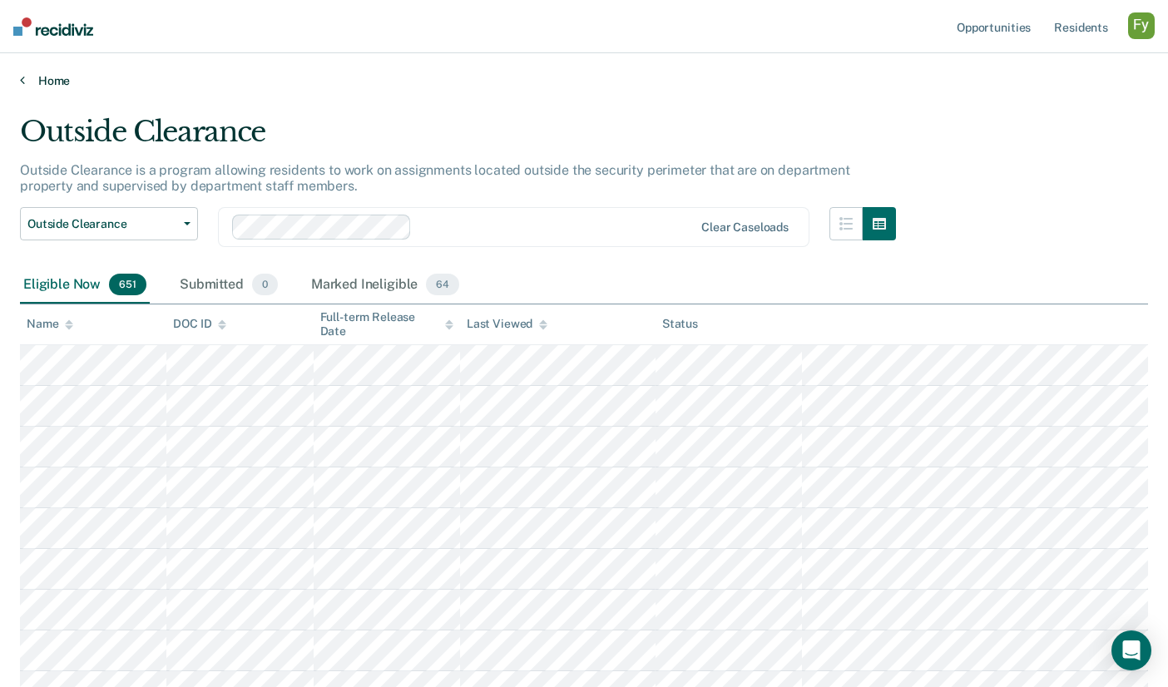
click at [64, 81] on link "Home" at bounding box center [584, 80] width 1128 height 15
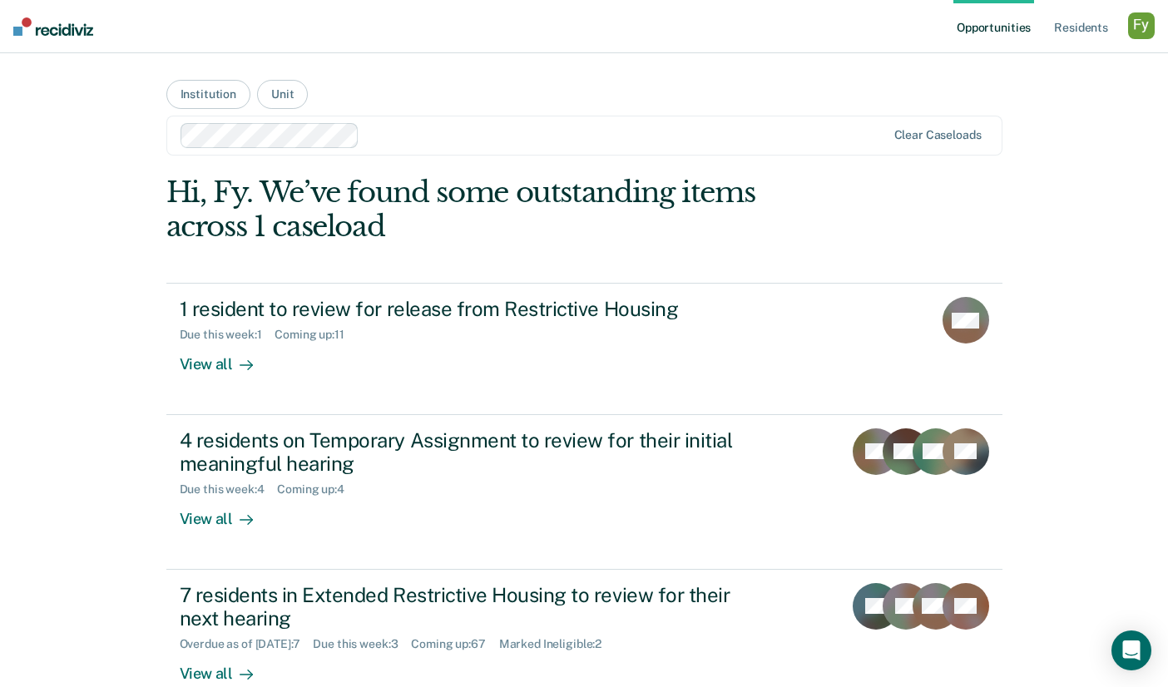
click at [1135, 25] on div "button" at bounding box center [1141, 25] width 27 height 27
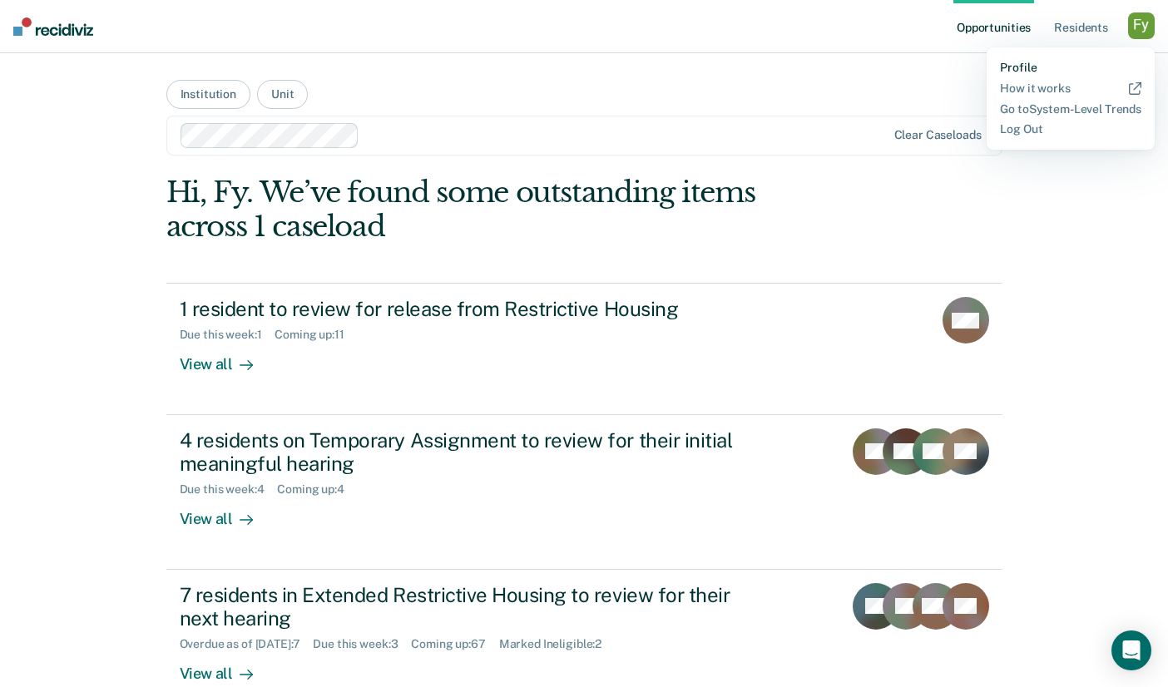
click at [1018, 62] on link "Profile" at bounding box center [1070, 68] width 141 height 14
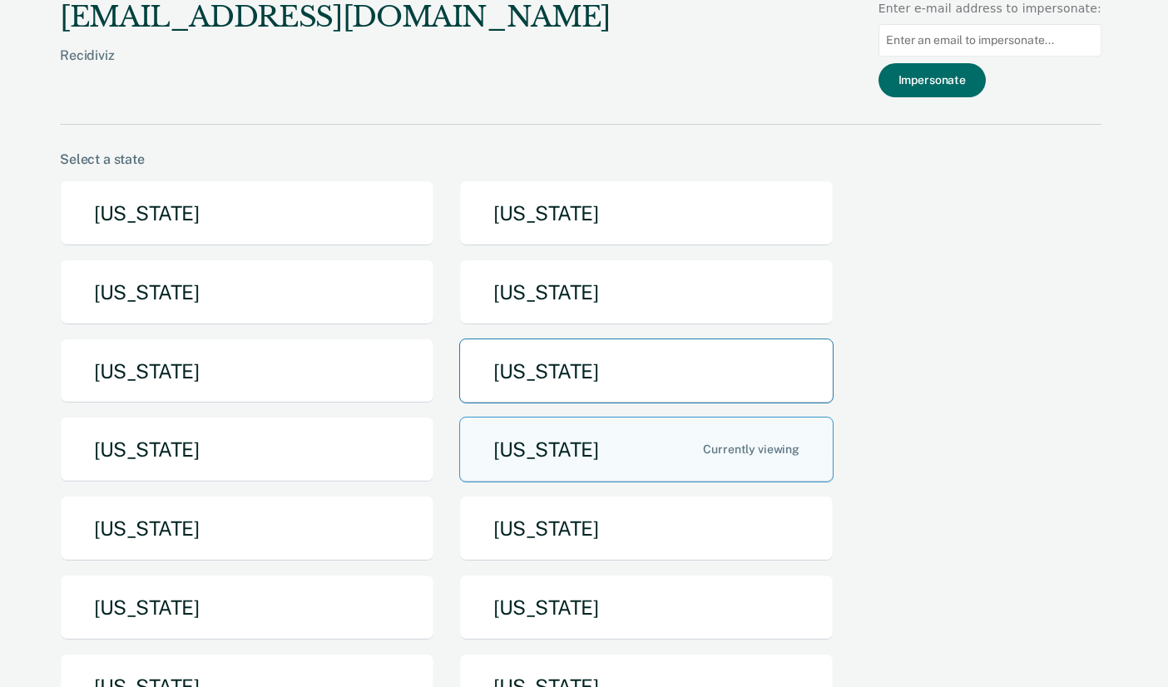
scroll to position [324, 0]
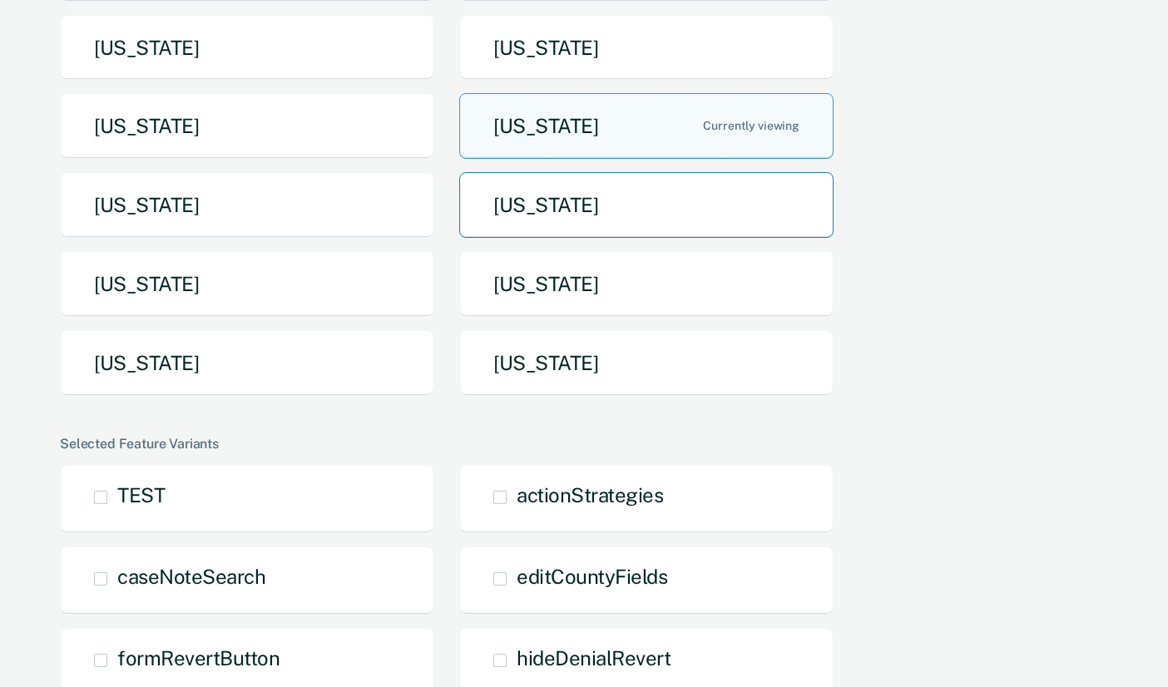
click at [602, 222] on button "[US_STATE]" at bounding box center [646, 205] width 374 height 66
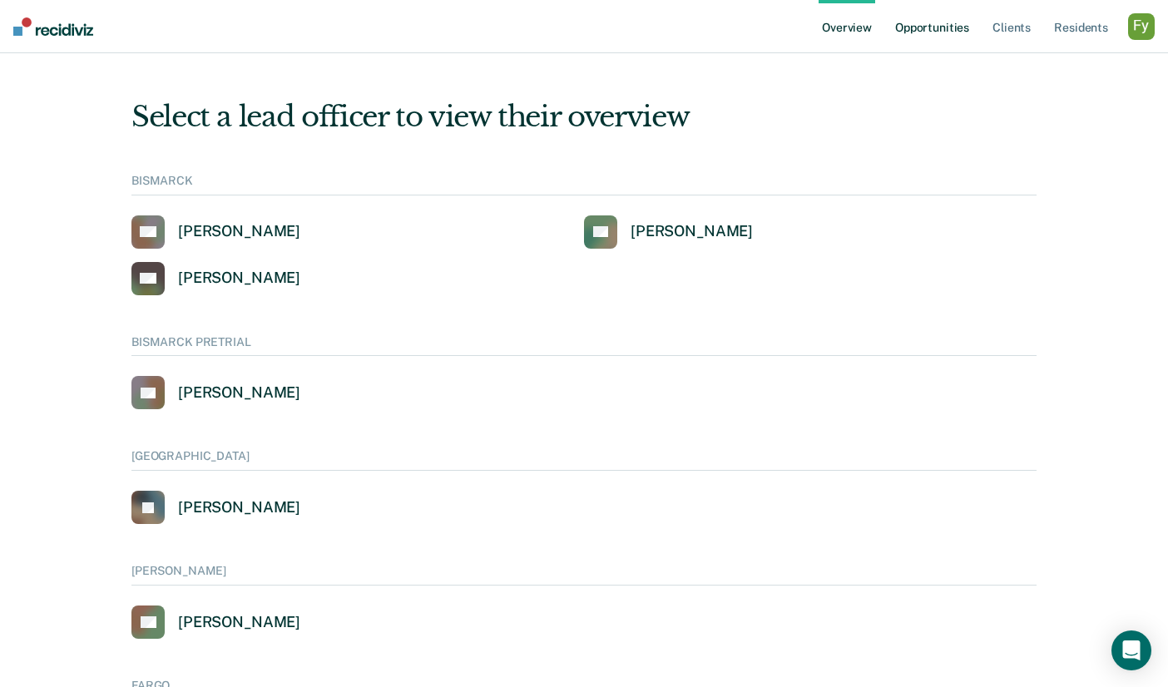
click at [924, 30] on link "Opportunities" at bounding box center [932, 26] width 81 height 53
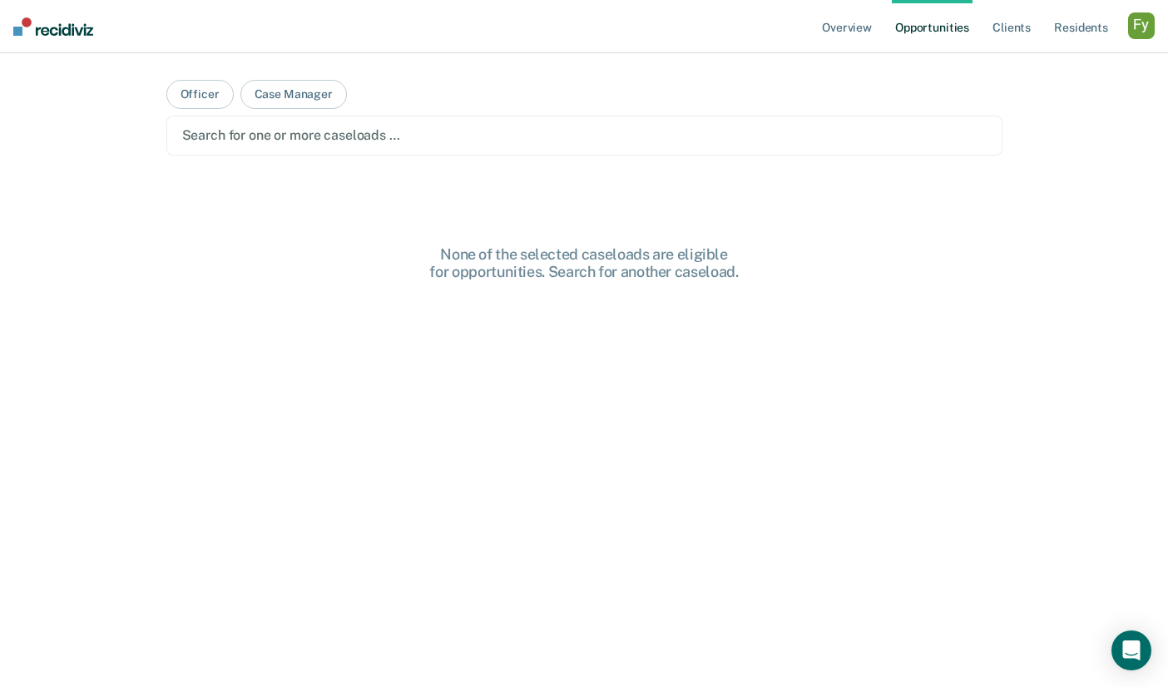
click at [353, 139] on div at bounding box center [584, 135] width 804 height 19
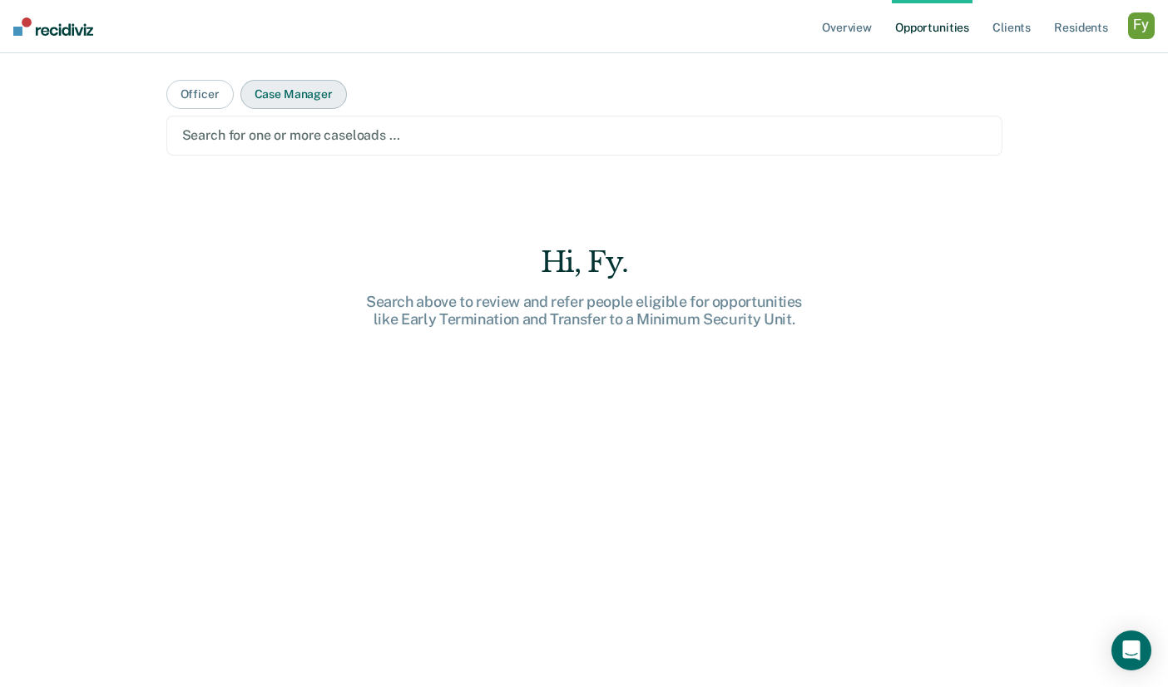
click at [275, 96] on button "Case Manager" at bounding box center [293, 94] width 106 height 29
click at [278, 150] on div "Search for one or more case managers …" at bounding box center [584, 136] width 836 height 40
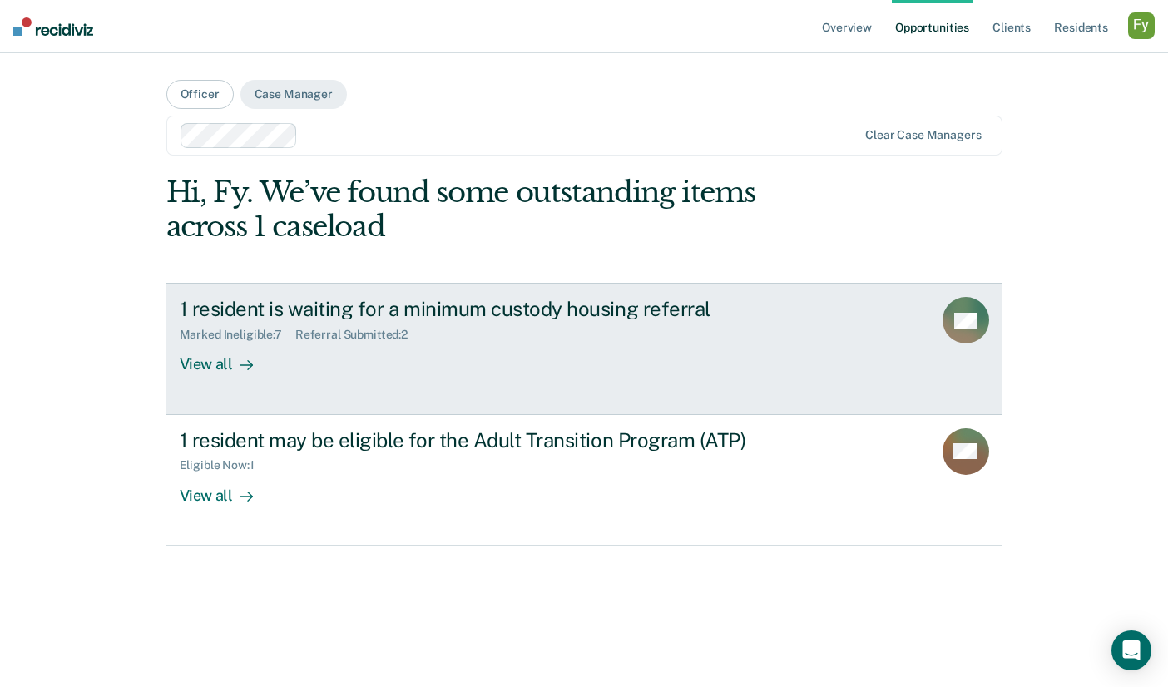
click at [220, 361] on div "View all" at bounding box center [226, 358] width 93 height 32
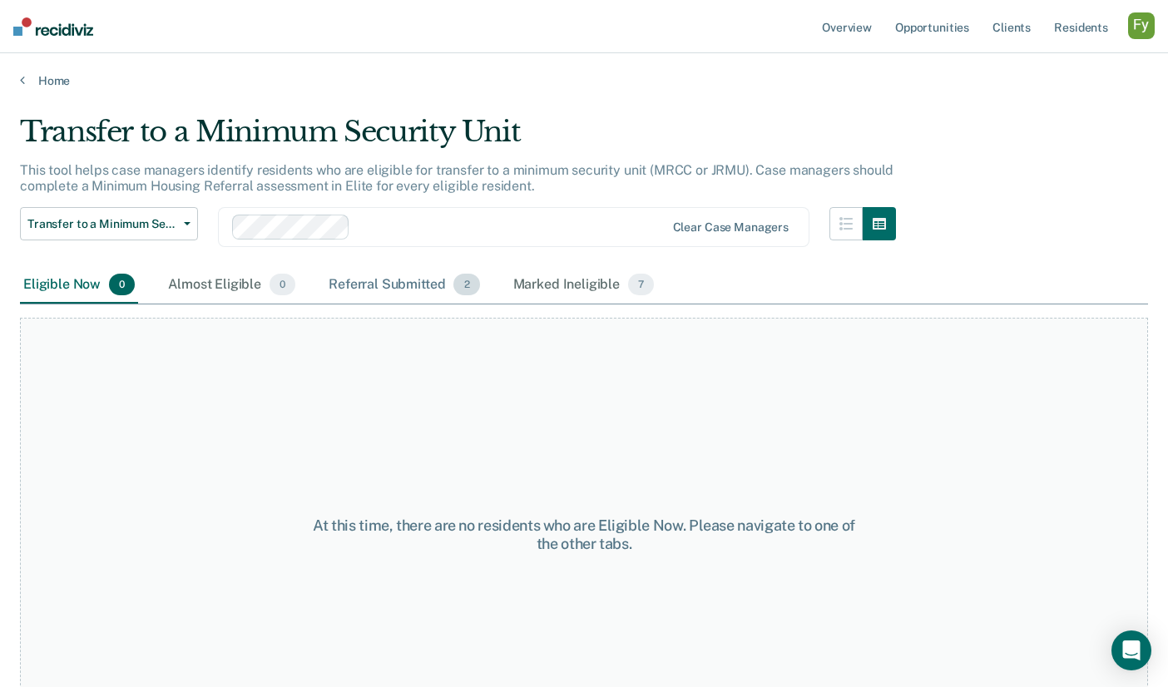
click at [408, 278] on div "Referral Submitted 2" at bounding box center [403, 285] width 157 height 37
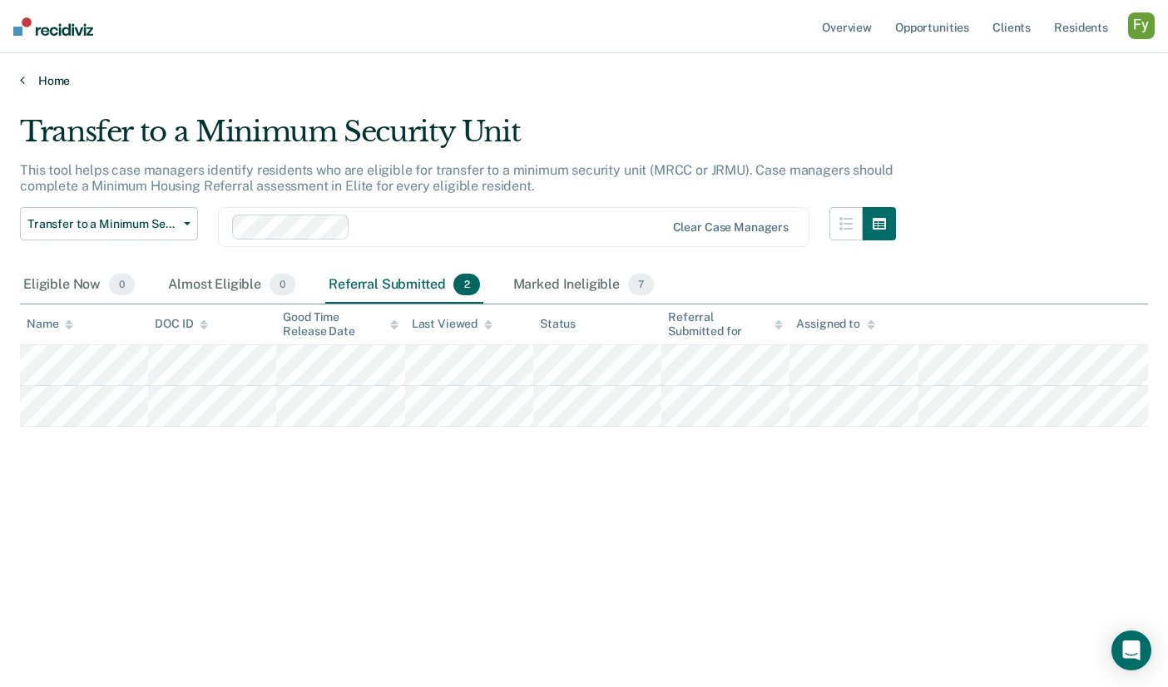
click at [62, 81] on link "Home" at bounding box center [584, 80] width 1128 height 15
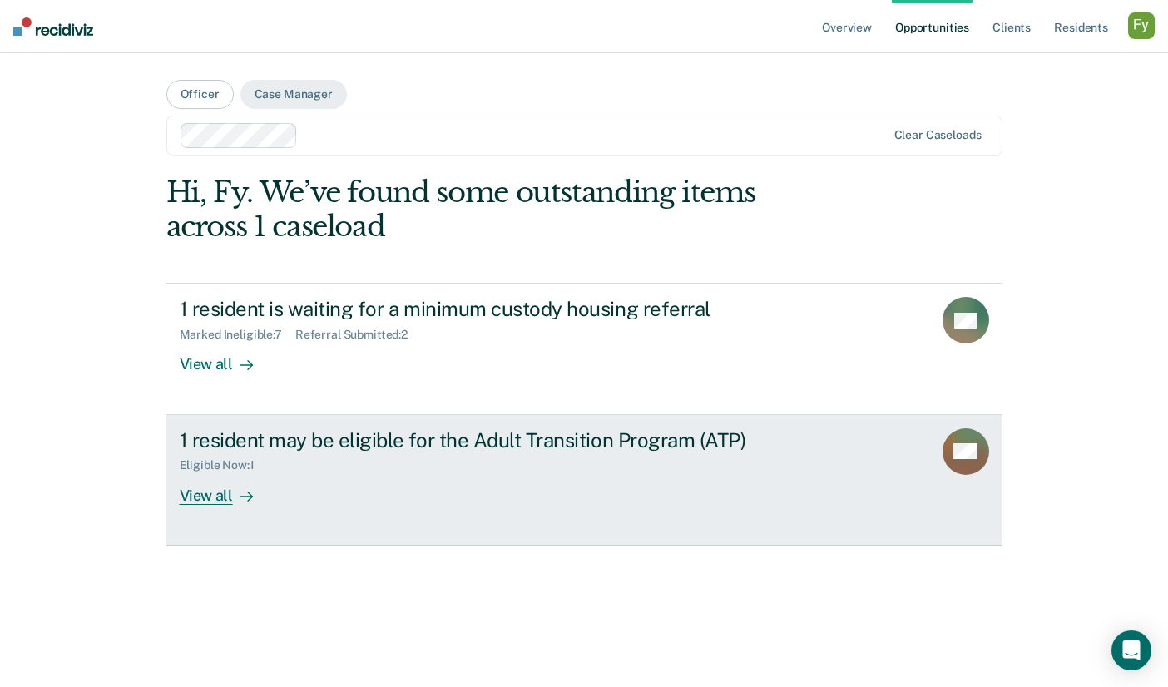
click at [248, 479] on div "View all" at bounding box center [226, 488] width 93 height 32
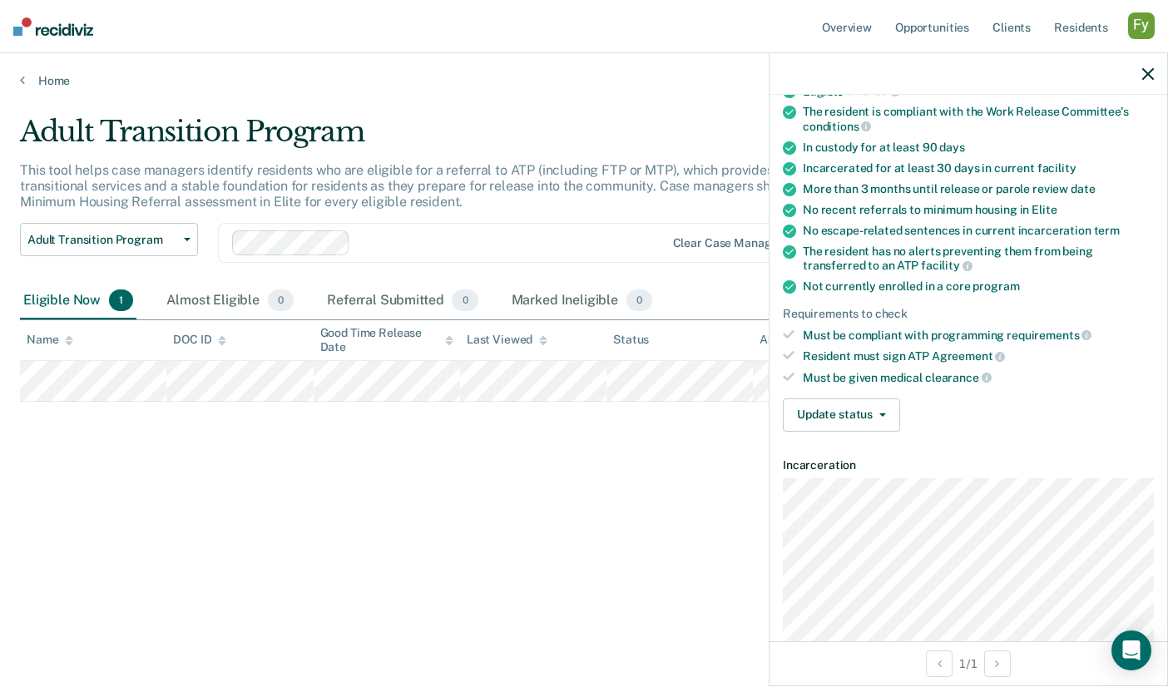
scroll to position [238, 0]
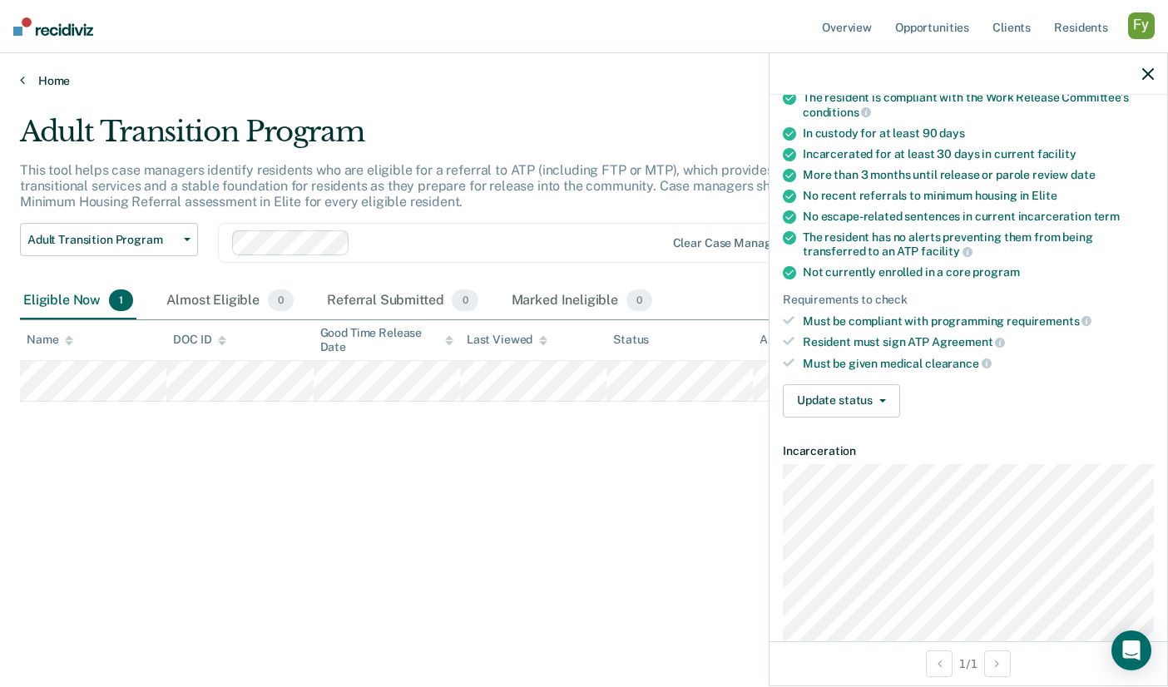
click at [48, 77] on link "Home" at bounding box center [584, 80] width 1128 height 15
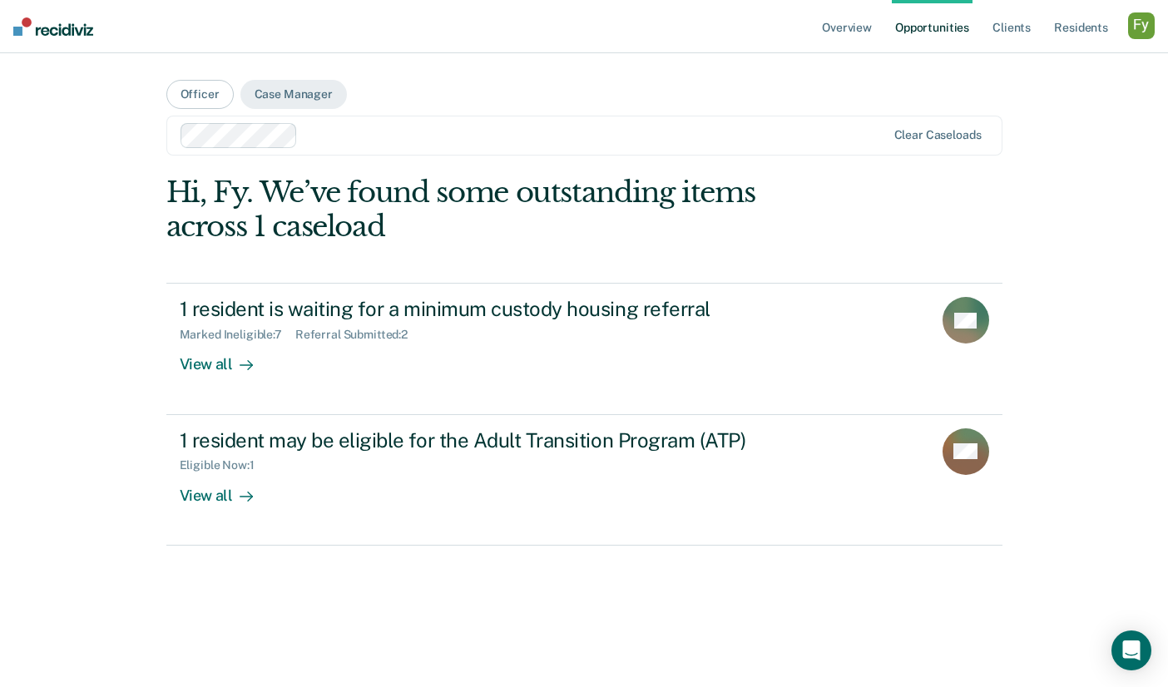
click at [1137, 31] on div "button" at bounding box center [1141, 25] width 27 height 27
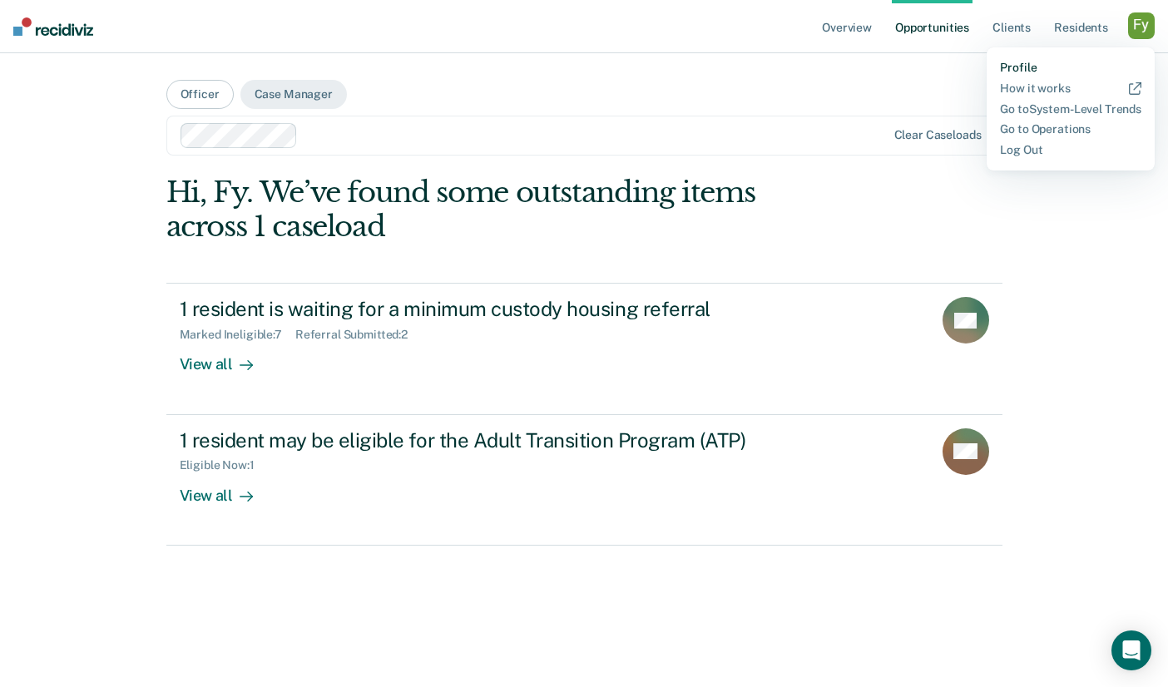
click at [1018, 62] on link "Profile" at bounding box center [1070, 68] width 141 height 14
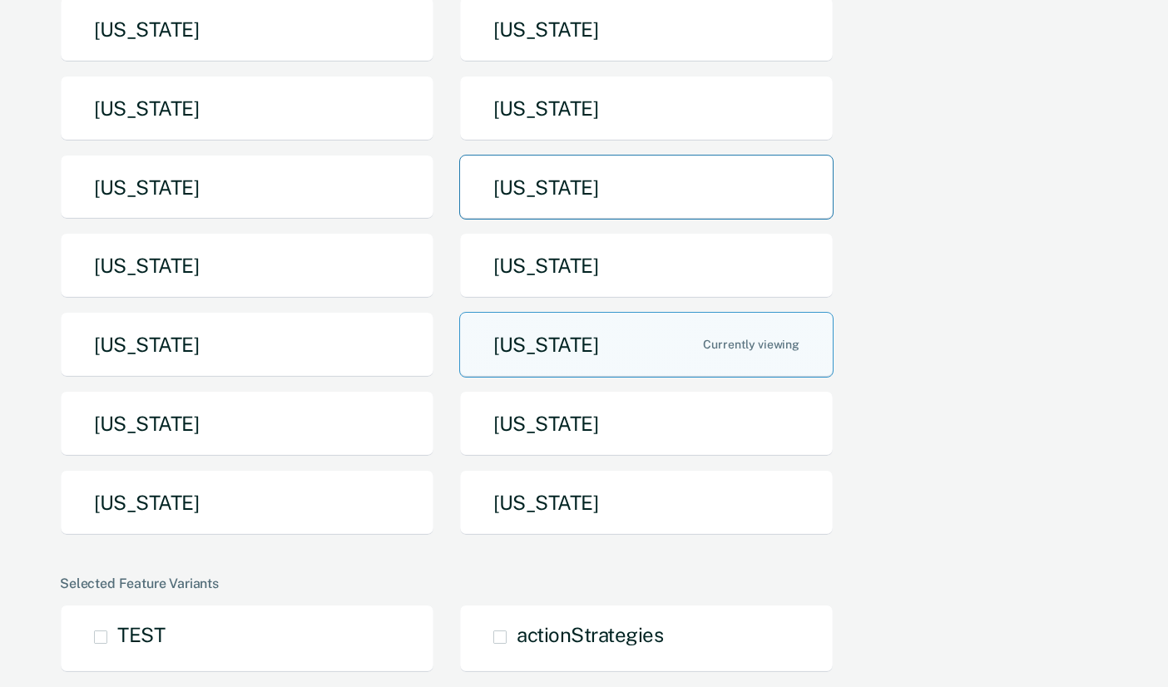
scroll to position [215, 0]
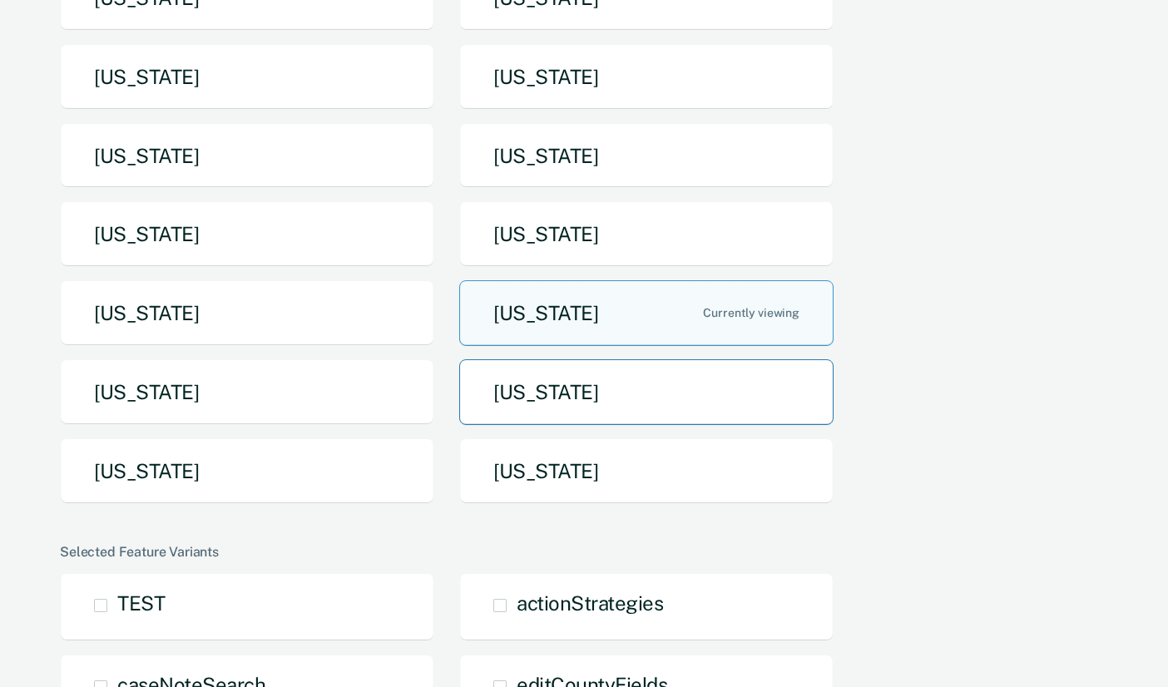
click at [664, 398] on button "[US_STATE]" at bounding box center [646, 392] width 374 height 66
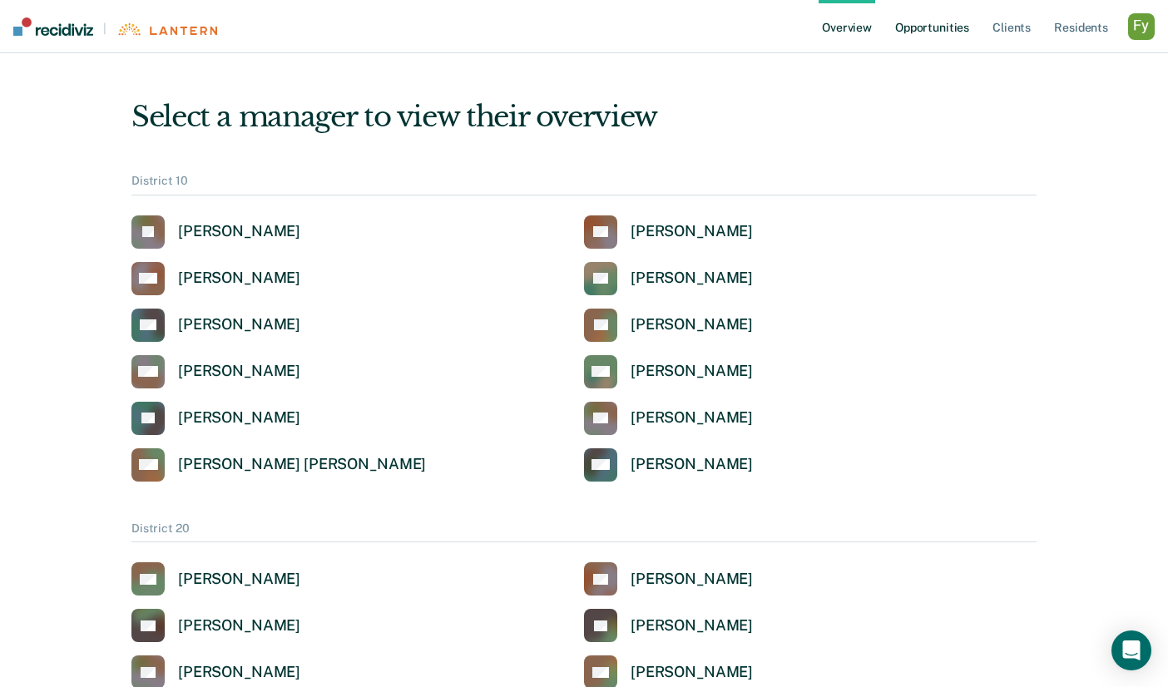
click at [936, 21] on link "Opportunities" at bounding box center [932, 26] width 81 height 53
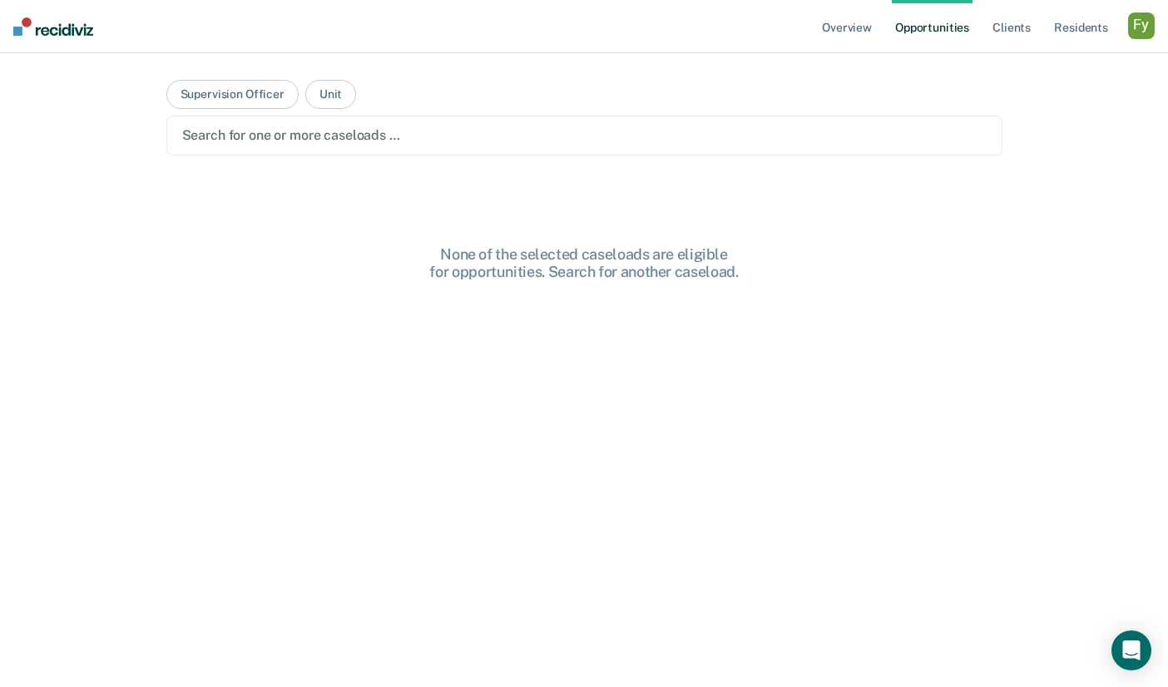
click at [311, 139] on div at bounding box center [584, 135] width 804 height 19
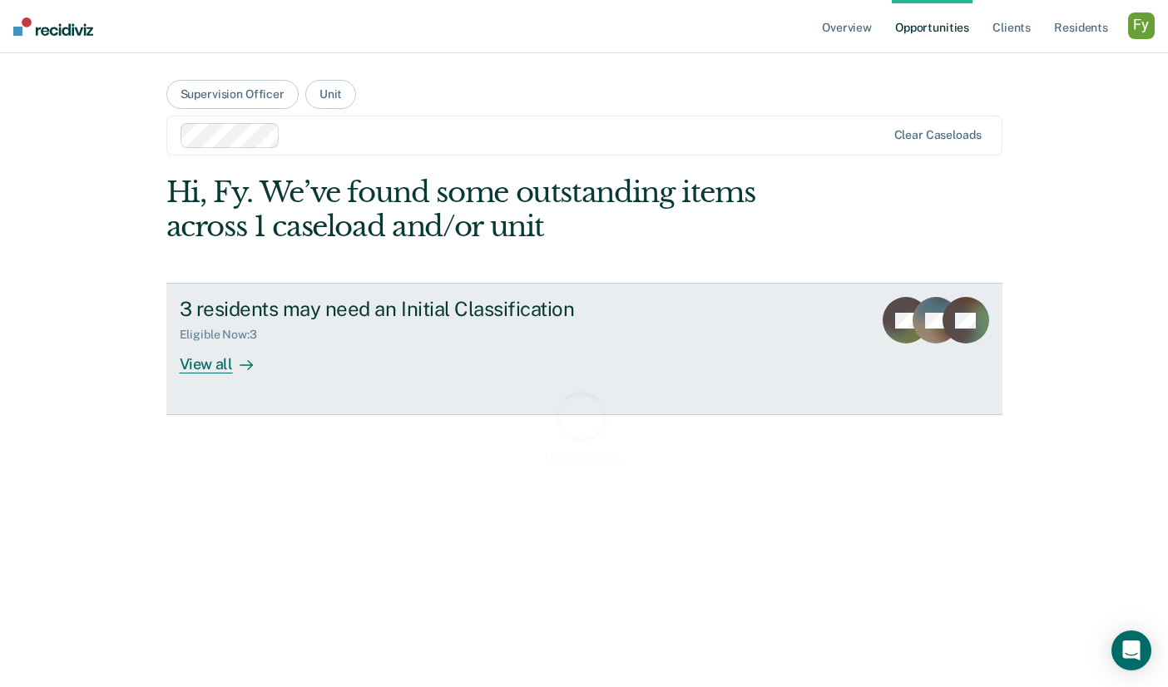
click at [309, 317] on div "3 residents may need an Initial Classification" at bounding box center [472, 309] width 584 height 24
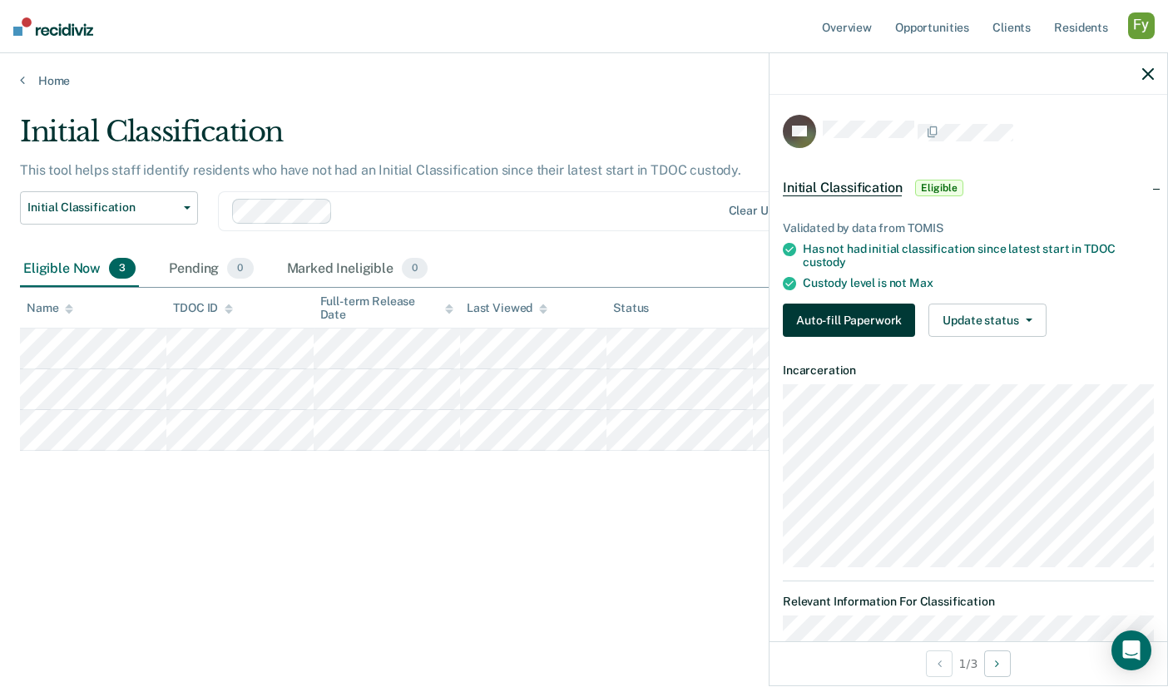
click at [873, 332] on button "Auto-fill Paperwork" at bounding box center [849, 320] width 132 height 33
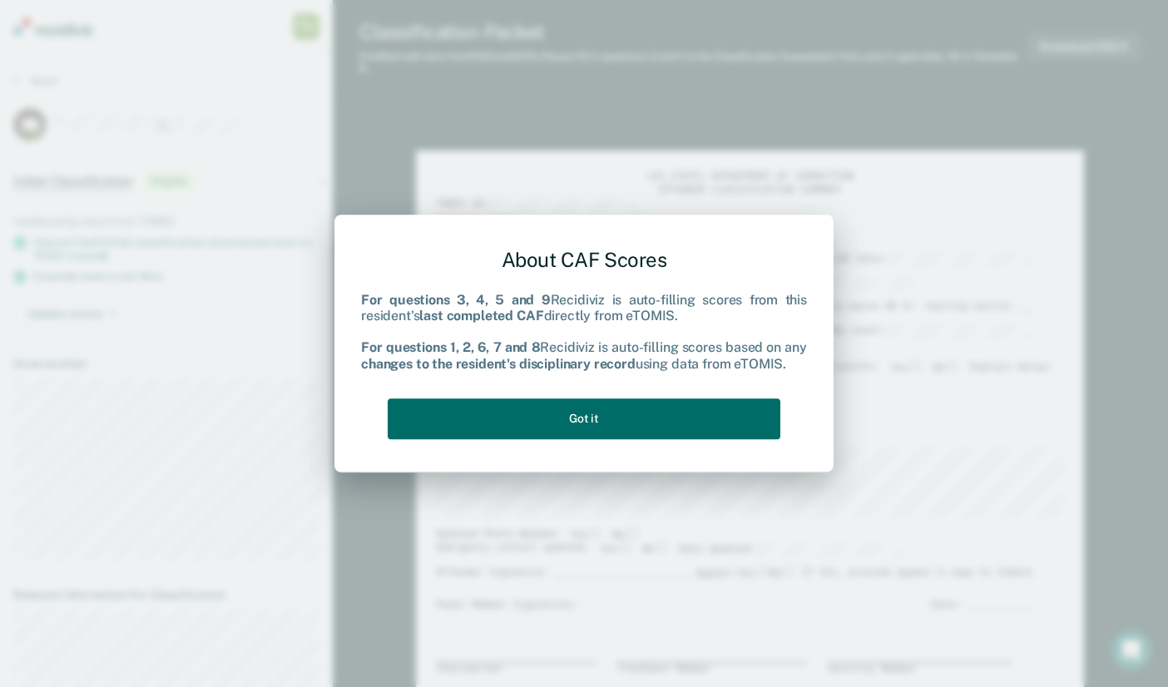
type textarea "x"
click at [651, 418] on button "Got it" at bounding box center [584, 418] width 393 height 41
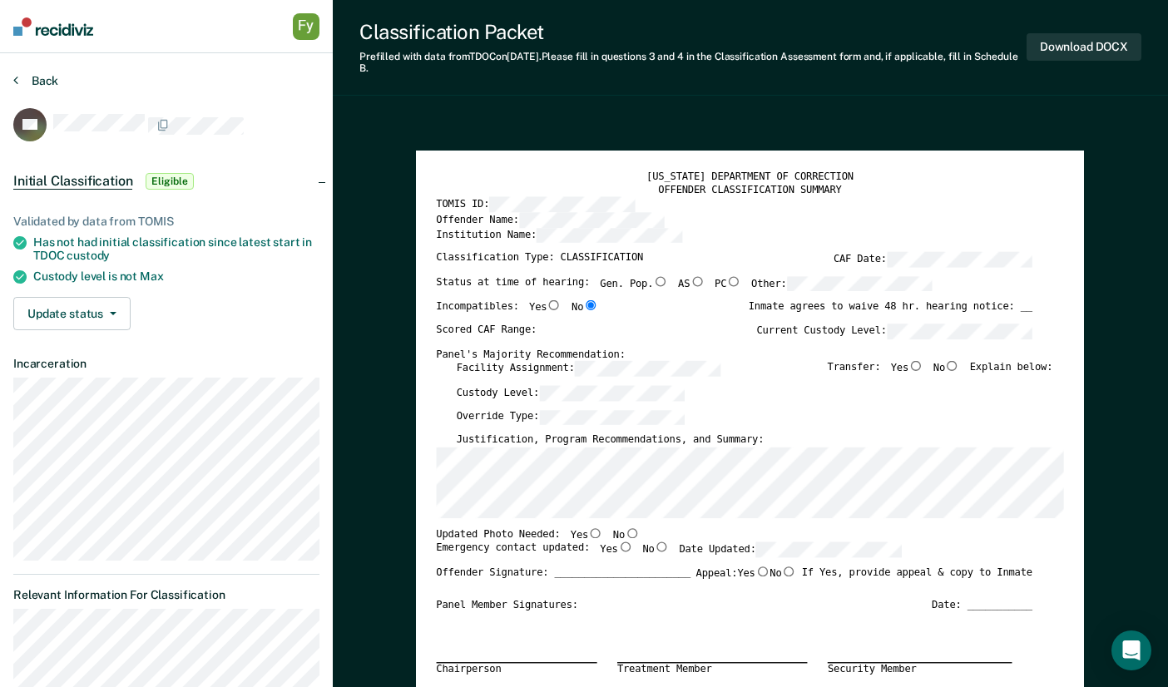
click at [37, 81] on button "Back" at bounding box center [35, 80] width 45 height 15
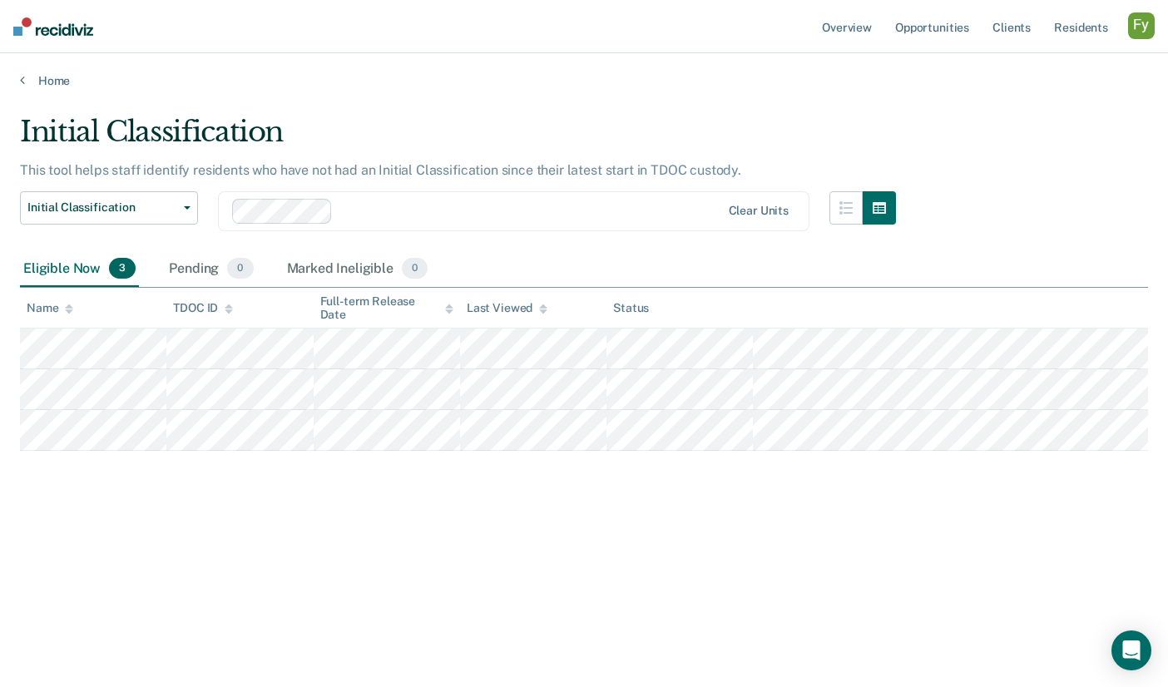
click at [1150, 22] on div "button" at bounding box center [1141, 25] width 27 height 27
click at [1018, 66] on link "Profile" at bounding box center [1074, 68] width 134 height 14
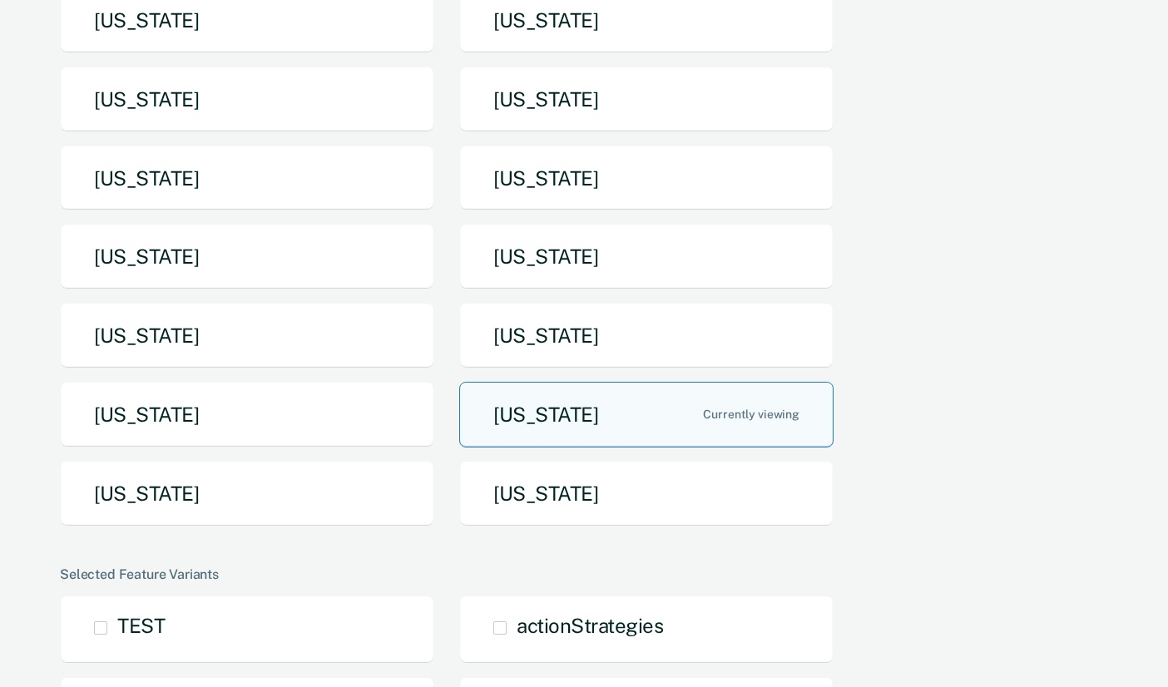
scroll to position [205, 0]
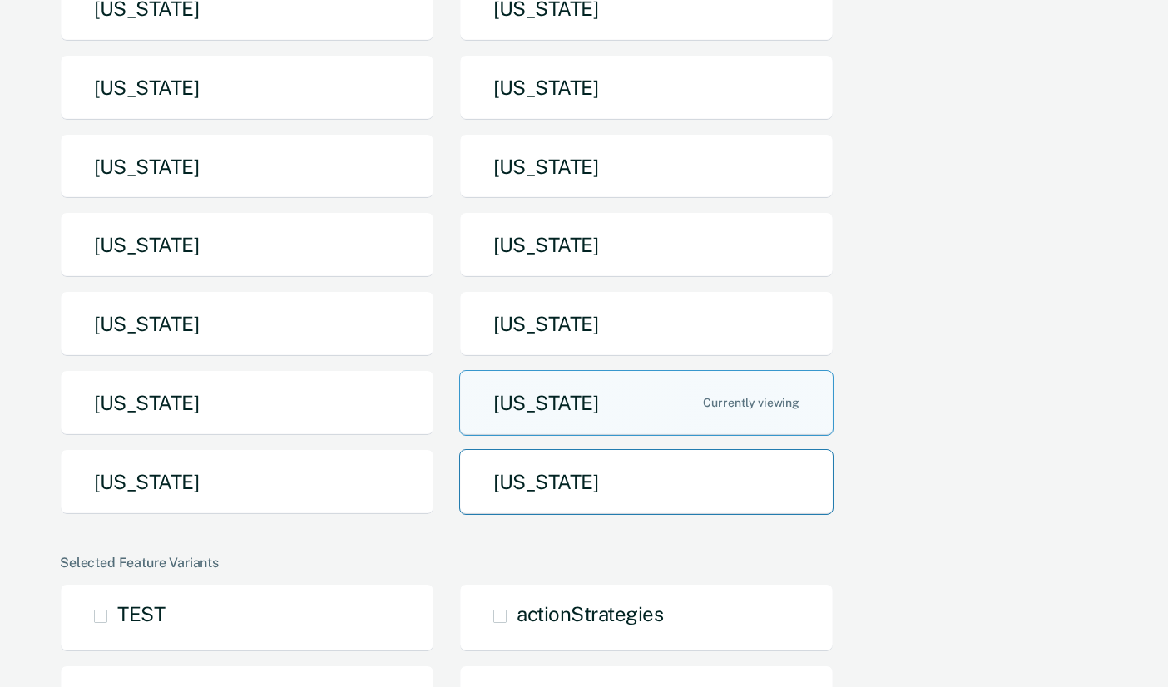
click at [621, 472] on button "[US_STATE]" at bounding box center [646, 482] width 374 height 66
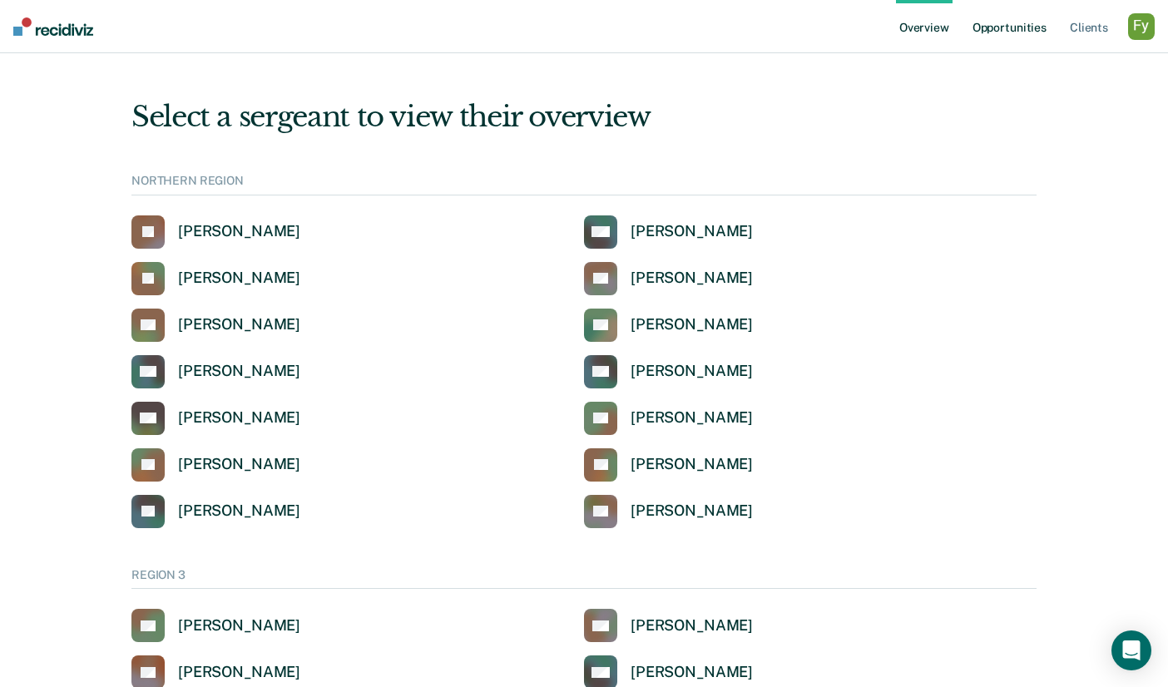
click at [1015, 17] on link "Opportunities" at bounding box center [1009, 26] width 81 height 53
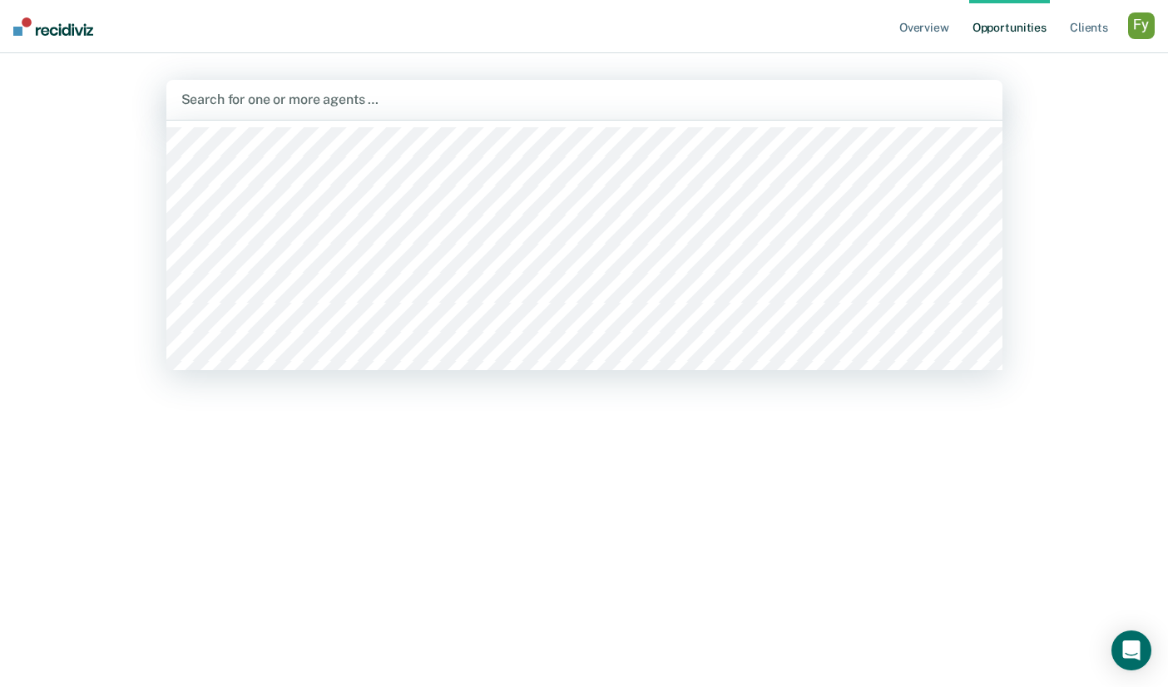
click at [403, 113] on div "Search for one or more agents …" at bounding box center [584, 100] width 836 height 40
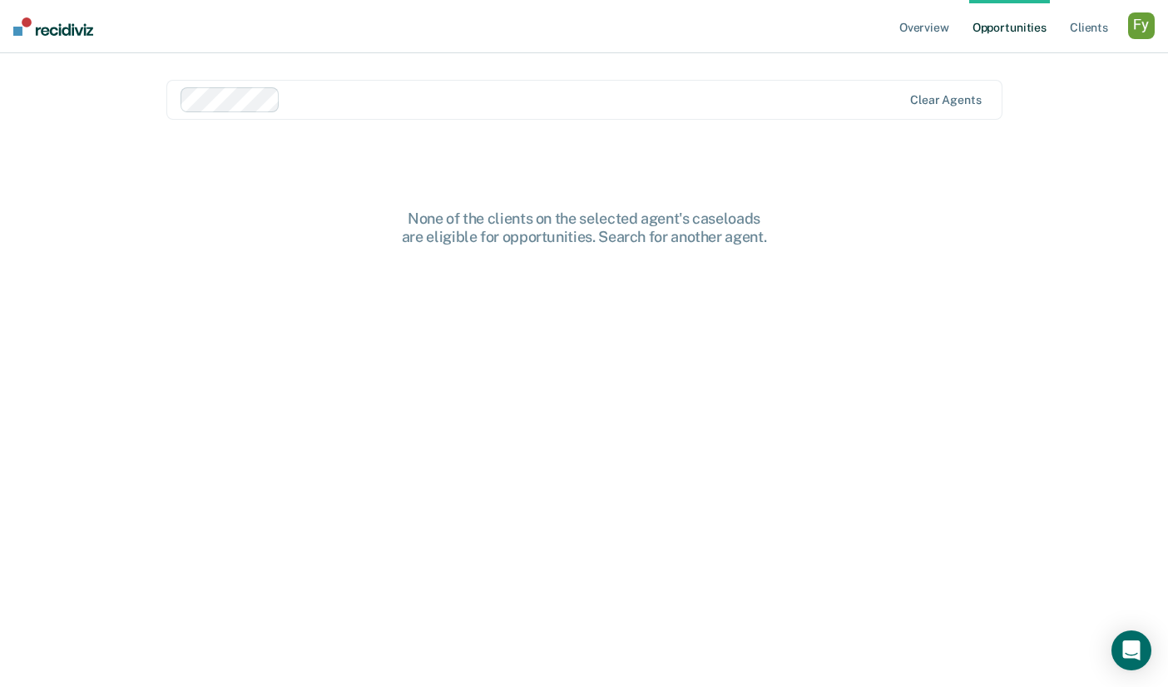
click at [393, 93] on div at bounding box center [594, 99] width 615 height 19
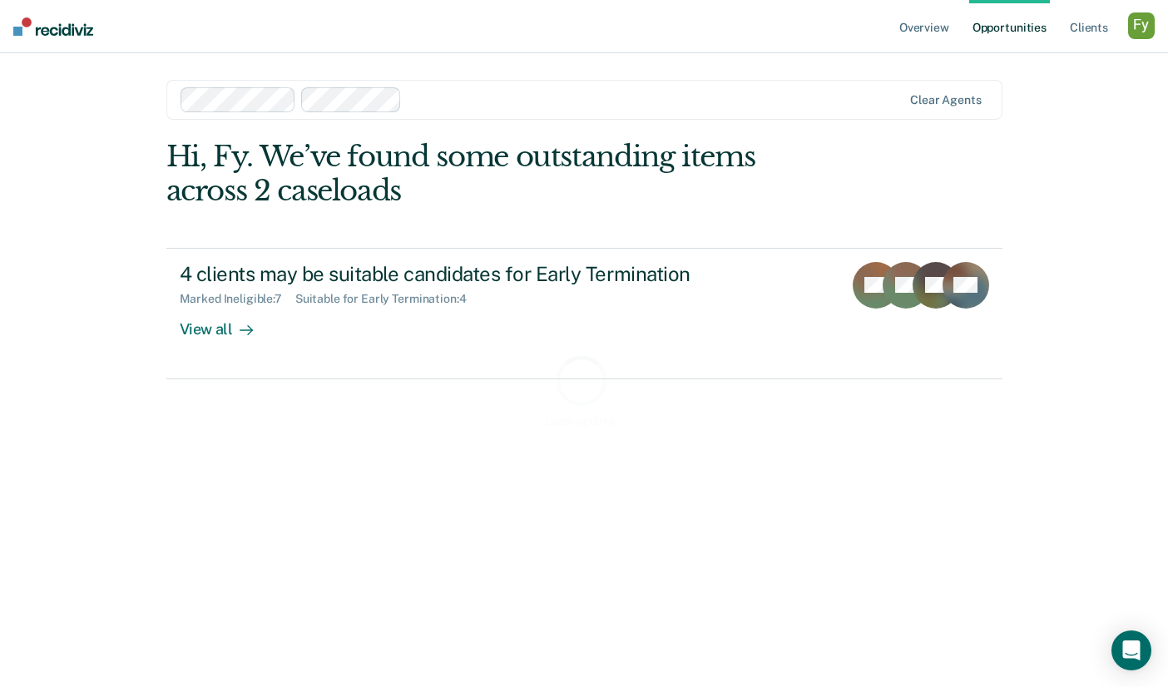
click at [216, 330] on div "Loading data..." at bounding box center [584, 390] width 836 height 501
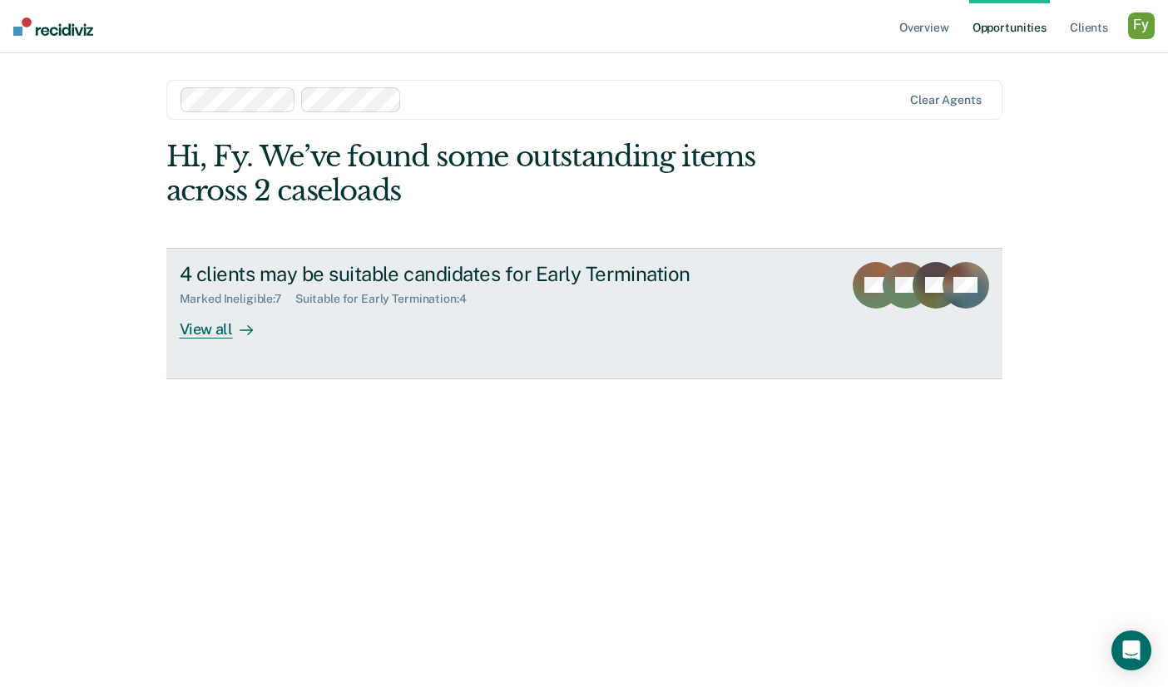
click at [220, 320] on div "View all" at bounding box center [226, 322] width 93 height 32
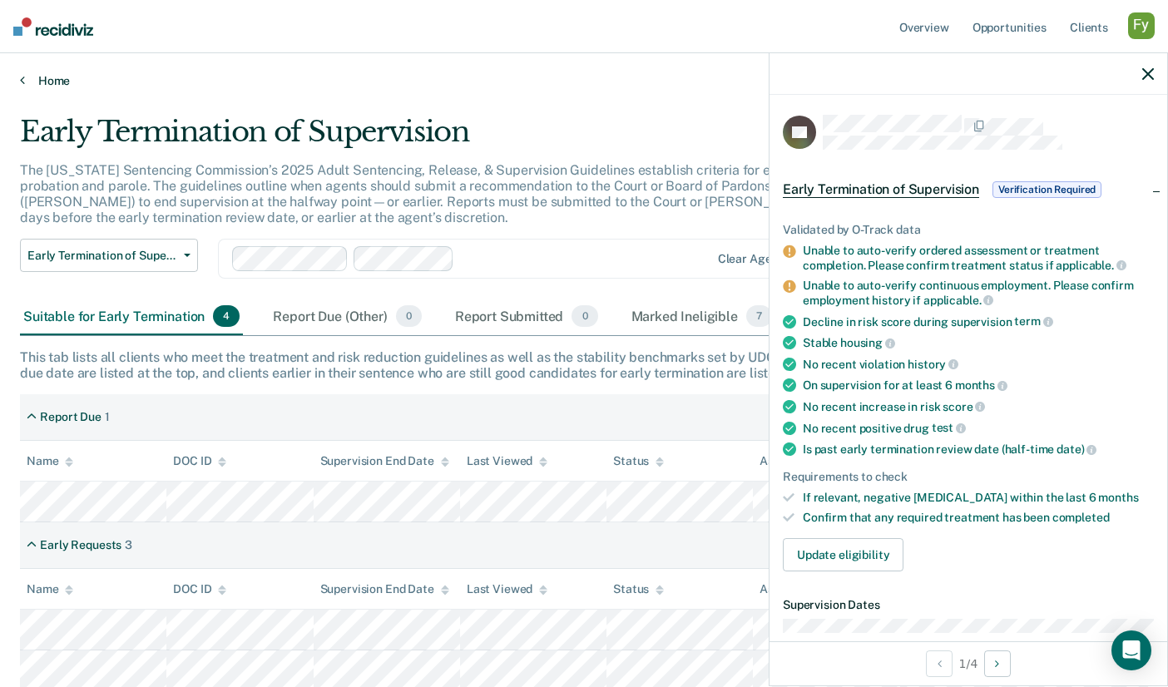
click at [41, 76] on link "Home" at bounding box center [584, 80] width 1128 height 15
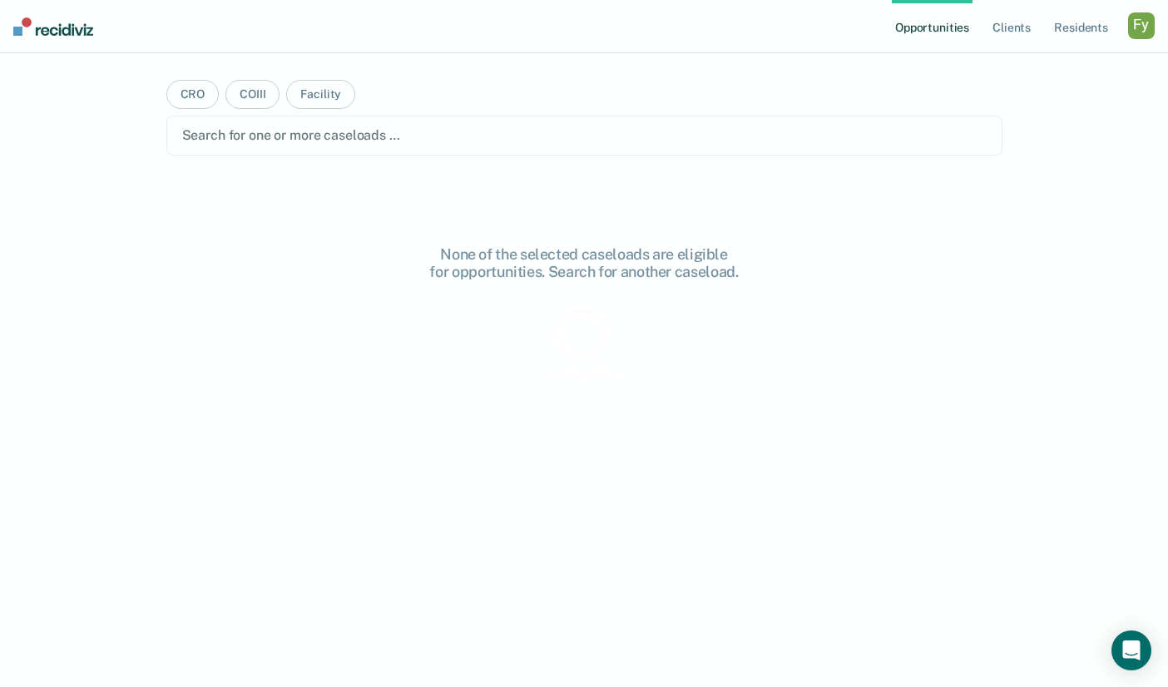
click at [1143, 29] on div "button" at bounding box center [1141, 25] width 27 height 27
click at [1017, 64] on link "Profile" at bounding box center [1074, 68] width 134 height 14
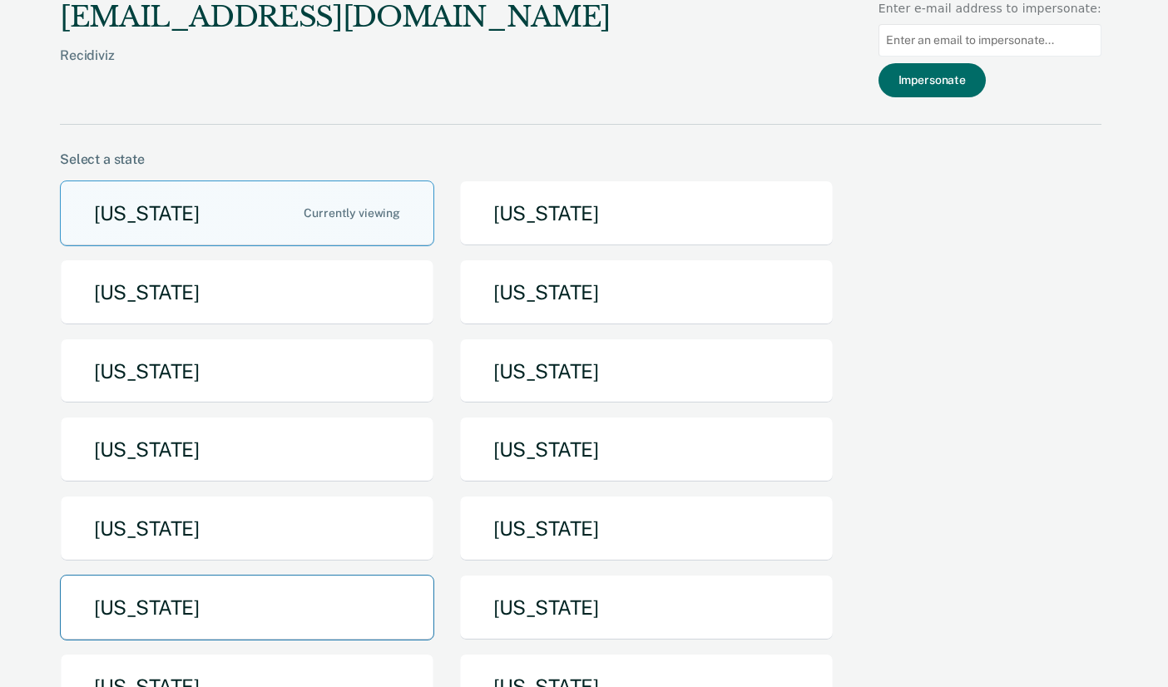
click at [262, 618] on button "Pennsylvania" at bounding box center [247, 608] width 374 height 66
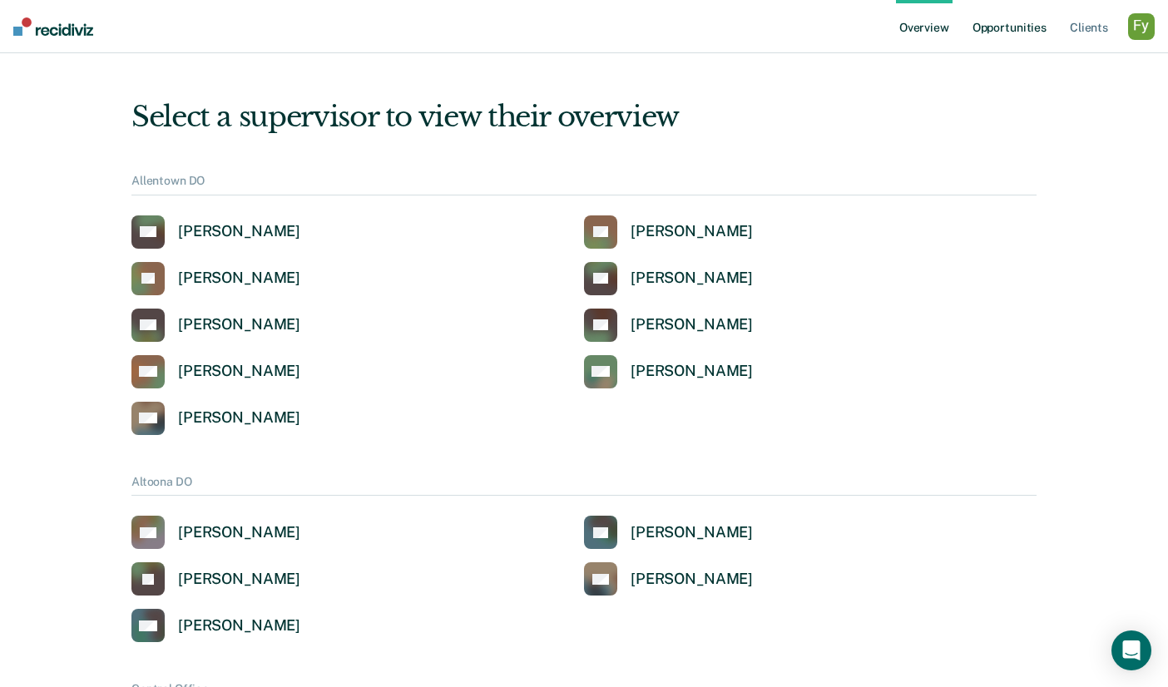
click at [1026, 24] on link "Opportunities" at bounding box center [1009, 26] width 81 height 53
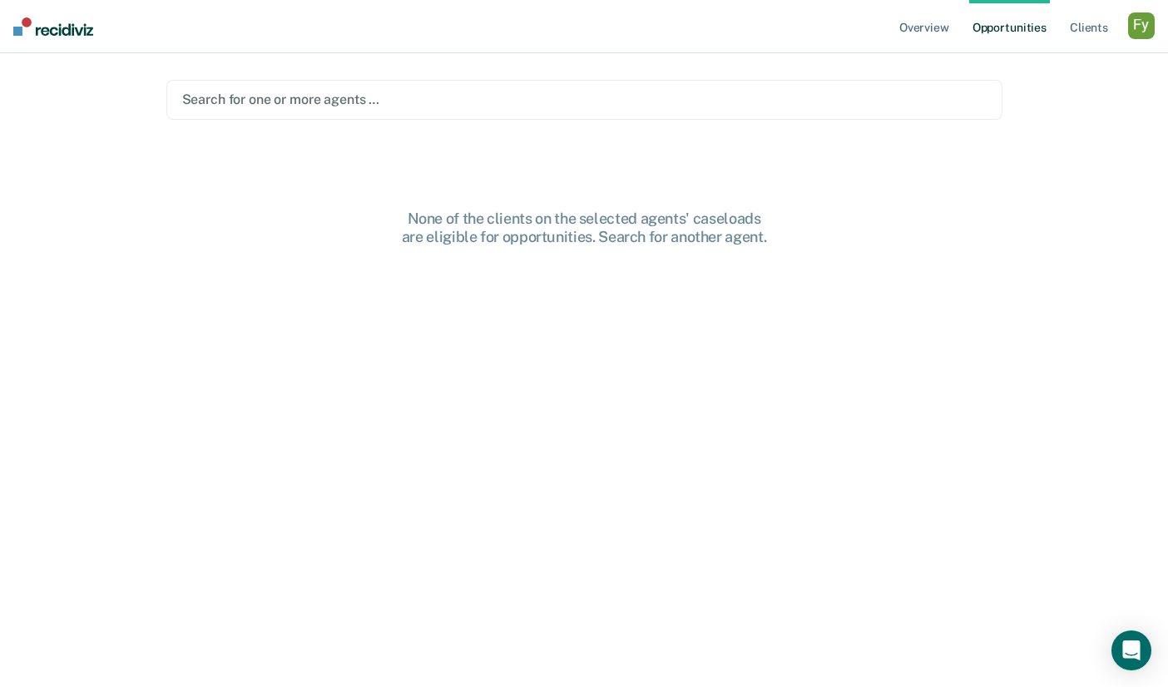
click at [420, 103] on div at bounding box center [584, 99] width 804 height 19
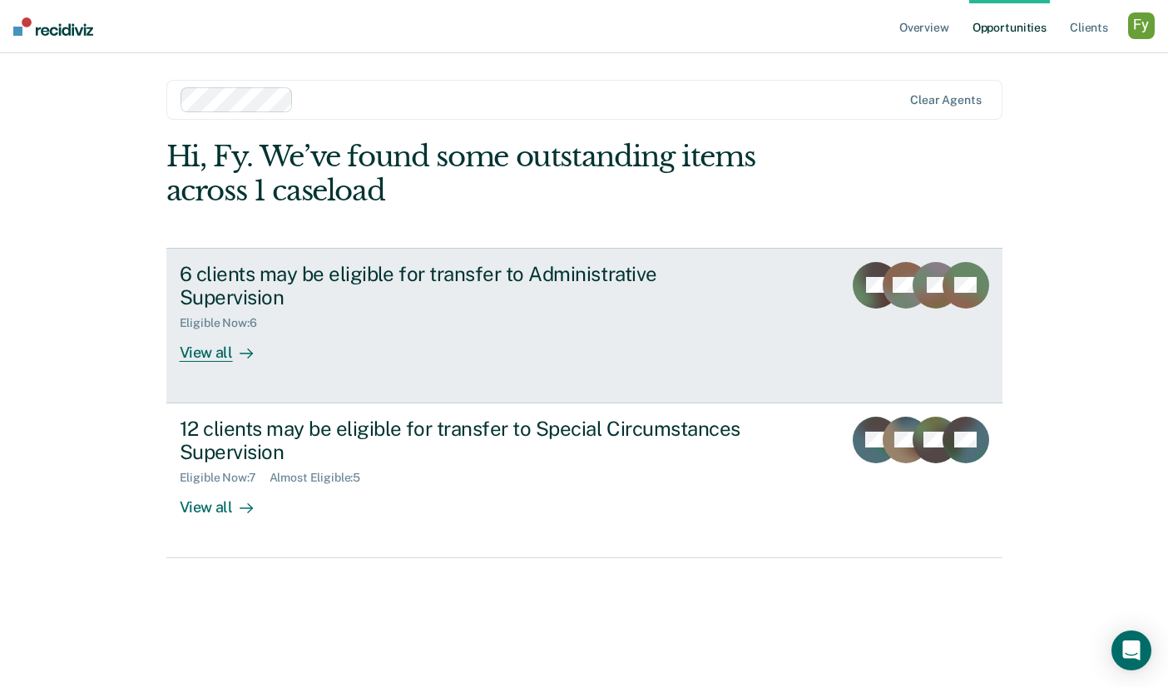
click at [415, 307] on div "6 clients may be eligible for transfer to Administrative Supervision Eligible N…" at bounding box center [492, 312] width 624 height 101
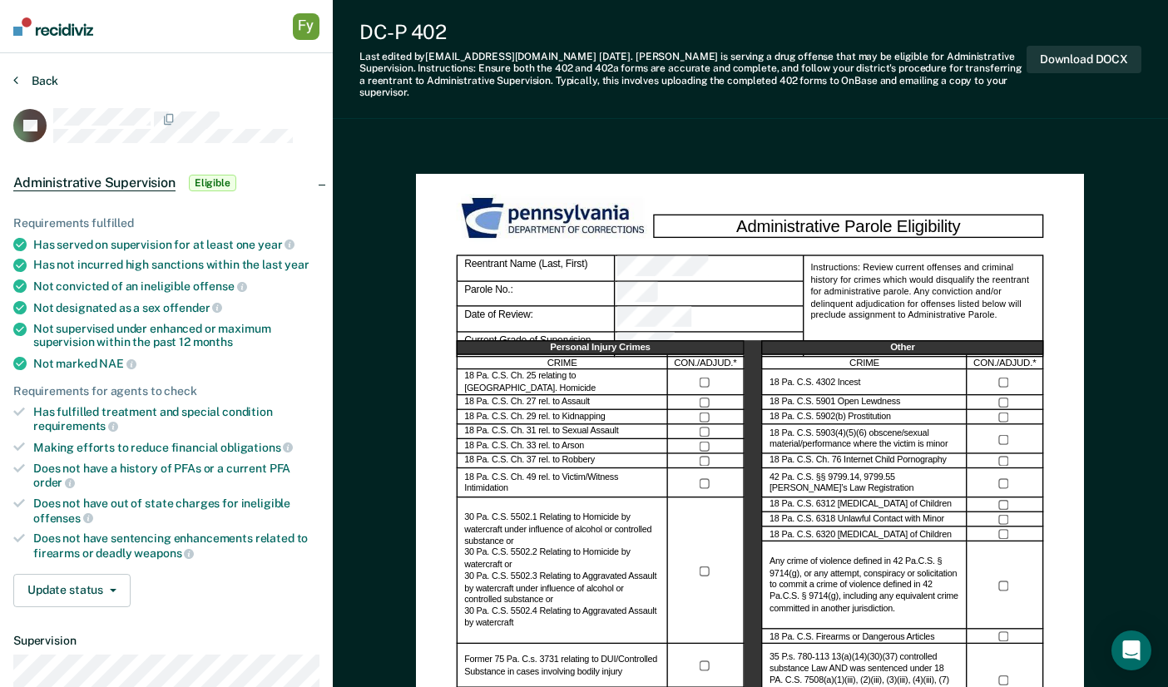
click at [33, 82] on button "Back" at bounding box center [35, 80] width 45 height 15
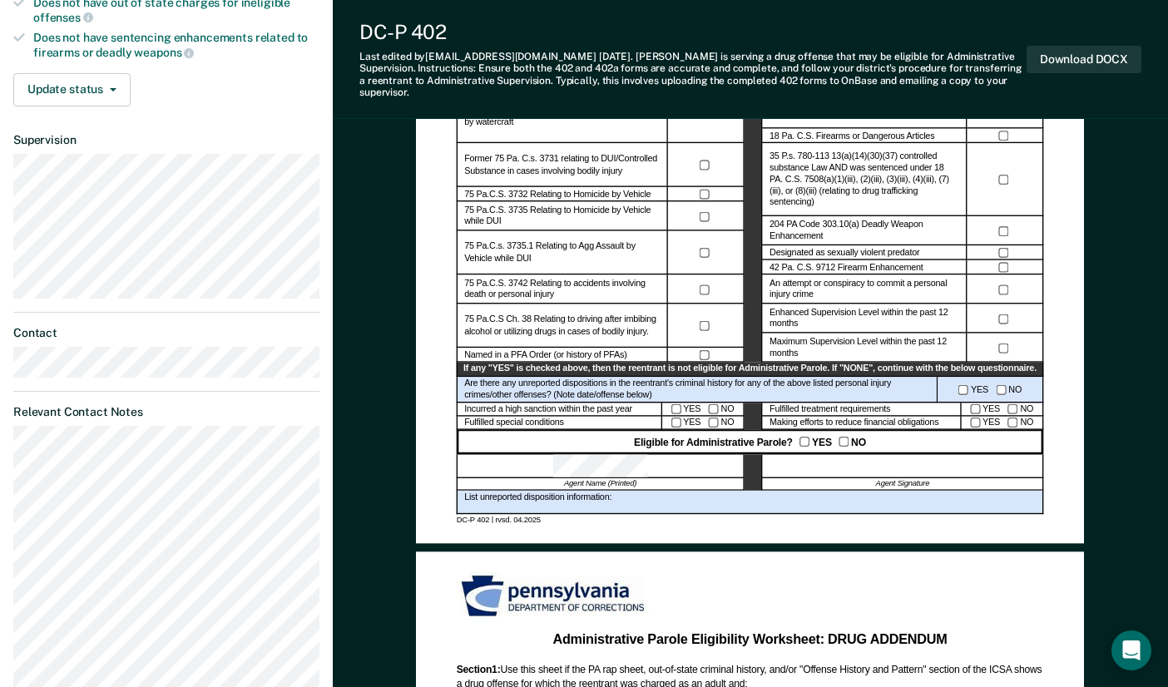
scroll to position [503, 0]
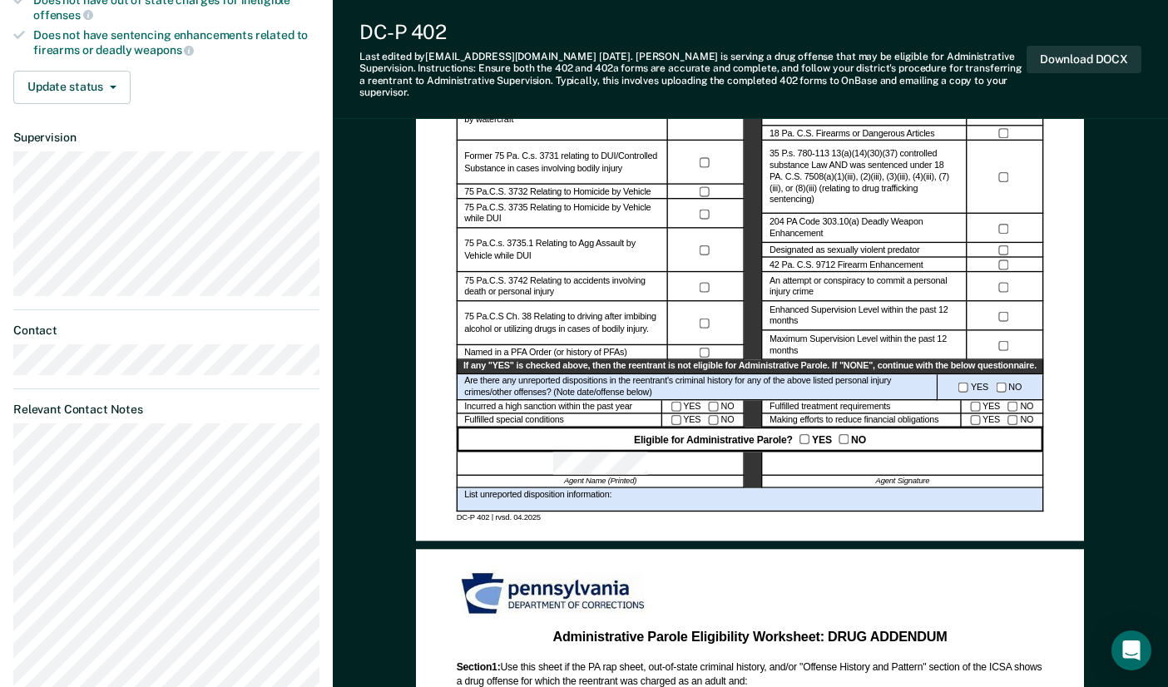
click at [798, 429] on div "Eligible for Administrative Parole? YES NO" at bounding box center [750, 440] width 587 height 24
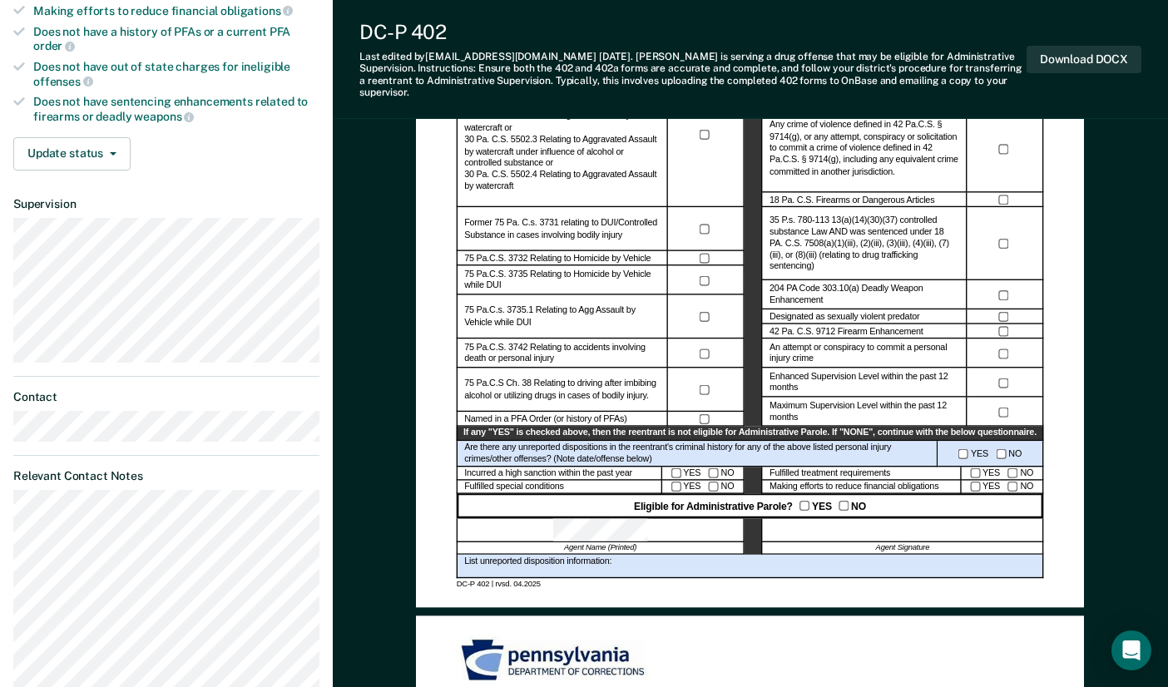
scroll to position [0, 0]
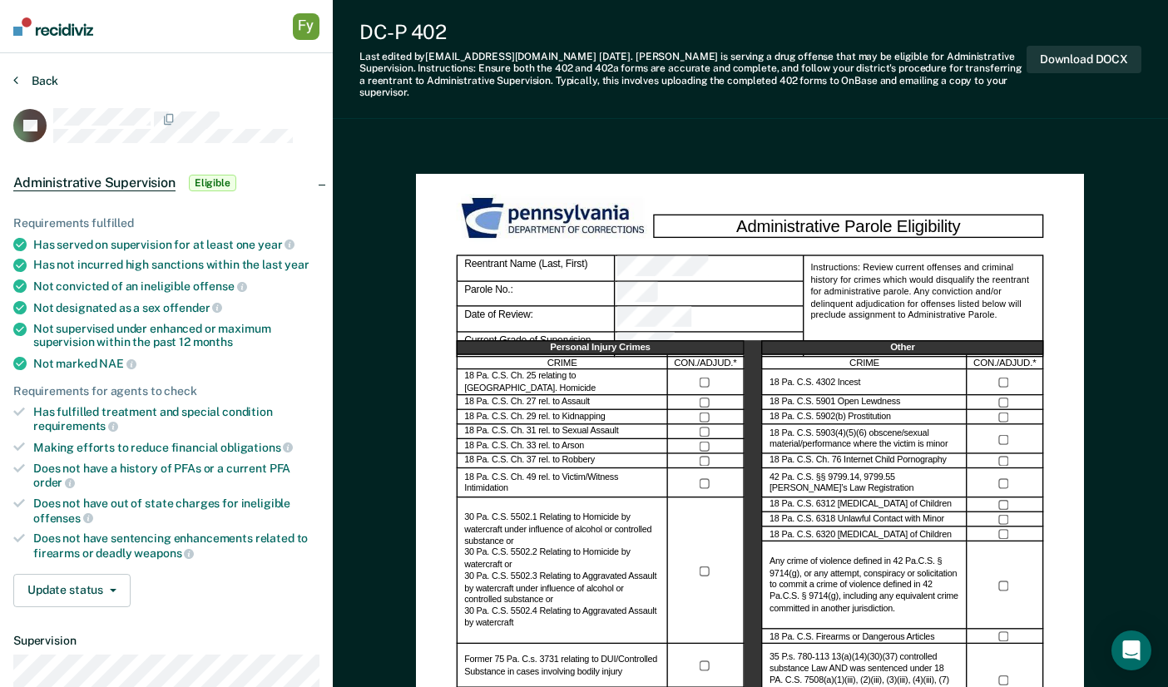
click at [48, 82] on button "Back" at bounding box center [35, 80] width 45 height 15
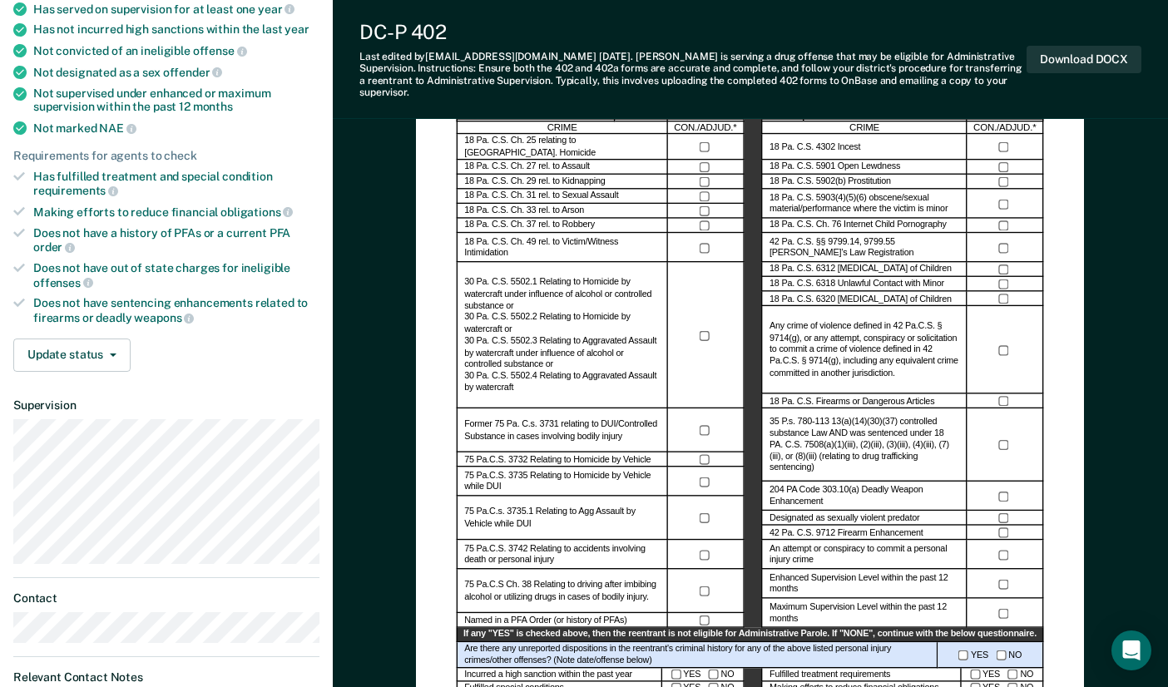
scroll to position [225, 0]
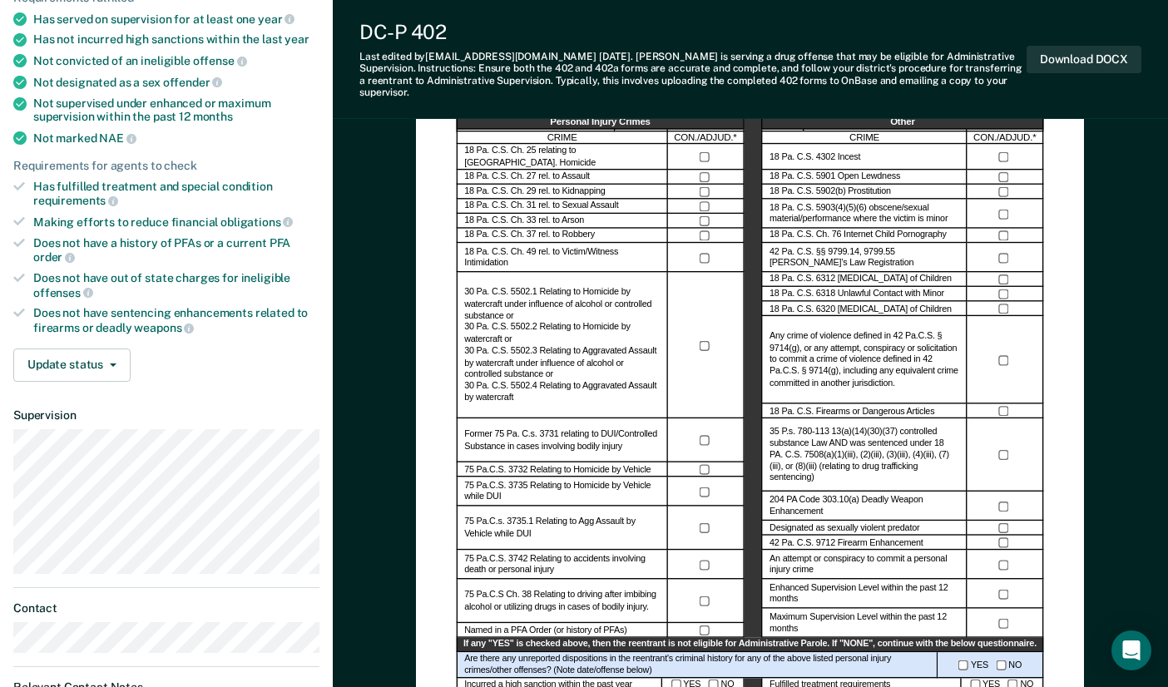
click at [1007, 302] on div at bounding box center [1005, 309] width 77 height 15
click at [1006, 433] on div at bounding box center [1005, 455] width 77 height 73
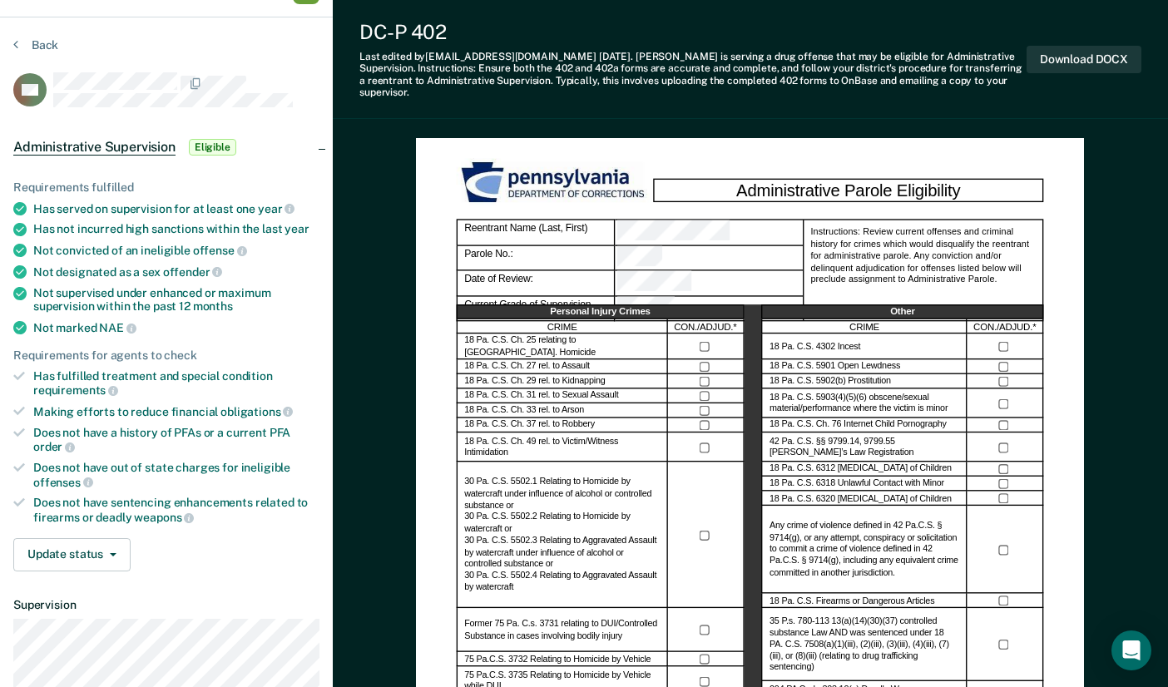
scroll to position [0, 0]
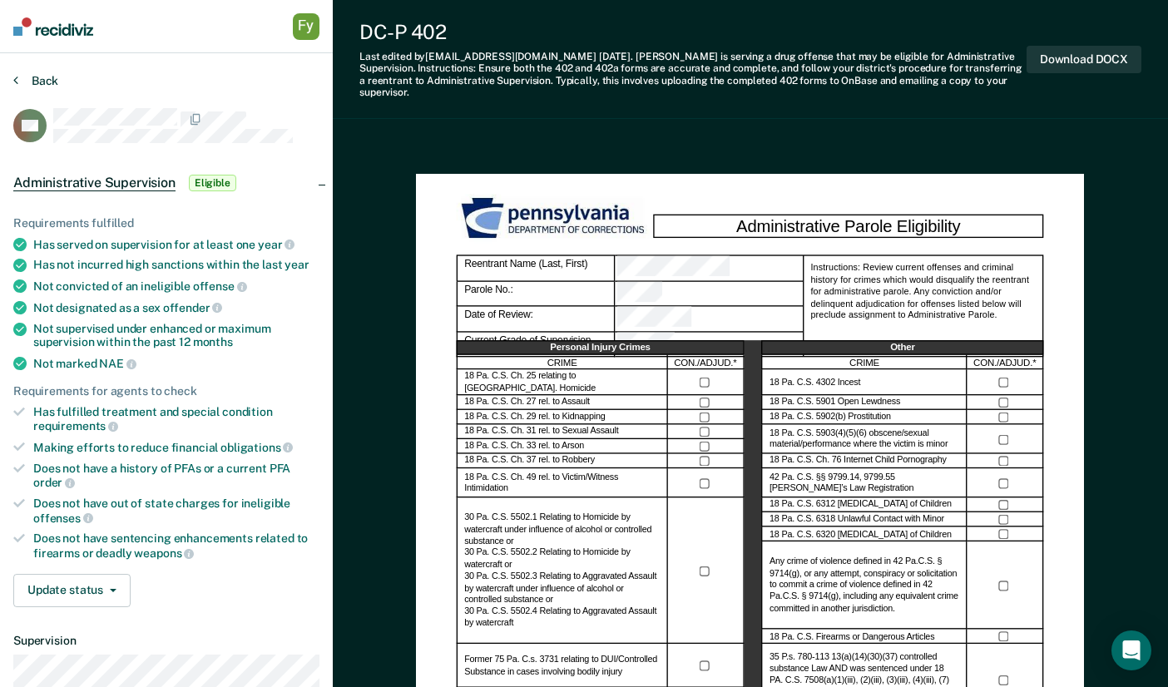
click at [41, 82] on button "Back" at bounding box center [35, 80] width 45 height 15
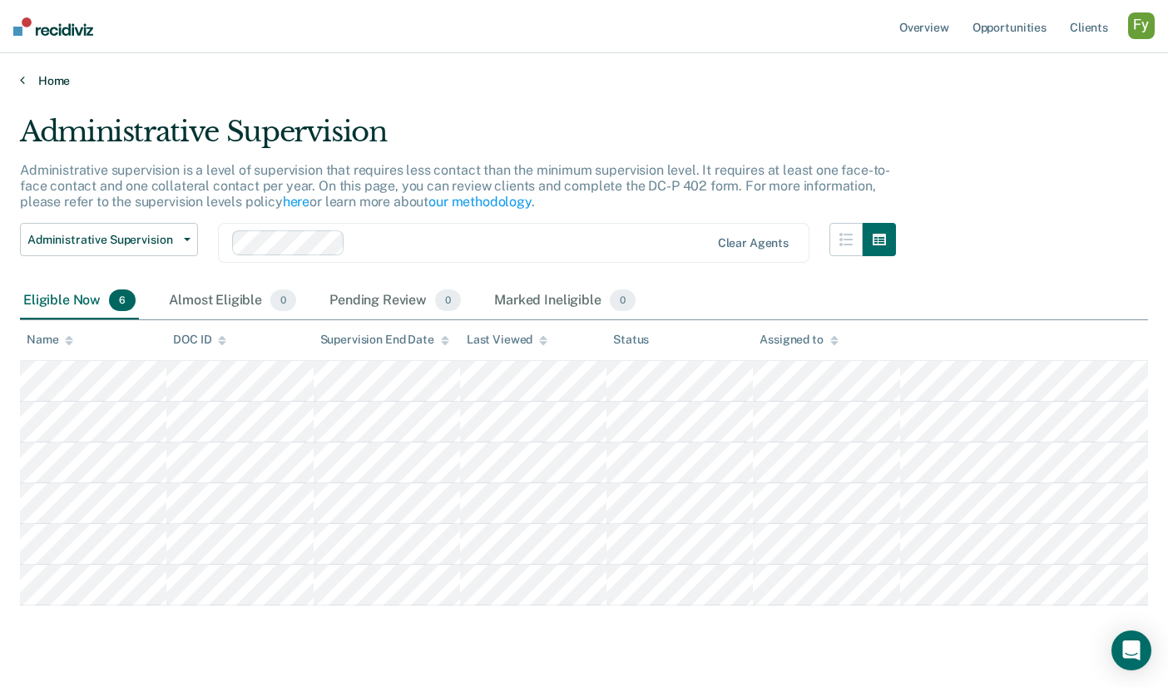
click at [41, 82] on link "Home" at bounding box center [584, 80] width 1128 height 15
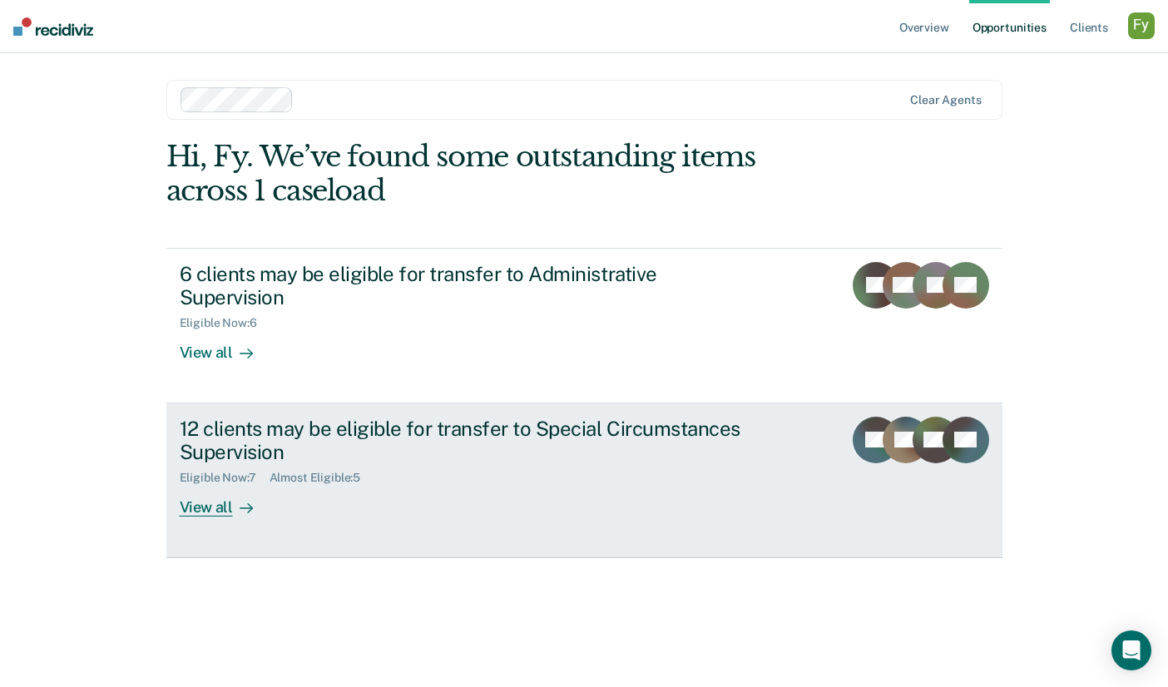
click at [245, 485] on div "View all" at bounding box center [226, 501] width 93 height 32
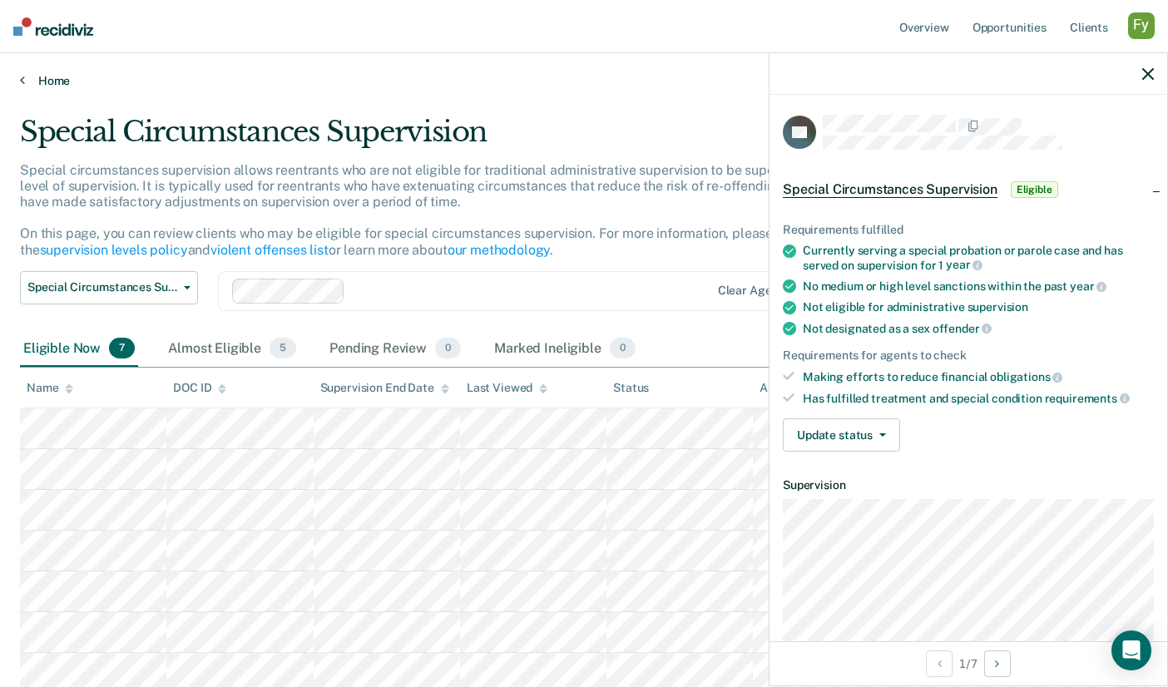
click at [58, 80] on link "Home" at bounding box center [584, 80] width 1128 height 15
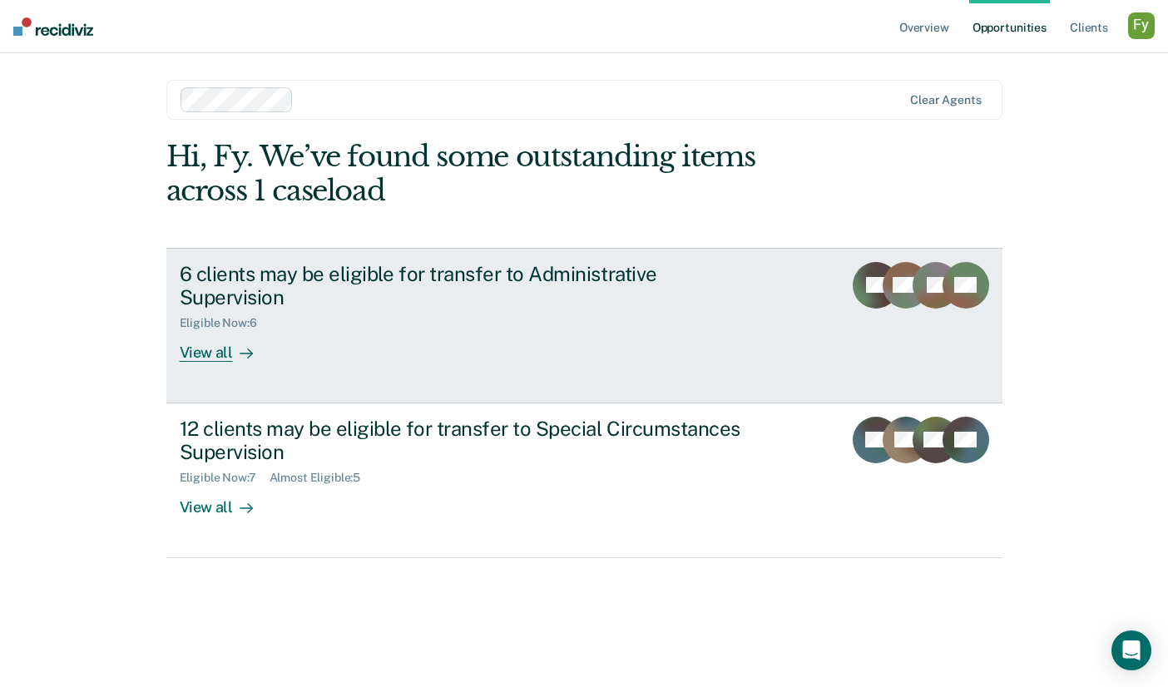
click at [294, 331] on div "6 clients may be eligible for transfer to Administrative Supervision Eligible N…" at bounding box center [492, 312] width 624 height 101
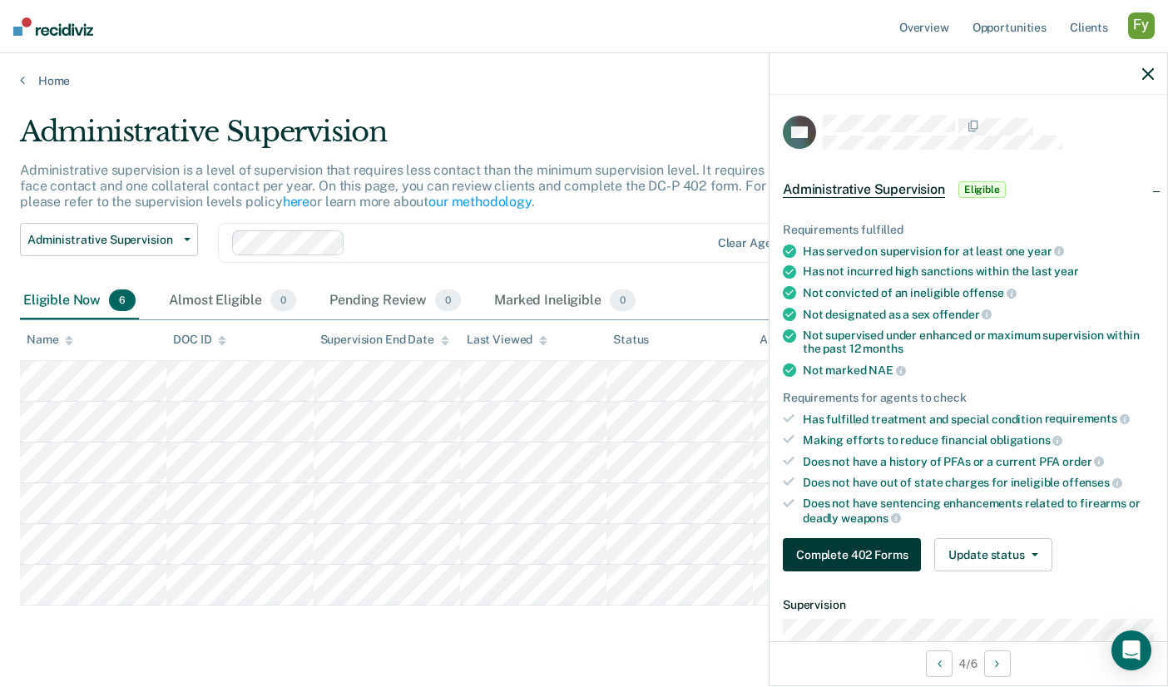
click at [882, 553] on button "Complete 402 Forms" at bounding box center [852, 554] width 138 height 33
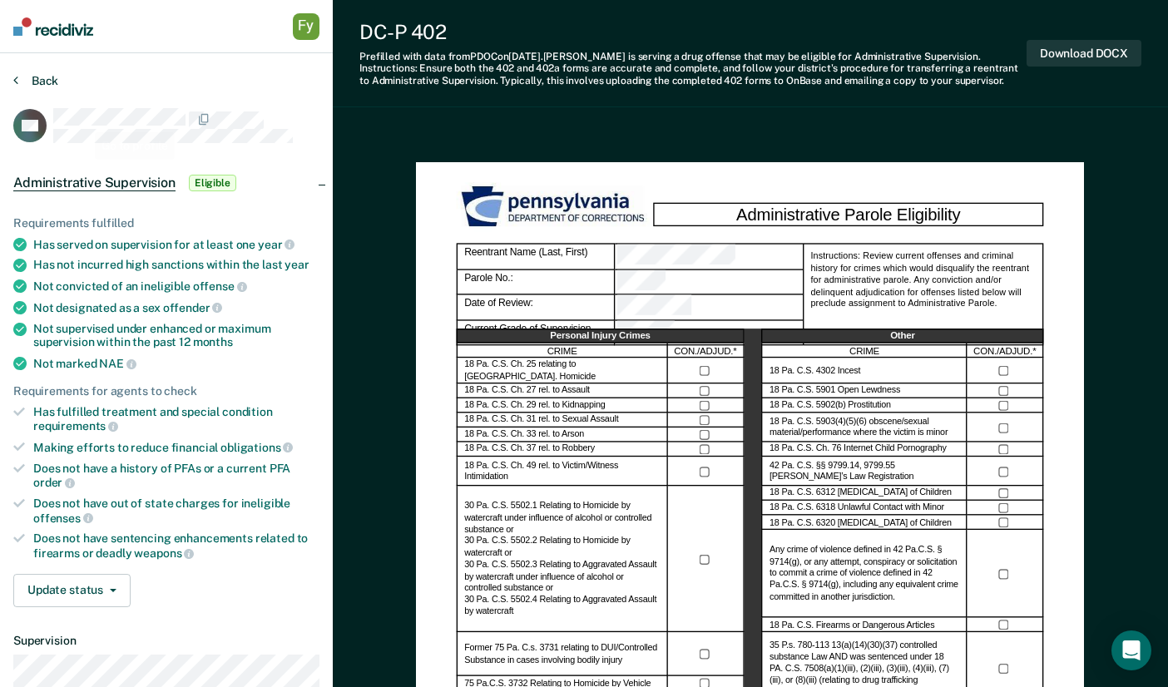
click at [46, 79] on button "Back" at bounding box center [35, 80] width 45 height 15
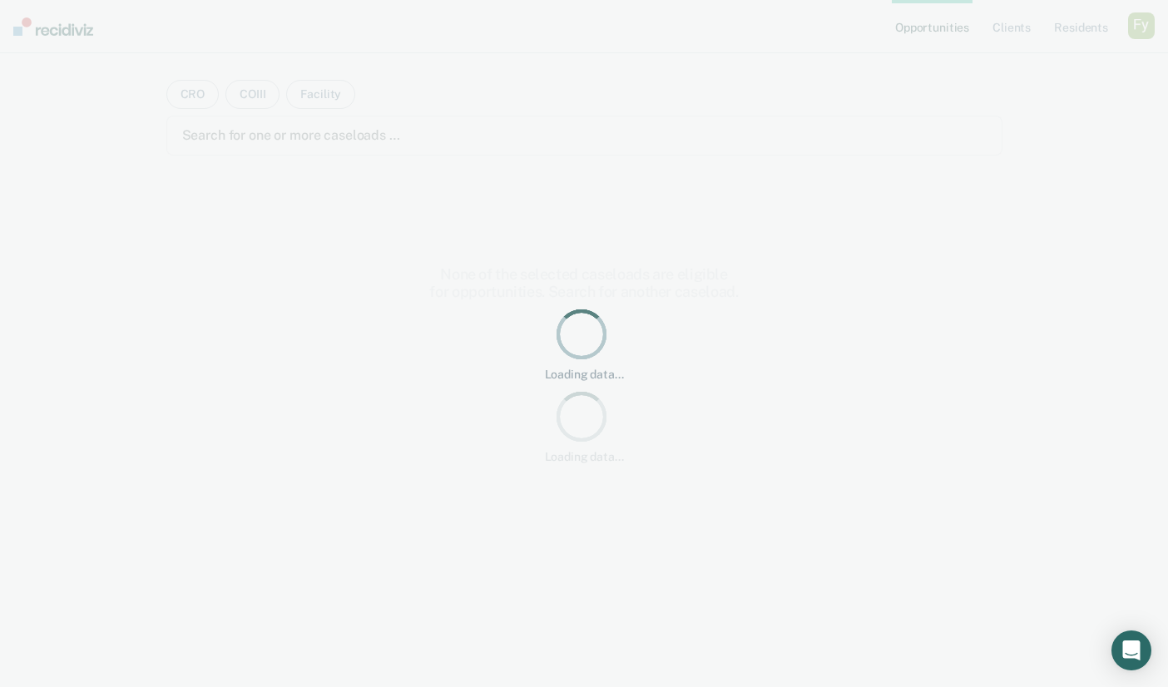
click at [1138, 37] on div "button" at bounding box center [1141, 25] width 27 height 27
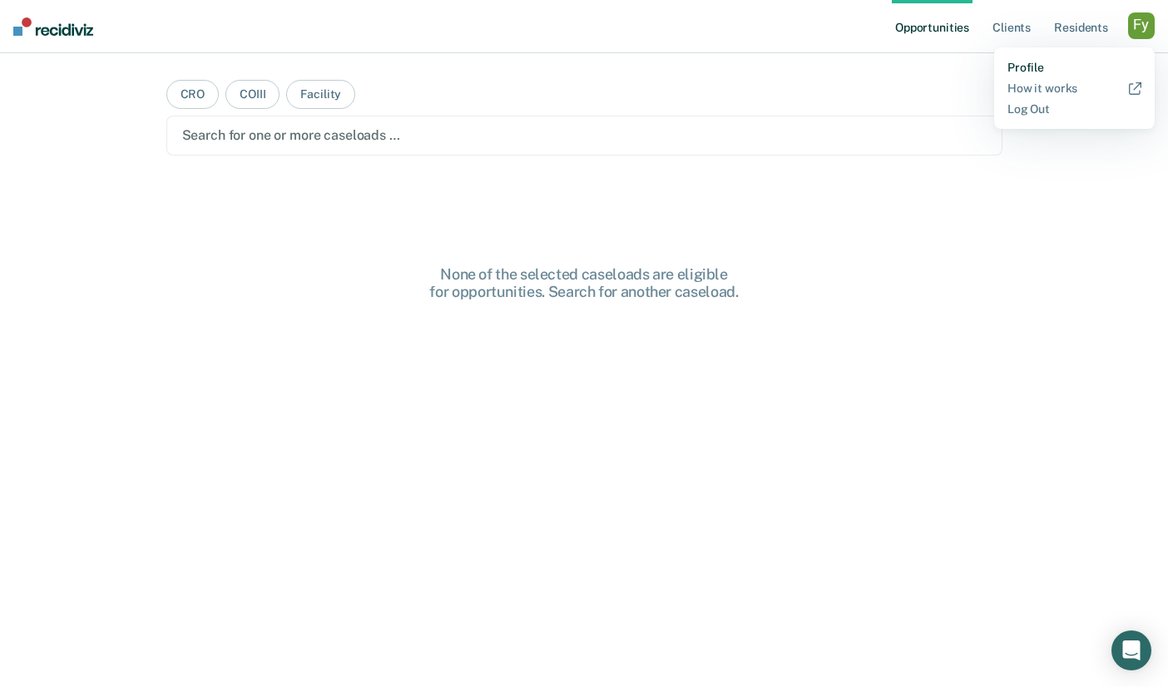
click at [1035, 67] on link "Profile" at bounding box center [1074, 68] width 134 height 14
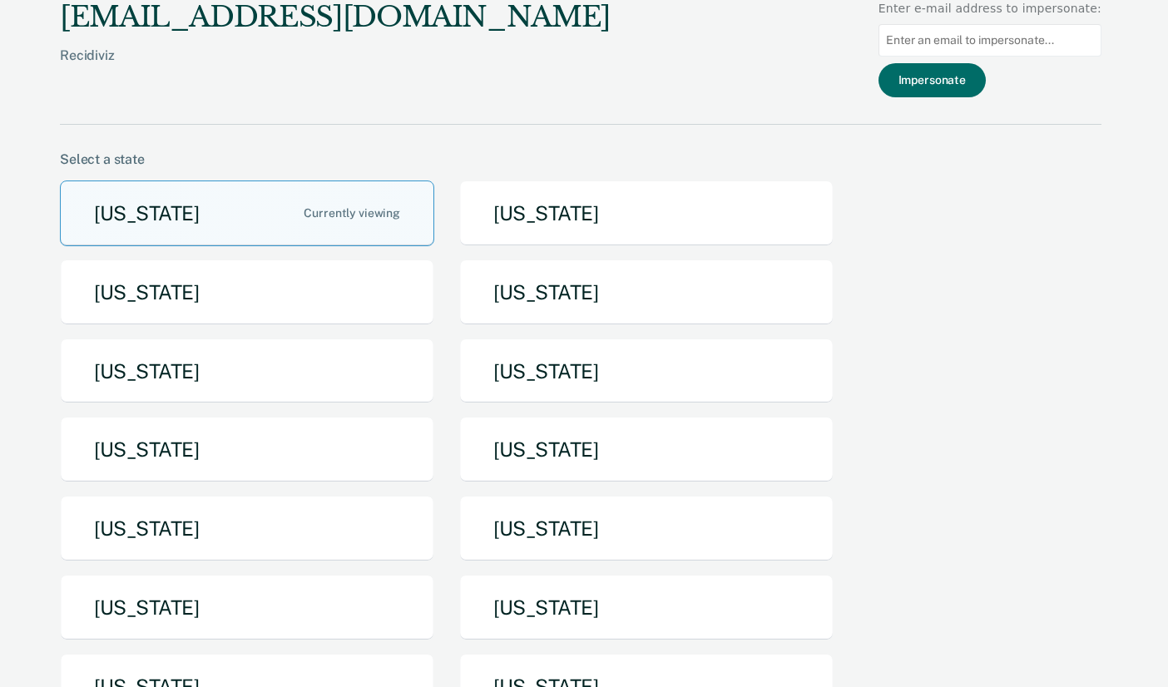
click at [239, 605] on button "[US_STATE]" at bounding box center [247, 608] width 374 height 66
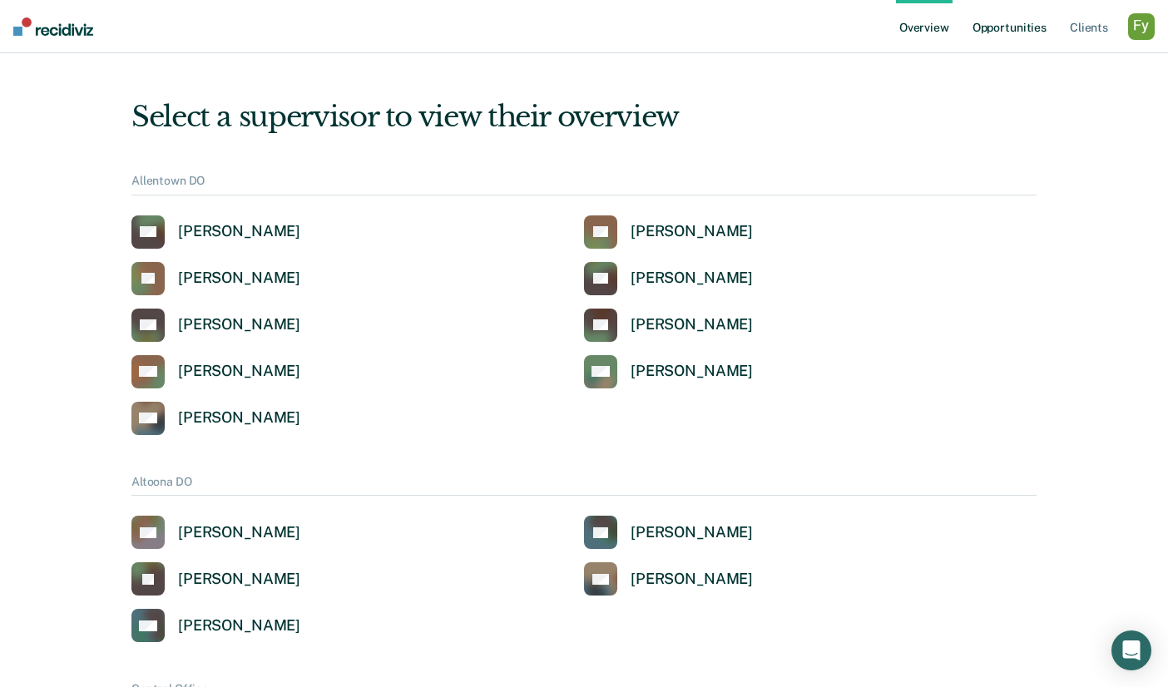
click at [1005, 26] on link "Opportunities" at bounding box center [1009, 26] width 81 height 53
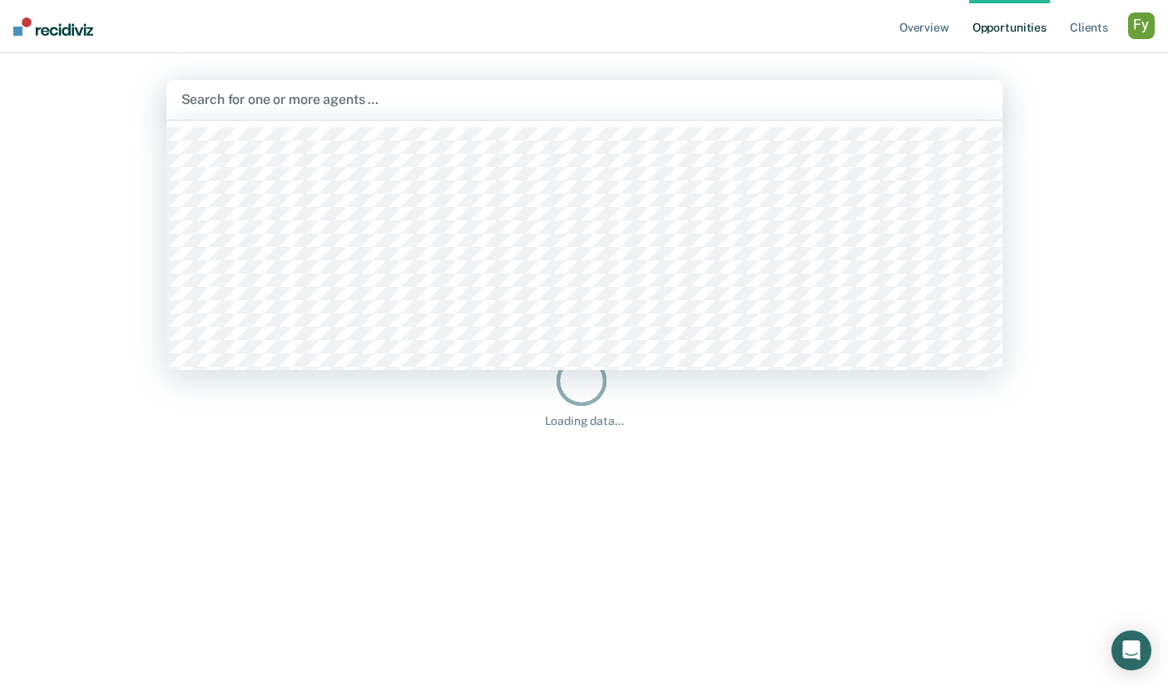
click at [477, 106] on div at bounding box center [584, 99] width 806 height 19
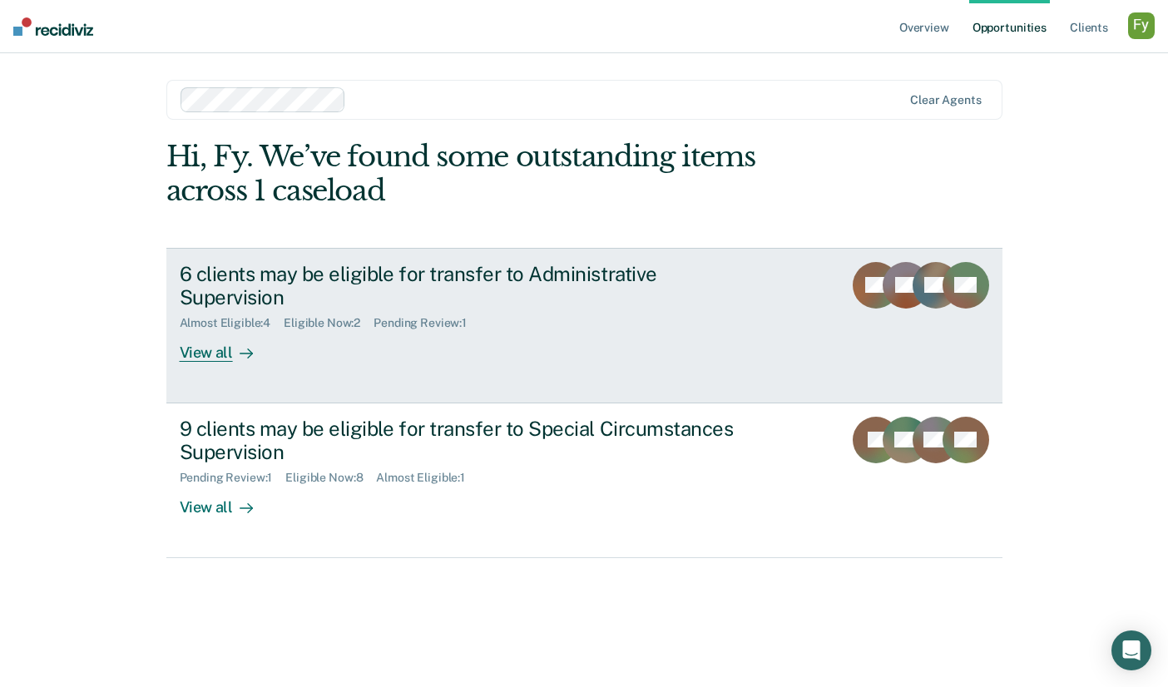
click at [265, 330] on div "View all" at bounding box center [226, 346] width 93 height 32
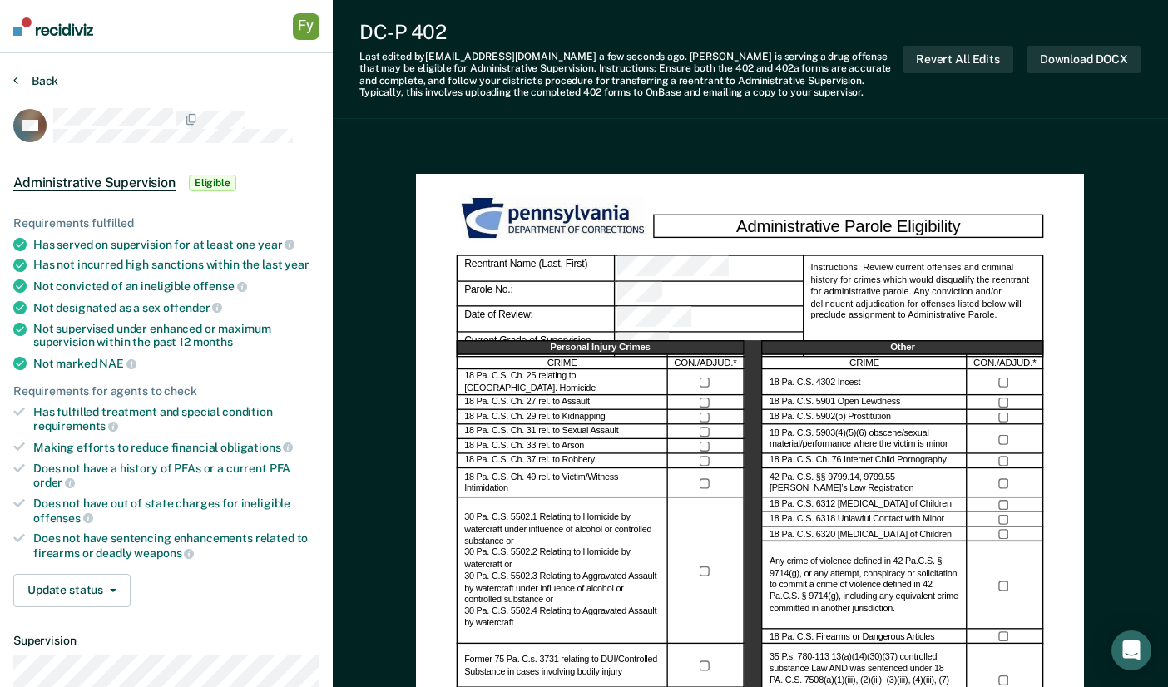
click at [44, 83] on button "Back" at bounding box center [35, 80] width 45 height 15
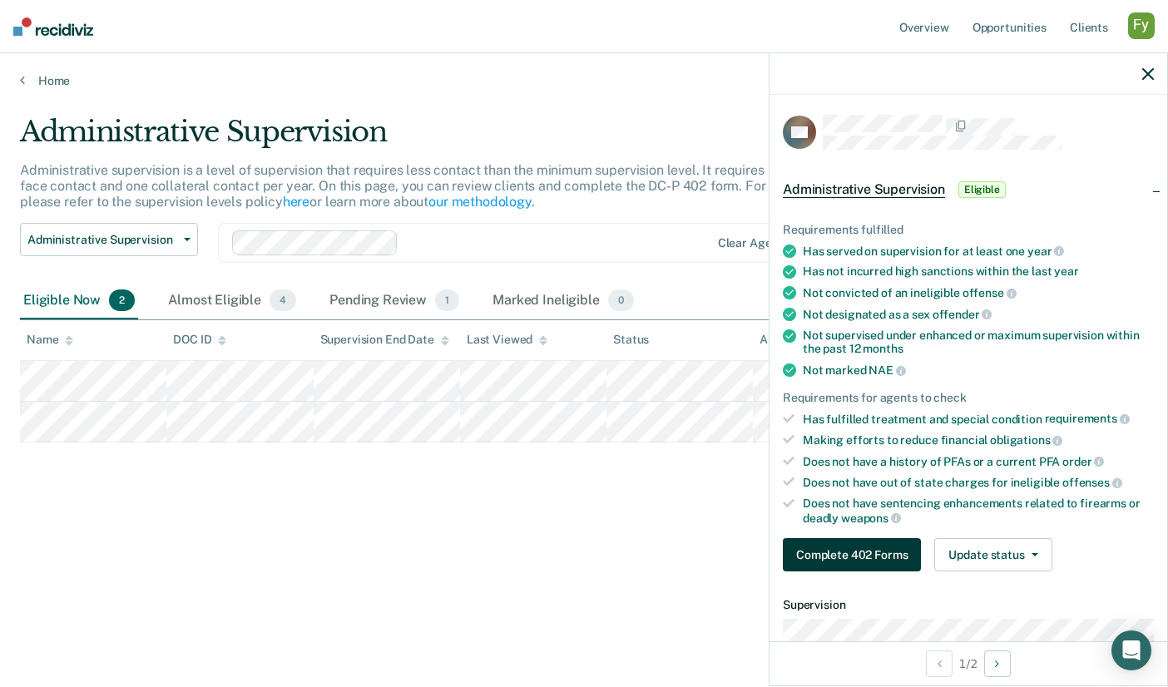
click at [858, 554] on button "Complete 402 Forms" at bounding box center [852, 554] width 138 height 33
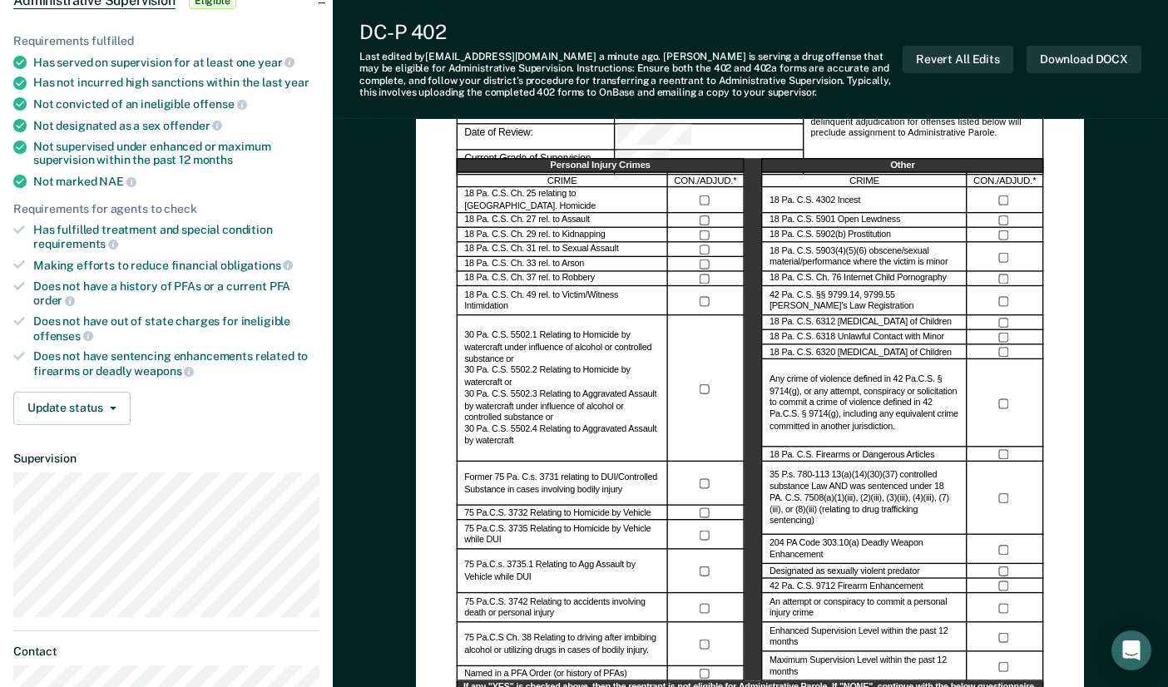
scroll to position [221, 0]
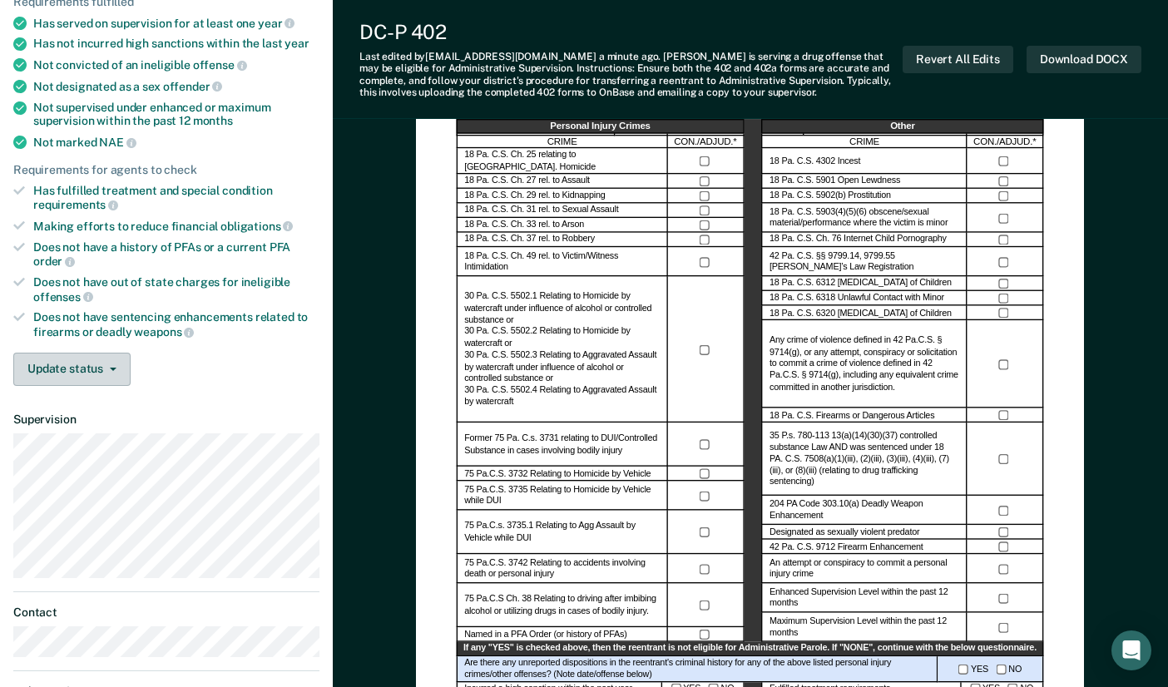
click at [110, 354] on button "Update status" at bounding box center [71, 369] width 117 height 33
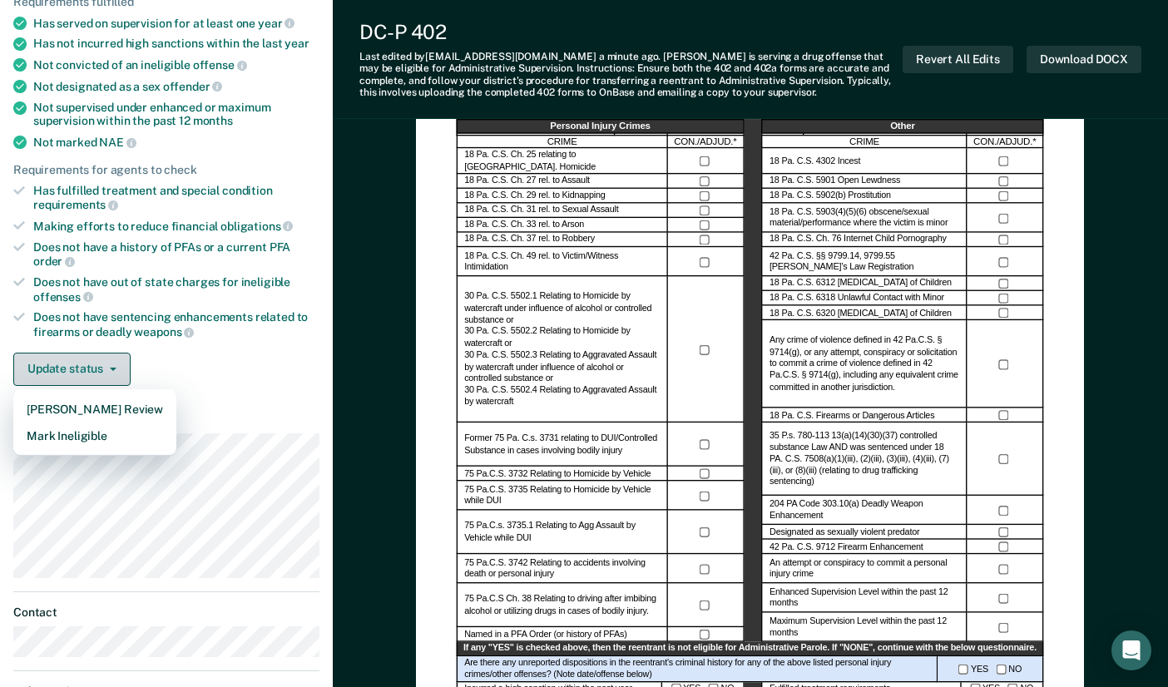
click at [114, 353] on button "Update status" at bounding box center [71, 369] width 117 height 33
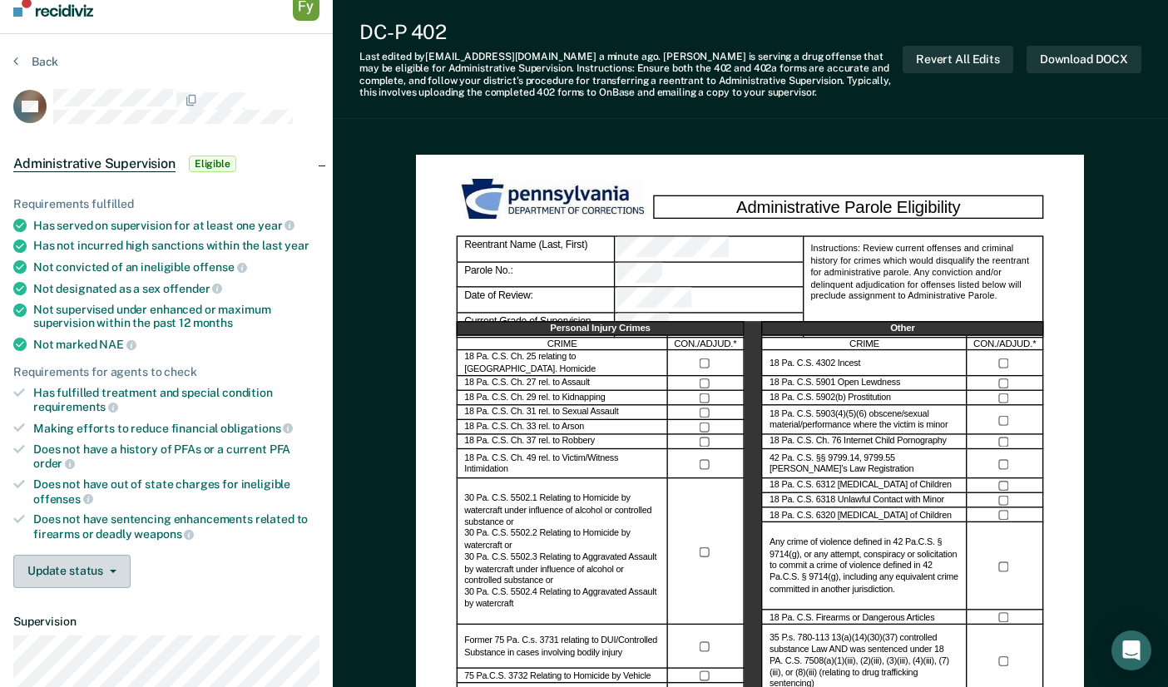
scroll to position [0, 0]
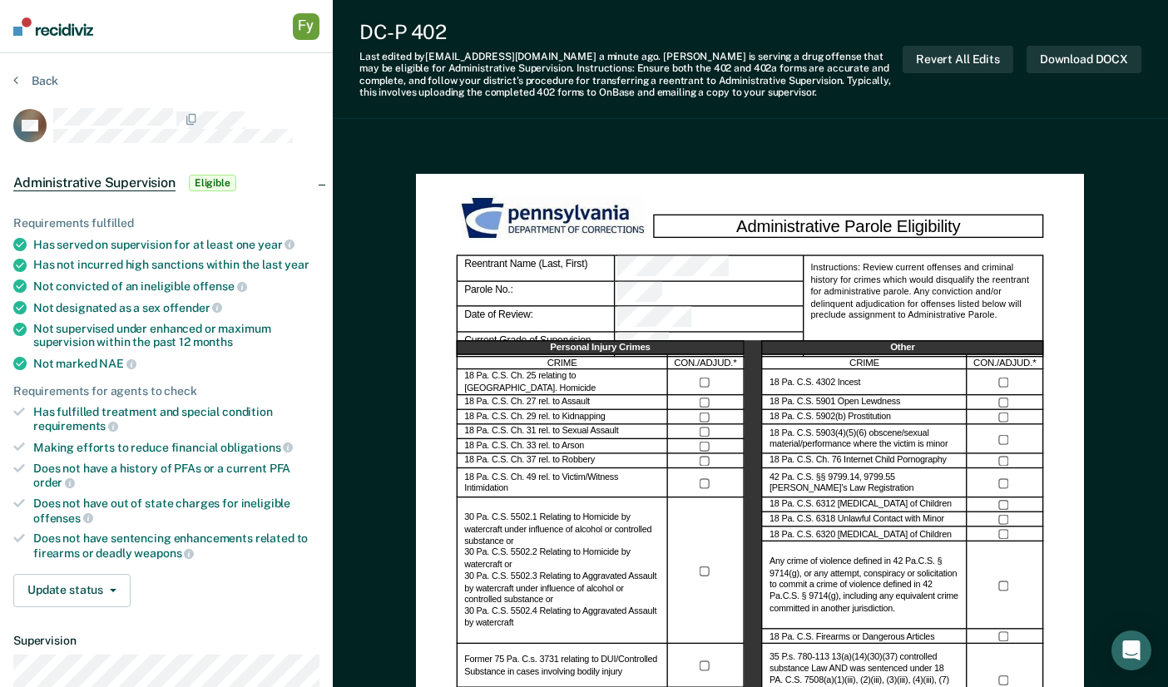
click at [25, 101] on div "Back" at bounding box center [166, 90] width 306 height 35
click at [29, 83] on button "Back" at bounding box center [35, 80] width 45 height 15
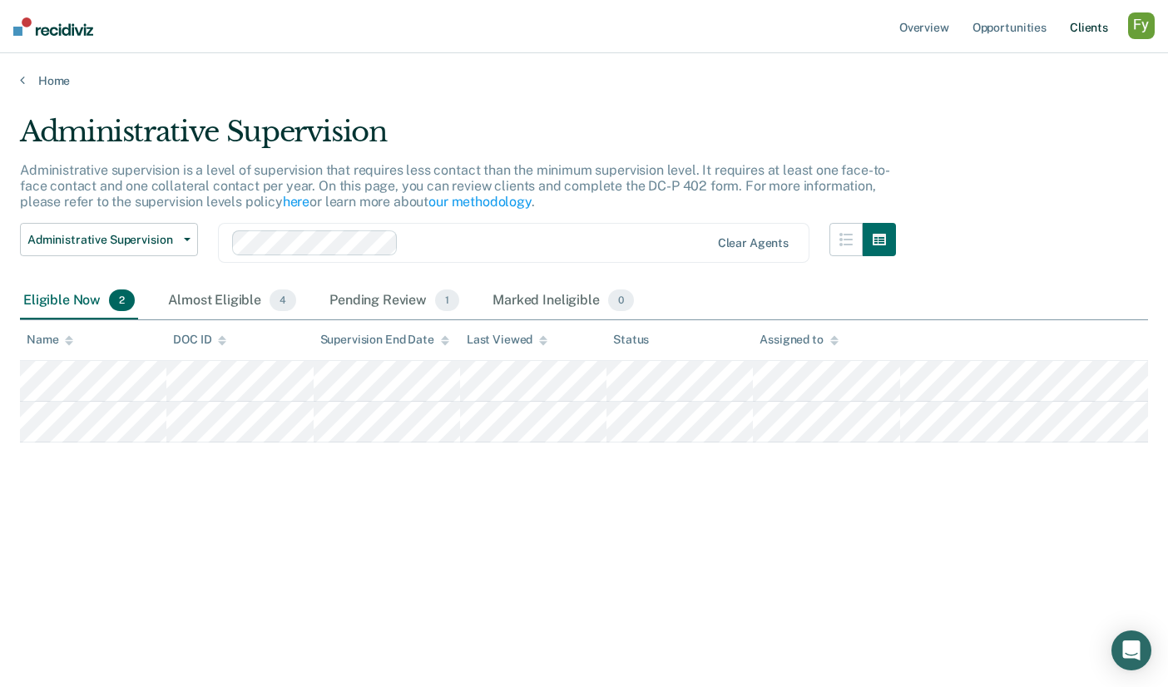
click at [1086, 29] on link "Client s" at bounding box center [1088, 26] width 45 height 53
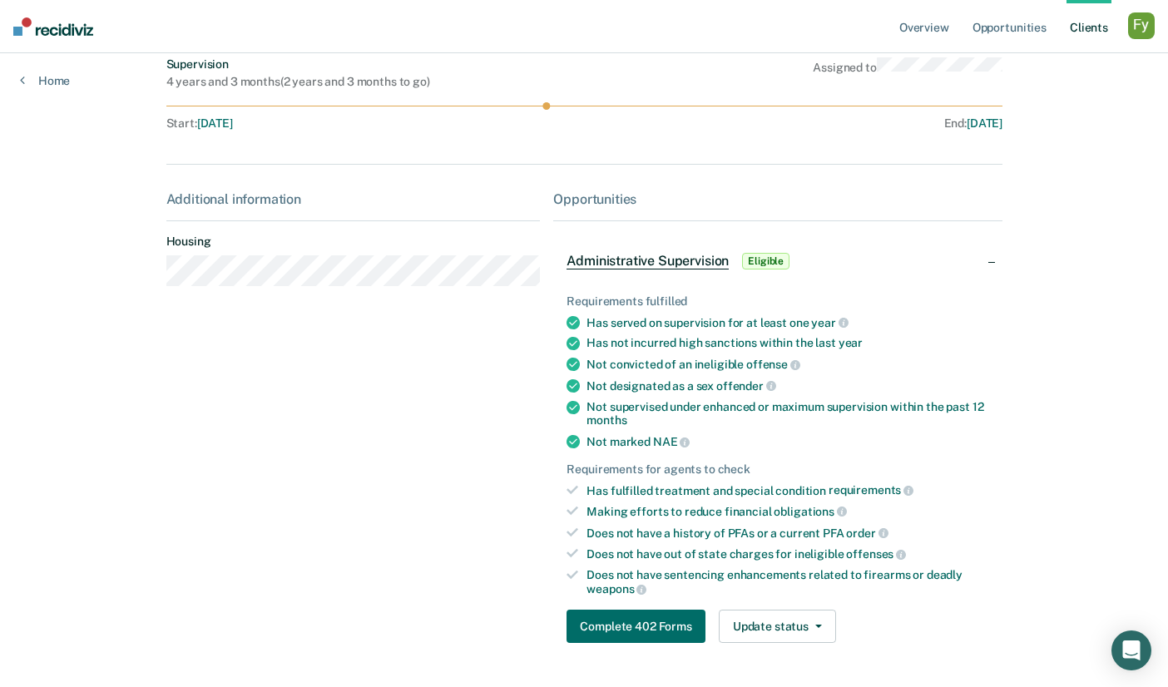
scroll to position [274, 0]
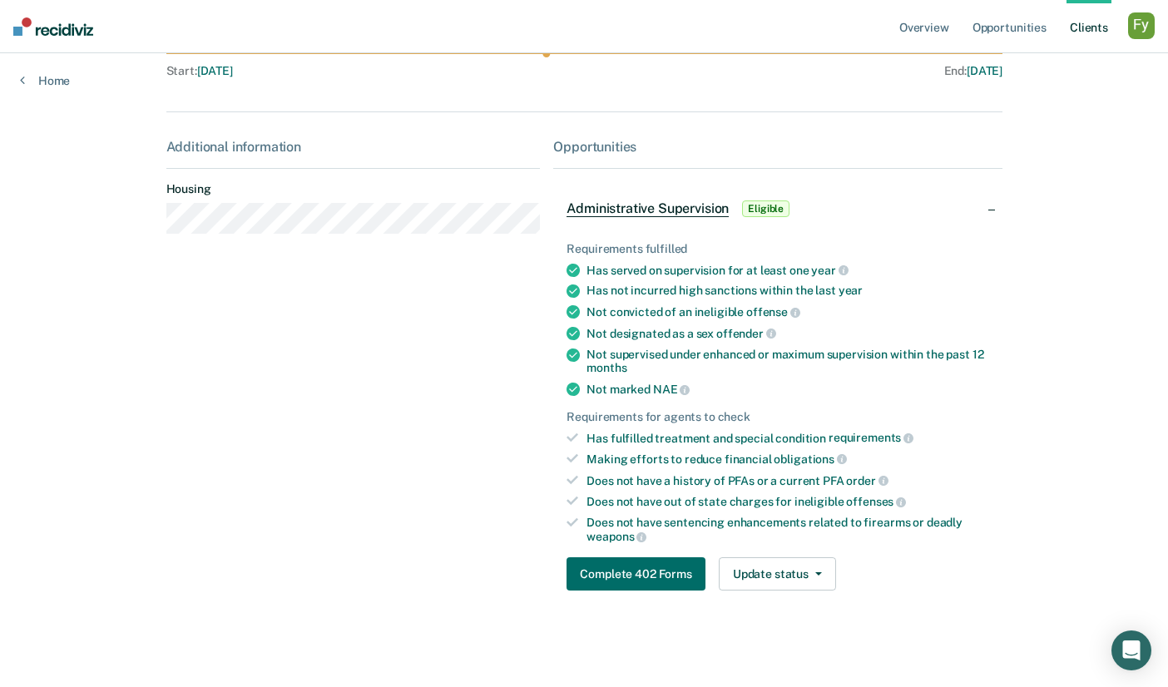
click at [1090, 32] on link "Client s" at bounding box center [1088, 26] width 45 height 53
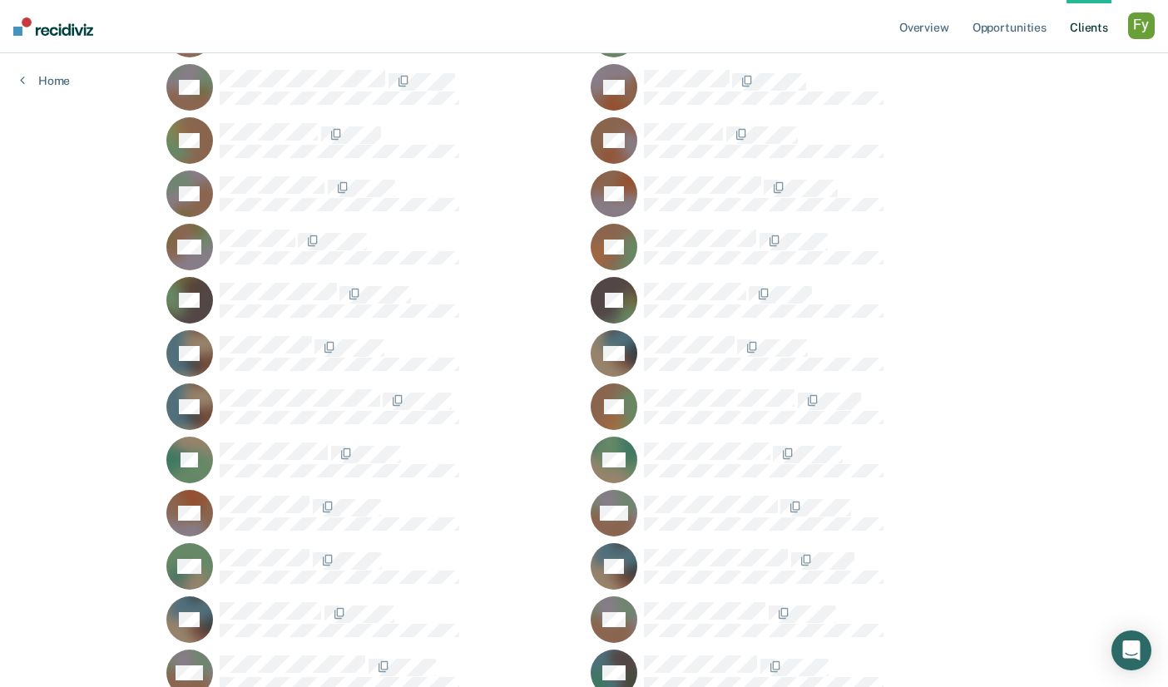
scroll to position [253, 0]
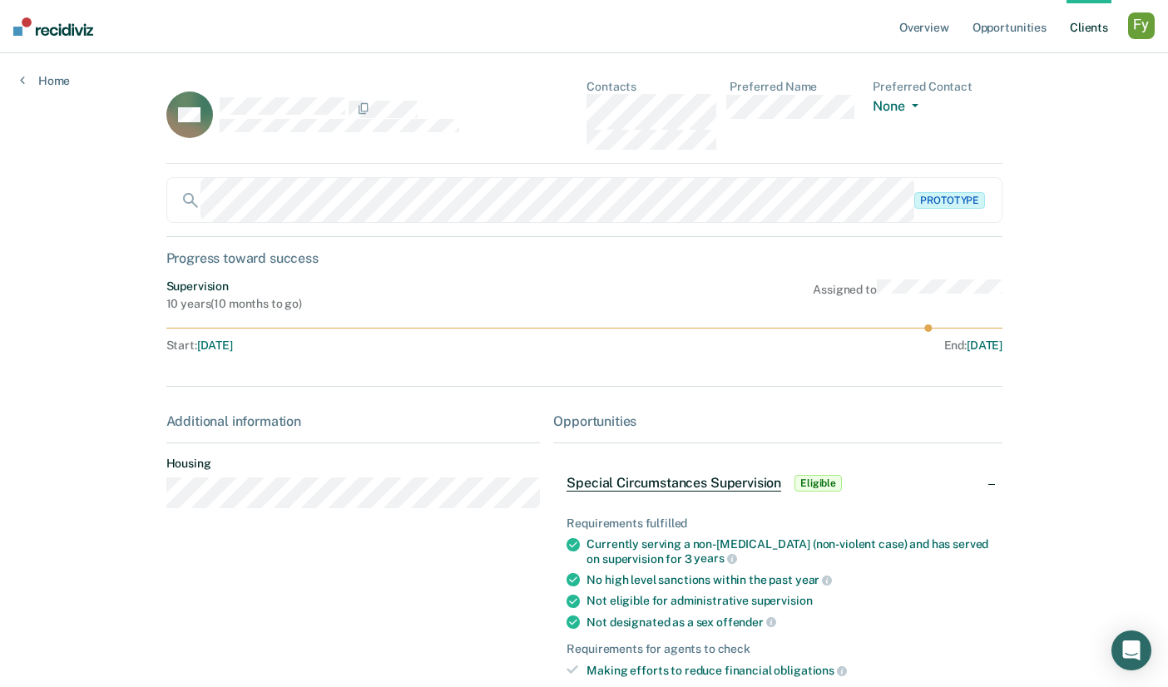
click at [1078, 36] on link "Client s" at bounding box center [1088, 26] width 45 height 53
click at [1090, 32] on link "Client s" at bounding box center [1088, 26] width 45 height 53
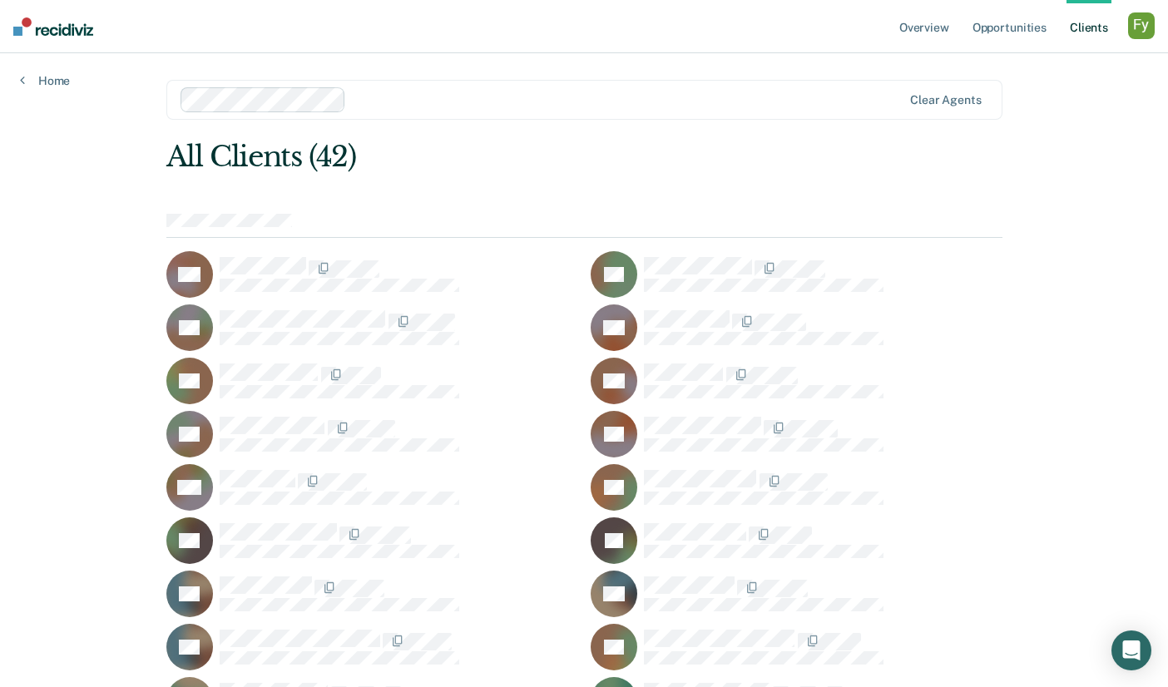
click at [264, 556] on div "AF" at bounding box center [372, 540] width 412 height 47
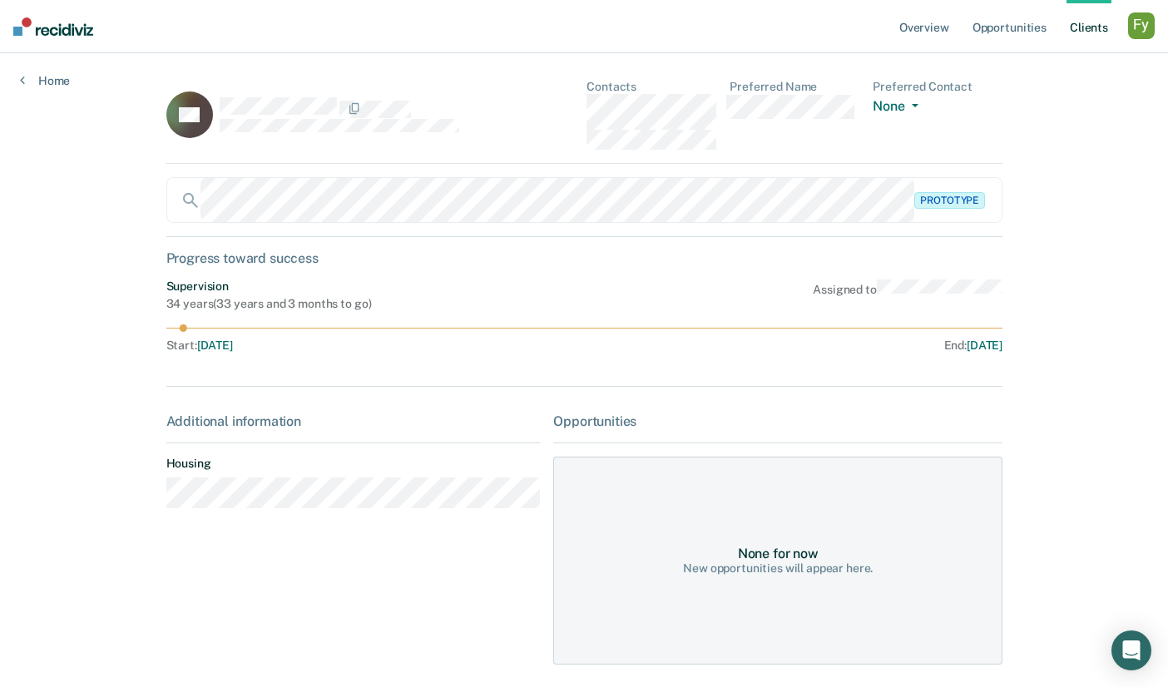
click at [1133, 32] on div "button" at bounding box center [1141, 25] width 27 height 27
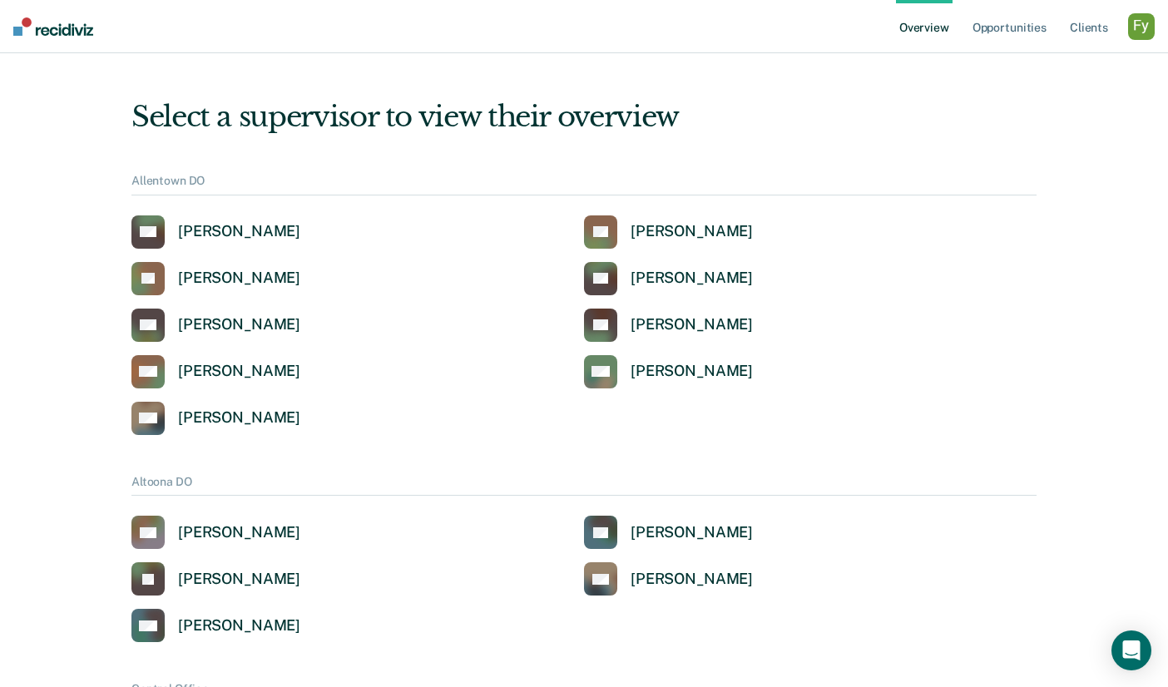
click at [1132, 29] on div "button" at bounding box center [1141, 26] width 27 height 27
click at [1028, 63] on link "Profile" at bounding box center [1074, 67] width 134 height 14
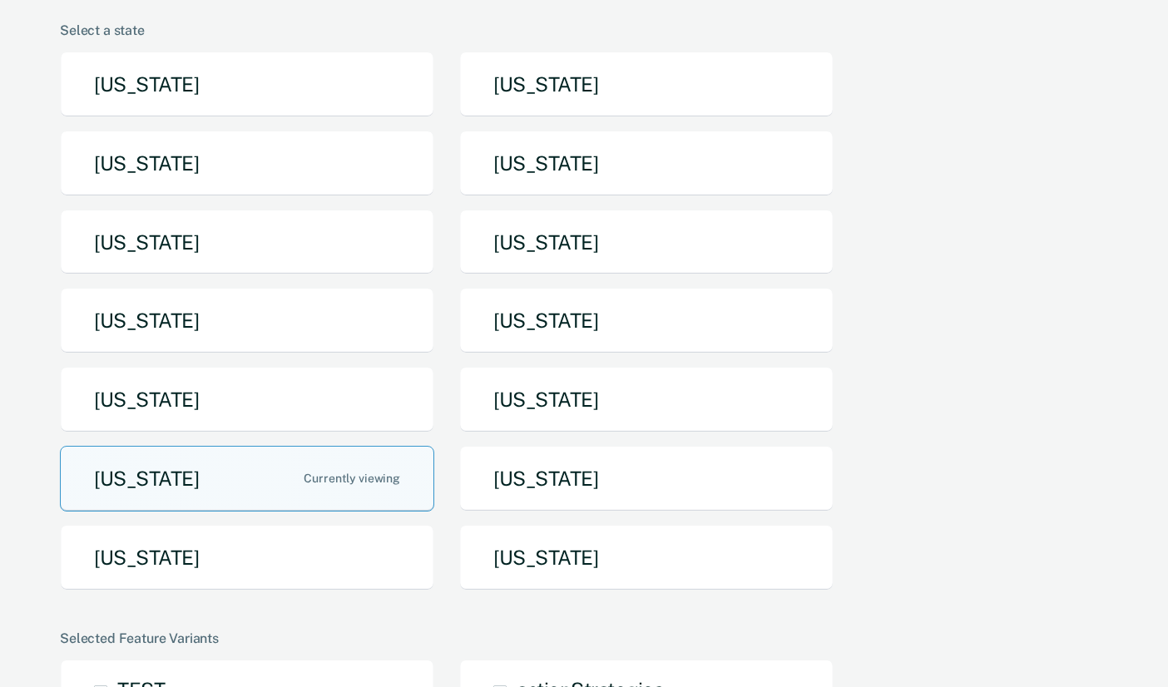
scroll to position [171, 0]
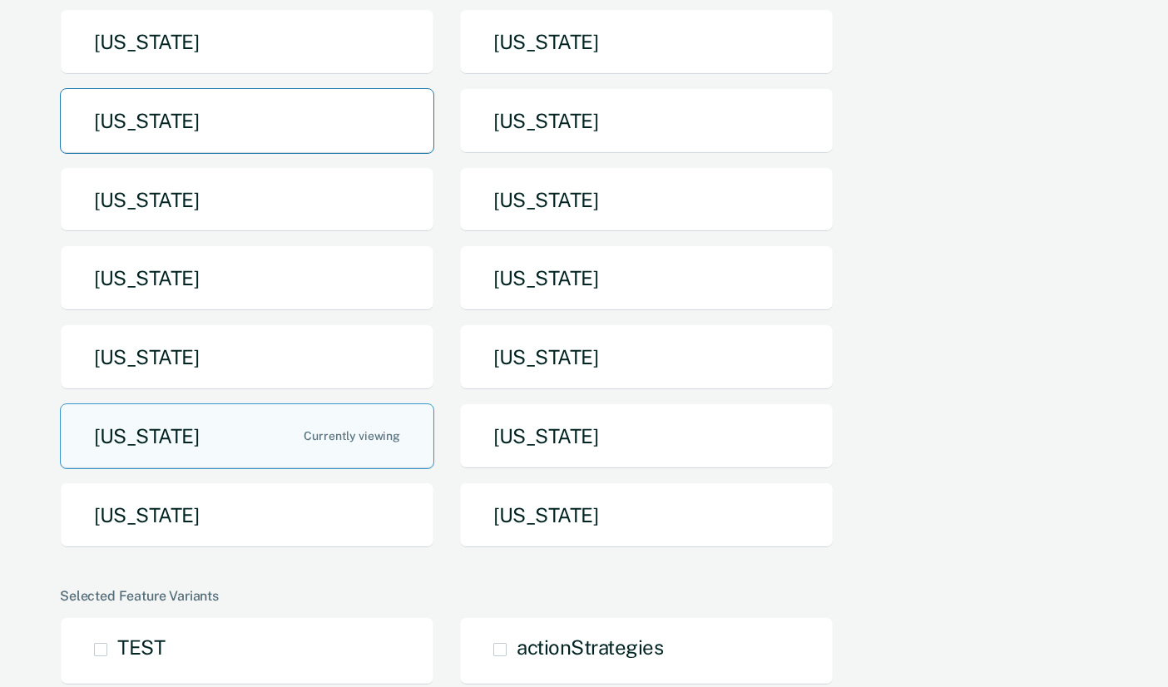
click at [239, 111] on button "[US_STATE]" at bounding box center [247, 121] width 374 height 66
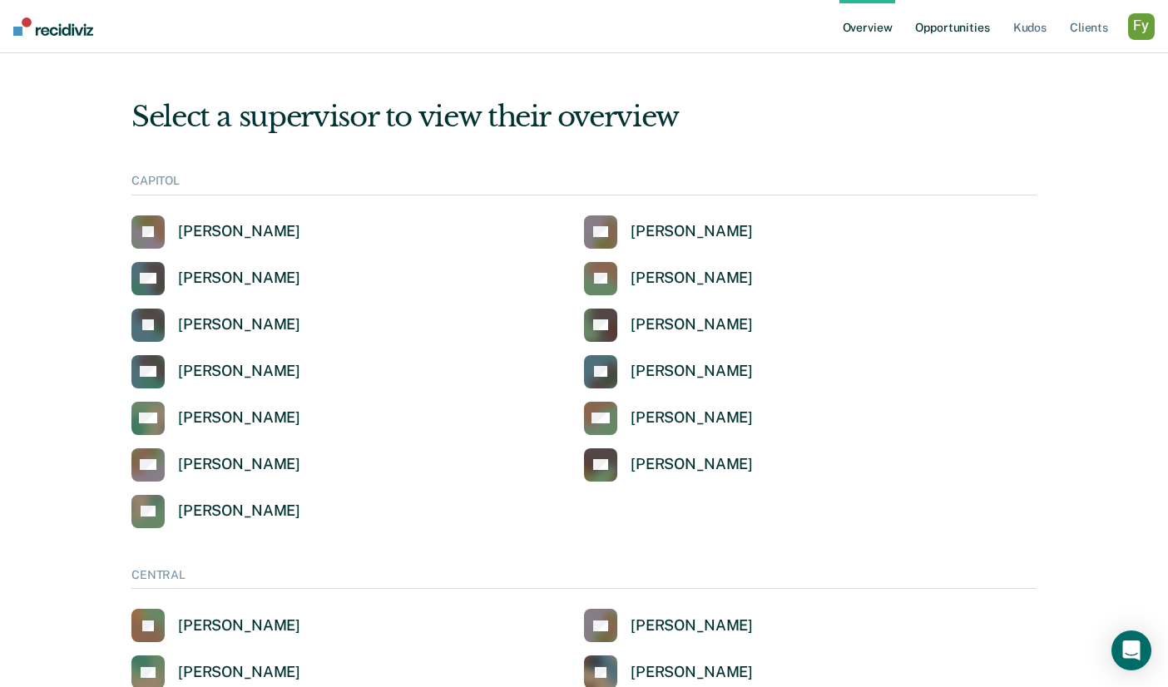
click at [947, 30] on link "Opportunities" at bounding box center [952, 26] width 81 height 53
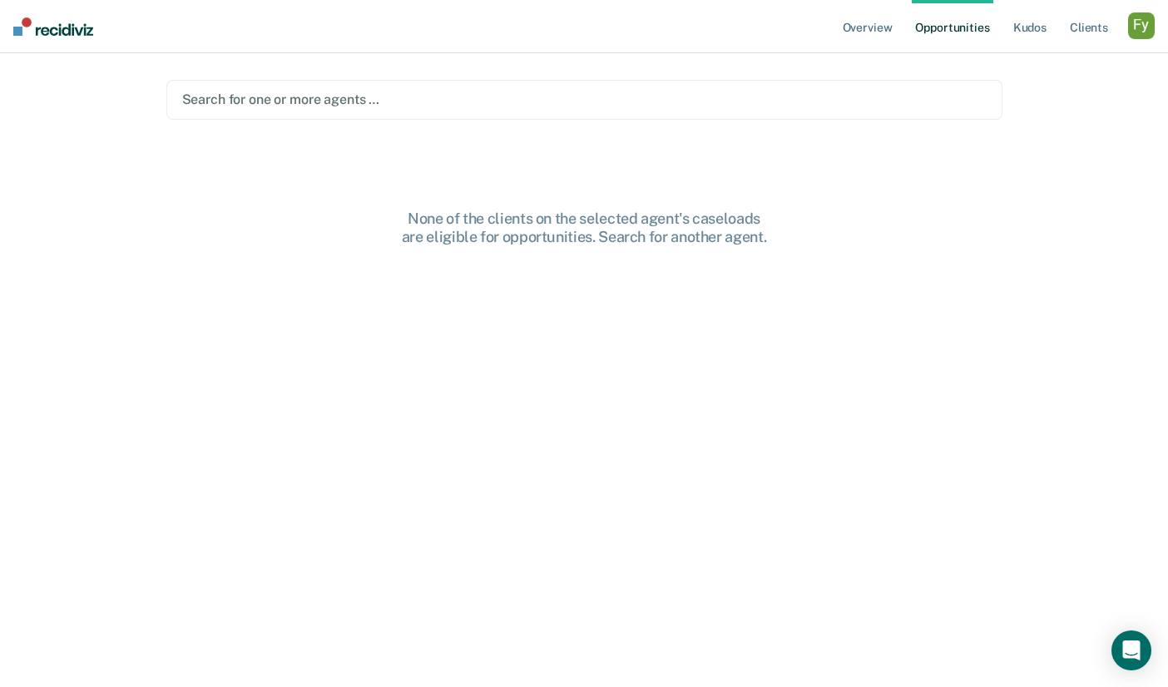
click at [398, 106] on div at bounding box center [584, 99] width 804 height 19
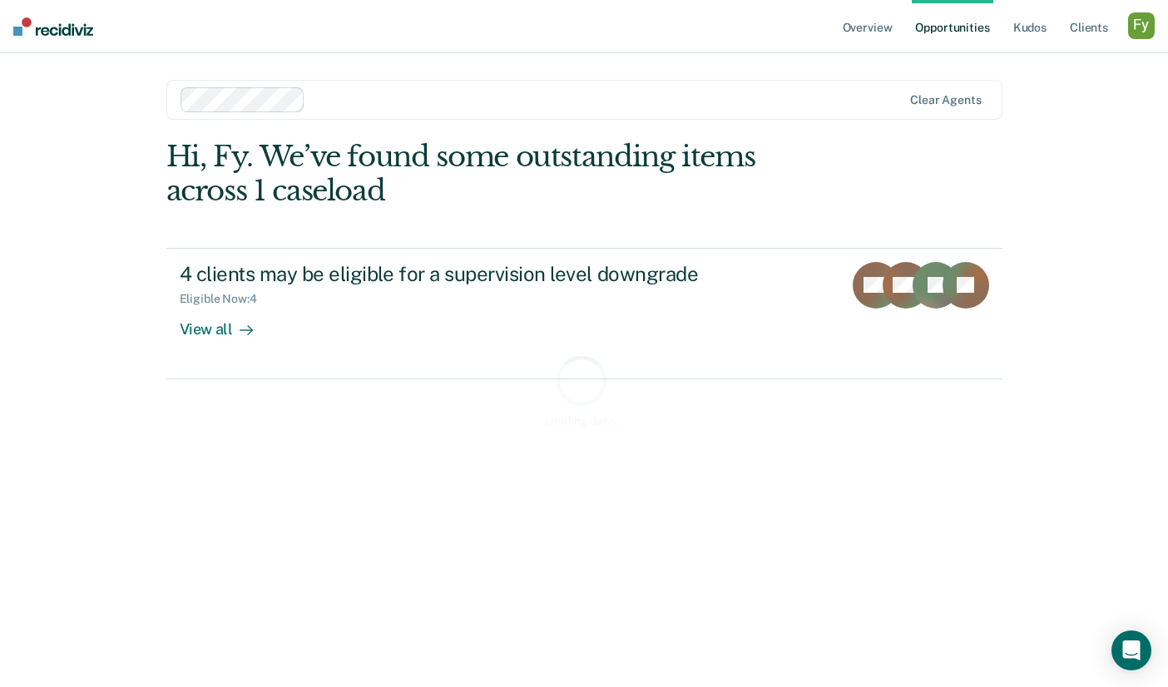
click at [344, 303] on div "Loading data..." at bounding box center [584, 390] width 836 height 501
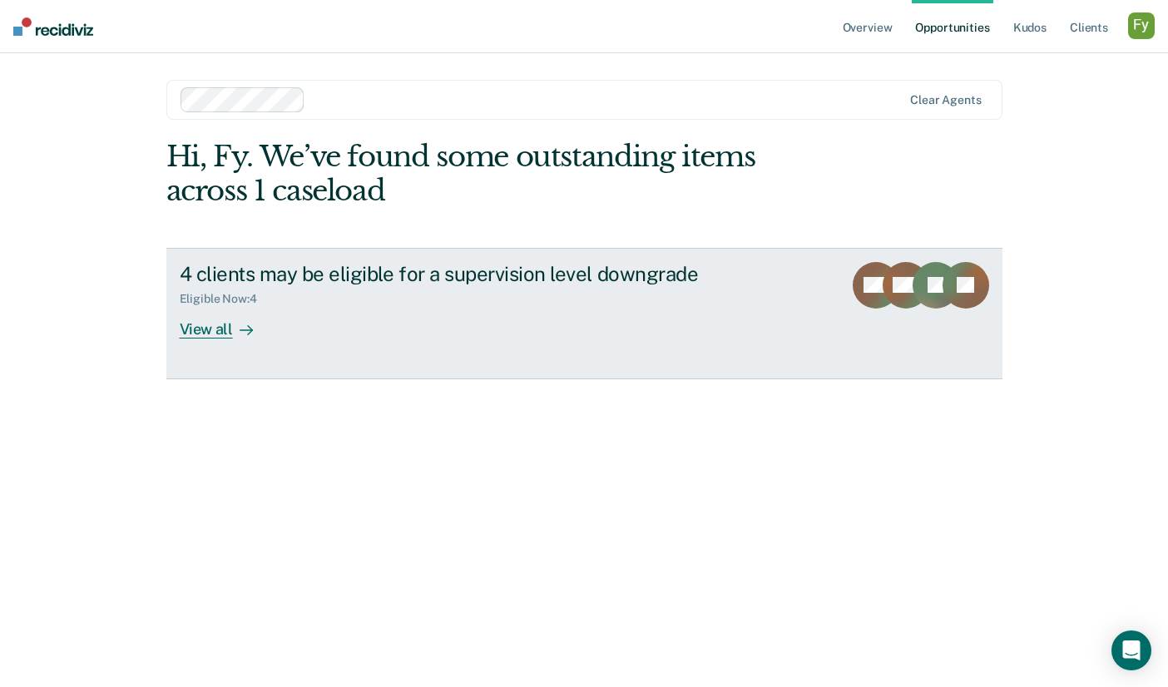
click at [222, 326] on div "View all" at bounding box center [226, 322] width 93 height 32
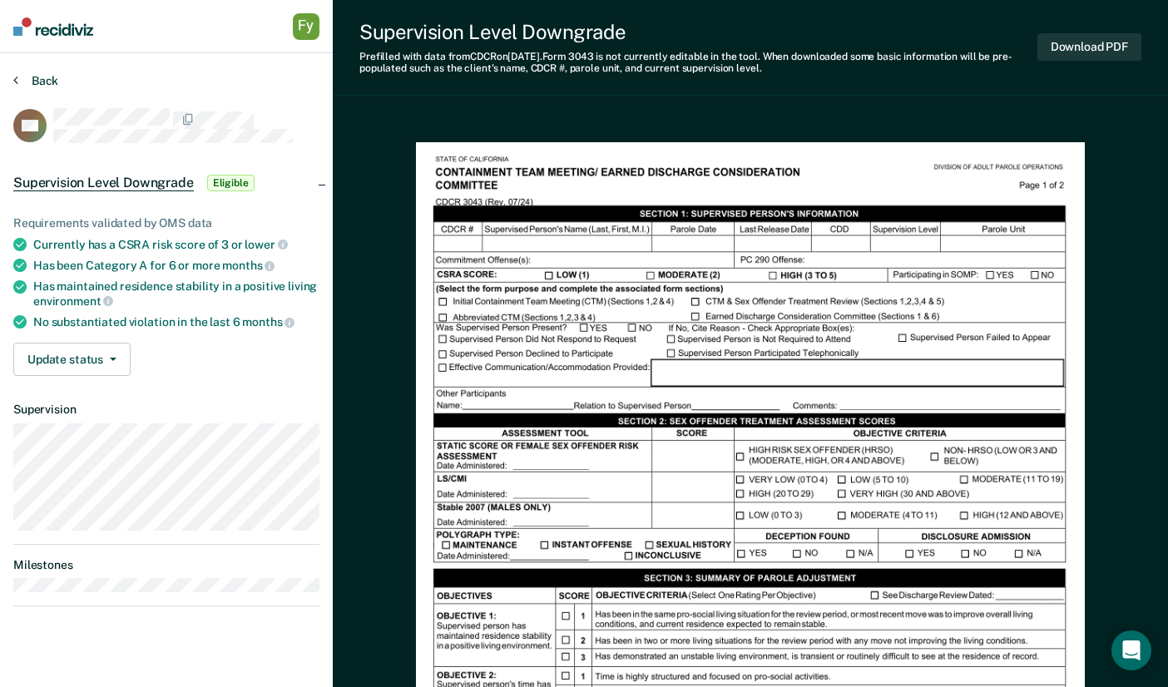
click at [34, 80] on button "Back" at bounding box center [35, 80] width 45 height 15
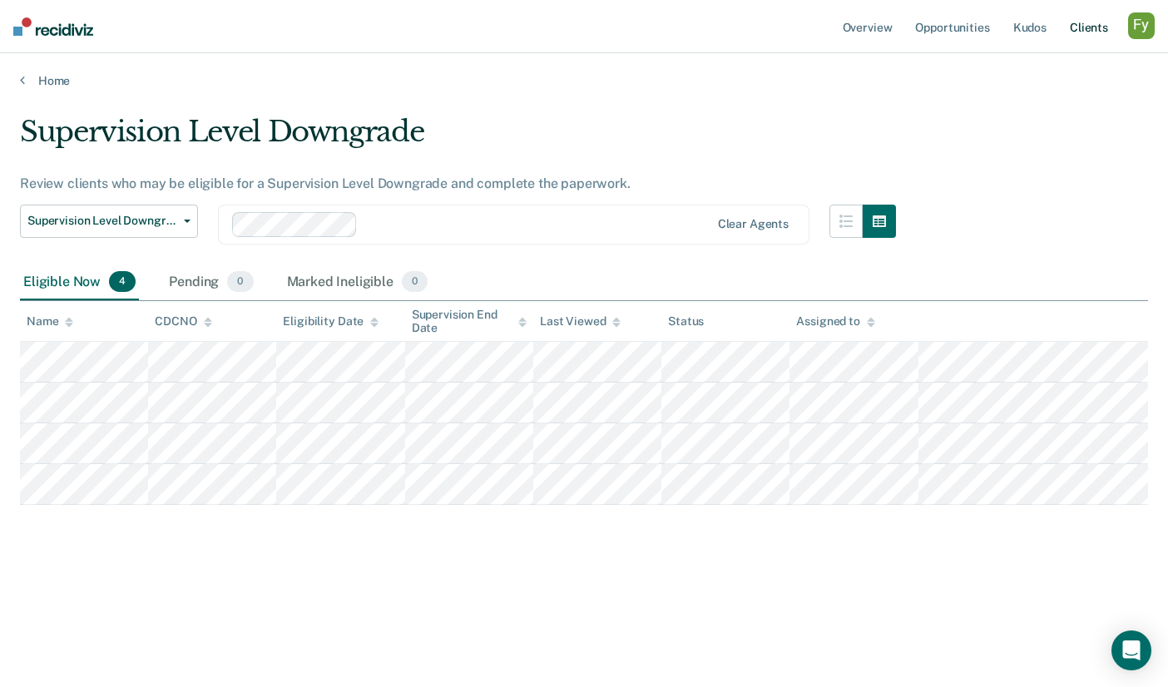
click at [1094, 27] on link "Client s" at bounding box center [1088, 26] width 45 height 53
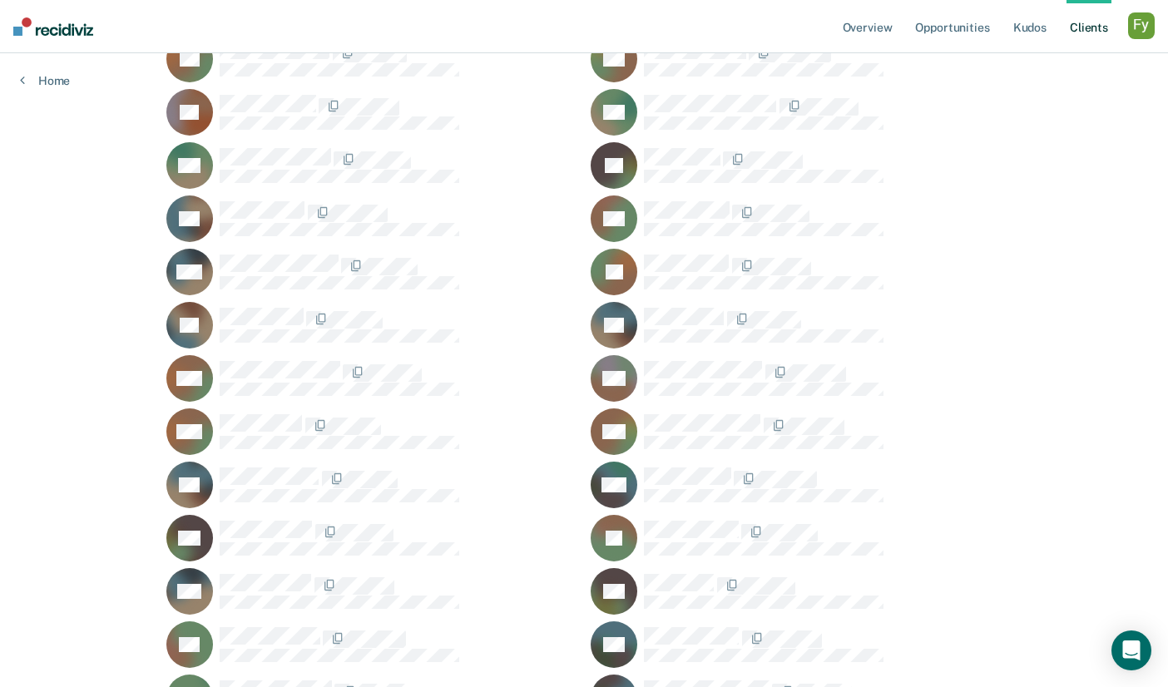
scroll to position [271, 0]
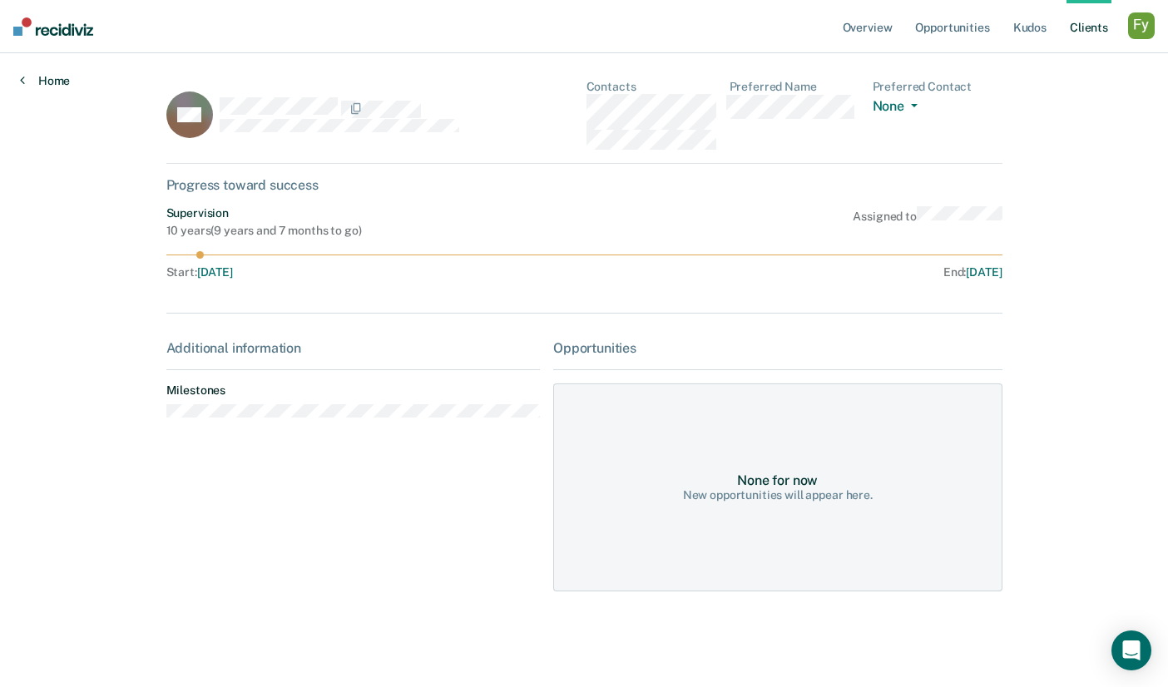
click at [52, 82] on link "Home" at bounding box center [45, 80] width 50 height 15
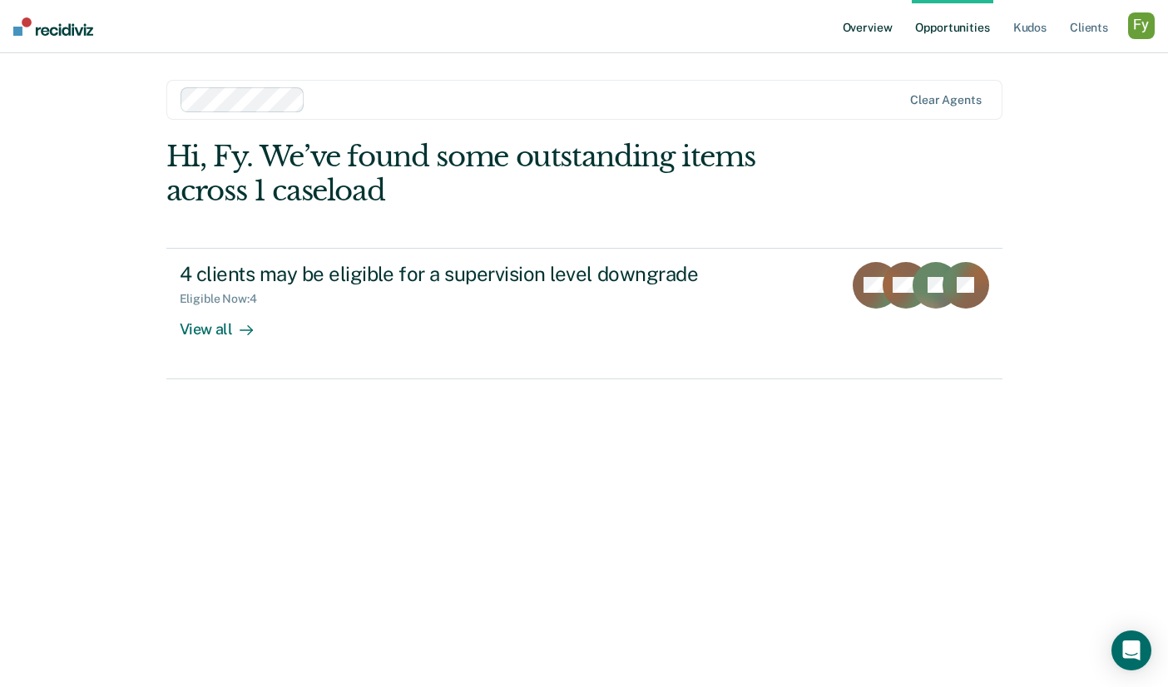
click at [856, 31] on link "Overview" at bounding box center [867, 26] width 57 height 53
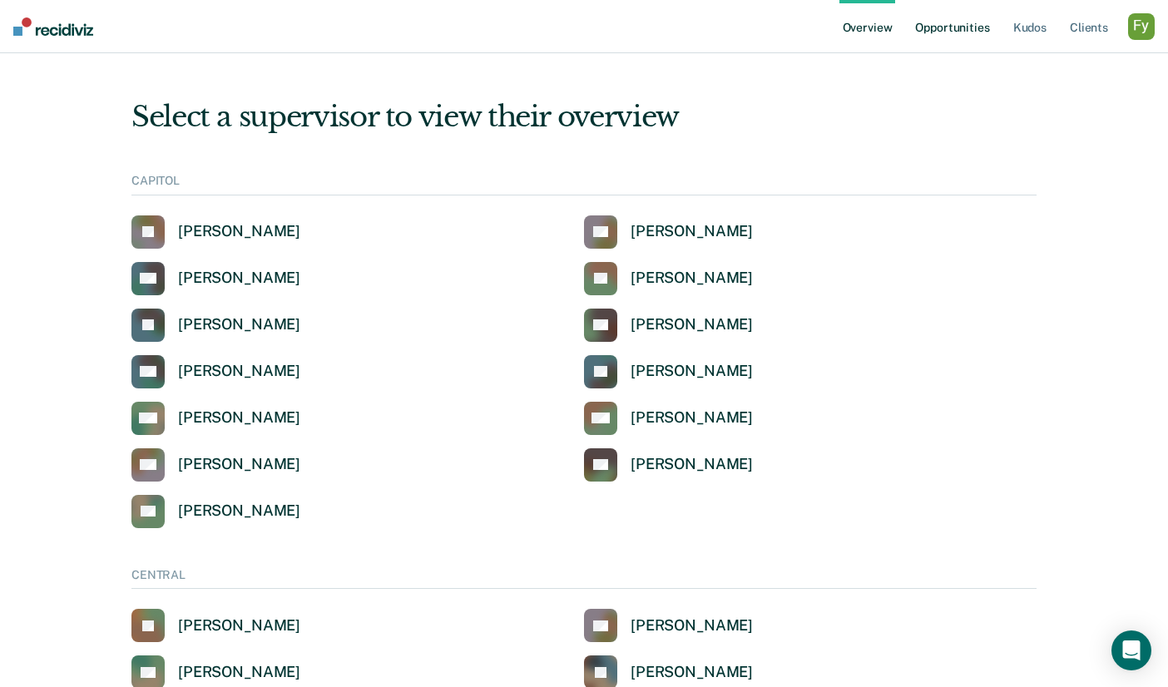
click at [971, 39] on link "Opportunities" at bounding box center [952, 26] width 81 height 53
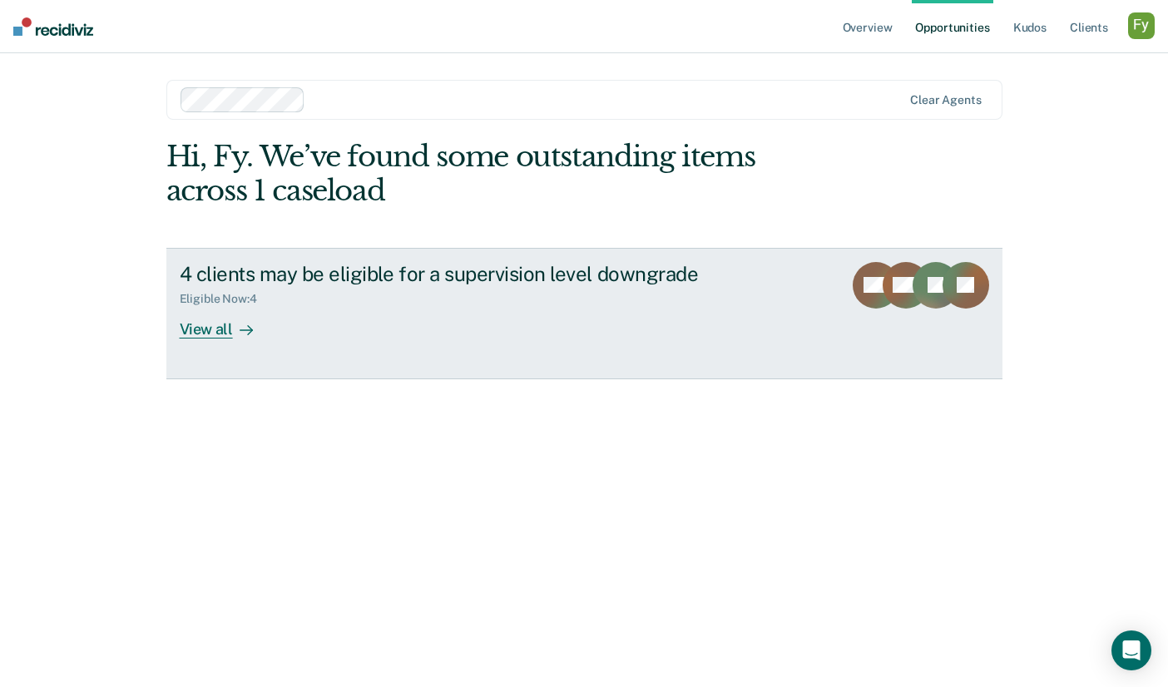
click at [277, 317] on div "4 clients may be eligible for a supervision level downgrade Eligible Now : 4 Vi…" at bounding box center [492, 300] width 624 height 77
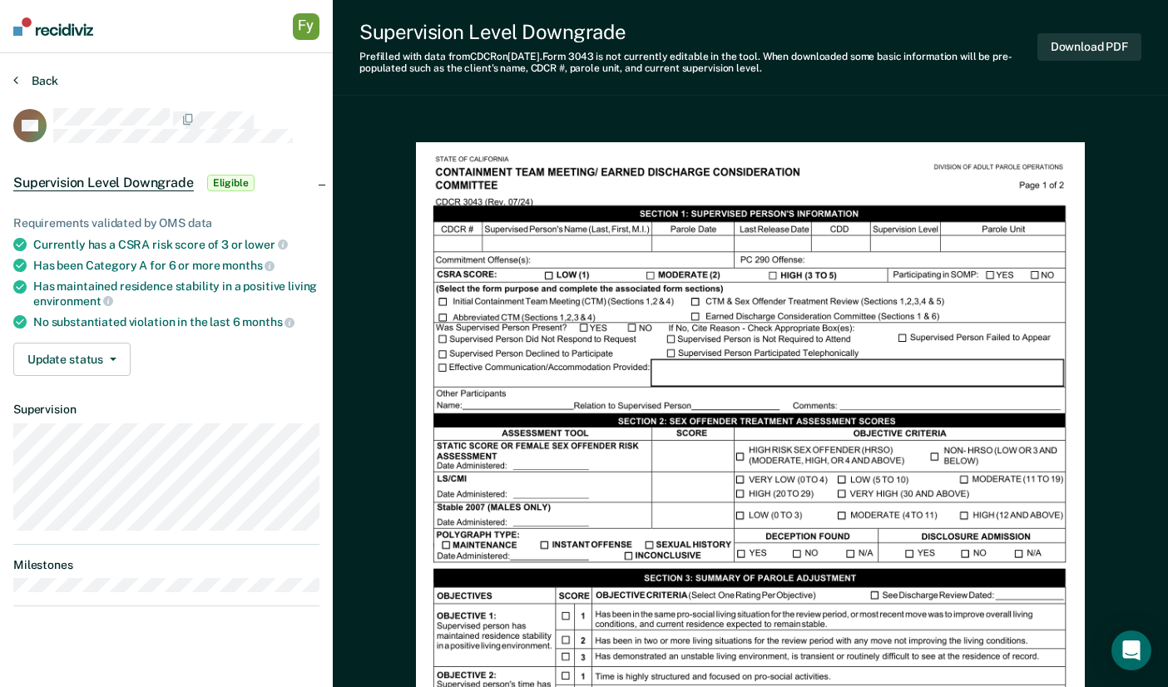
click at [22, 78] on button "Back" at bounding box center [35, 80] width 45 height 15
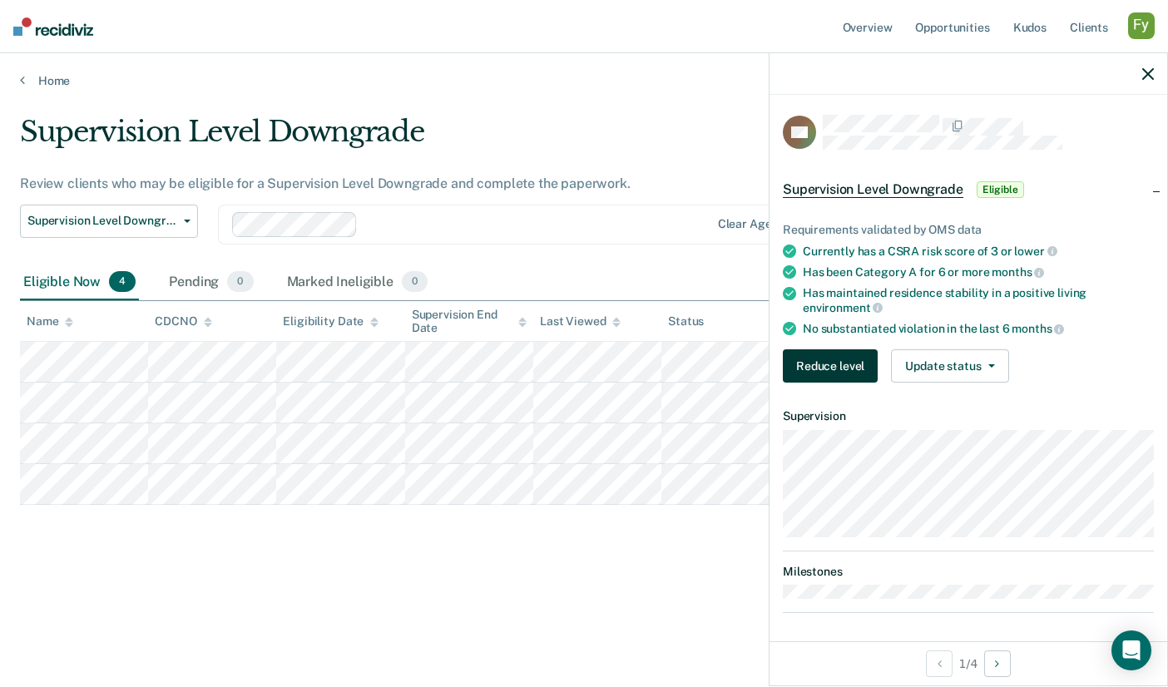
click at [837, 368] on button "Reduce level" at bounding box center [830, 365] width 95 height 33
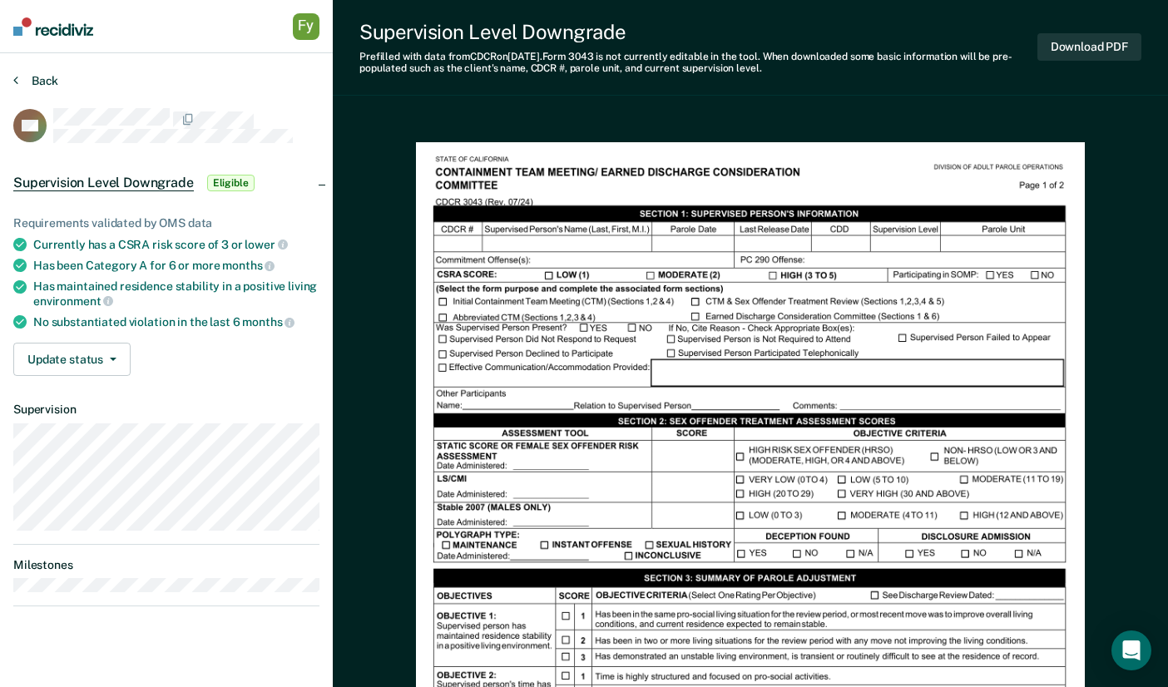
click at [44, 79] on button "Back" at bounding box center [35, 80] width 45 height 15
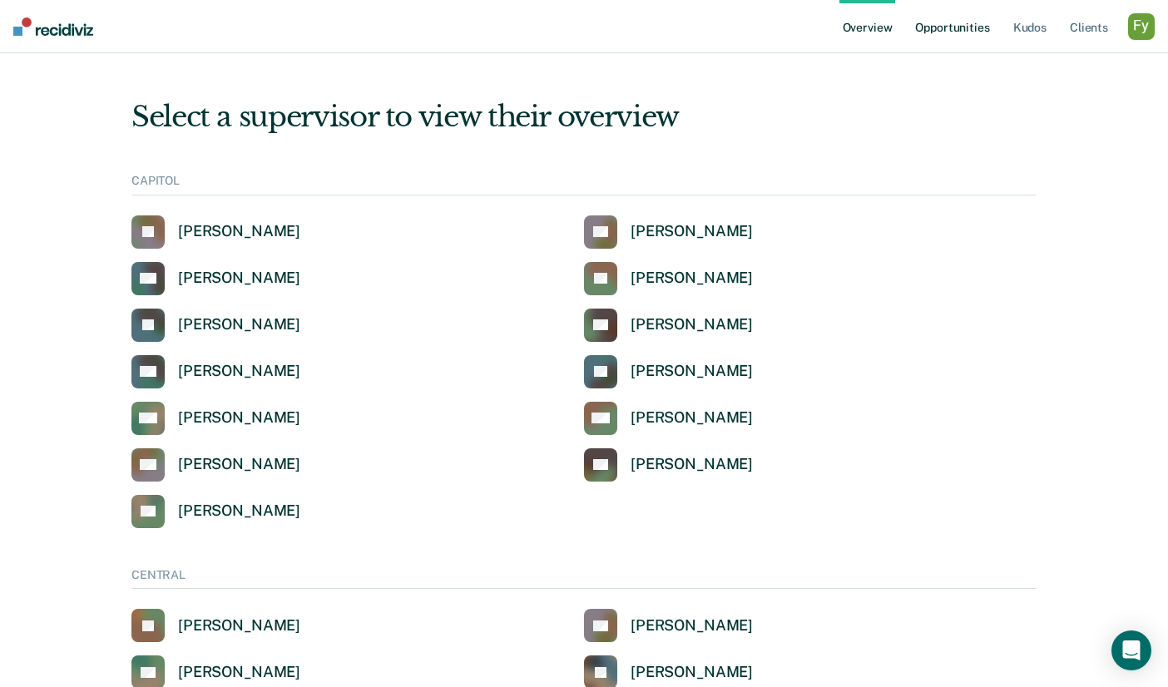
click at [973, 30] on link "Opportunities" at bounding box center [952, 26] width 81 height 53
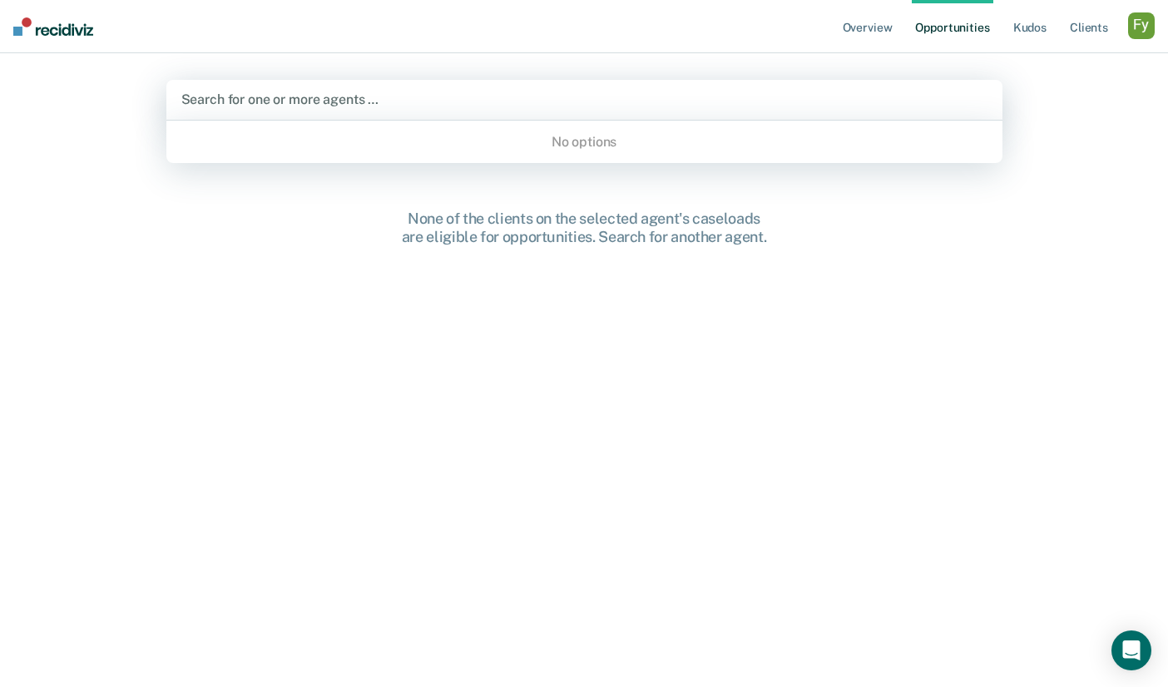
click at [398, 110] on div "Search for one or more agents …" at bounding box center [584, 100] width 836 height 40
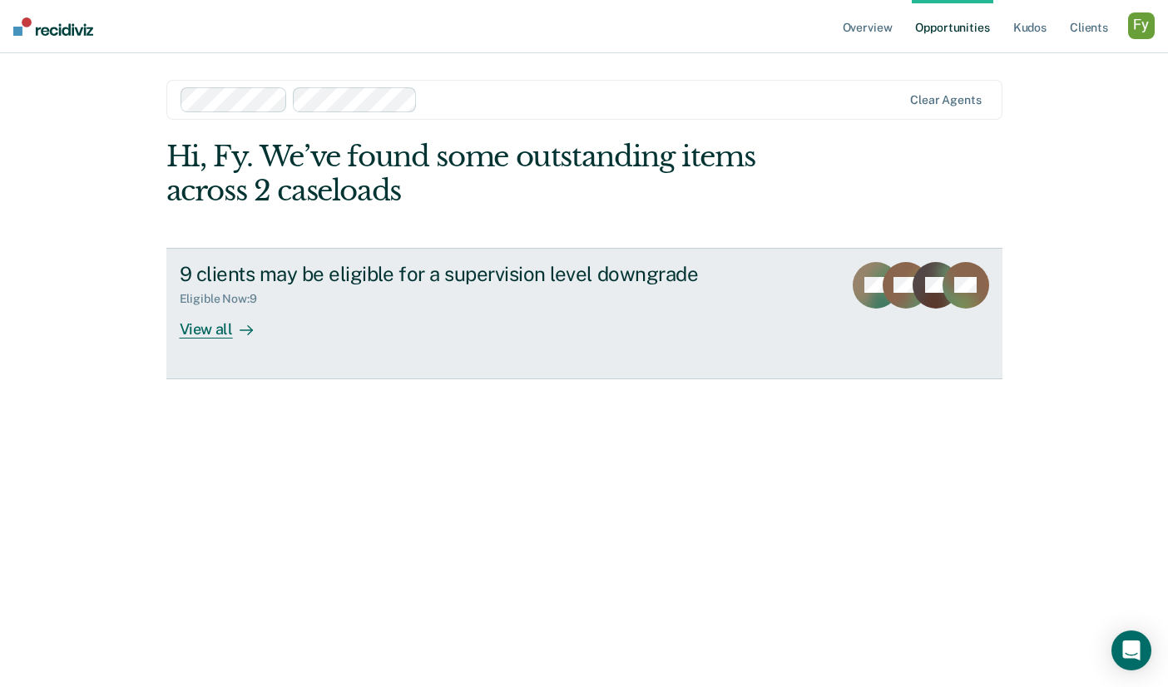
click at [218, 325] on div "View all" at bounding box center [226, 322] width 93 height 32
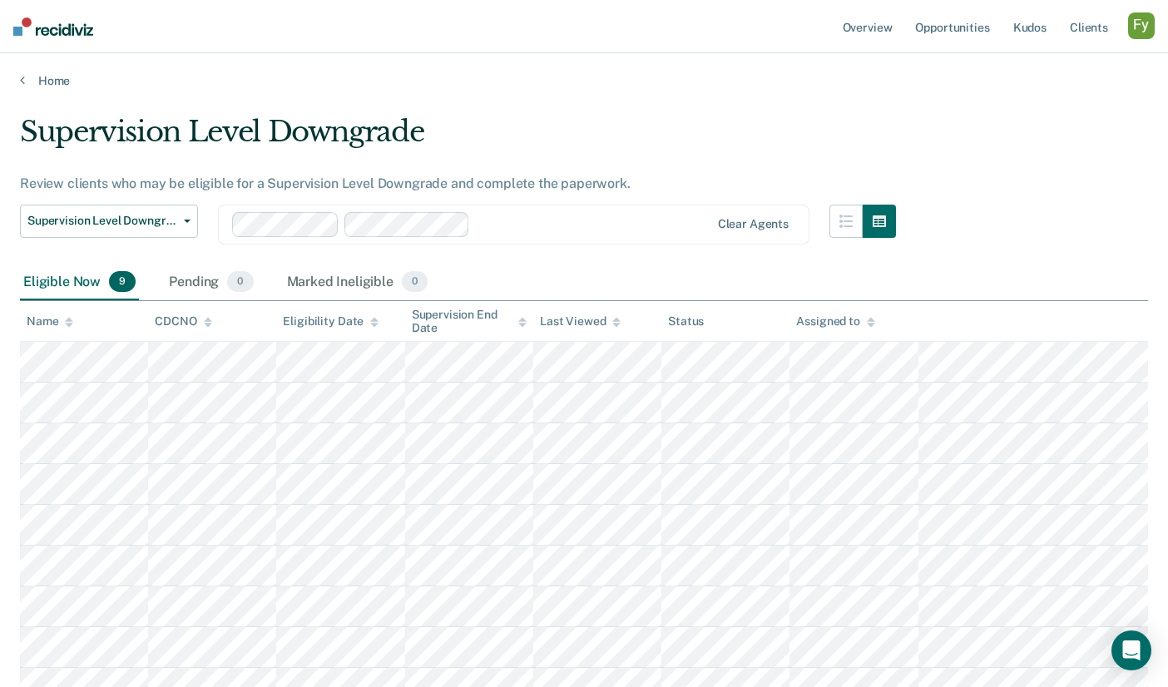
click at [1145, 27] on div "button" at bounding box center [1141, 25] width 27 height 27
click at [1029, 67] on link "Profile" at bounding box center [1074, 68] width 134 height 14
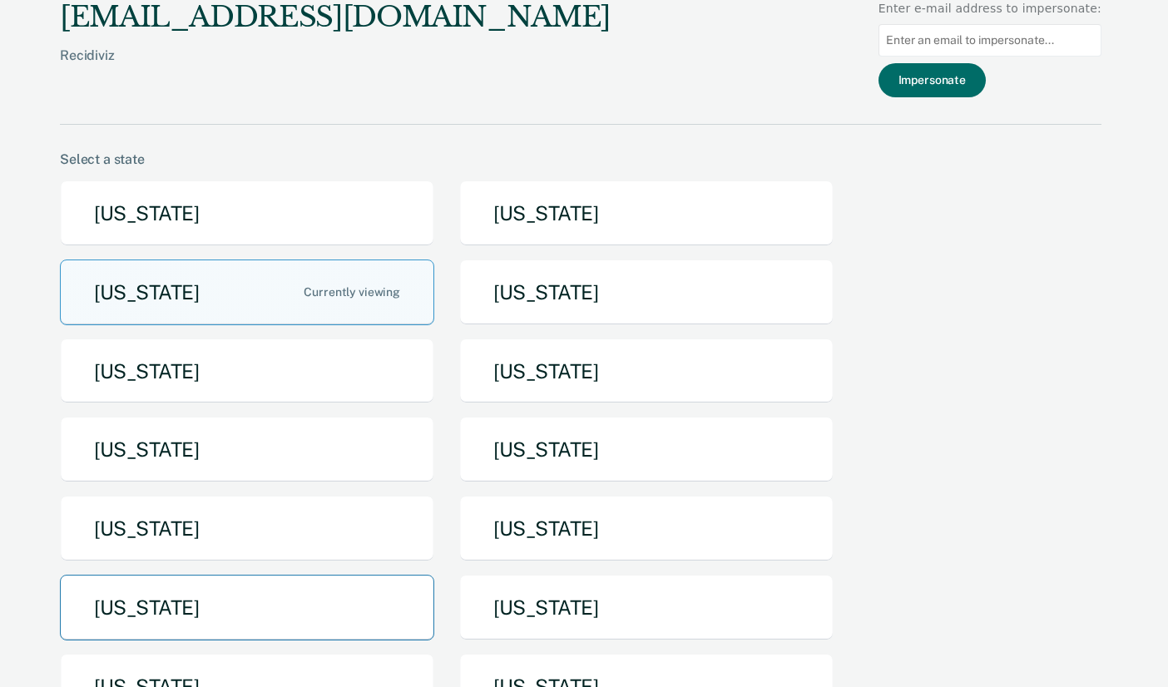
click at [235, 588] on button "[US_STATE]" at bounding box center [247, 608] width 374 height 66
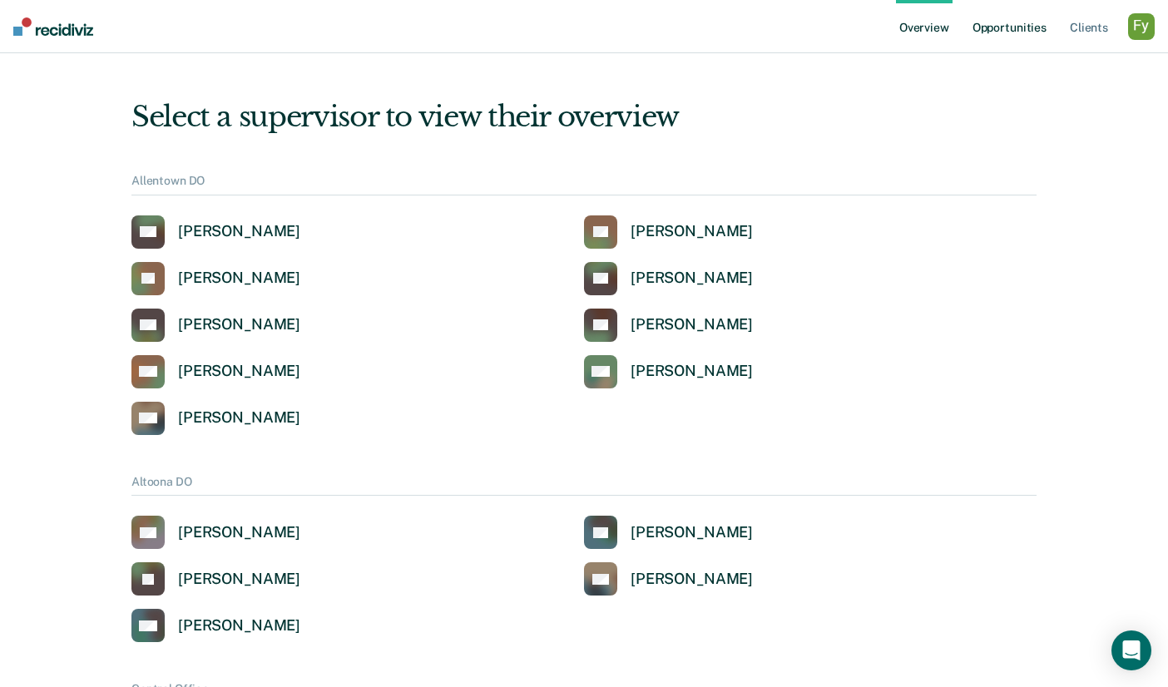
click at [1008, 17] on link "Opportunities" at bounding box center [1009, 26] width 81 height 53
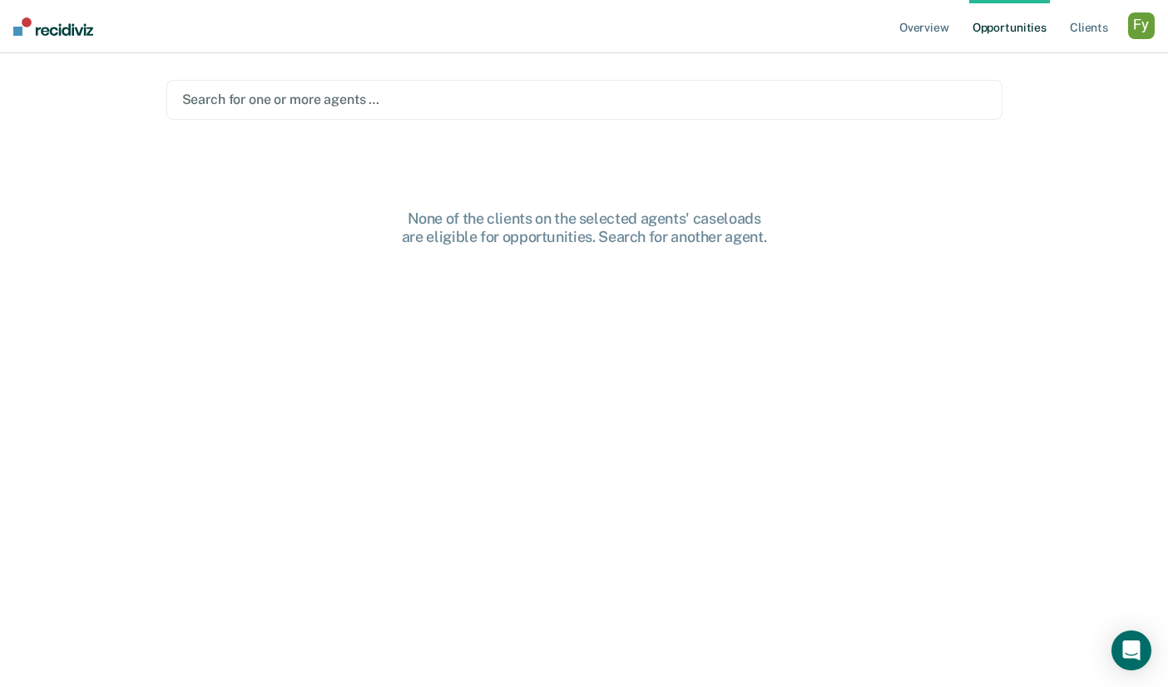
click at [477, 89] on div "Search for one or more agents …" at bounding box center [584, 99] width 808 height 22
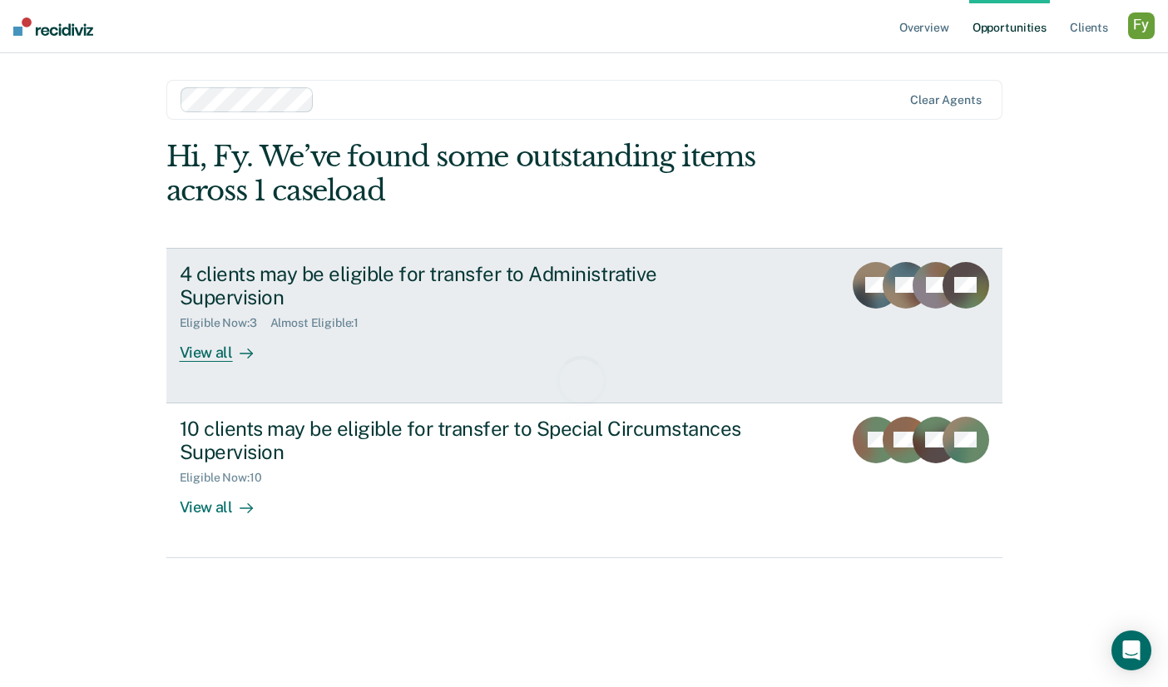
click at [299, 316] on div "Almost Eligible : 1" at bounding box center [321, 323] width 102 height 14
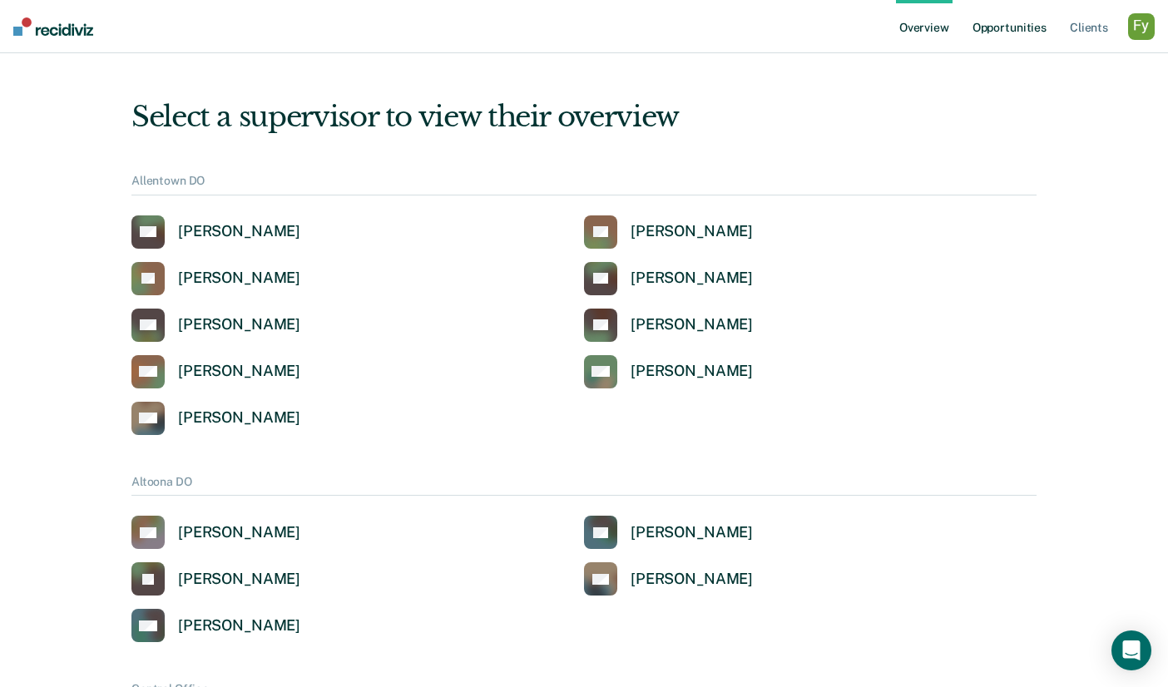
click at [981, 22] on link "Opportunities" at bounding box center [1009, 26] width 81 height 53
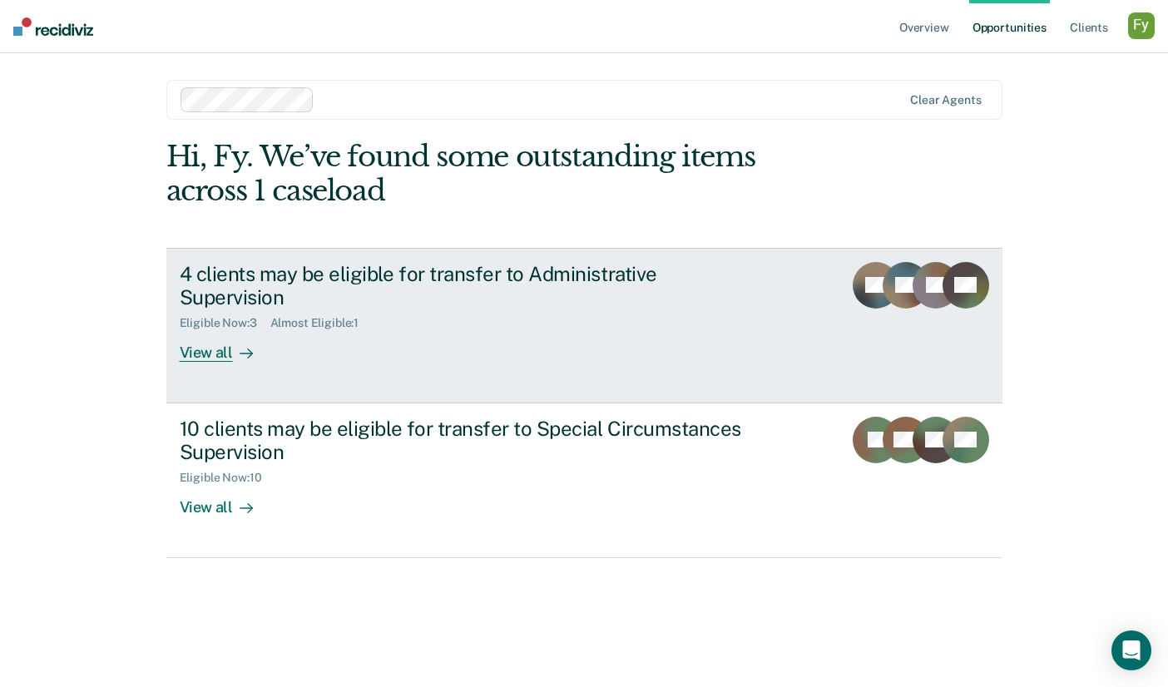
click at [245, 347] on icon at bounding box center [246, 353] width 13 height 13
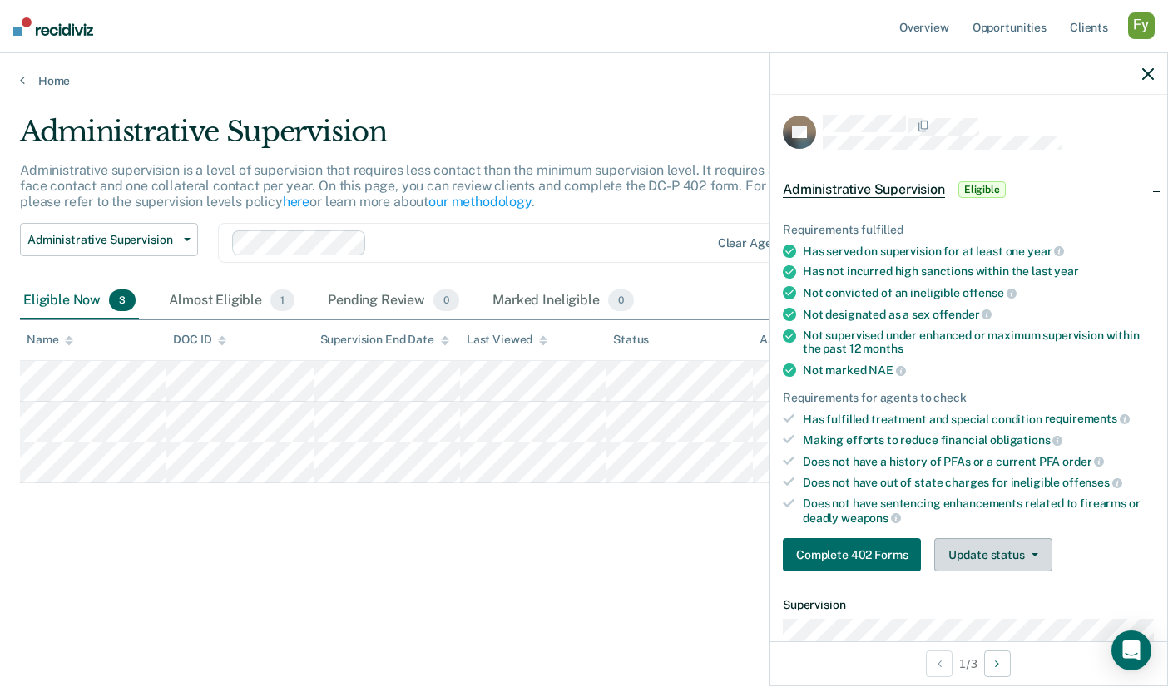
click at [979, 547] on button "Update status" at bounding box center [992, 554] width 117 height 33
click at [1142, 76] on icon "button" at bounding box center [1148, 74] width 12 height 12
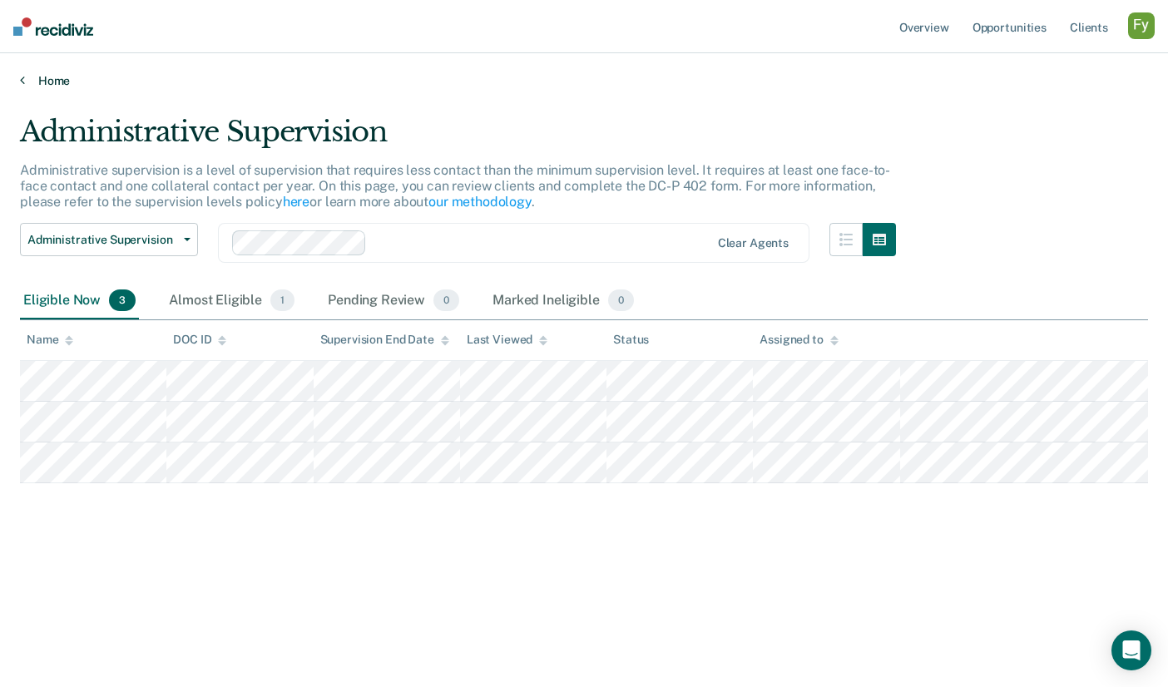
click at [42, 77] on link "Home" at bounding box center [584, 80] width 1128 height 15
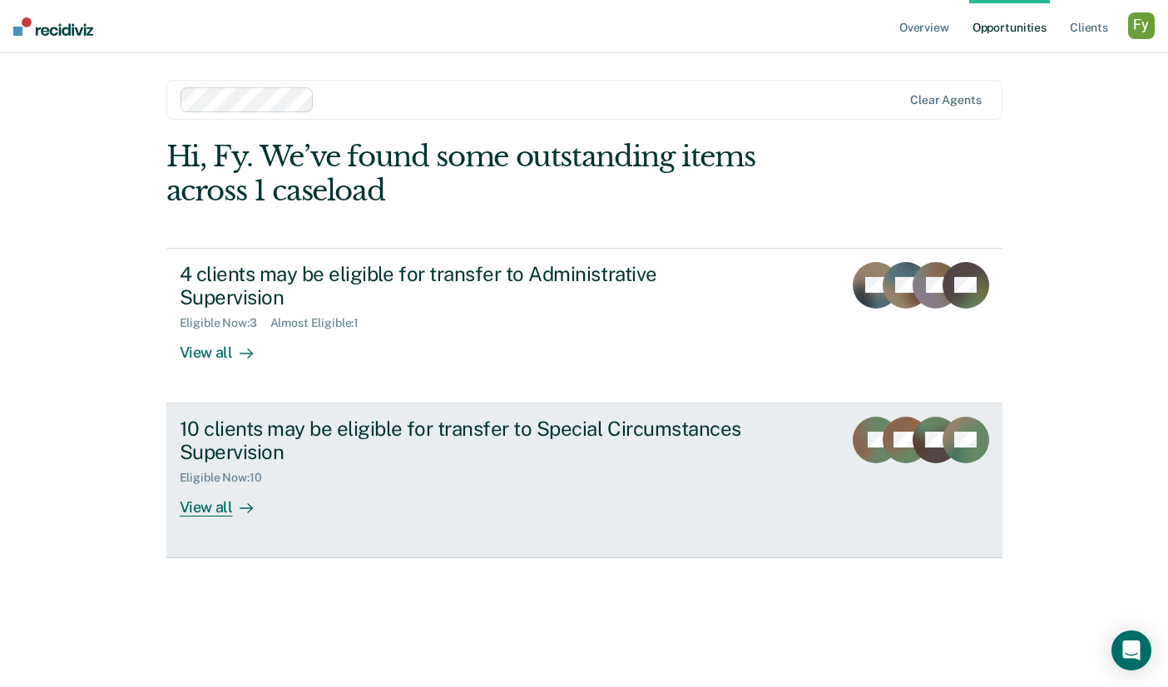
click at [312, 437] on div "10 clients may be eligible for transfer to Special Circumstances Supervision" at bounding box center [472, 441] width 584 height 48
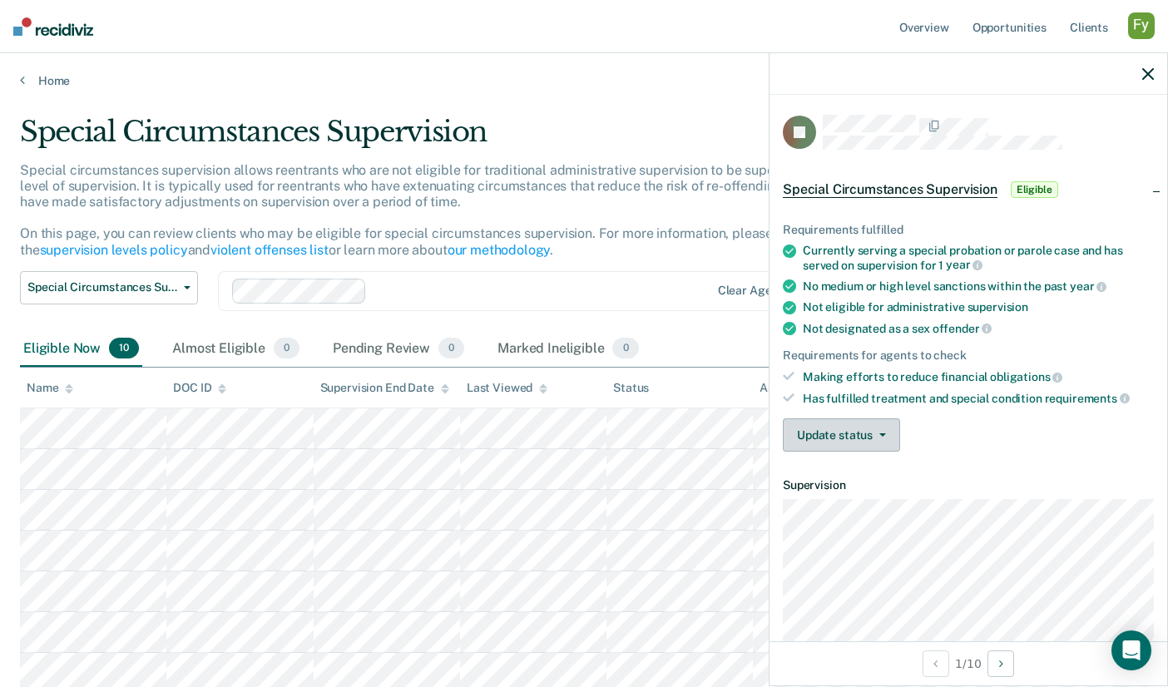
click at [862, 439] on button "Update status" at bounding box center [841, 434] width 117 height 33
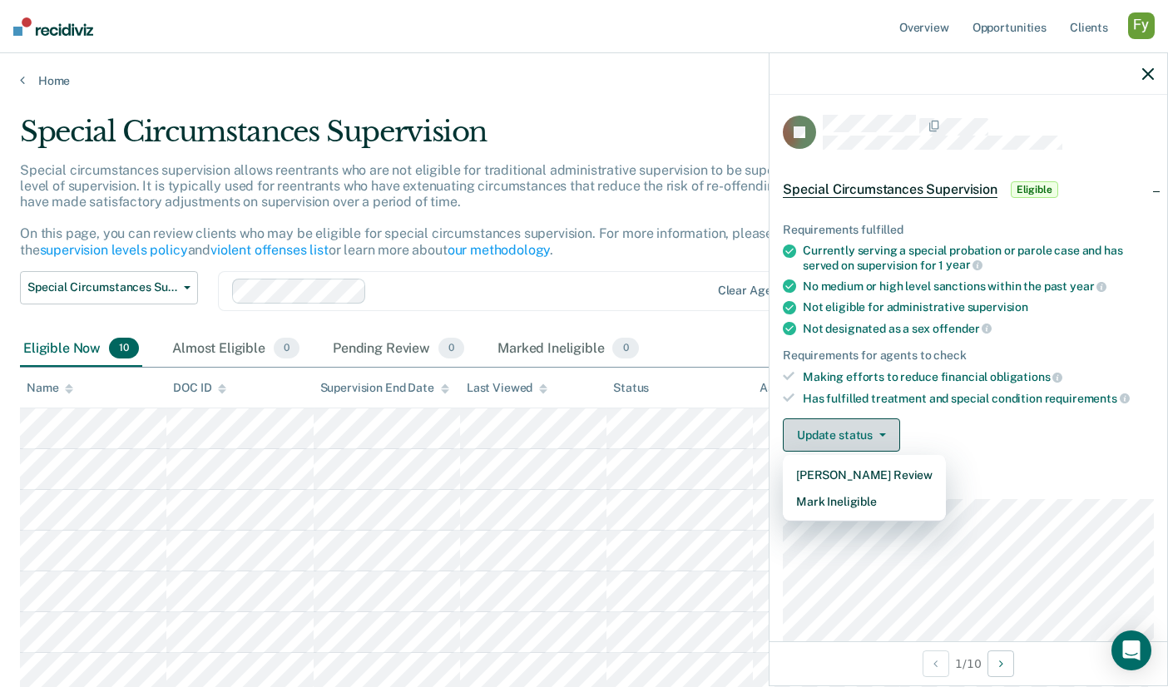
click at [862, 439] on button "Update status" at bounding box center [841, 434] width 117 height 33
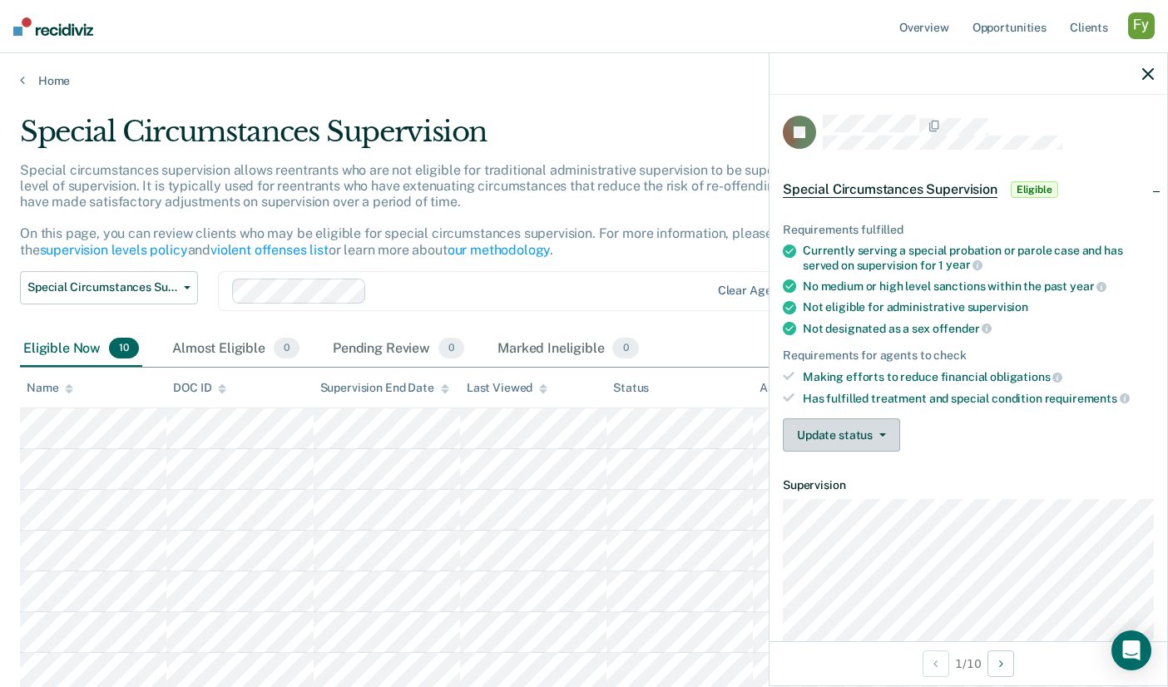
click at [869, 422] on button "Update status" at bounding box center [841, 434] width 117 height 33
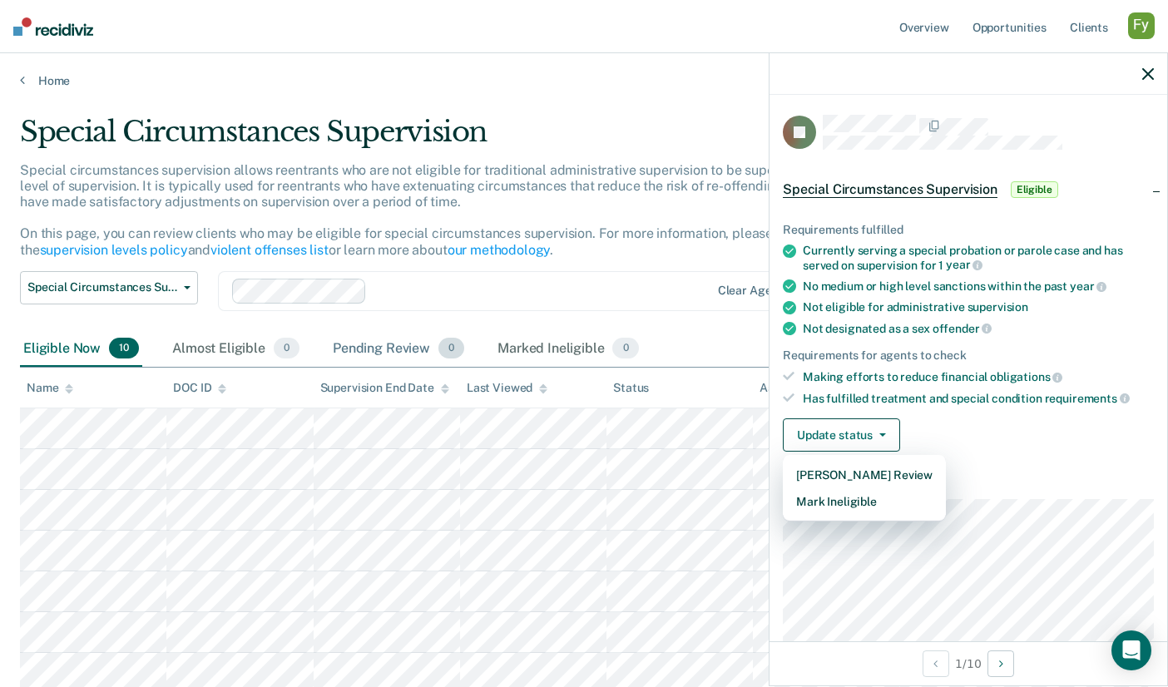
click at [388, 350] on div "Pending Review 0" at bounding box center [398, 349] width 138 height 37
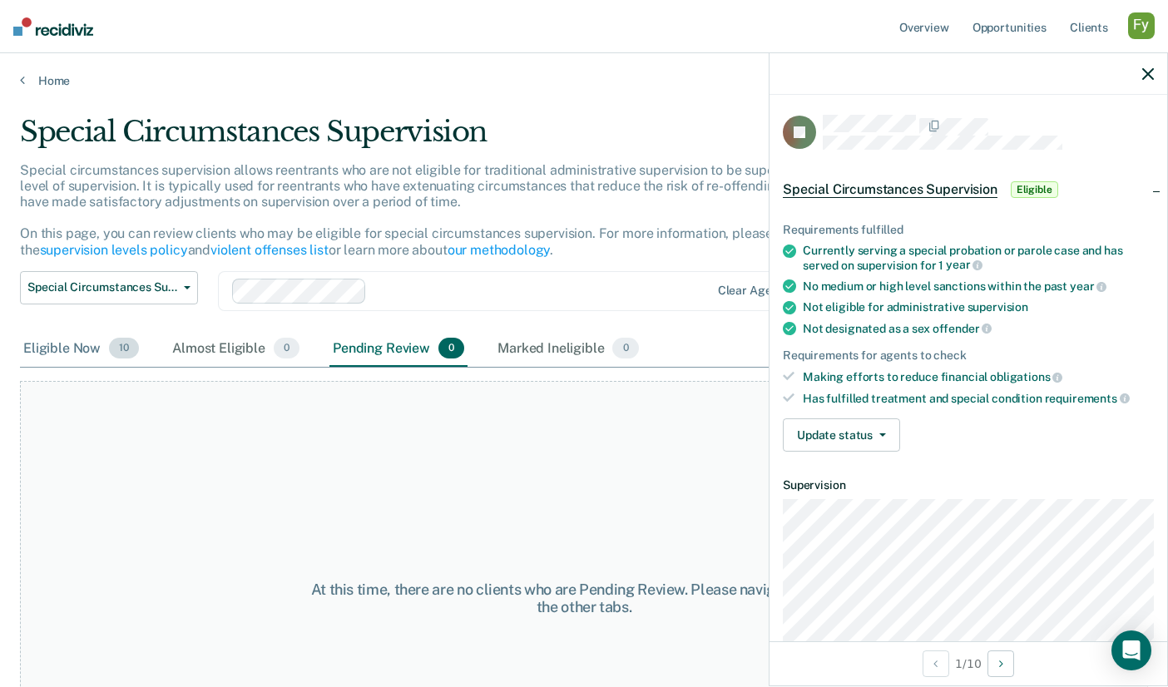
click at [85, 350] on div "Eligible Now 10" at bounding box center [81, 349] width 122 height 37
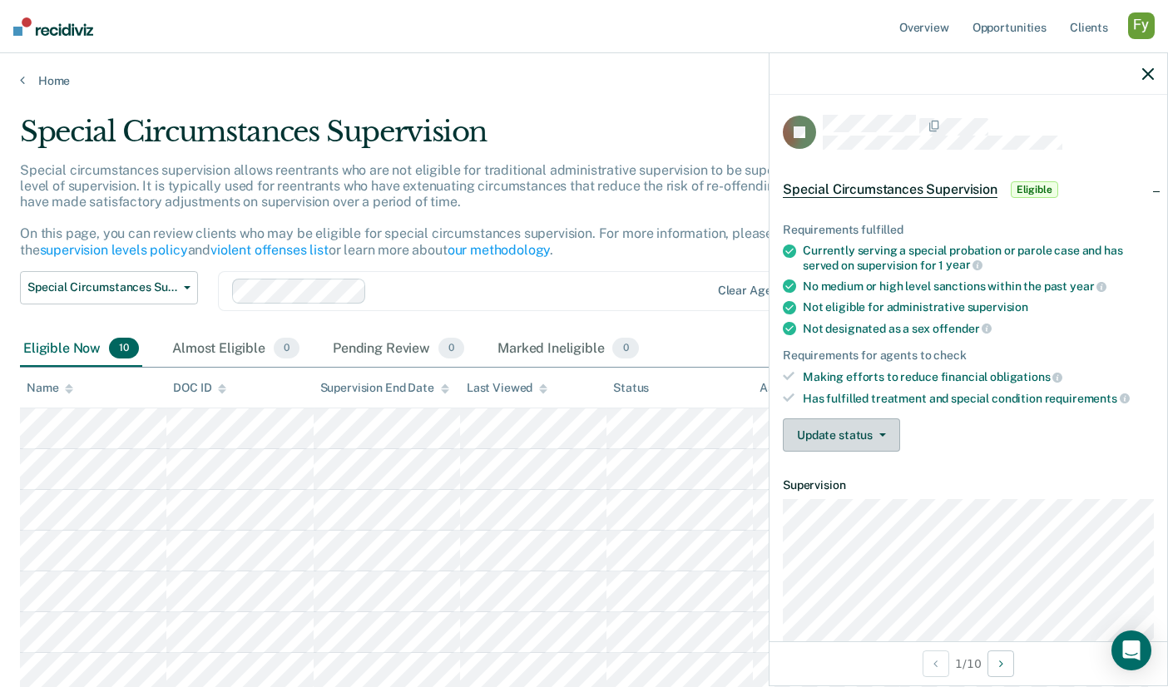
click at [882, 437] on button "Update status" at bounding box center [841, 434] width 117 height 33
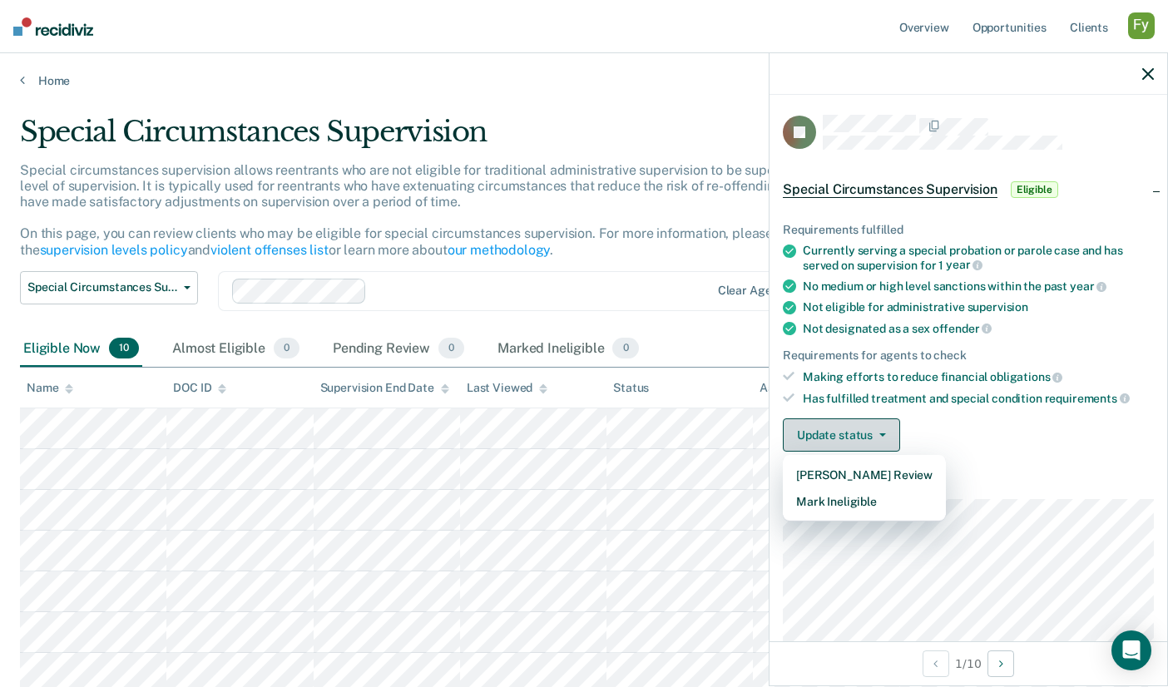
click at [882, 436] on button "Update status" at bounding box center [841, 434] width 117 height 33
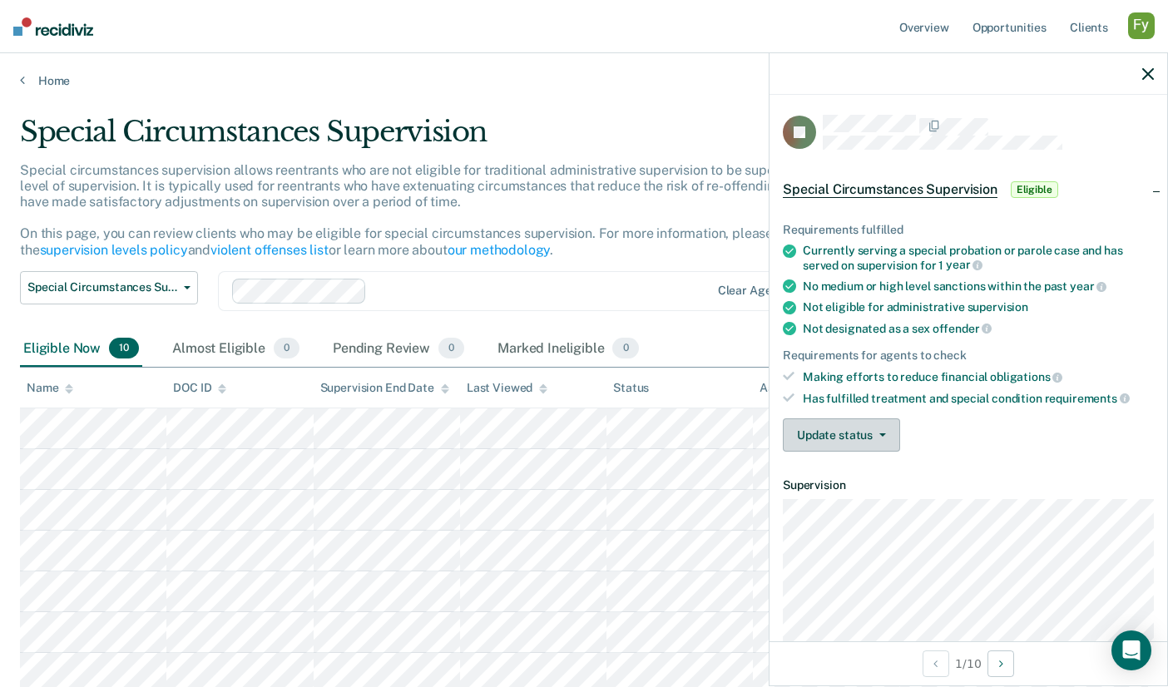
click at [842, 423] on button "Update status" at bounding box center [841, 434] width 117 height 33
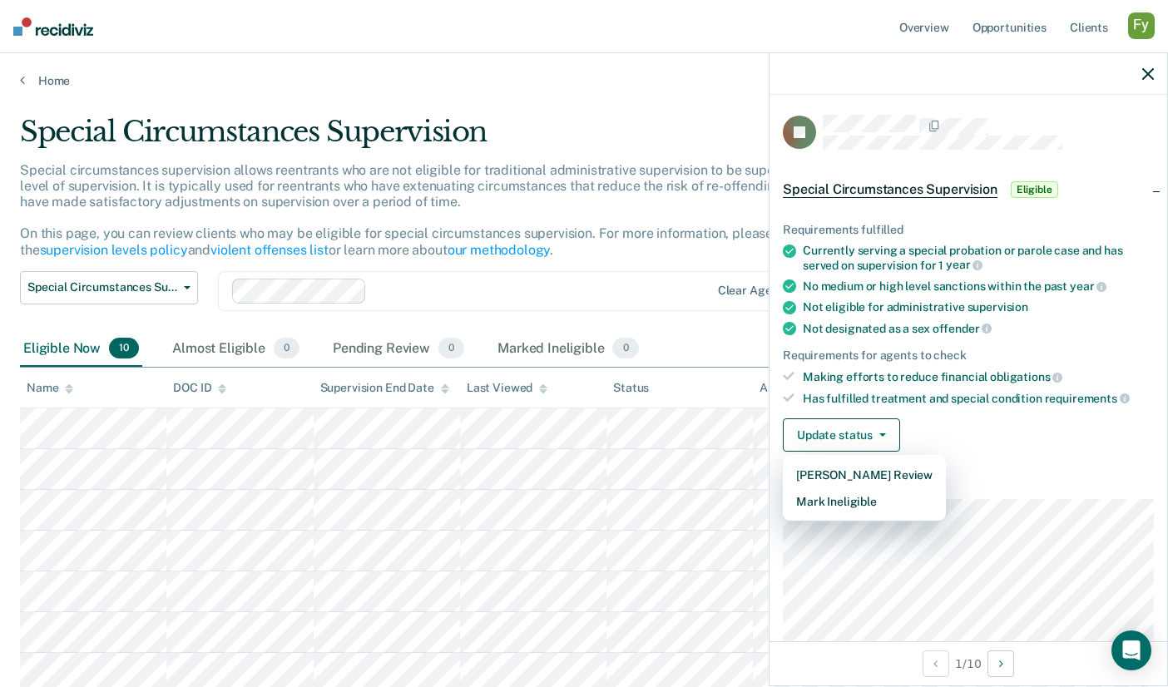
click at [683, 319] on div "Special Circumstances Supervision Administrative Supervision Special Circumstan…" at bounding box center [458, 301] width 876 height 60
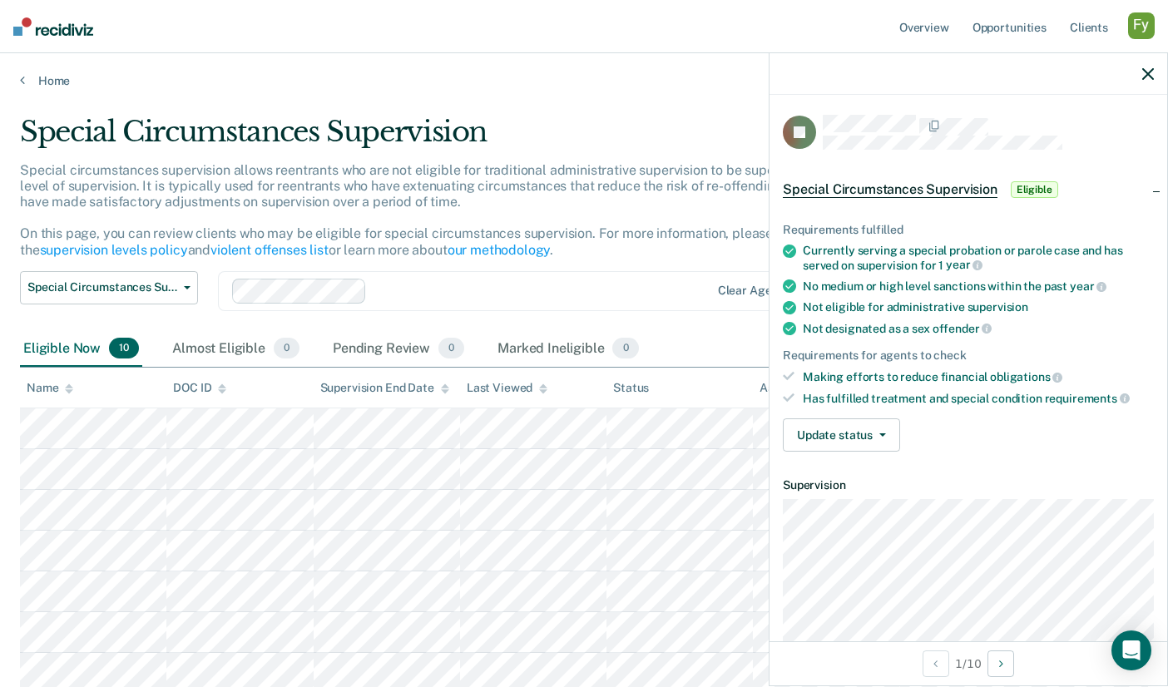
click at [1148, 71] on icon "button" at bounding box center [1148, 74] width 12 height 12
click at [814, 408] on div "Requirements fulfilled Currently serving a special probation or parole case and…" at bounding box center [968, 330] width 398 height 269
click at [818, 427] on button "Update status" at bounding box center [841, 434] width 117 height 33
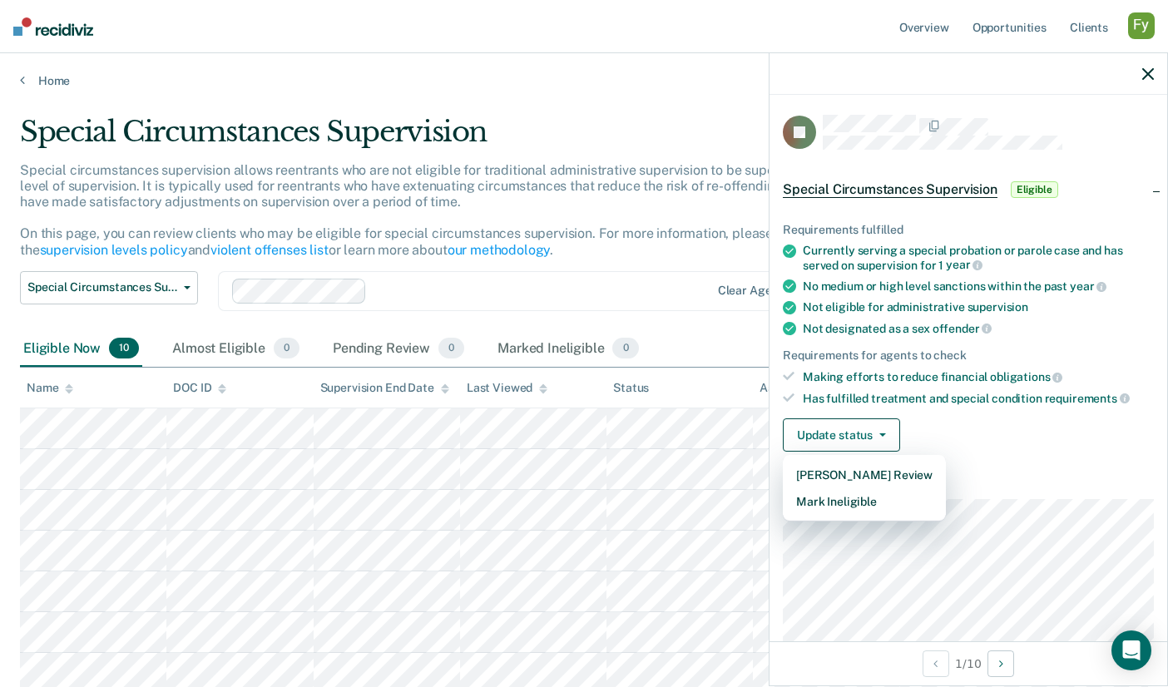
click at [674, 353] on div "Eligible Now 10 Almost Eligible 0 Pending Review 0 Marked Ineligible 0" at bounding box center [584, 349] width 1128 height 37
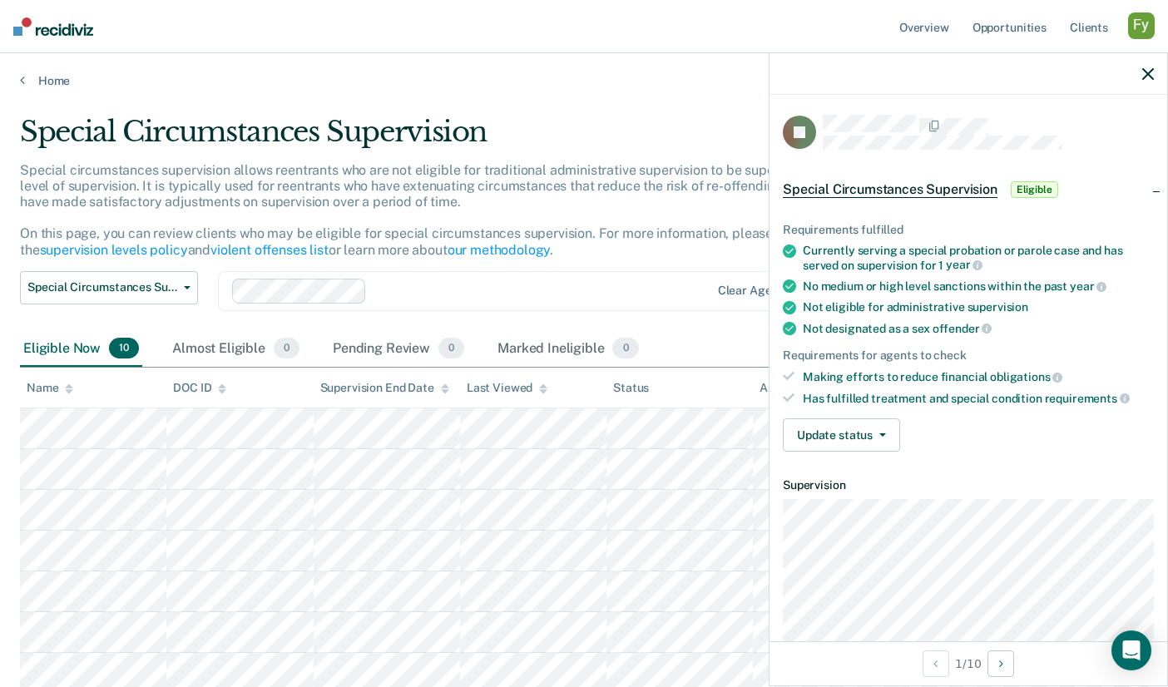
click at [684, 344] on div "Eligible Now 10 Almost Eligible 0 Pending Review 0 Marked Ineligible 0" at bounding box center [584, 349] width 1128 height 37
click at [1149, 72] on icon "button" at bounding box center [1148, 74] width 12 height 12
click at [718, 360] on div "Eligible Now 10 Almost Eligible 0 Pending Review 0 Marked Ineligible 0" at bounding box center [584, 349] width 1128 height 37
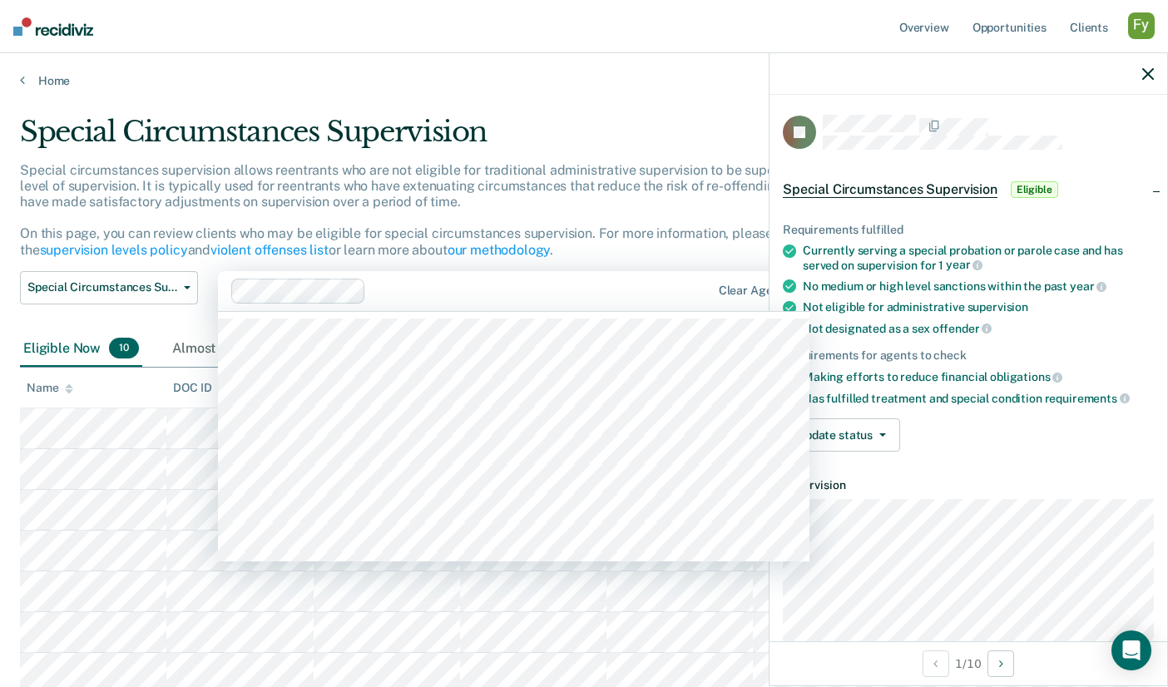
click at [556, 293] on div at bounding box center [542, 290] width 338 height 19
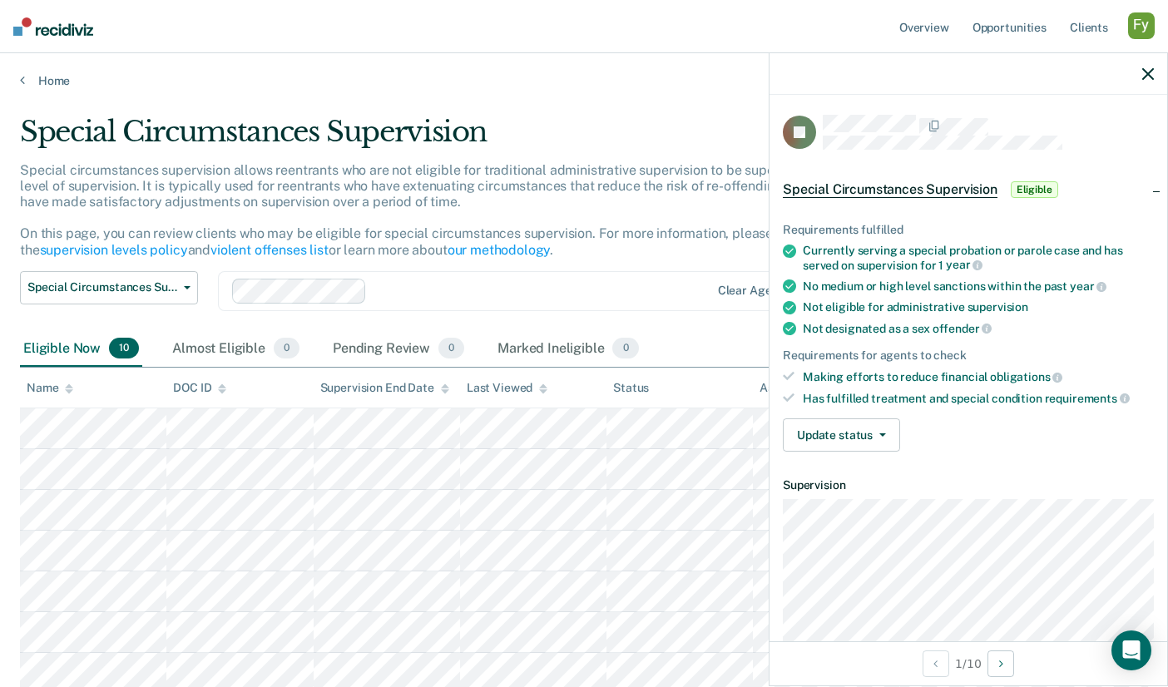
click at [625, 252] on div "Special circumstances supervision allows reentrants who are not eligible for tr…" at bounding box center [458, 216] width 876 height 109
click at [1148, 77] on icon "button" at bounding box center [1148, 74] width 12 height 12
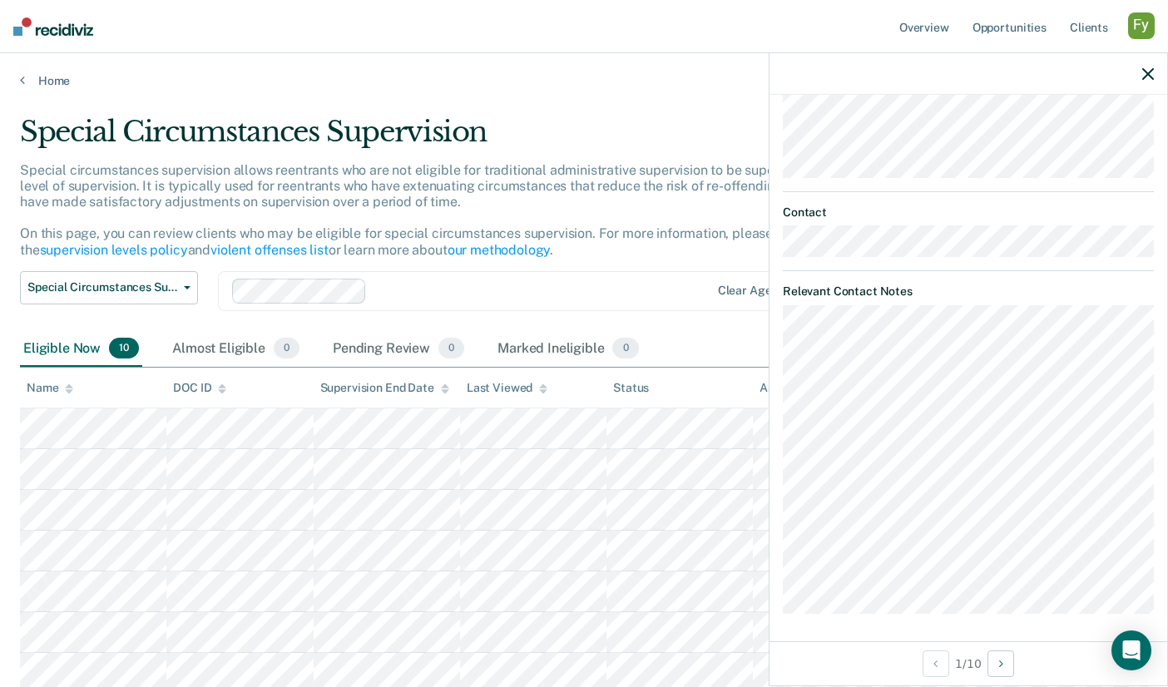
scroll to position [468, 0]
click at [756, 312] on div "Special Circumstances Supervision Administrative Supervision Special Circumstan…" at bounding box center [458, 301] width 876 height 60
click at [718, 338] on div "Eligible Now 10 Almost Eligible 0 Pending Review 0 Marked Ineligible 0" at bounding box center [584, 349] width 1128 height 37
click at [217, 227] on p "Special circumstances supervision allows reentrants who are not eligible for tr…" at bounding box center [455, 210] width 871 height 96
click at [51, 86] on link "Home" at bounding box center [584, 80] width 1128 height 15
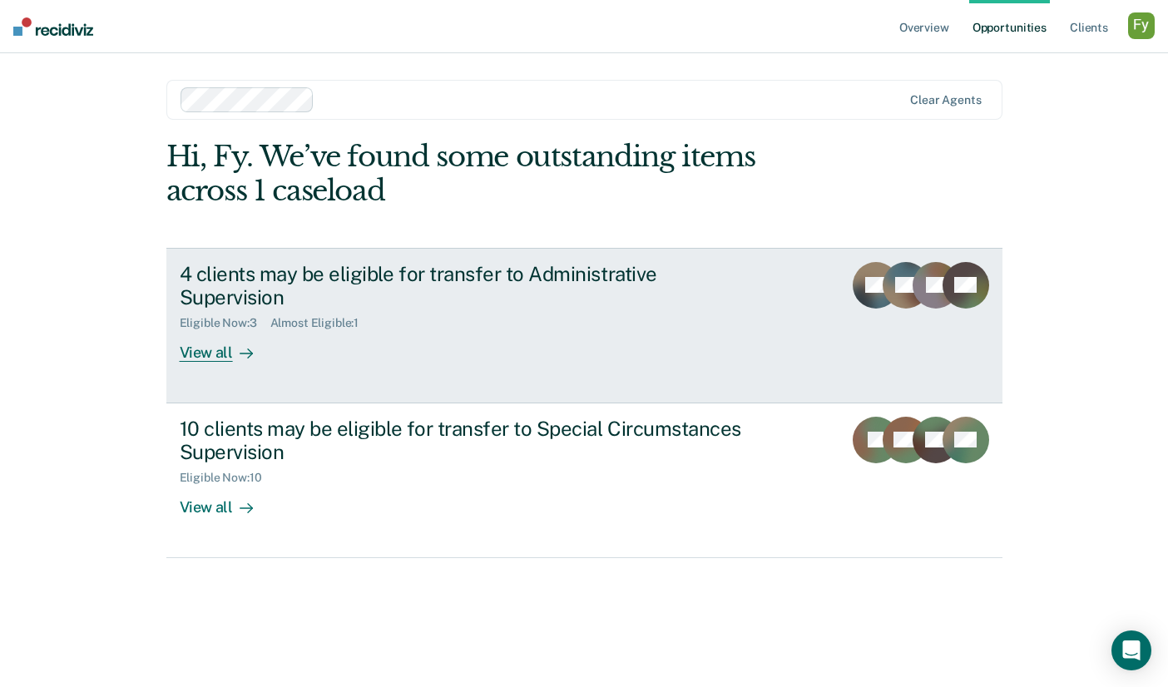
click at [224, 330] on div "View all" at bounding box center [226, 346] width 93 height 32
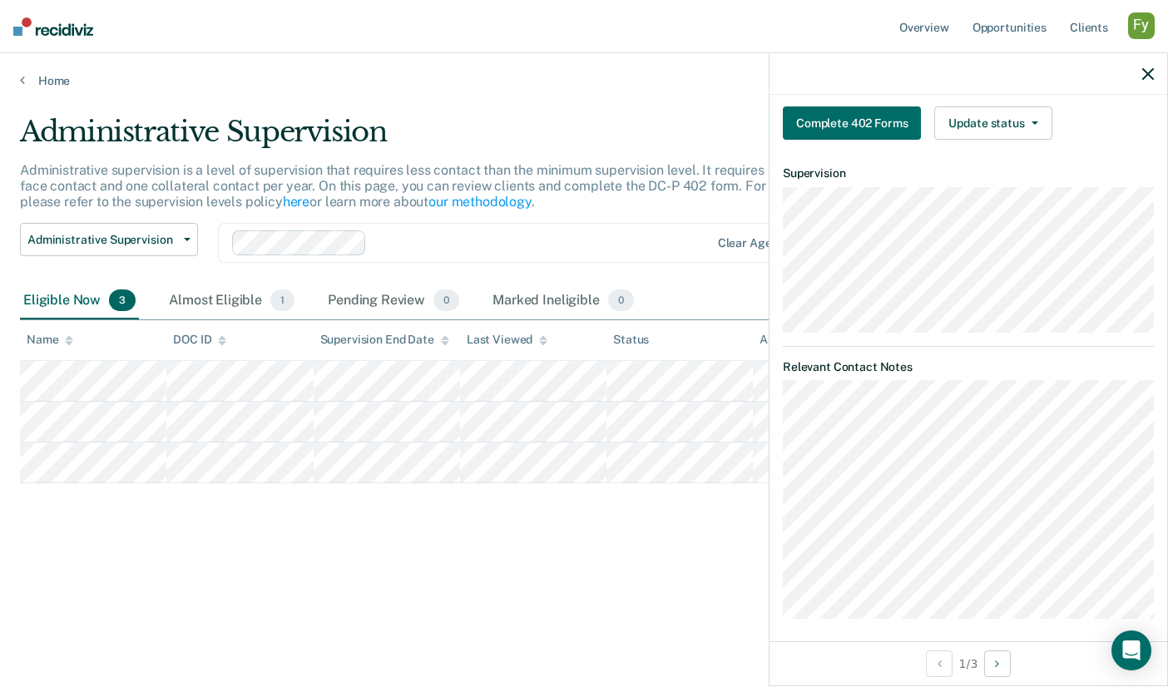
scroll to position [437, 0]
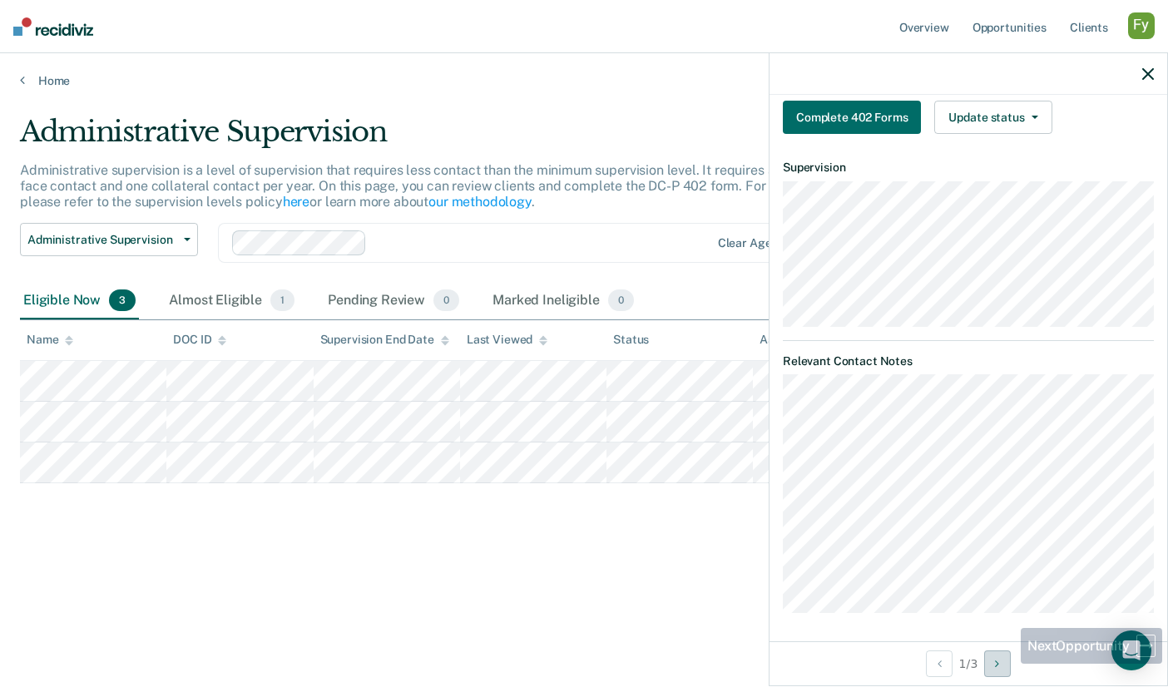
click at [1007, 664] on button "Next Opportunity" at bounding box center [997, 663] width 27 height 27
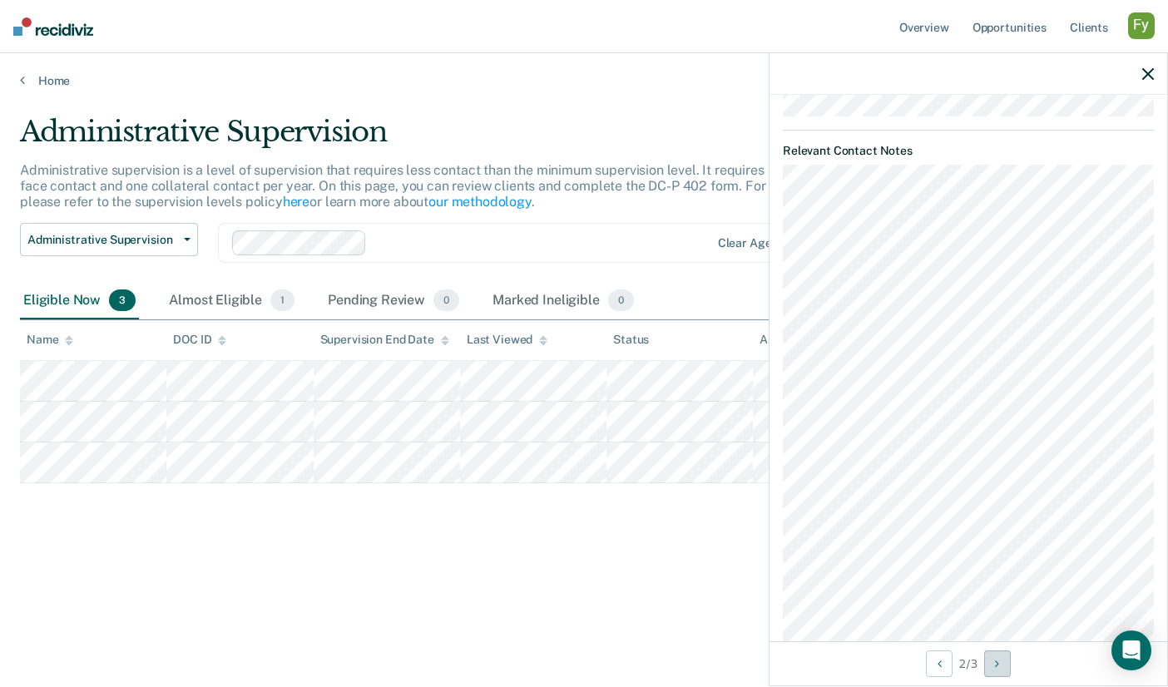
scroll to position [756, 0]
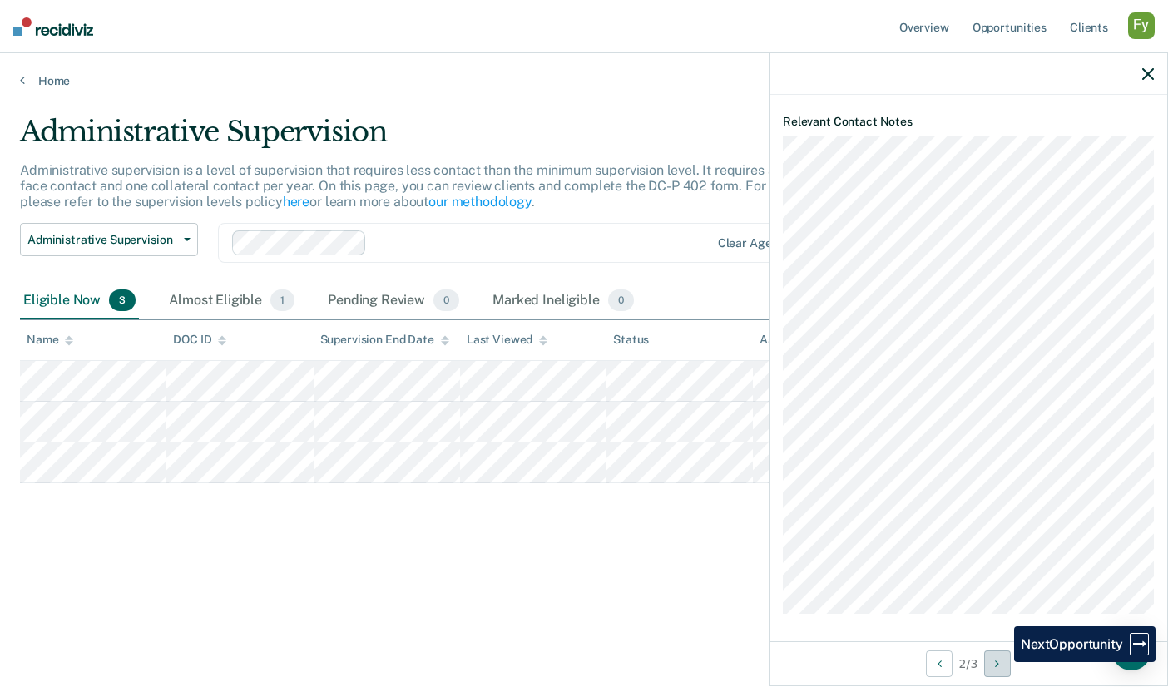
click at [999, 662] on icon "Next Opportunity" at bounding box center [997, 664] width 4 height 12
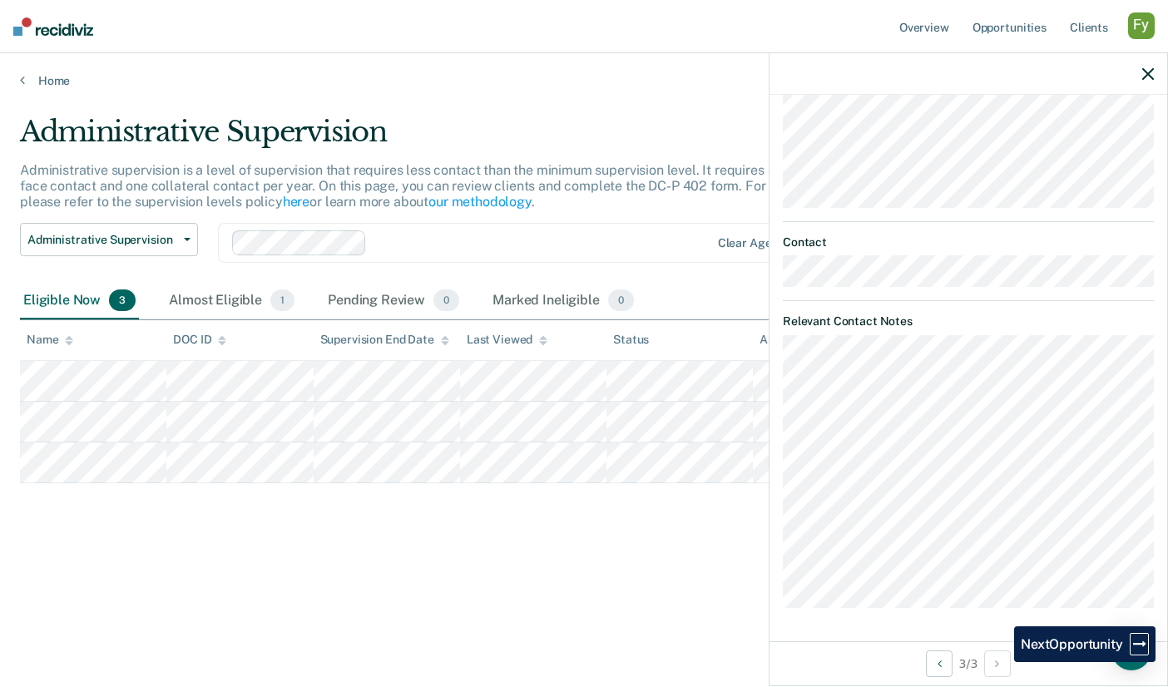
scroll to position [551, 0]
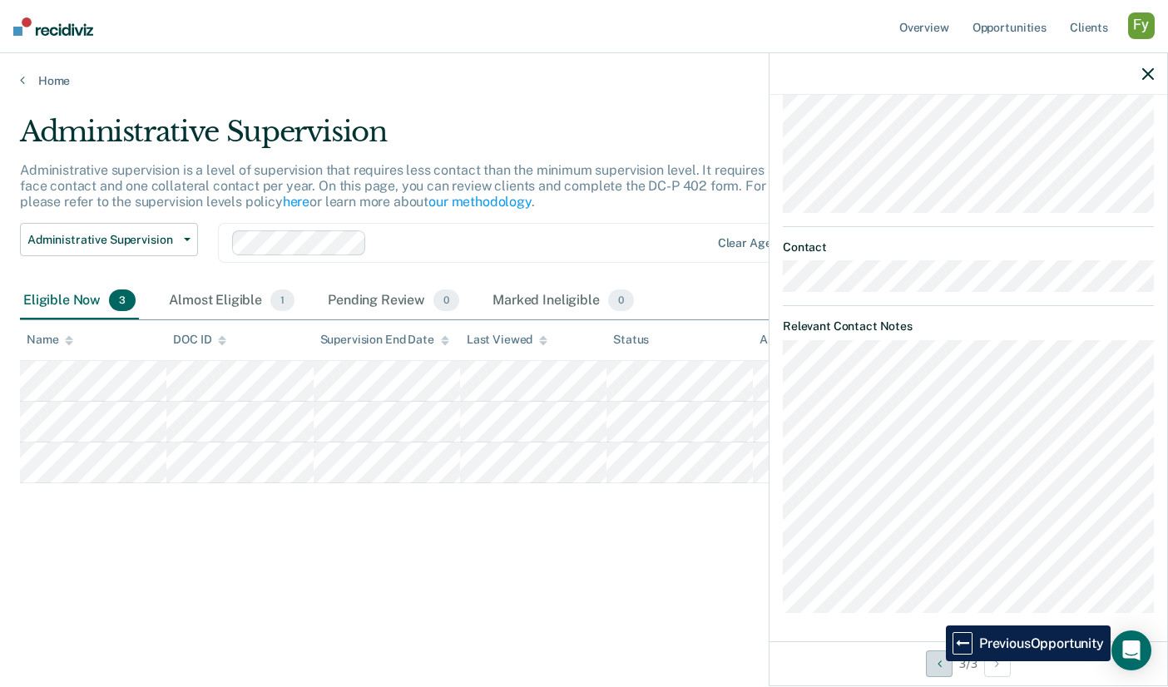
click at [933, 661] on button "Previous Opportunity" at bounding box center [939, 663] width 27 height 27
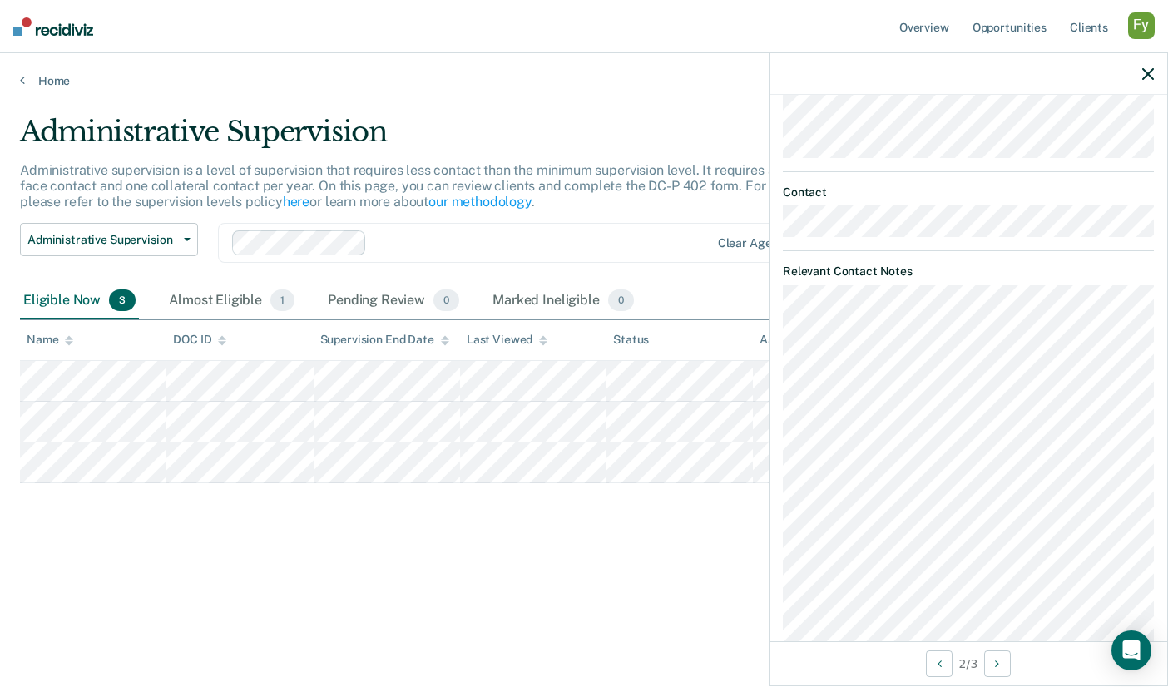
scroll to position [756, 0]
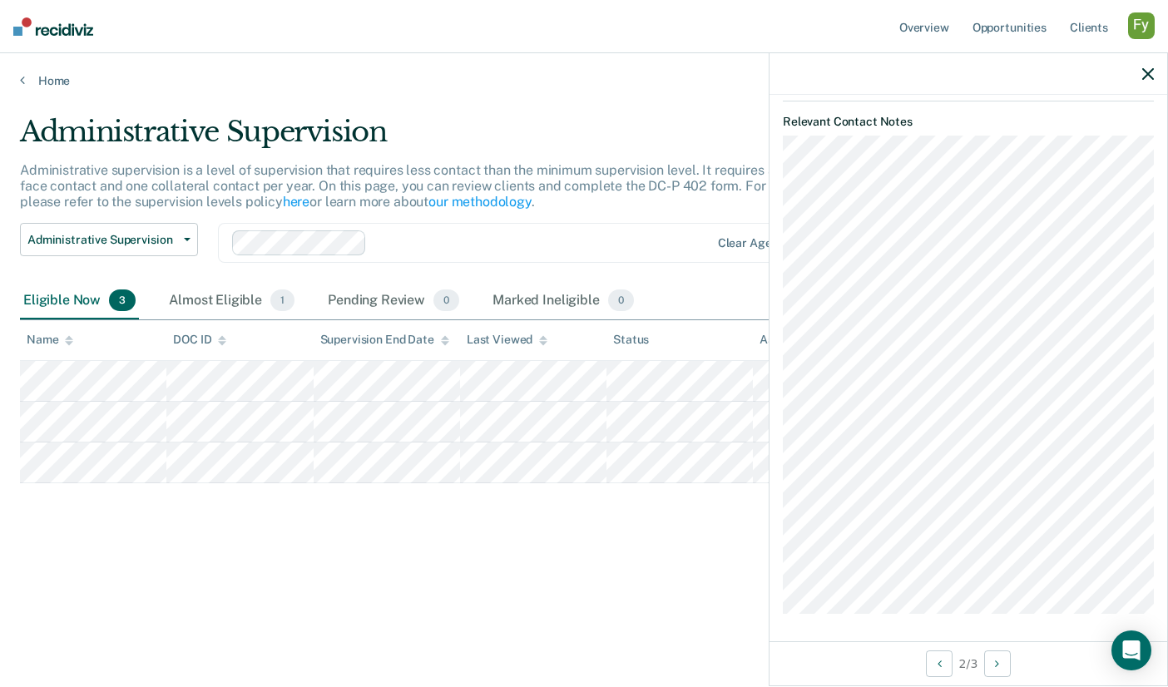
click at [775, 522] on div "TT Administrative Supervision Eligible Requirements fulfilled Has served on sup…" at bounding box center [968, 368] width 398 height 546
click at [773, 580] on div "TT Administrative Supervision Eligible Requirements fulfilled Has served on sup…" at bounding box center [968, 368] width 398 height 546
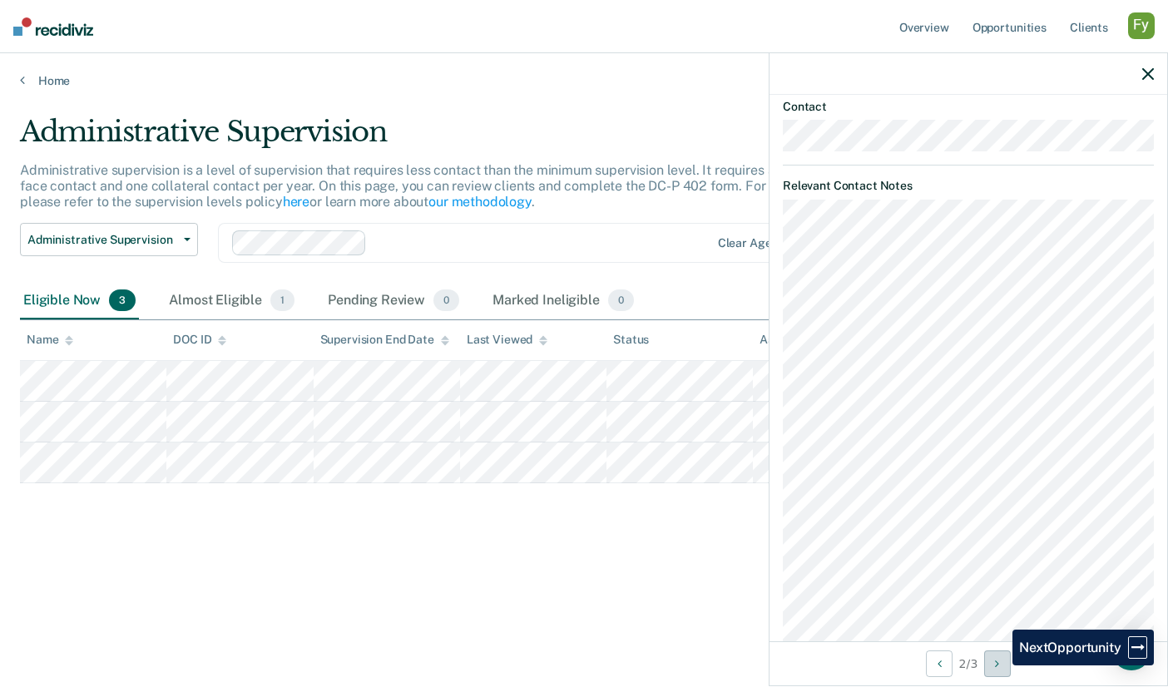
click at [999, 665] on icon "Next Opportunity" at bounding box center [997, 664] width 4 height 12
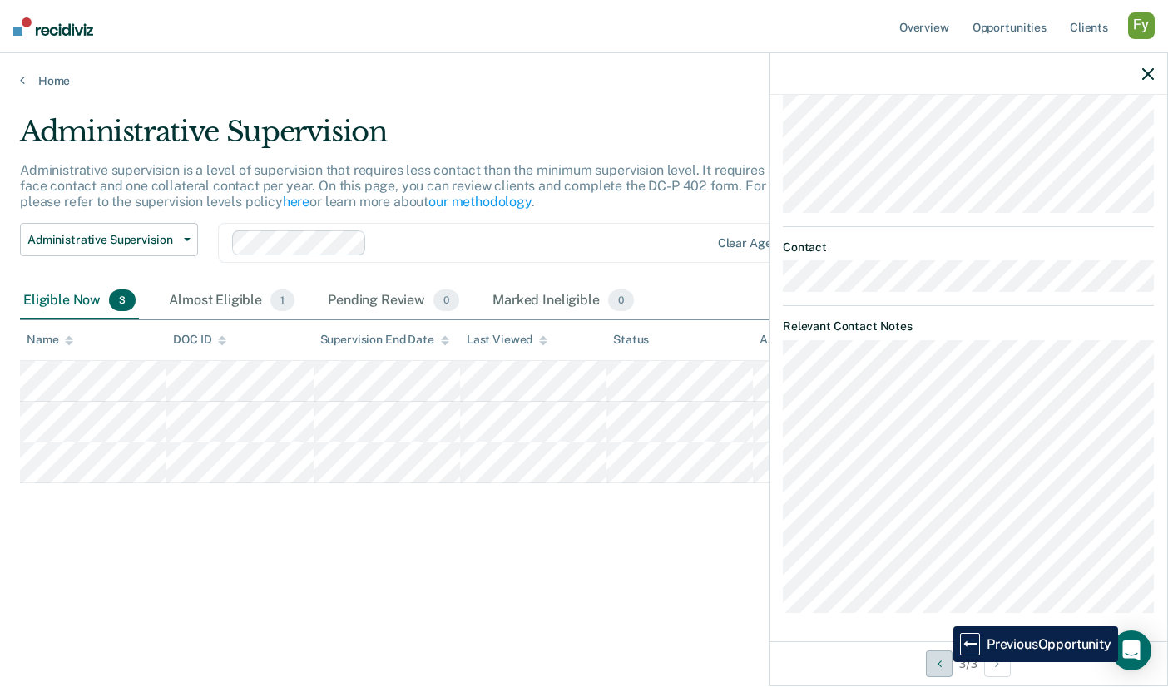
click at [941, 662] on button "Previous Opportunity" at bounding box center [939, 663] width 27 height 27
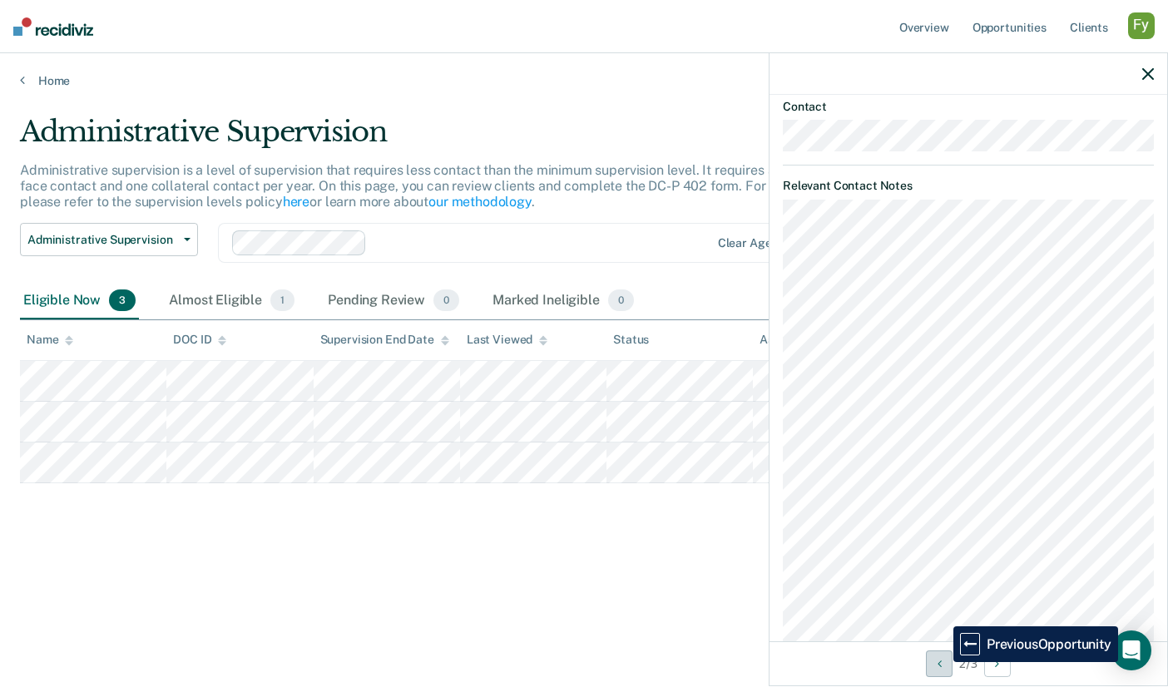
click at [941, 662] on button "Previous Opportunity" at bounding box center [939, 663] width 27 height 27
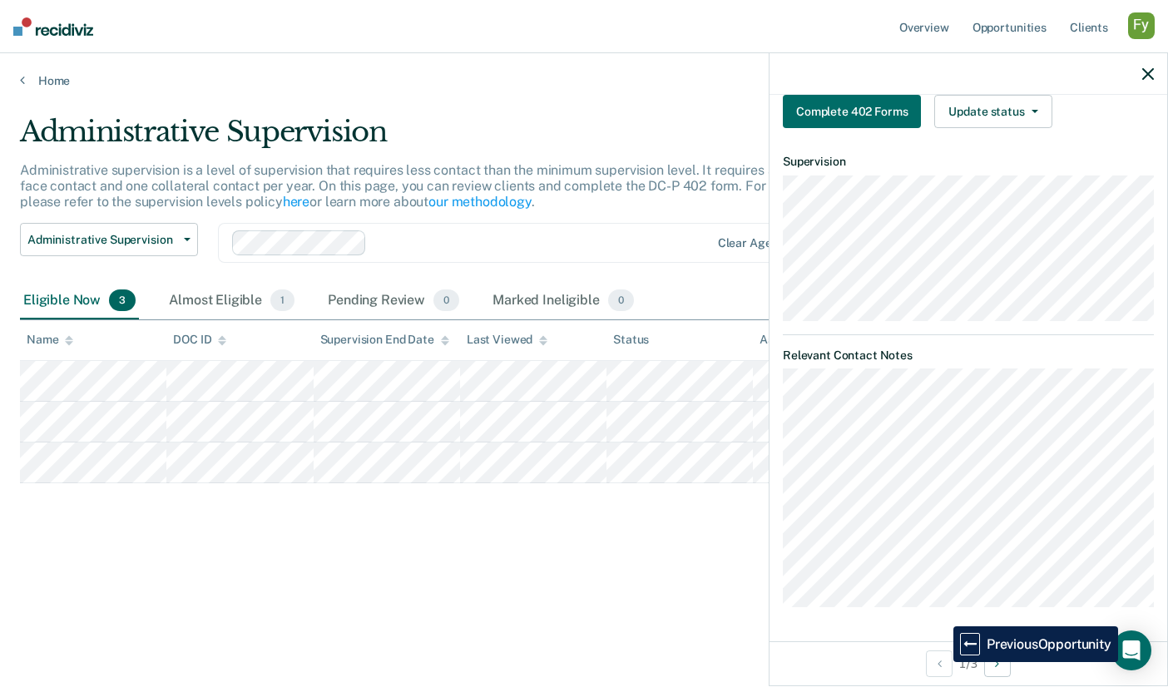
scroll to position [437, 0]
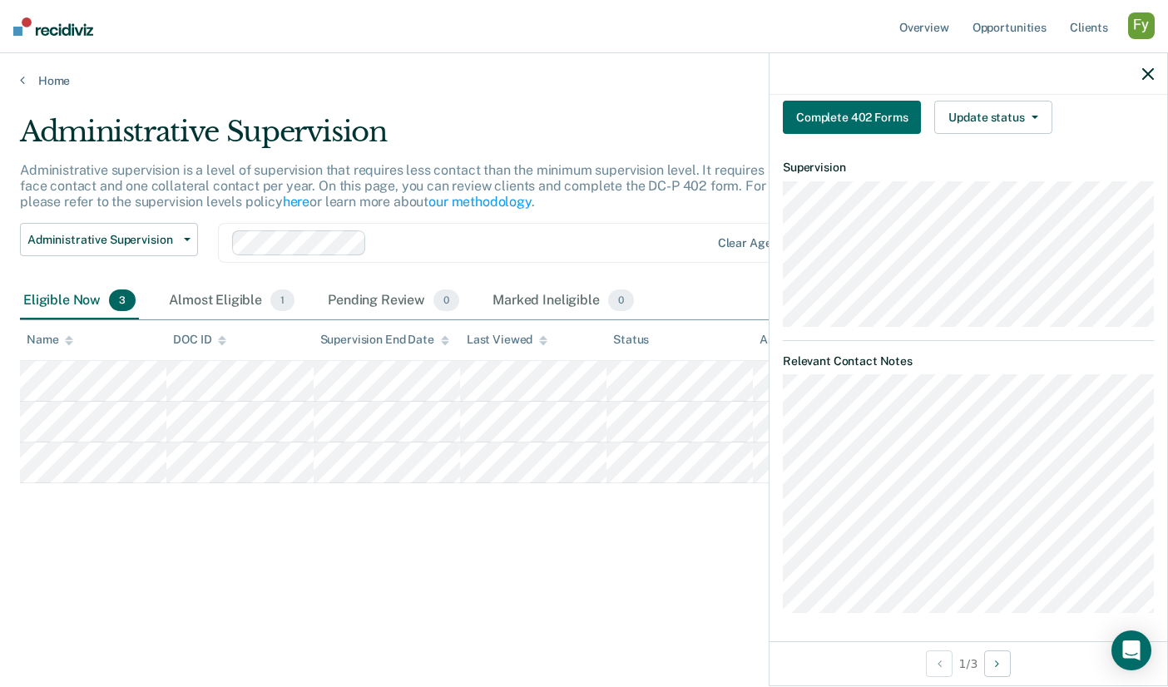
click at [1139, 26] on div "button" at bounding box center [1141, 25] width 27 height 27
click at [1031, 69] on link "Profile" at bounding box center [1074, 68] width 134 height 14
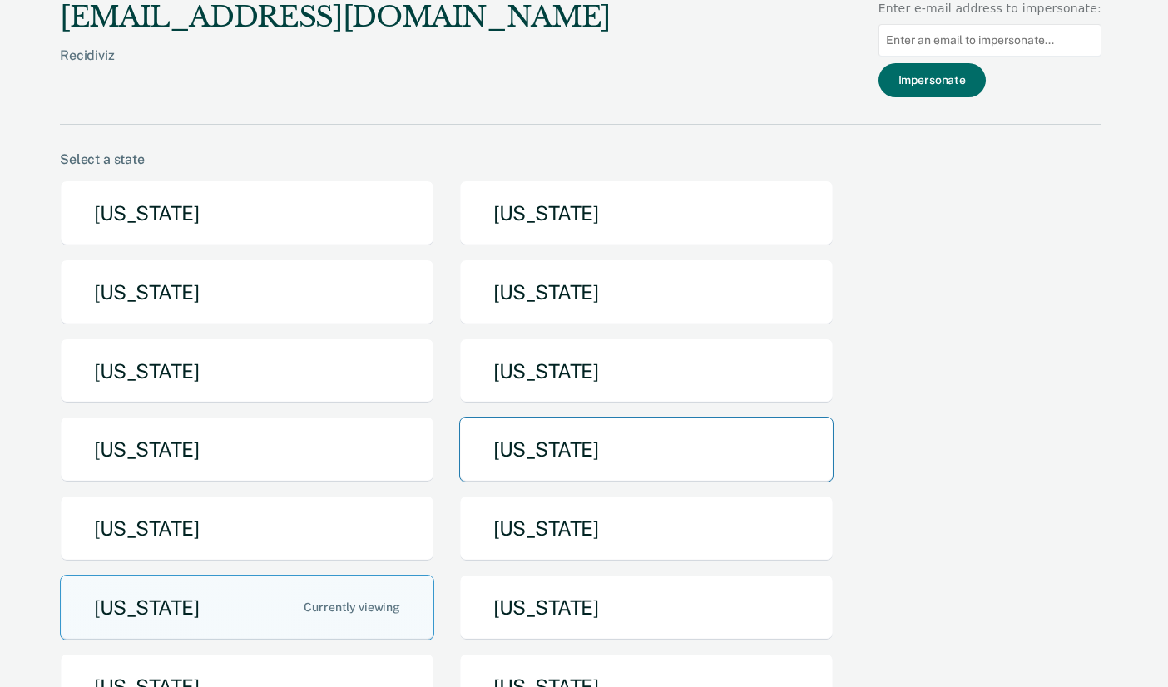
click at [546, 455] on button "[US_STATE]" at bounding box center [646, 450] width 374 height 66
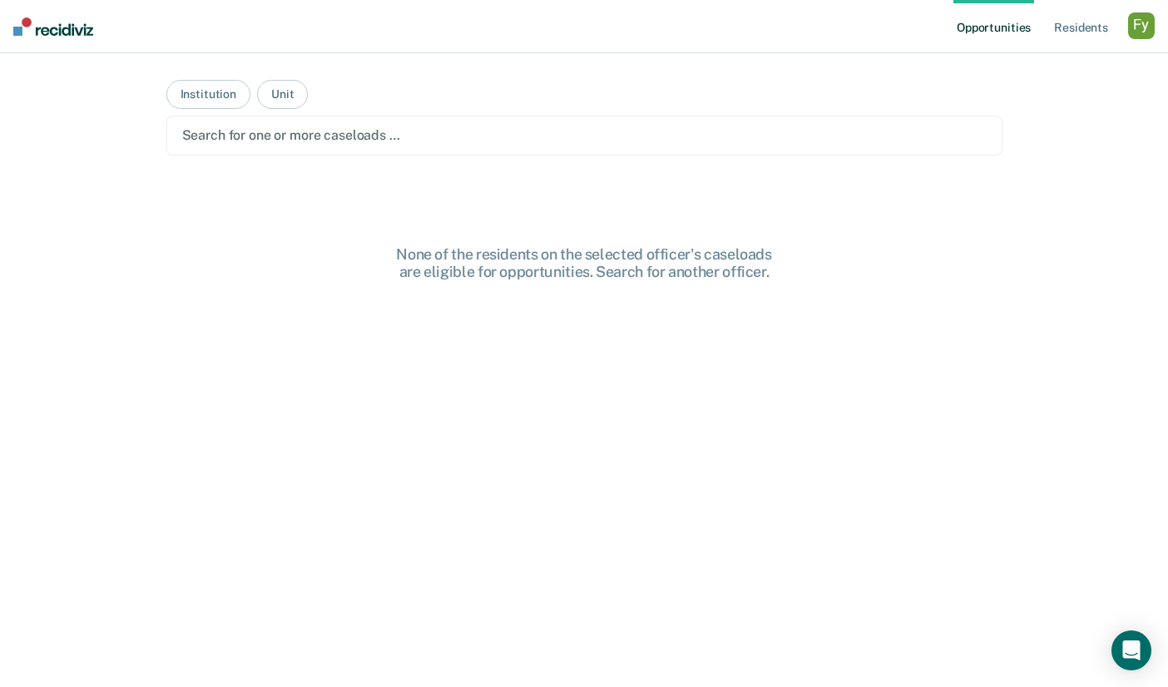
click at [374, 133] on div at bounding box center [584, 135] width 804 height 19
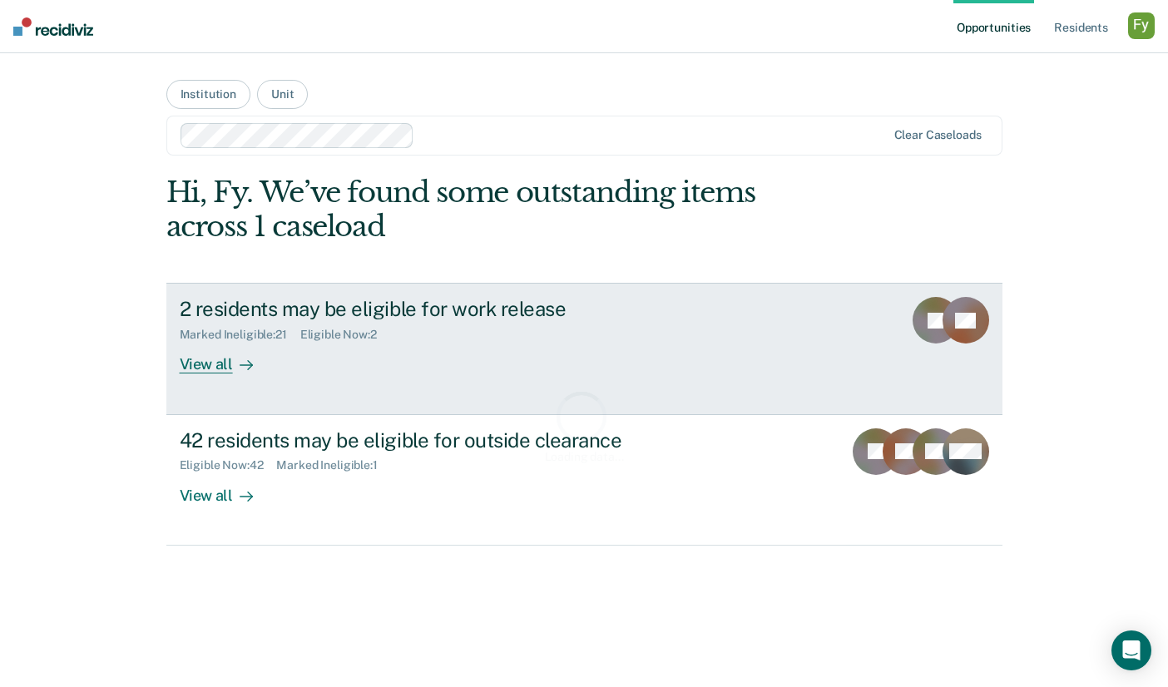
click at [312, 320] on div "2 residents may be eligible for work release" at bounding box center [472, 309] width 584 height 24
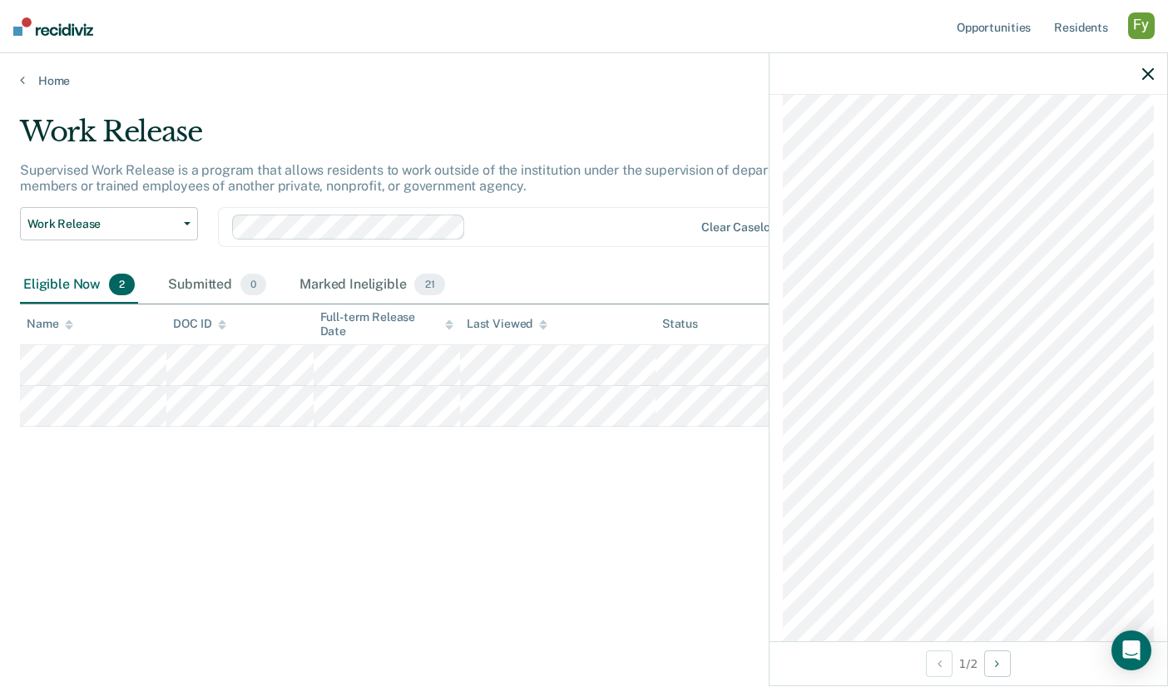
scroll to position [2173, 0]
click at [685, 537] on div "Work Release Supervised Work Release is a program that allows residents to work…" at bounding box center [584, 338] width 1128 height 447
click at [1152, 77] on icon "button" at bounding box center [1148, 74] width 12 height 12
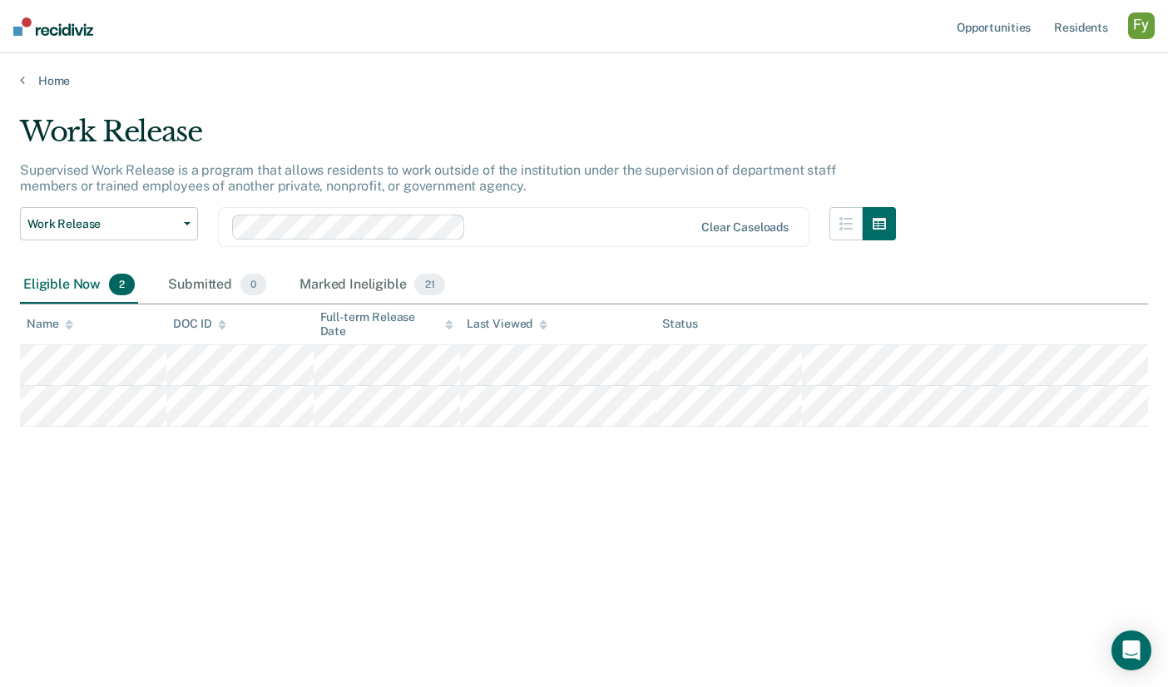
click at [1152, 18] on div "button" at bounding box center [1141, 25] width 27 height 27
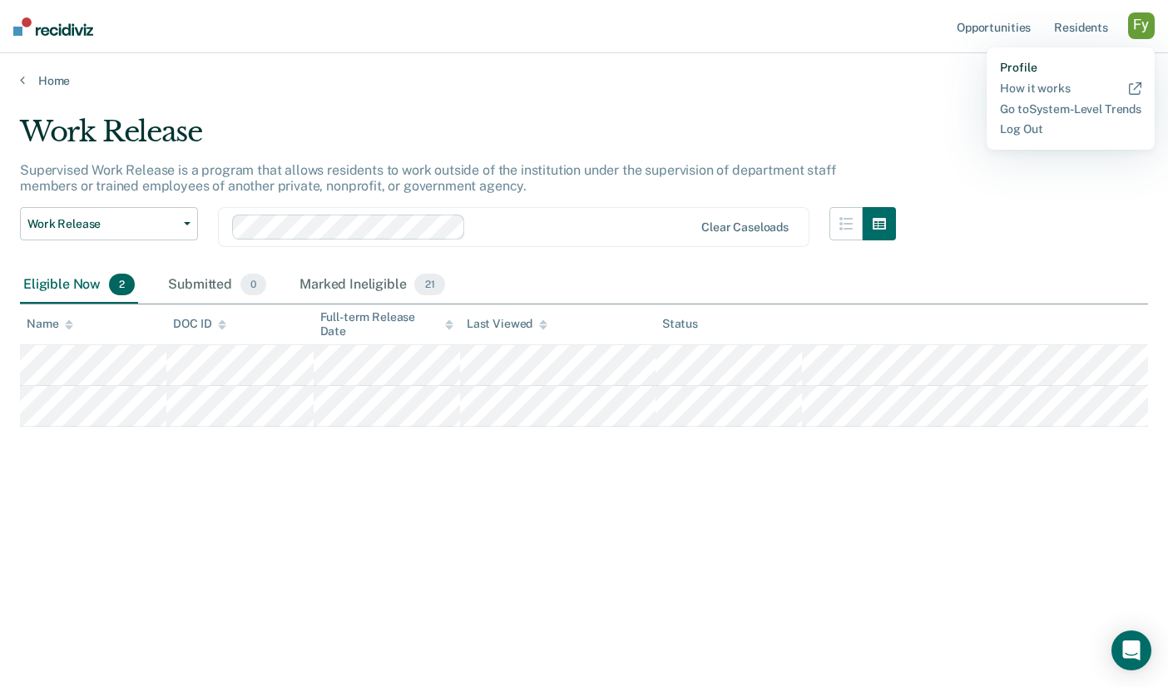
click at [1003, 63] on link "Profile" at bounding box center [1070, 68] width 141 height 14
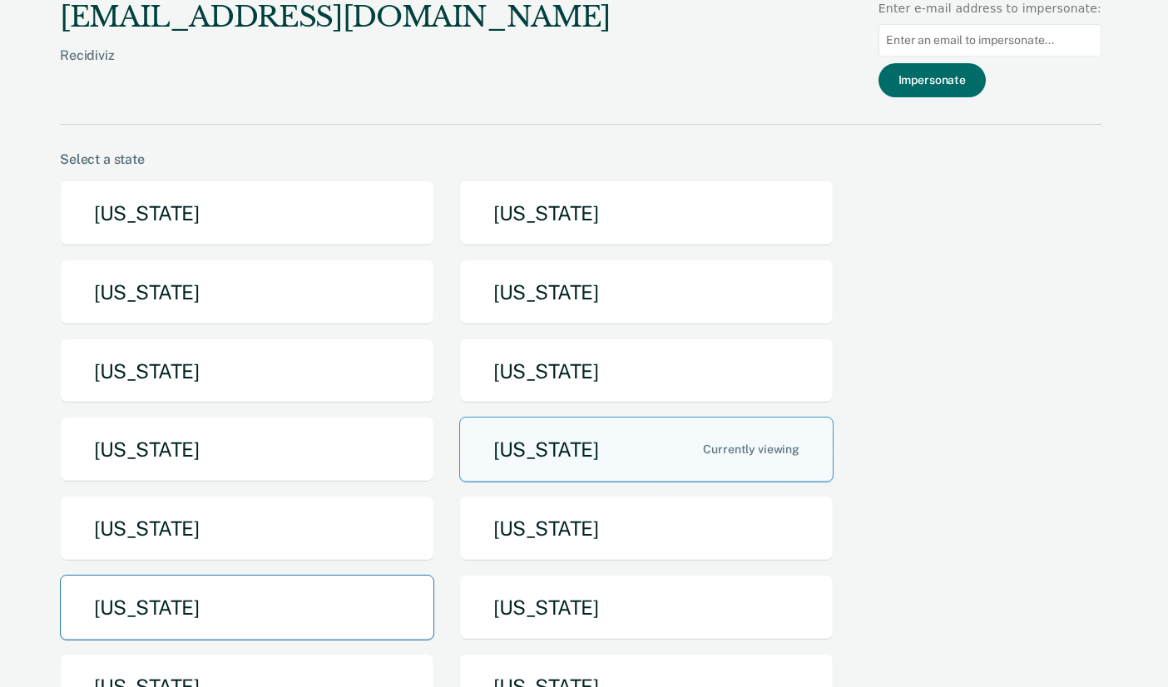
click at [314, 617] on button "[US_STATE]" at bounding box center [247, 608] width 374 height 66
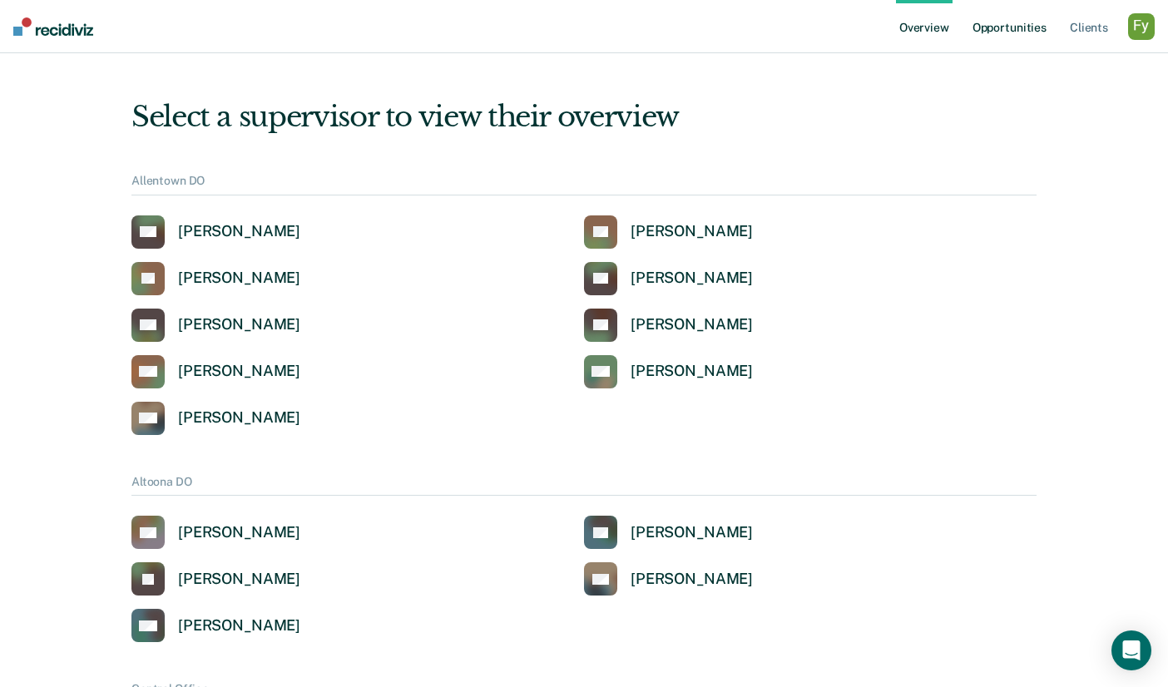
click at [992, 34] on link "Opportunities" at bounding box center [1009, 26] width 81 height 53
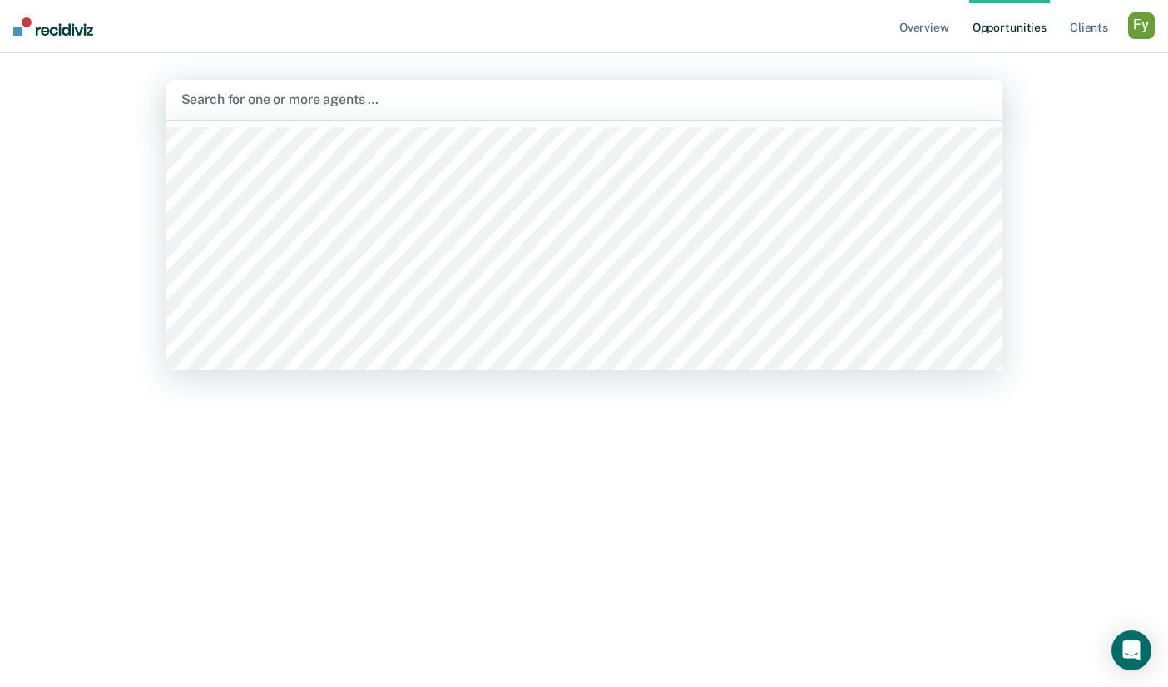
click at [344, 97] on div at bounding box center [584, 99] width 806 height 19
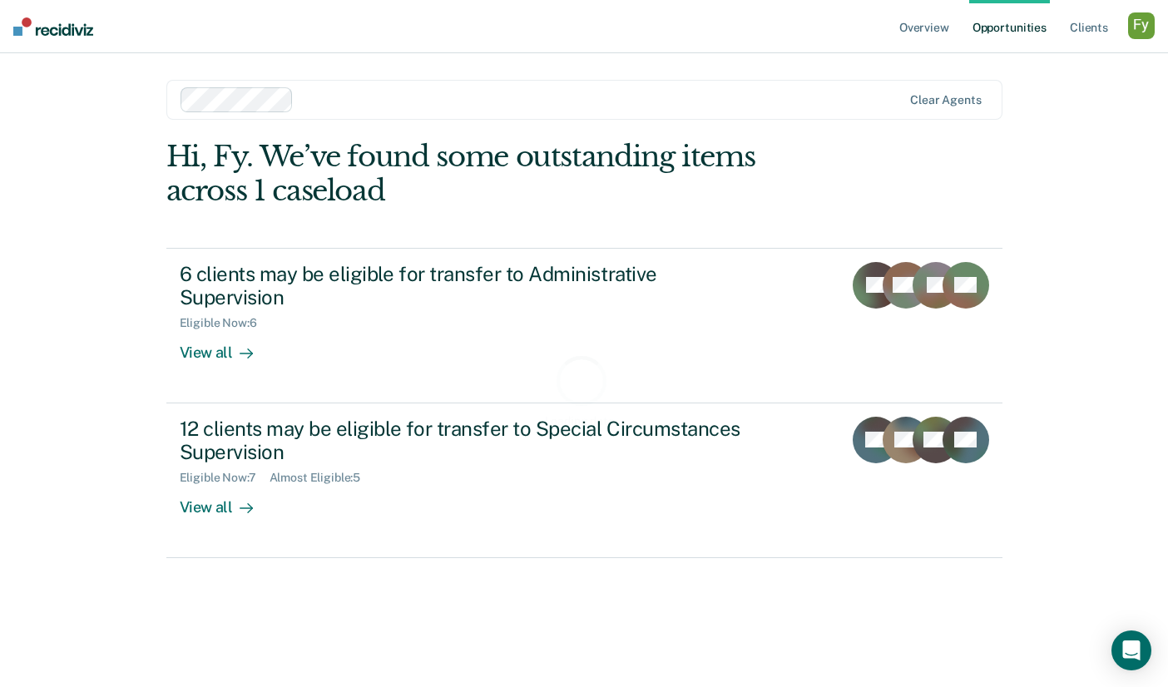
click at [294, 286] on div "Loading data..." at bounding box center [584, 390] width 836 height 501
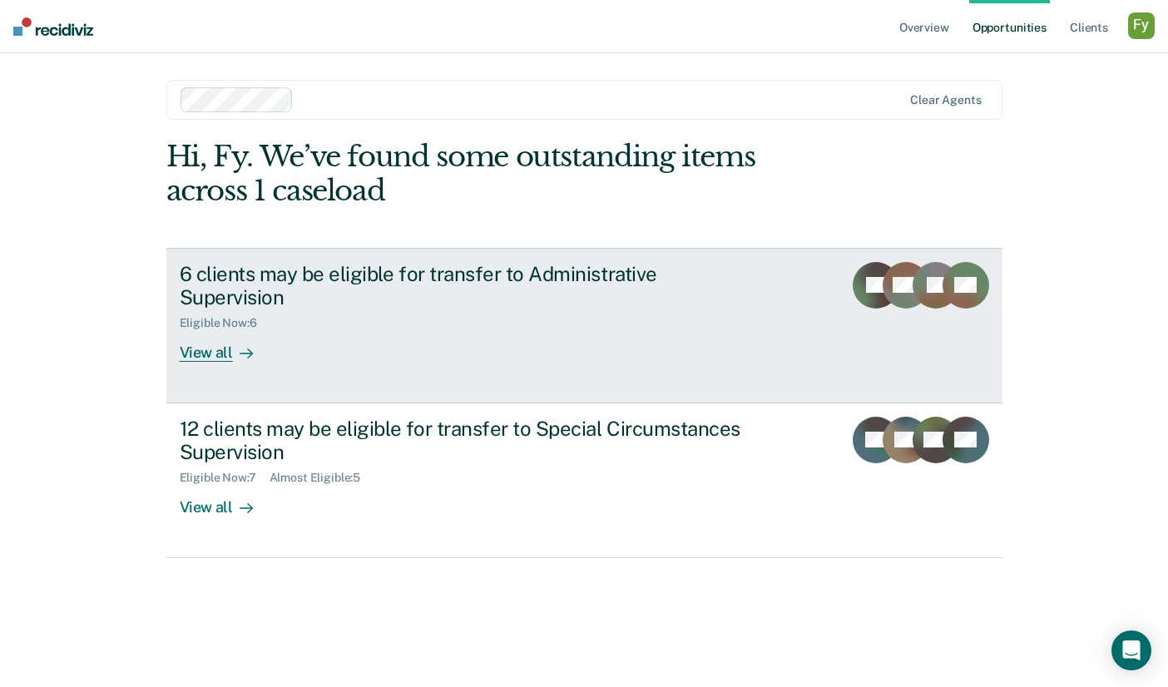
click at [221, 330] on div "View all" at bounding box center [226, 346] width 93 height 32
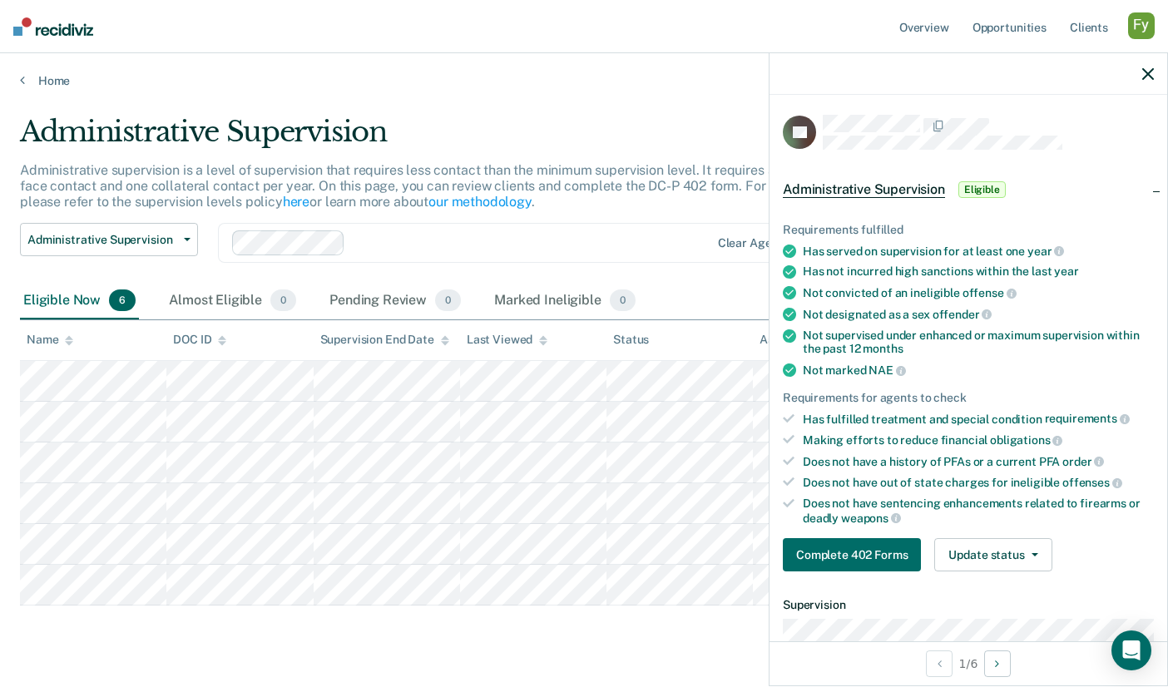
click at [1148, 75] on icon "button" at bounding box center [1148, 74] width 12 height 12
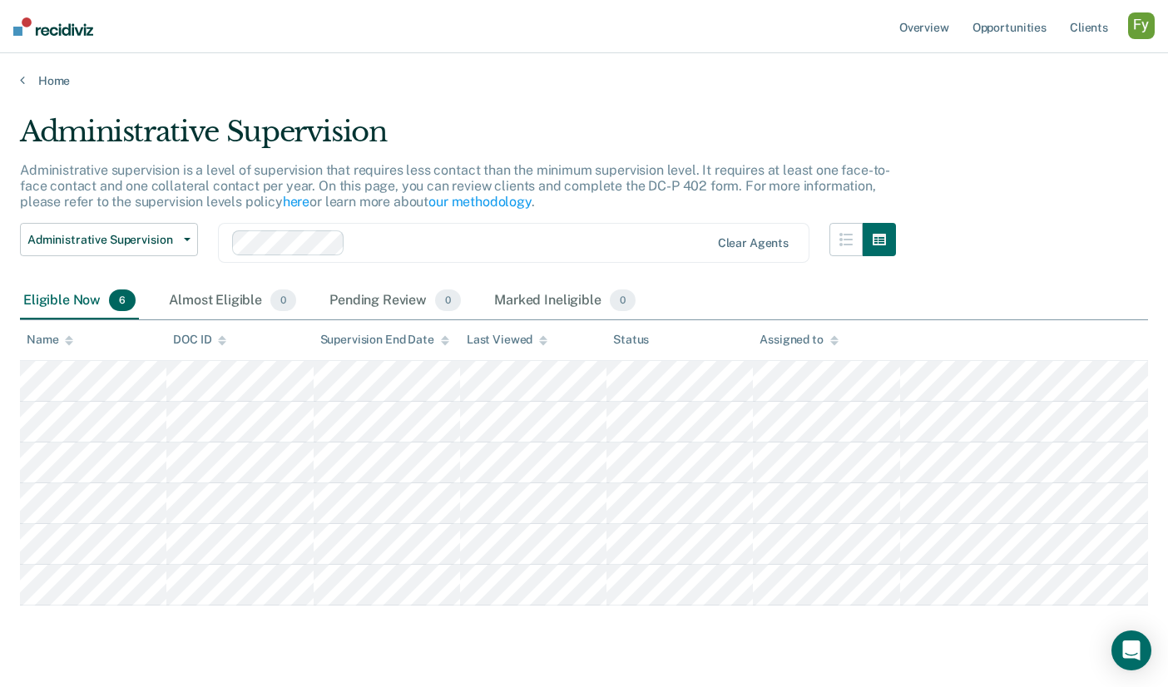
click at [1140, 19] on div "button" at bounding box center [1141, 25] width 27 height 27
click at [1022, 62] on link "Profile" at bounding box center [1074, 68] width 134 height 14
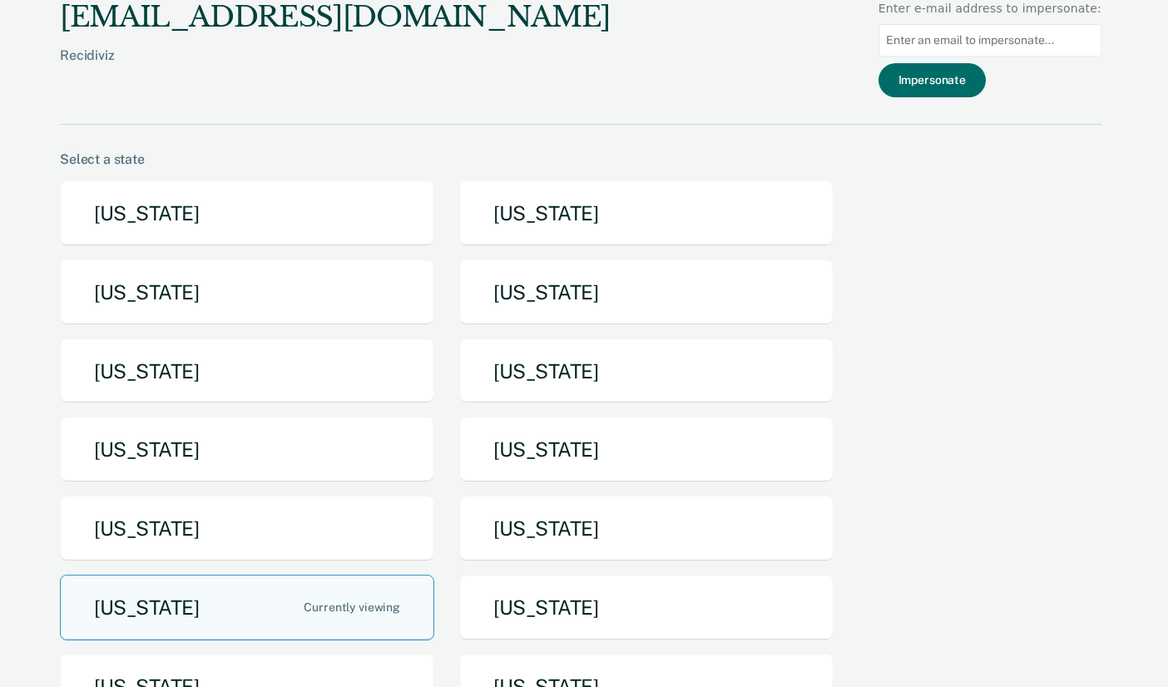
click at [205, 254] on div "[US_STATE] [US_STATE] [US_STATE] [US_STATE] [US_STATE] [US_STATE] [US_STATE] [U…" at bounding box center [580, 456] width 1041 height 552
click at [202, 282] on button "[US_STATE]" at bounding box center [247, 293] width 374 height 66
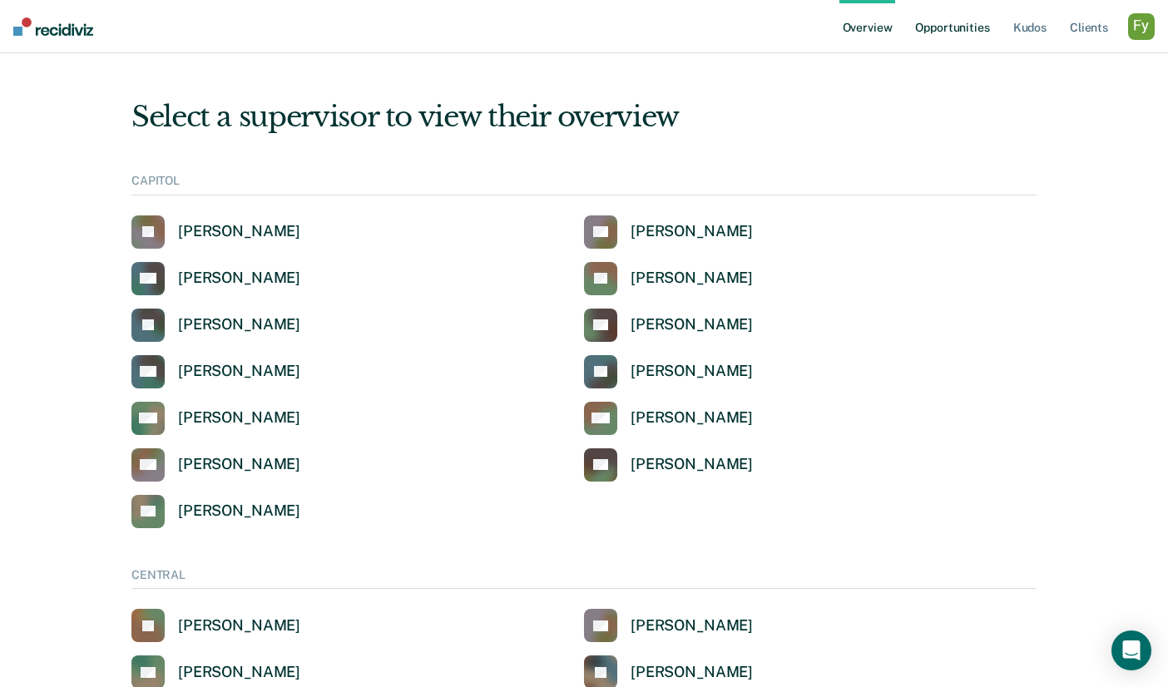
click at [947, 9] on link "Opportunities" at bounding box center [952, 26] width 81 height 53
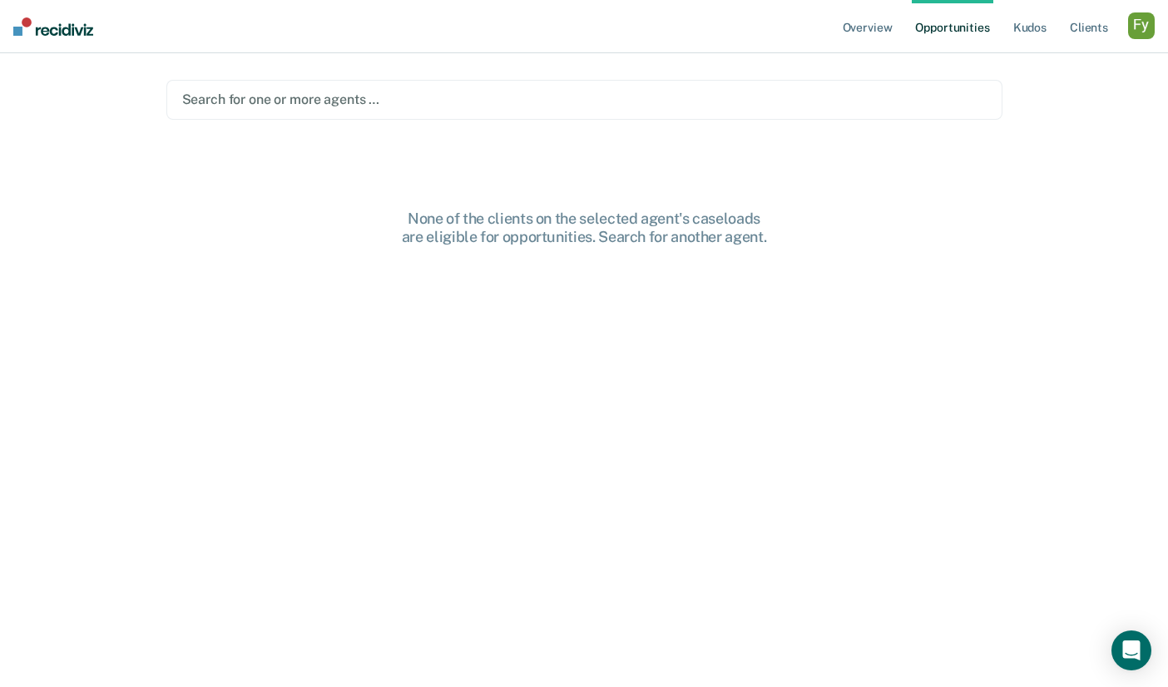
click at [507, 91] on div at bounding box center [584, 99] width 804 height 19
click at [375, 99] on div at bounding box center [608, 99] width 587 height 19
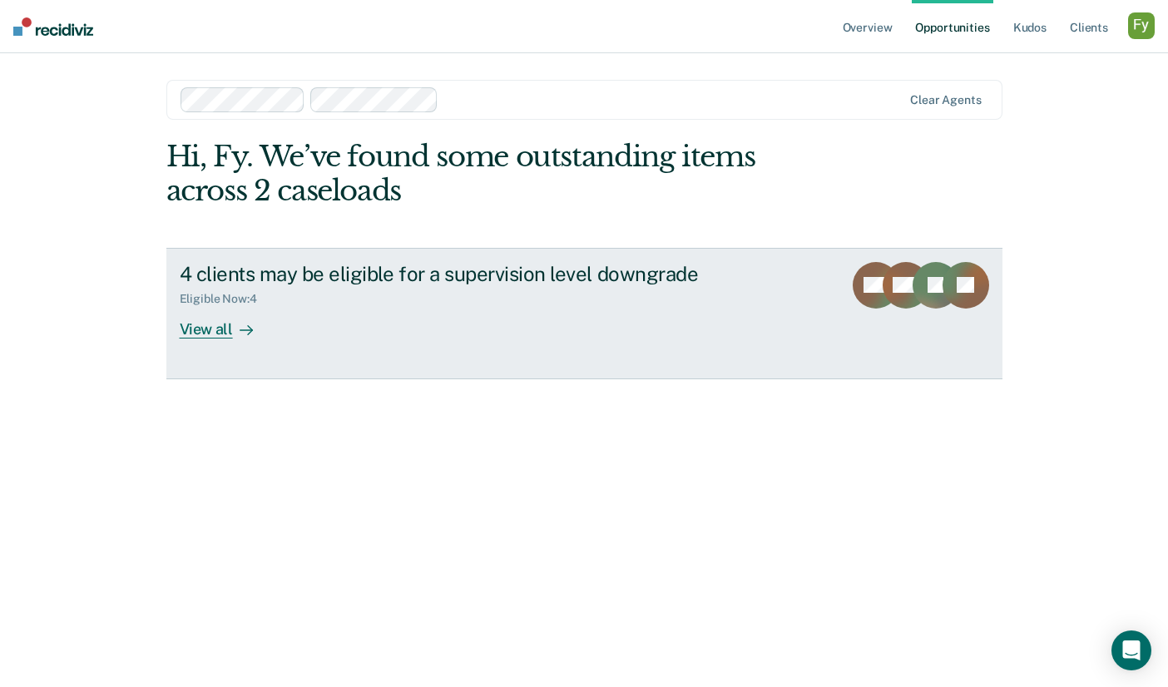
click at [219, 338] on link "4 clients may be eligible for a supervision level downgrade Eligible Now : 4 Vi…" at bounding box center [584, 313] width 836 height 131
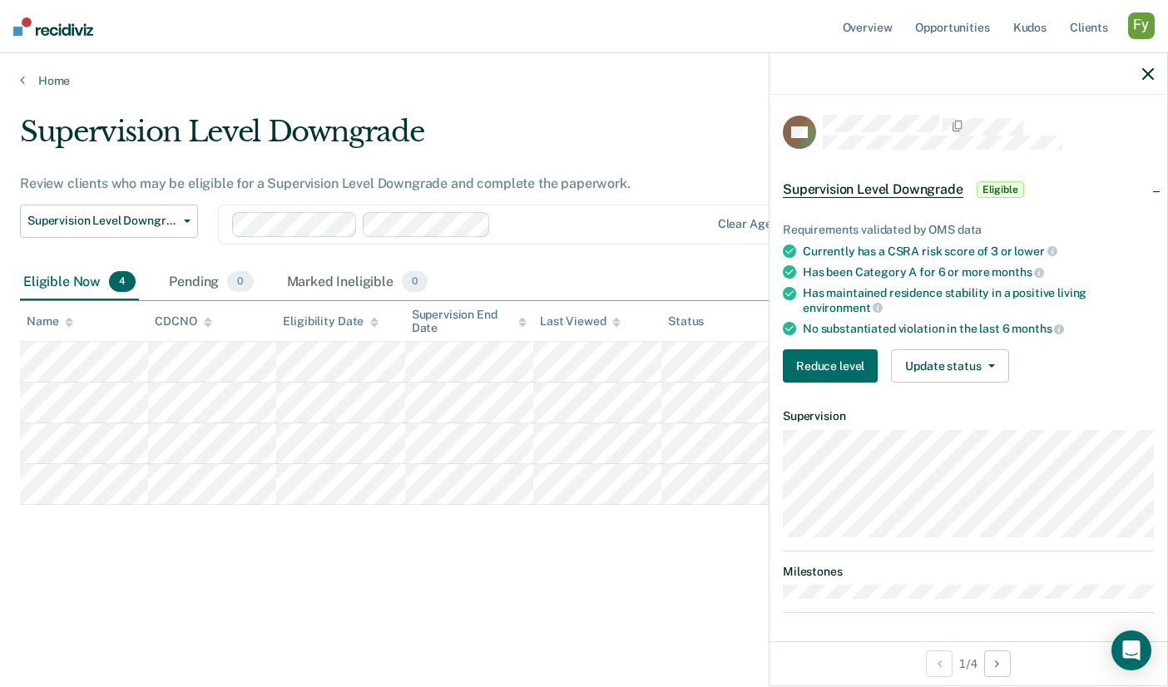
scroll to position [2, 0]
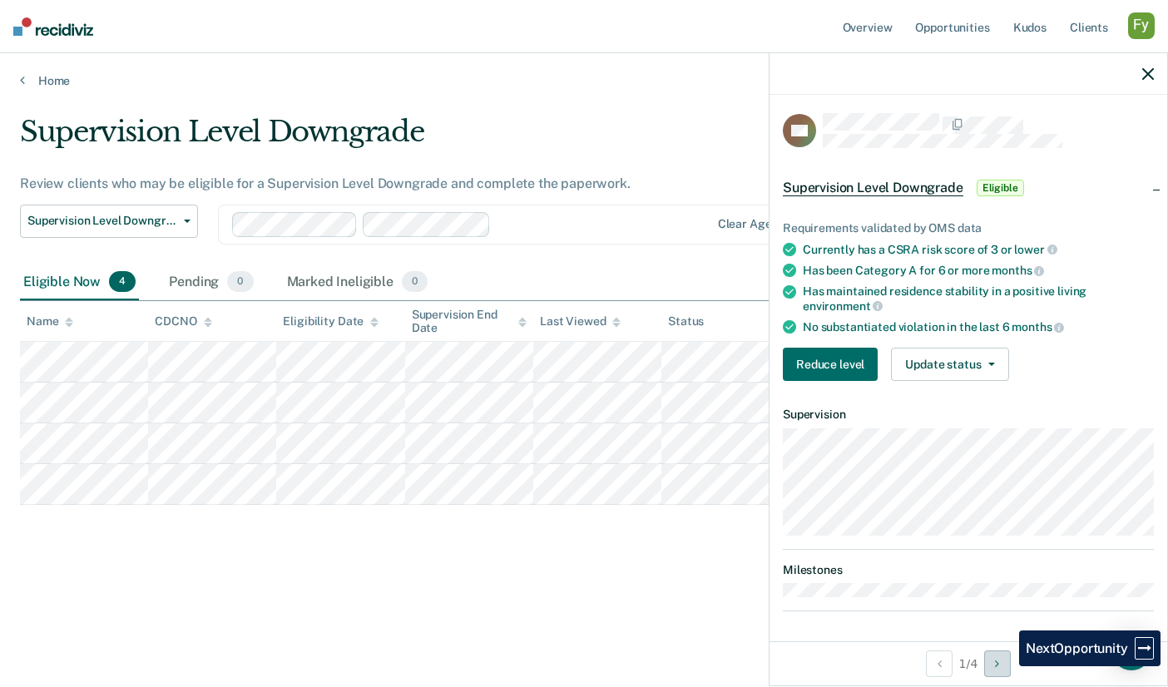
click at [1006, 666] on button "Next Opportunity" at bounding box center [997, 663] width 27 height 27
click at [1144, 19] on div "button" at bounding box center [1141, 25] width 27 height 27
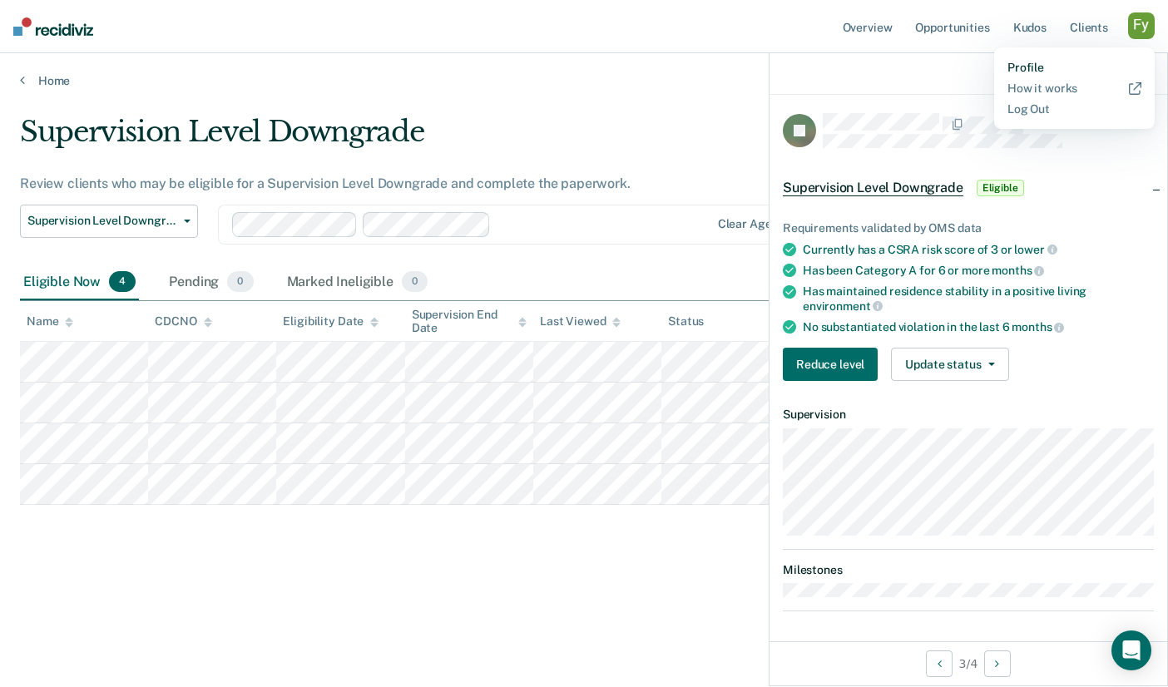
click at [1021, 67] on link "Profile" at bounding box center [1074, 68] width 134 height 14
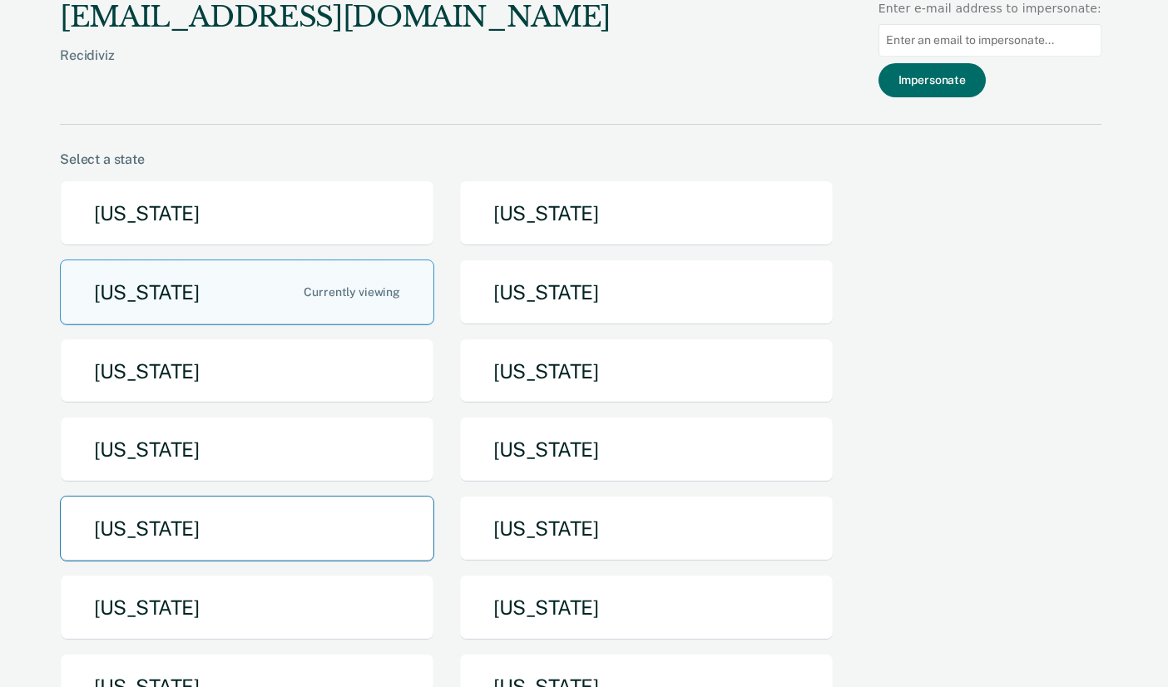
click at [213, 520] on button "[US_STATE]" at bounding box center [247, 529] width 374 height 66
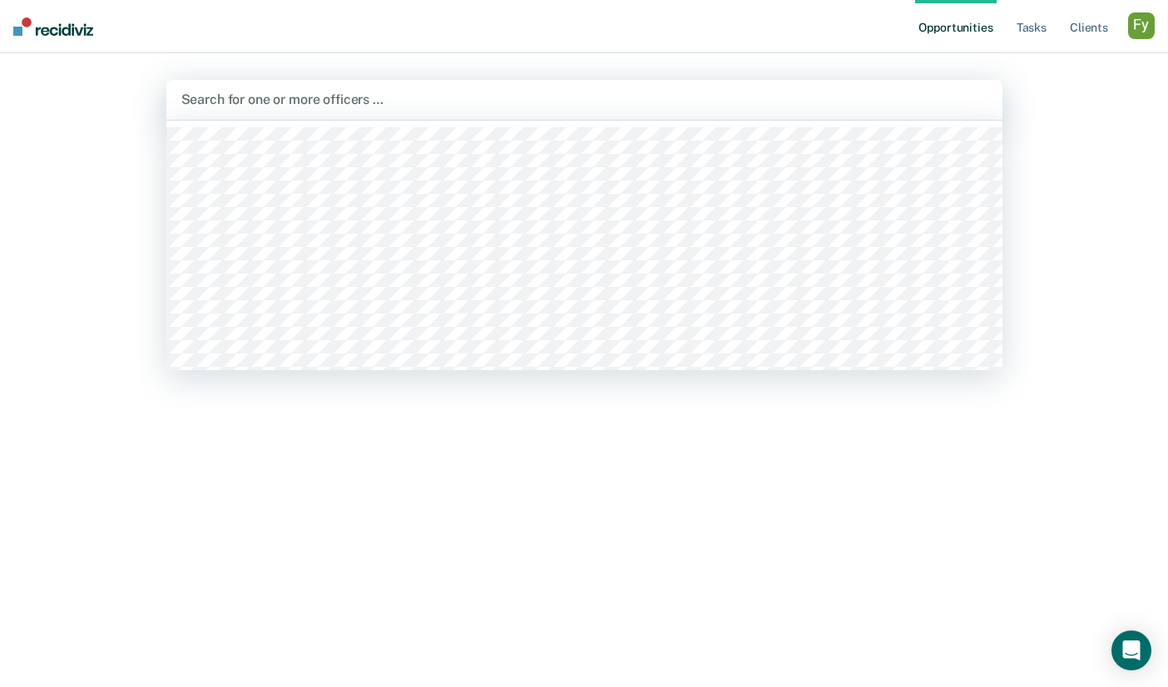
click at [586, 114] on div "Search for one or more officers …" at bounding box center [584, 100] width 836 height 40
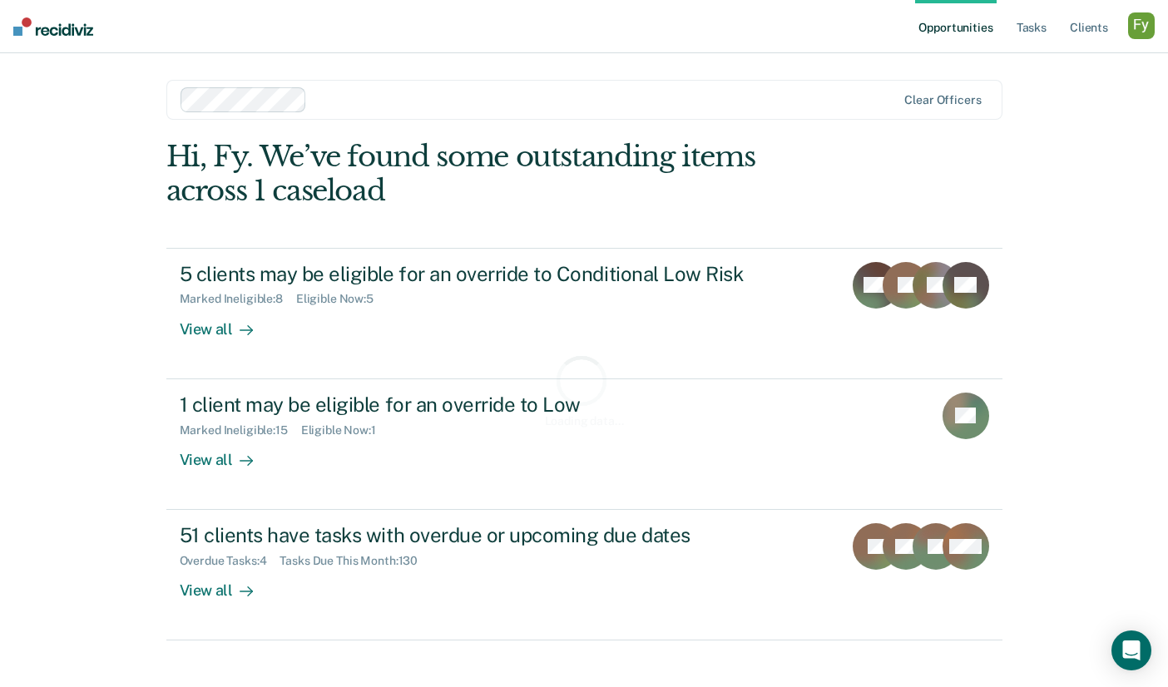
click at [355, 274] on div "Loading data..." at bounding box center [584, 390] width 836 height 501
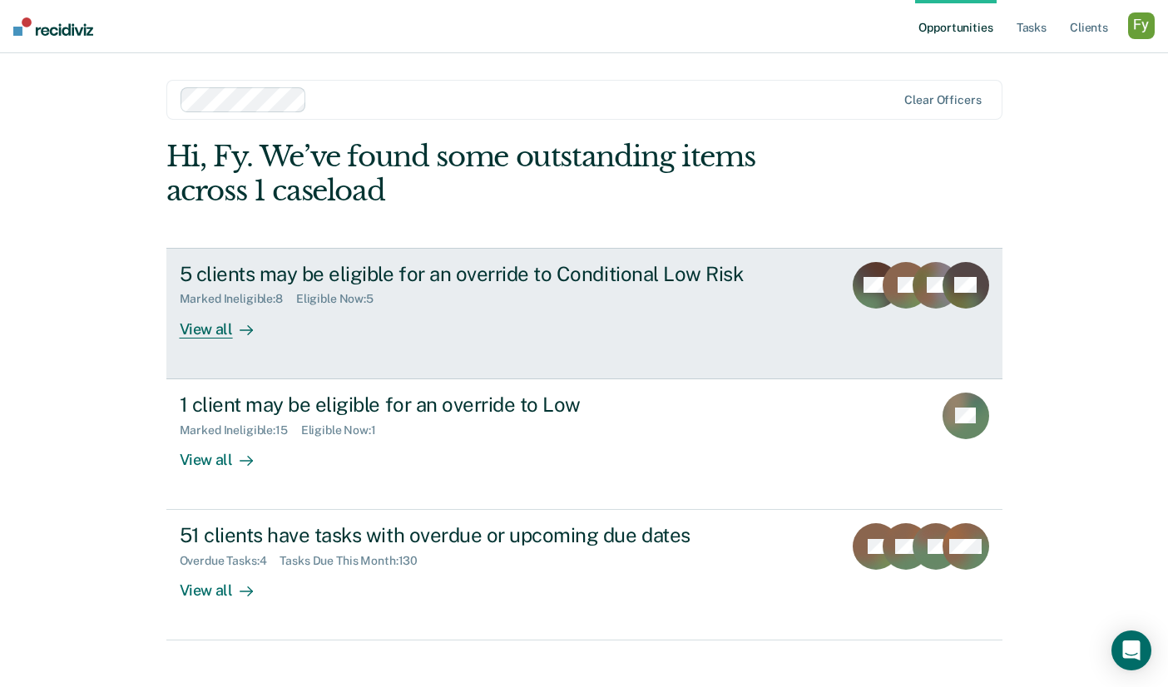
click at [235, 318] on div "View all" at bounding box center [226, 322] width 93 height 32
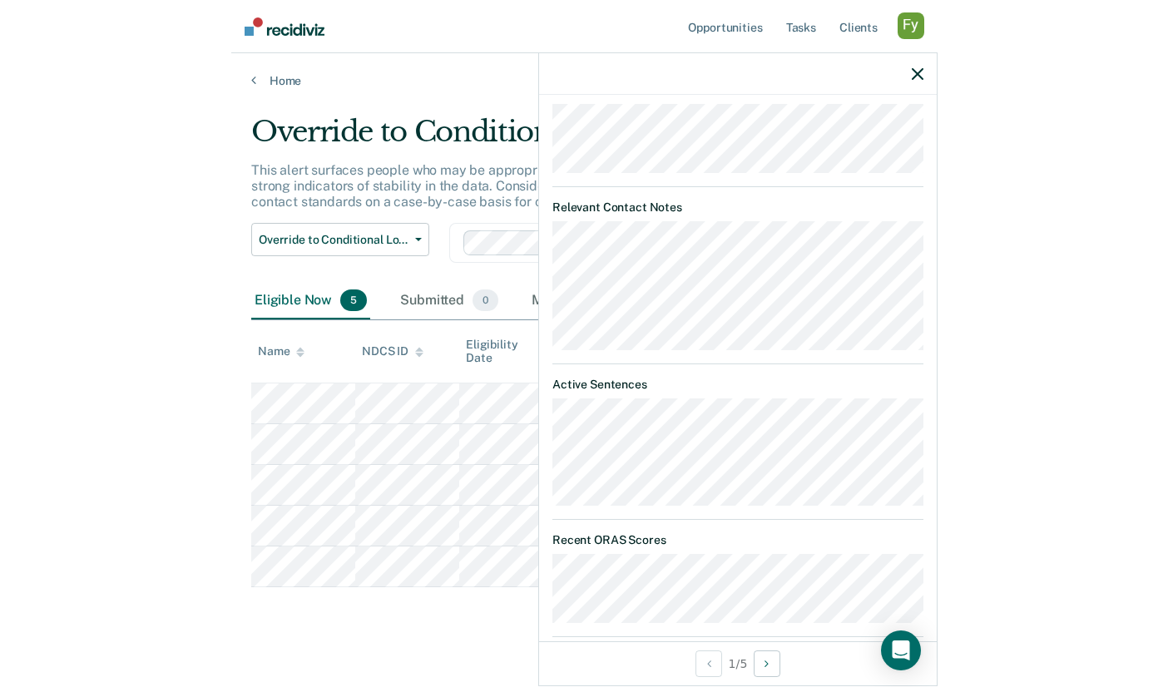
scroll to position [748, 0]
